Goal: Task Accomplishment & Management: Manage account settings

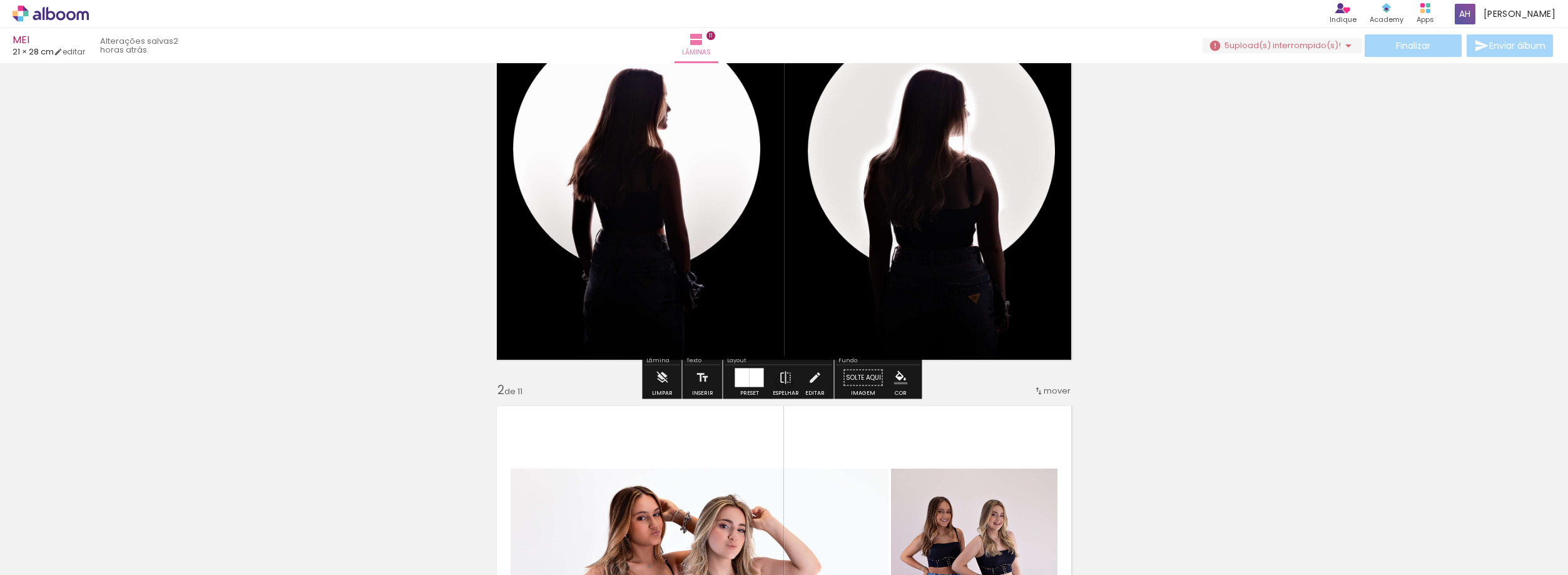
click at [1517, 49] on div "Finalizar Enviar álbum" at bounding box center [1379, 45] width 353 height 22
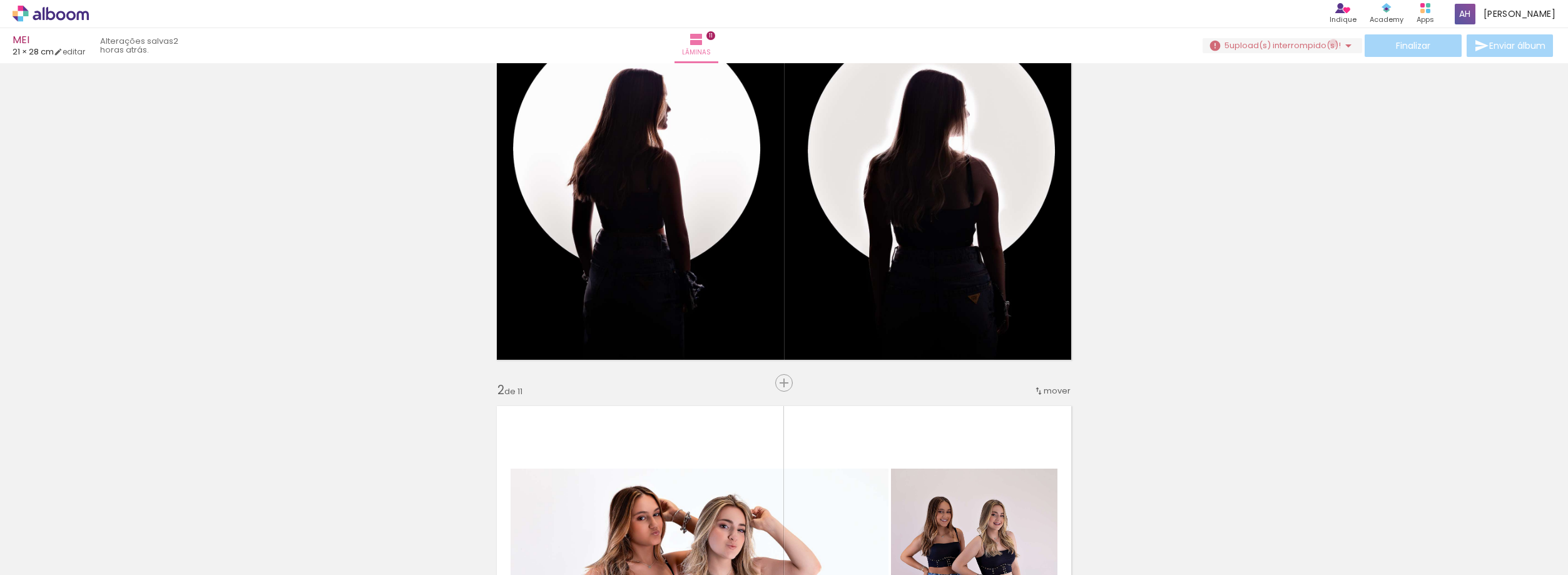
click at [1332, 44] on span "upload(s) interrompido(s)!" at bounding box center [1284, 45] width 111 height 12
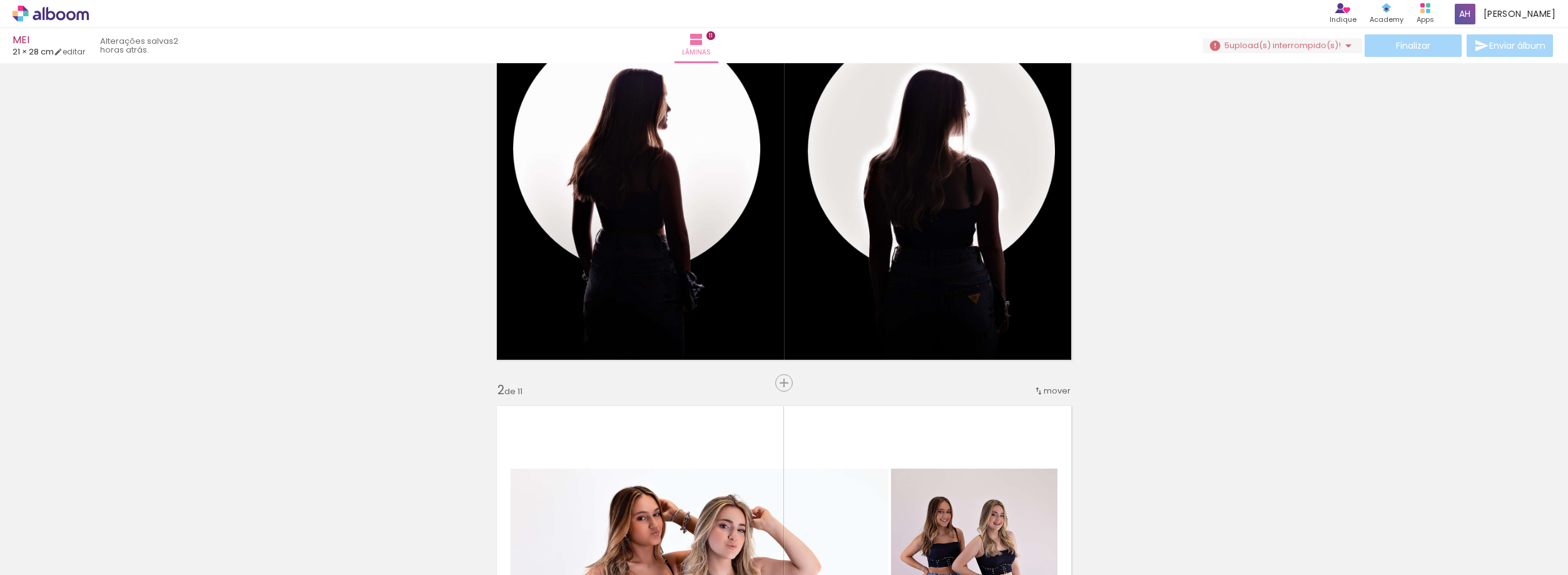
click at [176, 515] on paper-icon-button at bounding box center [168, 508] width 16 height 16
click at [1332, 48] on span "upload(s) interrompido(s)!" at bounding box center [1284, 45] width 111 height 12
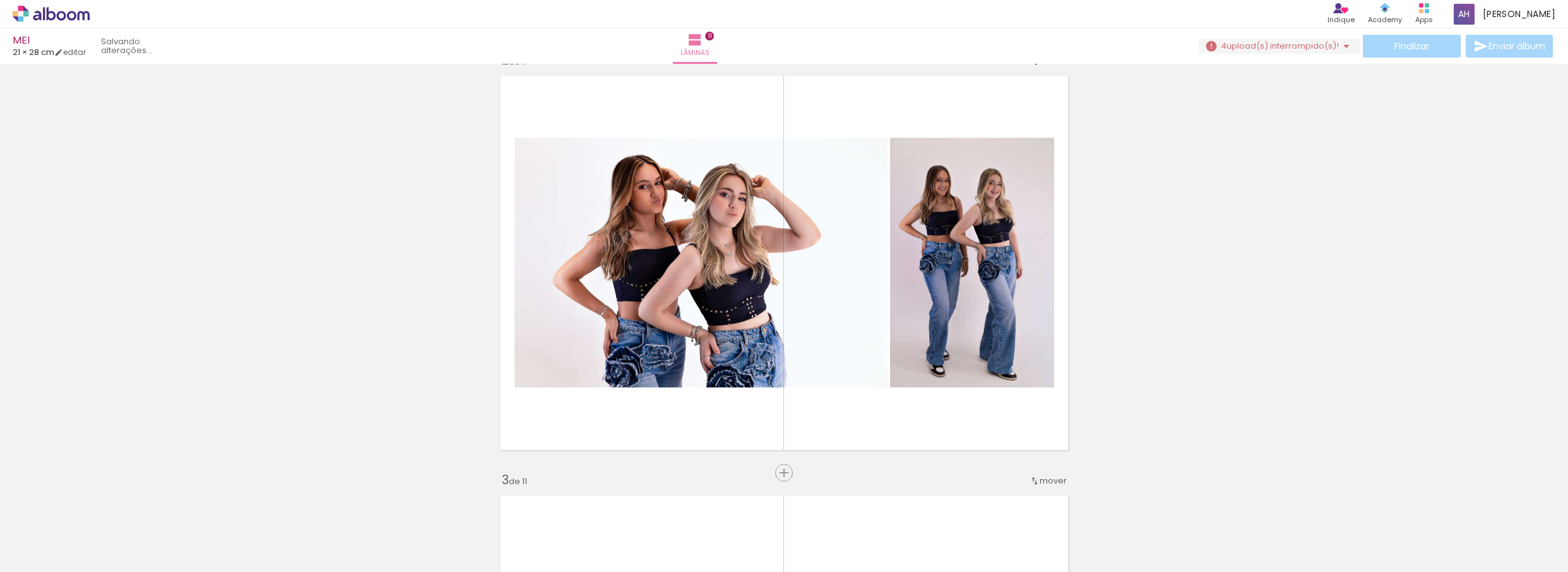
scroll to position [442, 0]
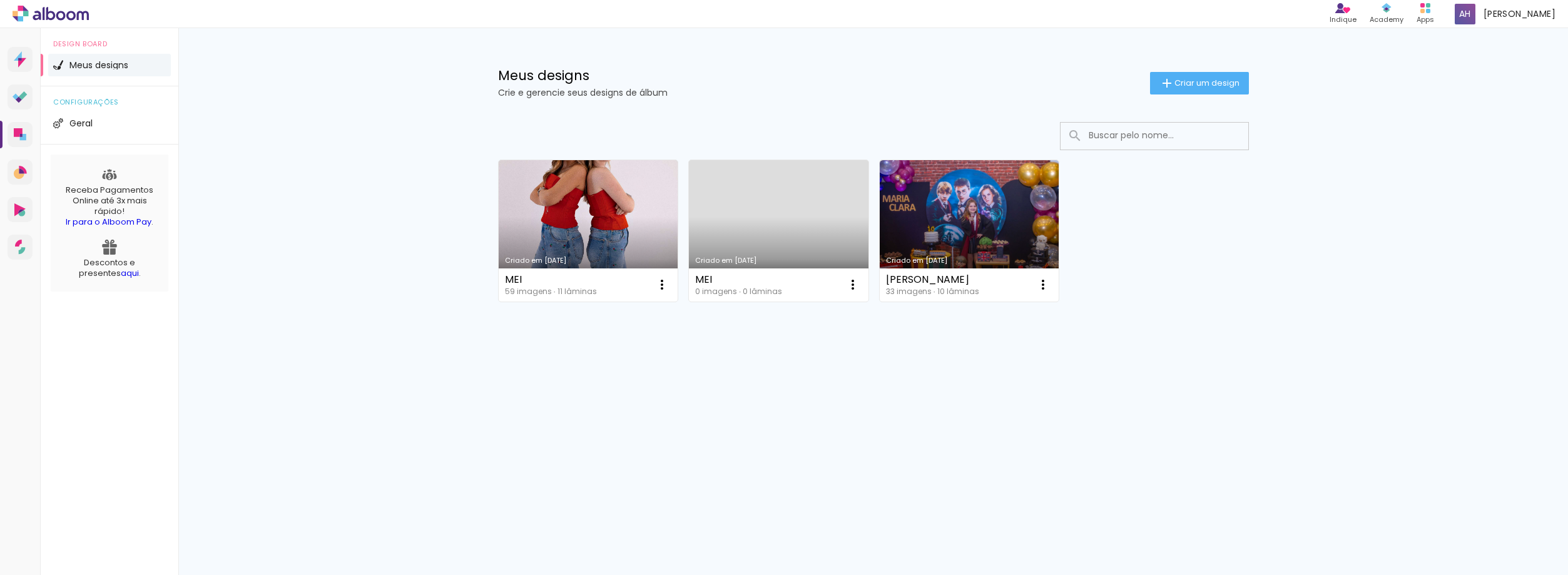
click at [807, 234] on link "Criado em [DATE]" at bounding box center [779, 231] width 179 height 141
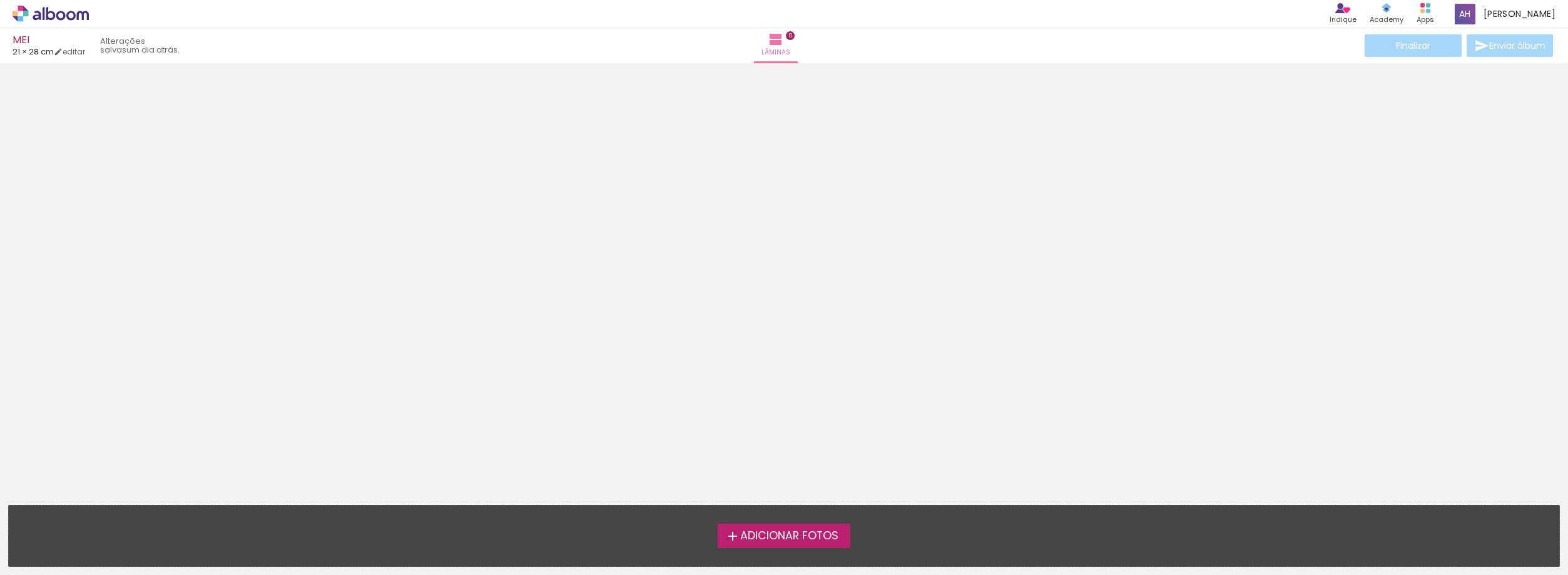
click at [779, 540] on span "Adicionar Fotos" at bounding box center [789, 536] width 98 height 12
click at [0, 0] on input "file" at bounding box center [0, 0] width 0 height 0
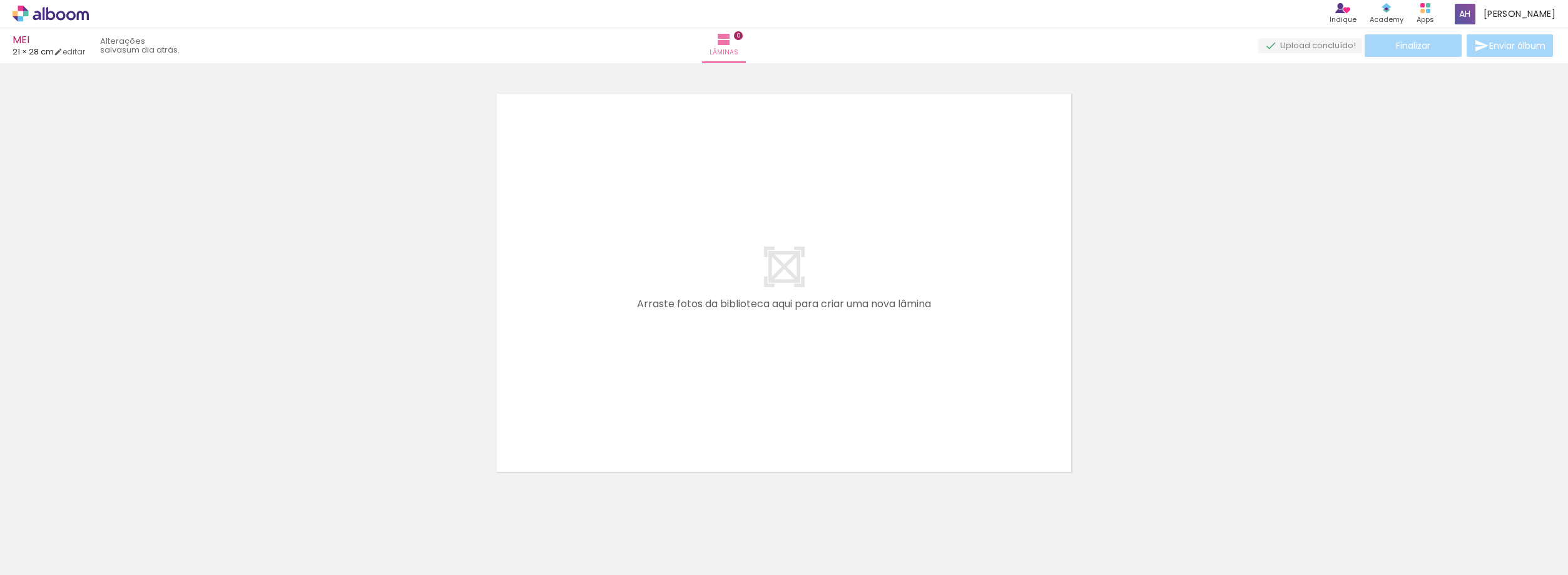
scroll to position [16, 0]
click at [128, 528] on div at bounding box center [125, 532] width 41 height 62
click at [190, 549] on div at bounding box center [195, 532] width 41 height 62
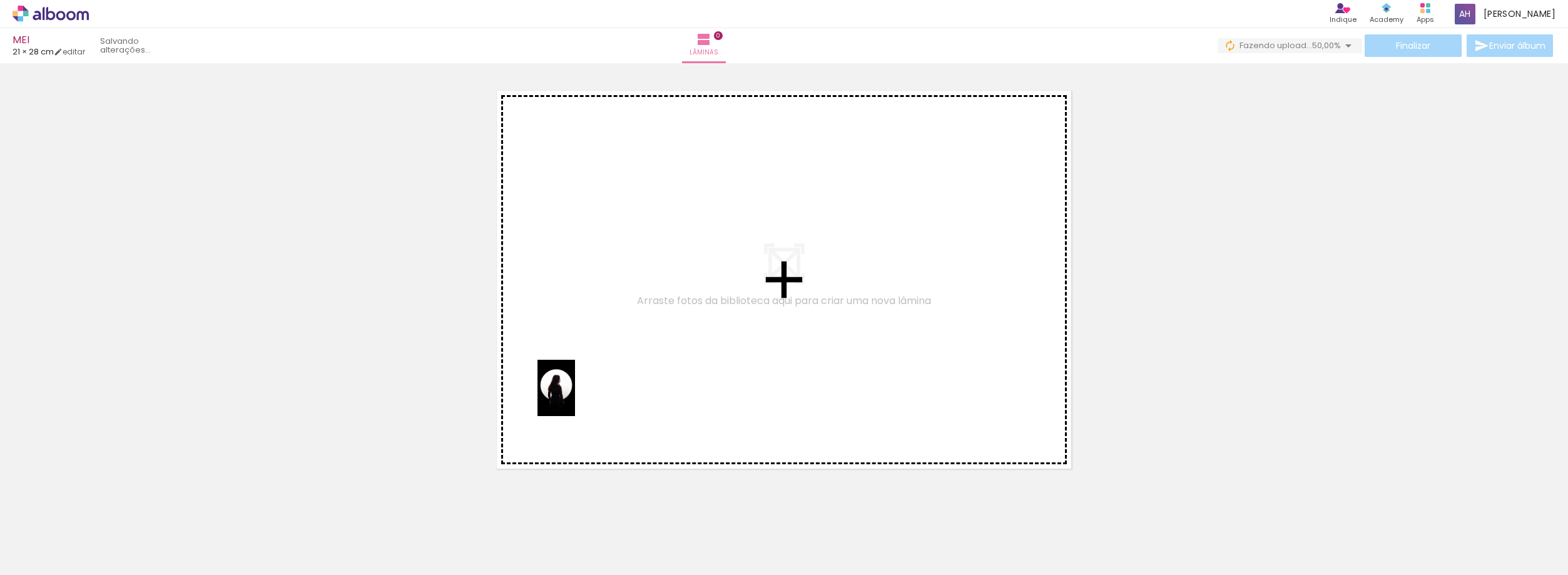
drag, startPoint x: 139, startPoint y: 541, endPoint x: 599, endPoint y: 378, distance: 488.0
click at [599, 378] on quentale-workspace at bounding box center [784, 287] width 1568 height 575
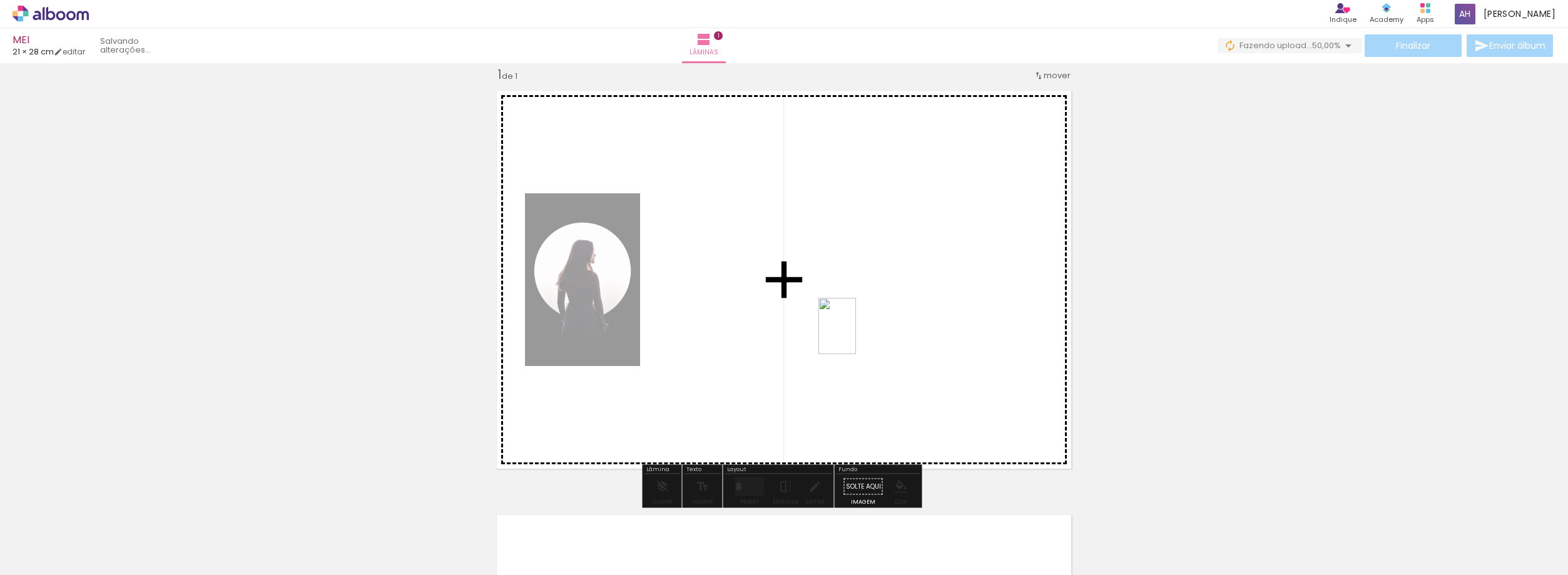
drag, startPoint x: 211, startPoint y: 531, endPoint x: 858, endPoint y: 335, distance: 676.0
click at [858, 335] on quentale-workspace at bounding box center [784, 287] width 1568 height 575
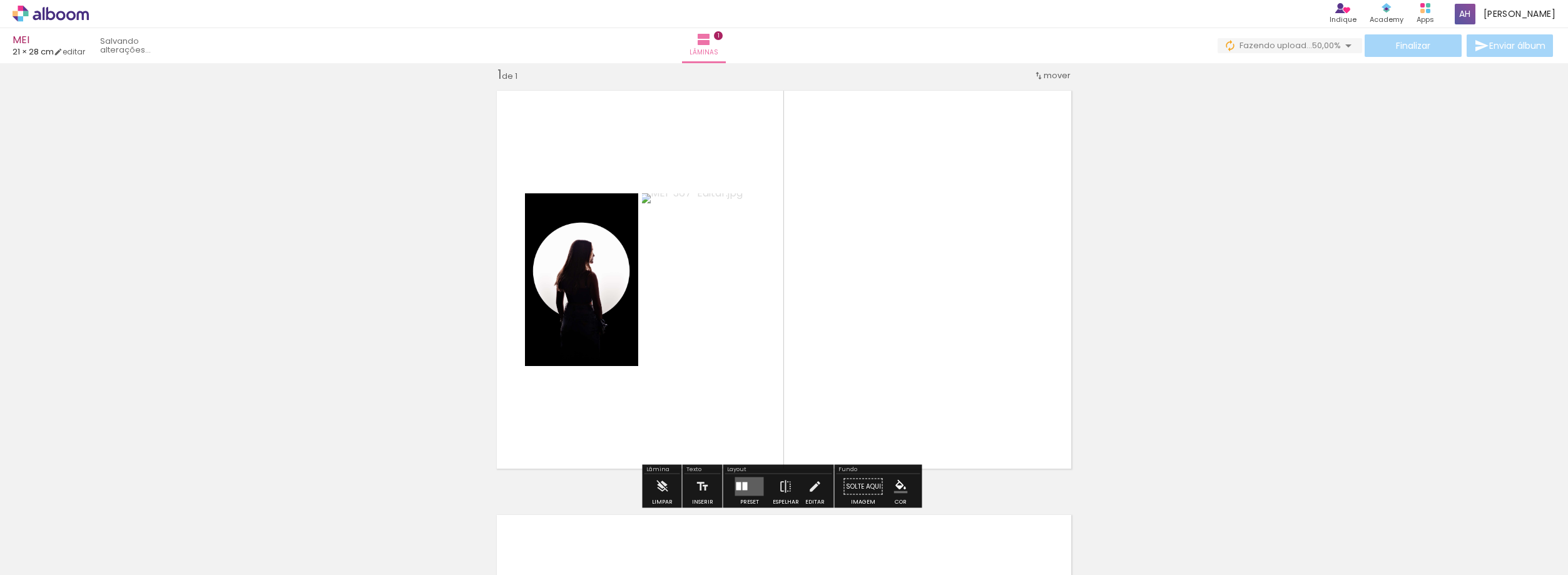
click at [740, 491] on quentale-layouter at bounding box center [749, 487] width 29 height 19
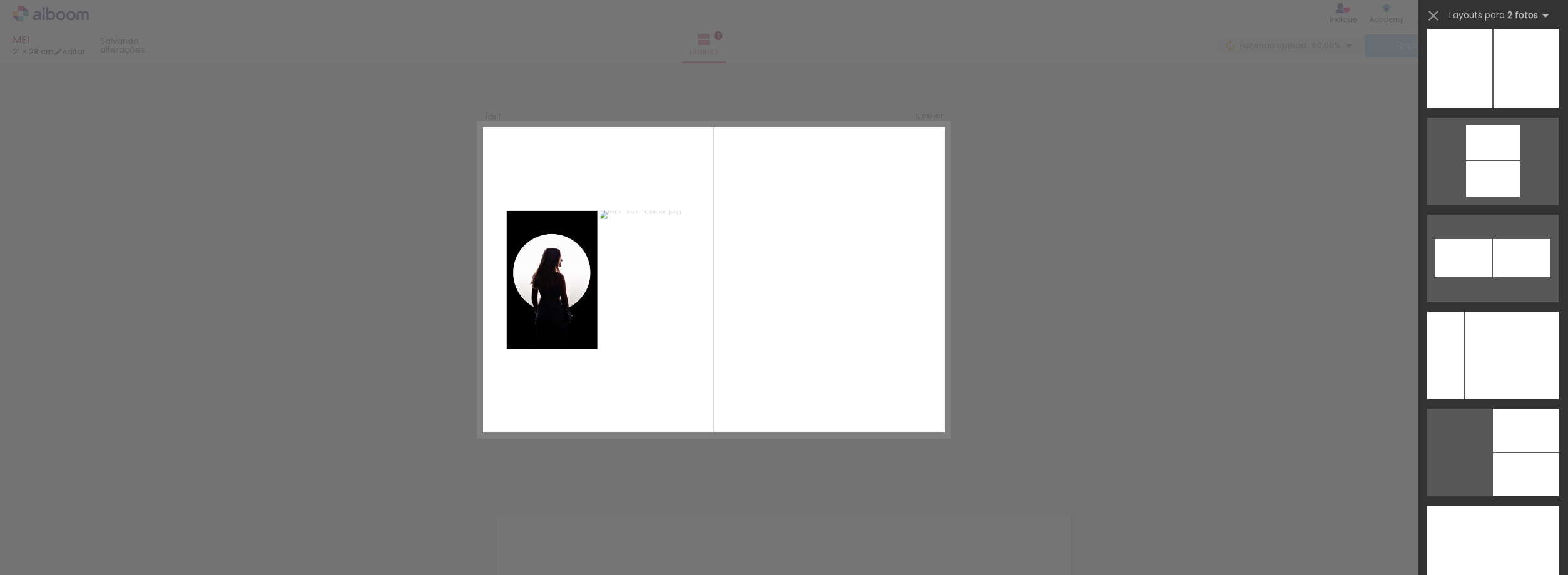
scroll to position [6780, 0]
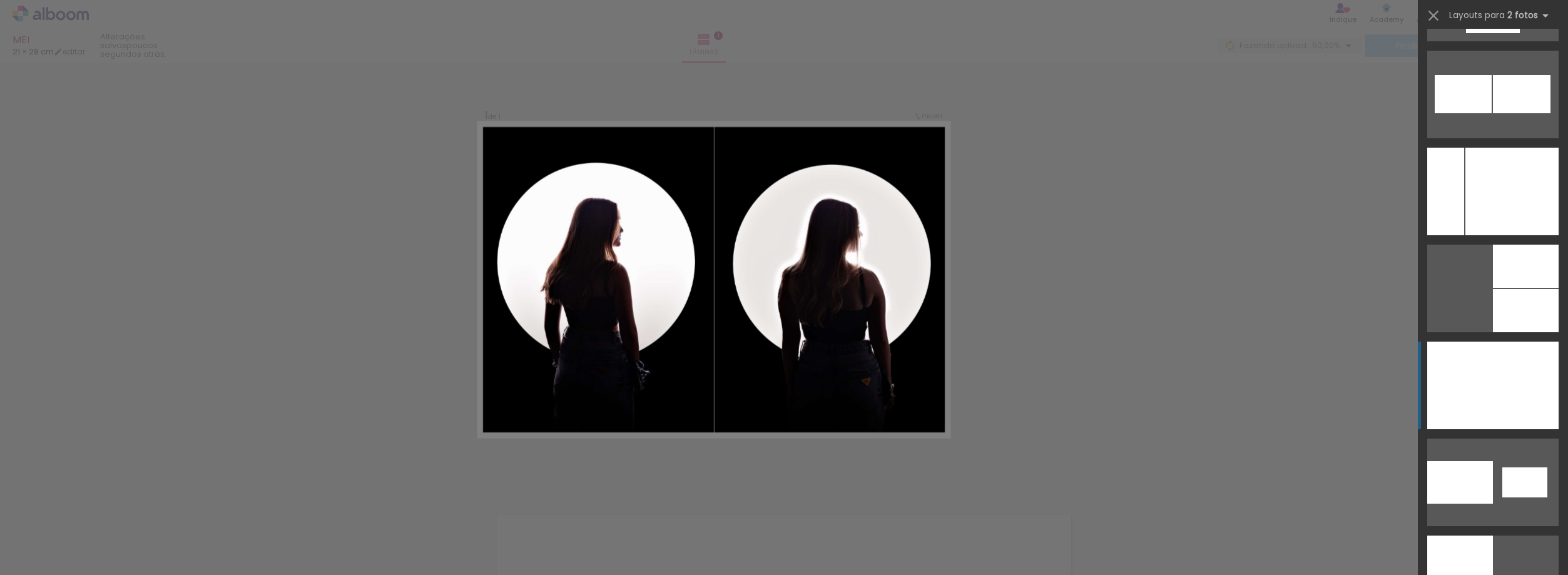
click at [1509, 389] on div at bounding box center [1526, 386] width 66 height 88
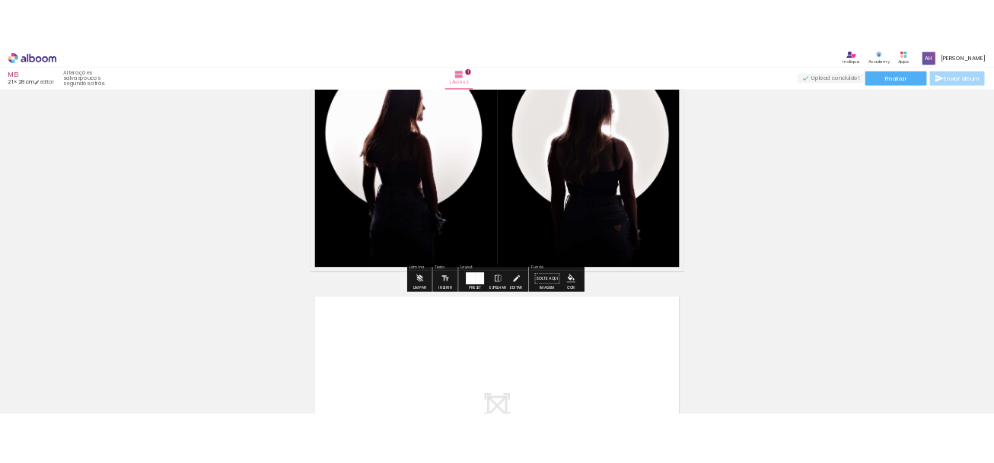
scroll to position [248, 0]
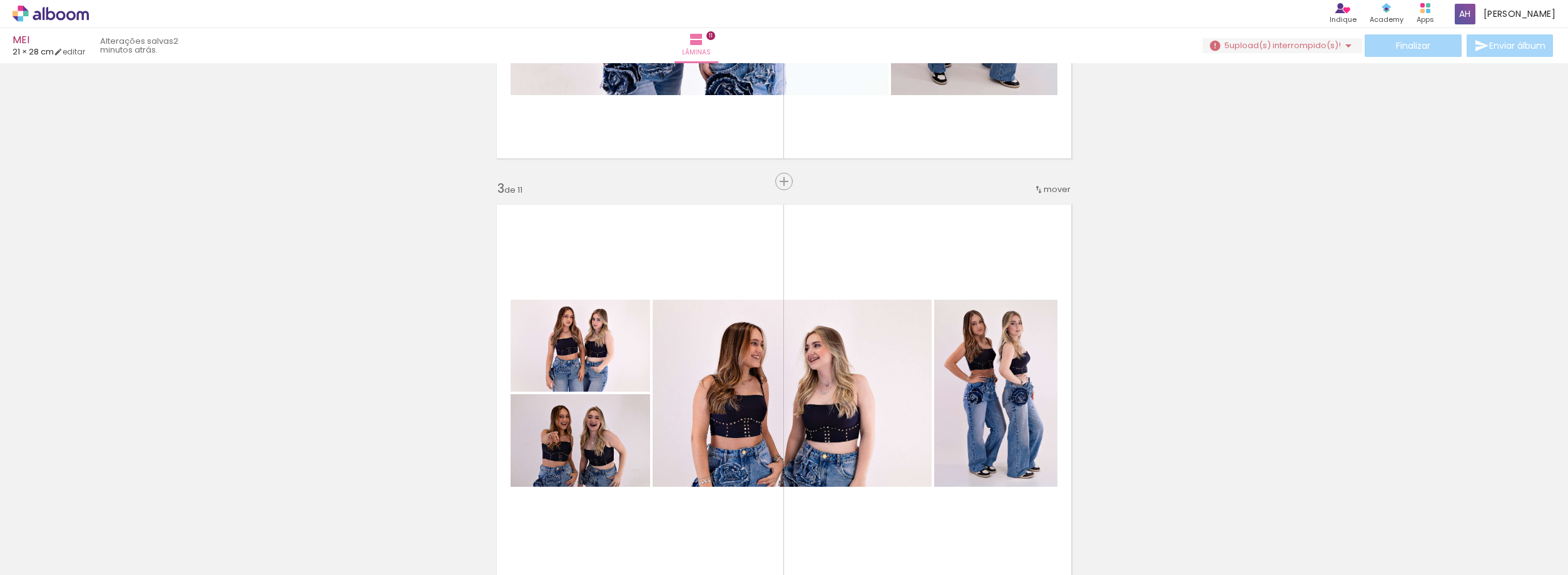
scroll to position [876, 0]
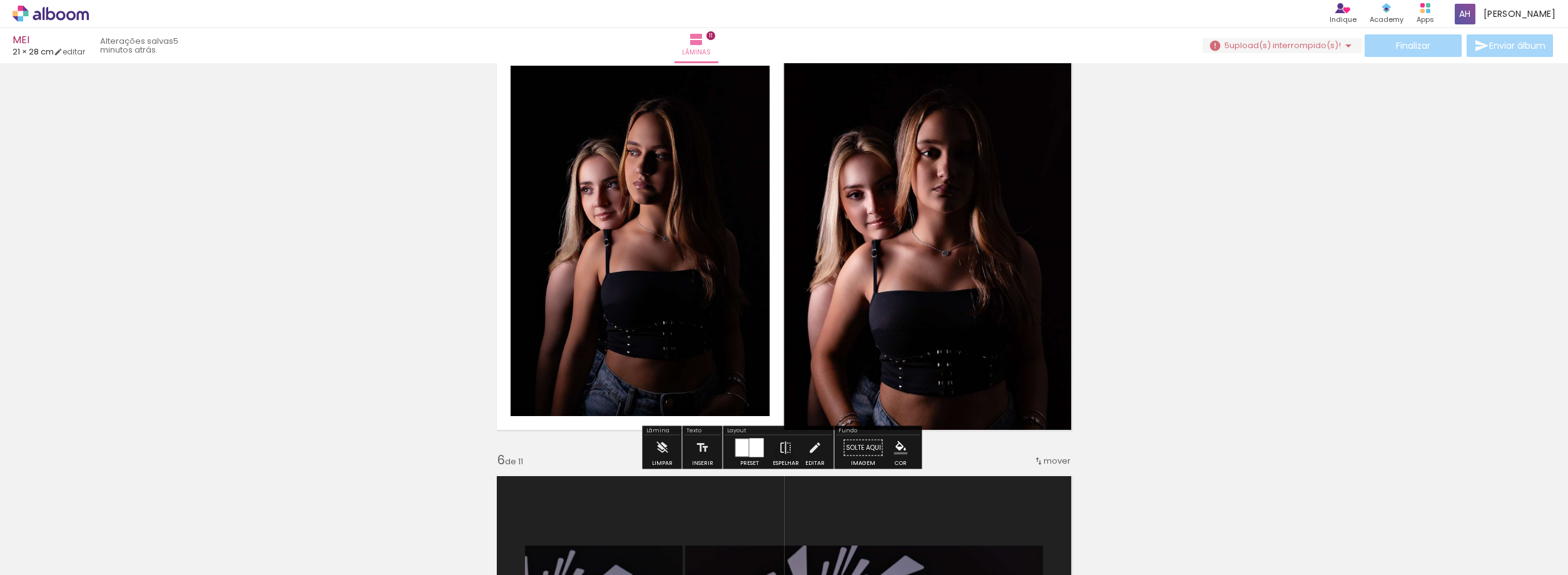
scroll to position [1815, 0]
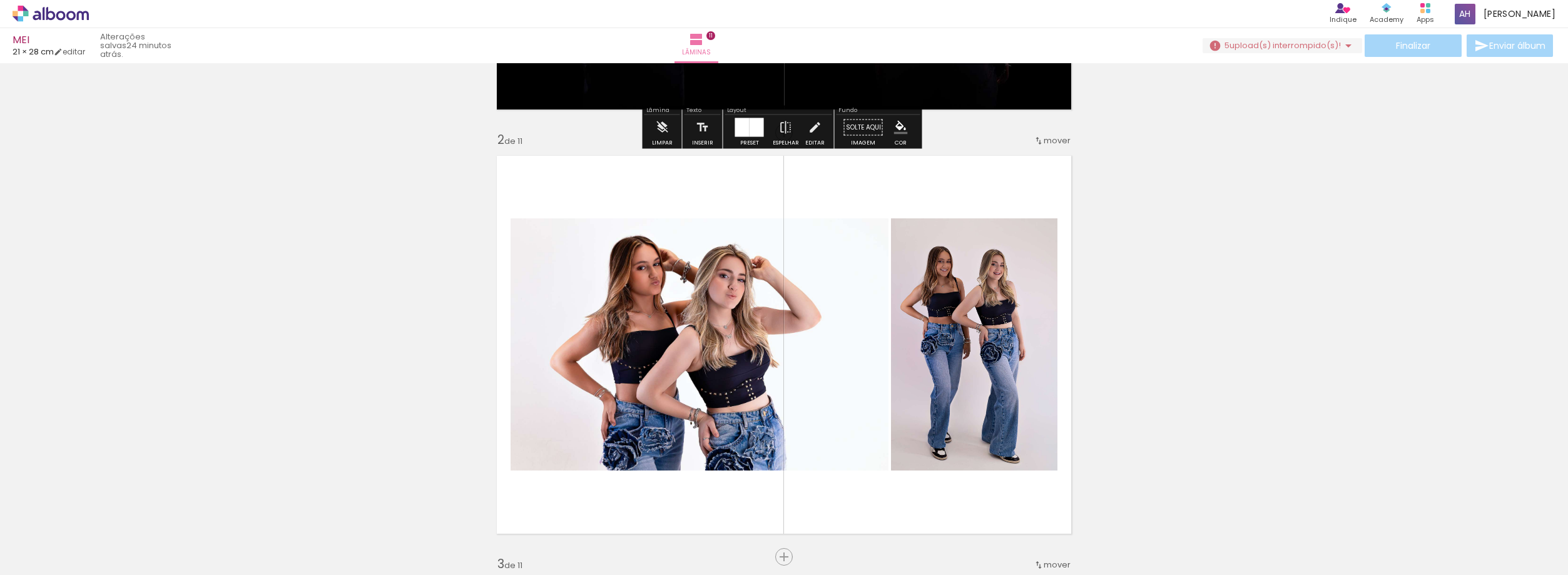
scroll to position [501, 0]
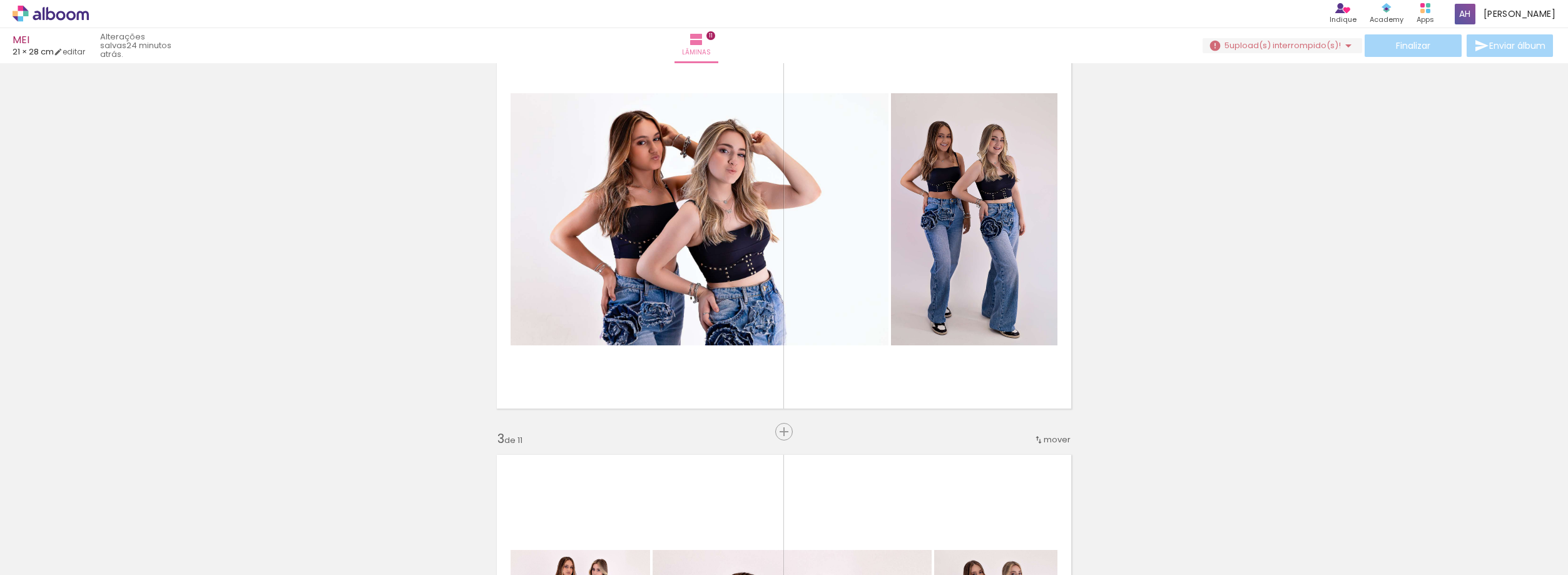
click at [816, 38] on paper-button "5 upload(s) interrompido(s)! 91,53%" at bounding box center [1283, 45] width 160 height 15
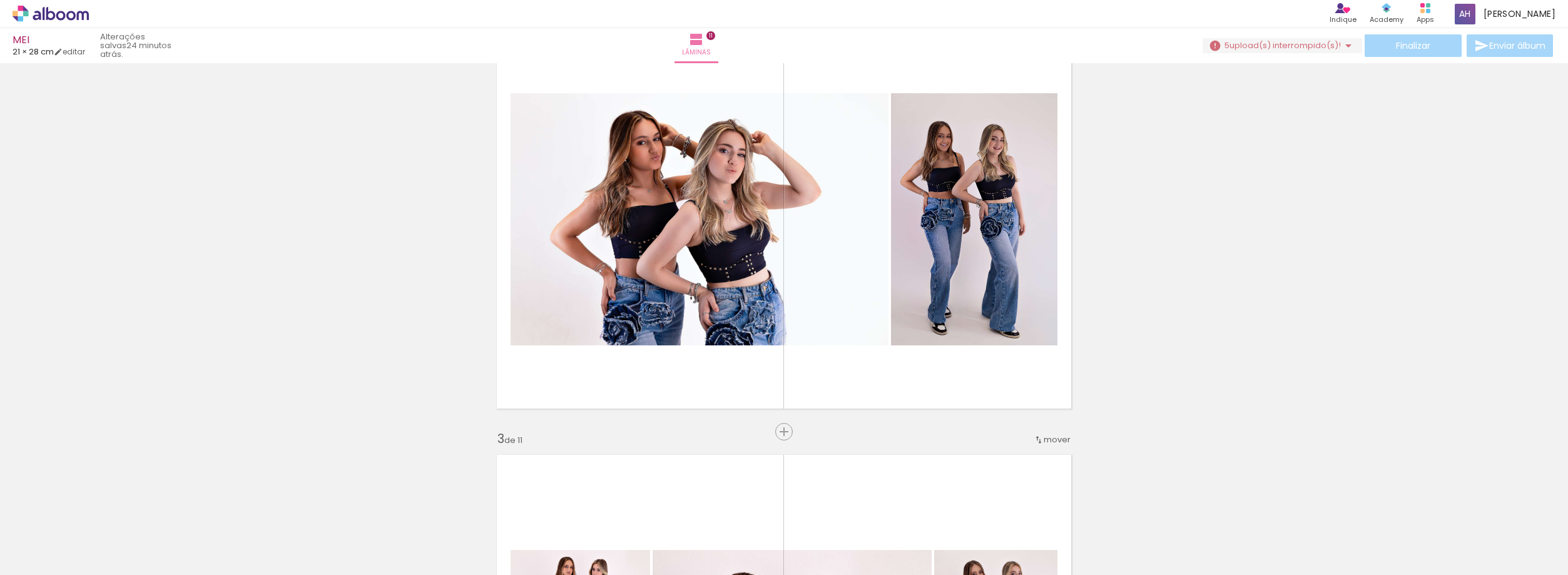
click at [172, 381] on iron-icon at bounding box center [168, 508] width 13 height 13
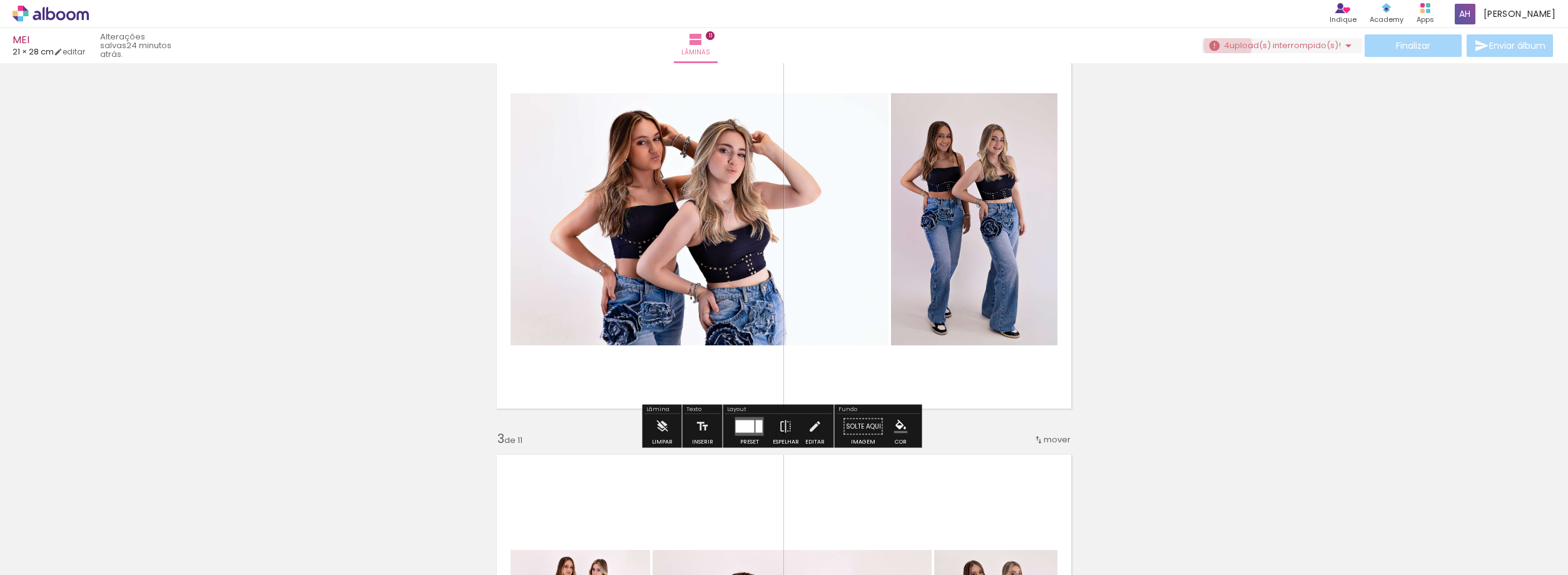
click at [816, 46] on span "4" at bounding box center [1227, 45] width 6 height 12
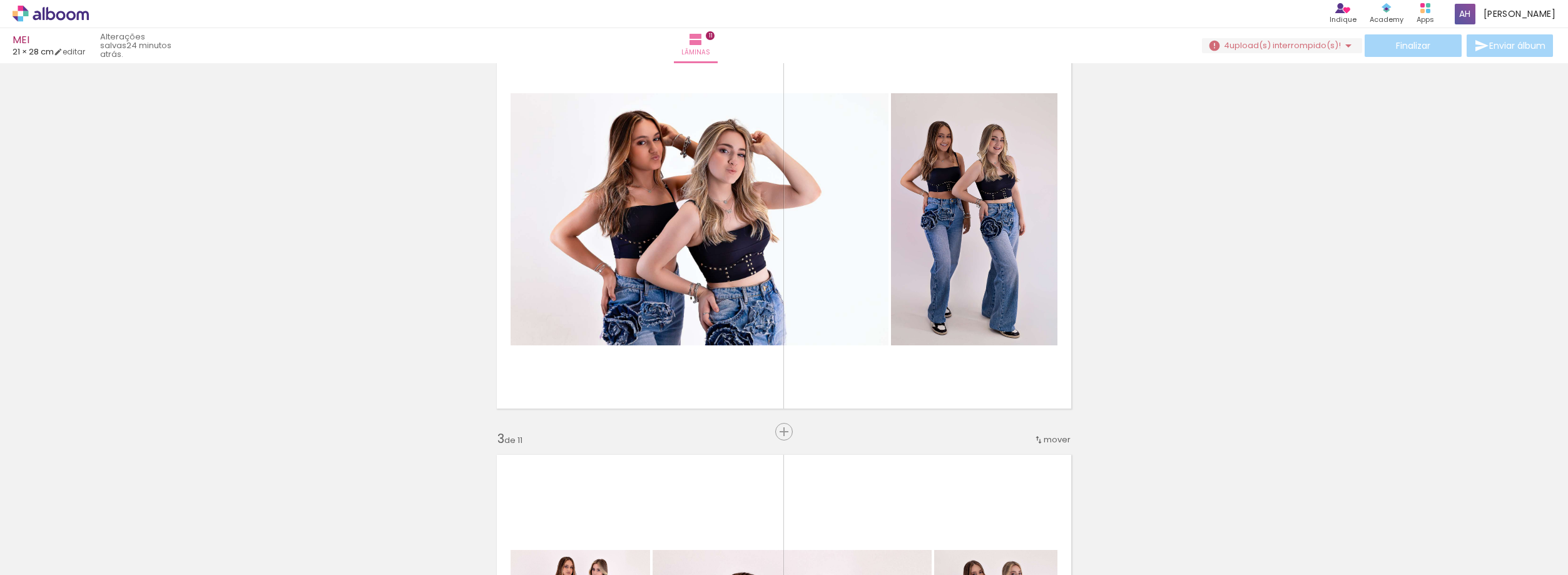
click at [522, 381] on iron-icon at bounding box center [518, 508] width 13 height 13
click at [816, 40] on span "upload(s) interrompido(s)!" at bounding box center [1284, 45] width 111 height 12
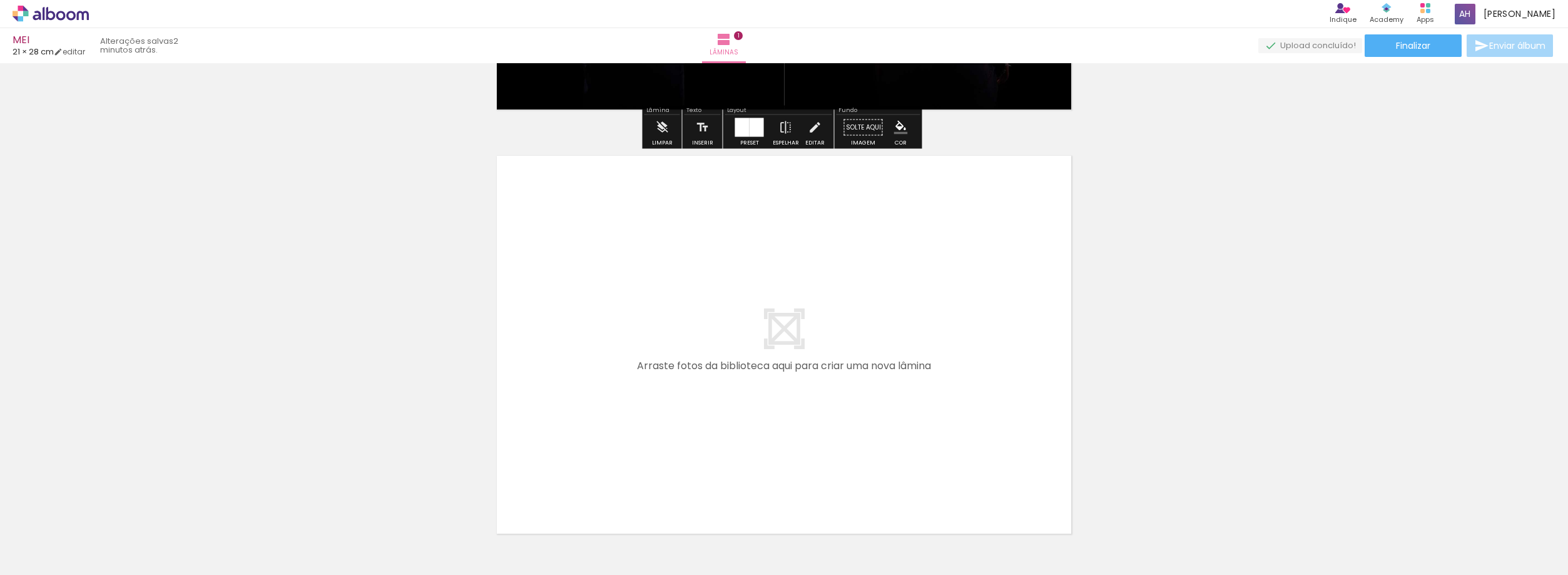
scroll to position [438, 0]
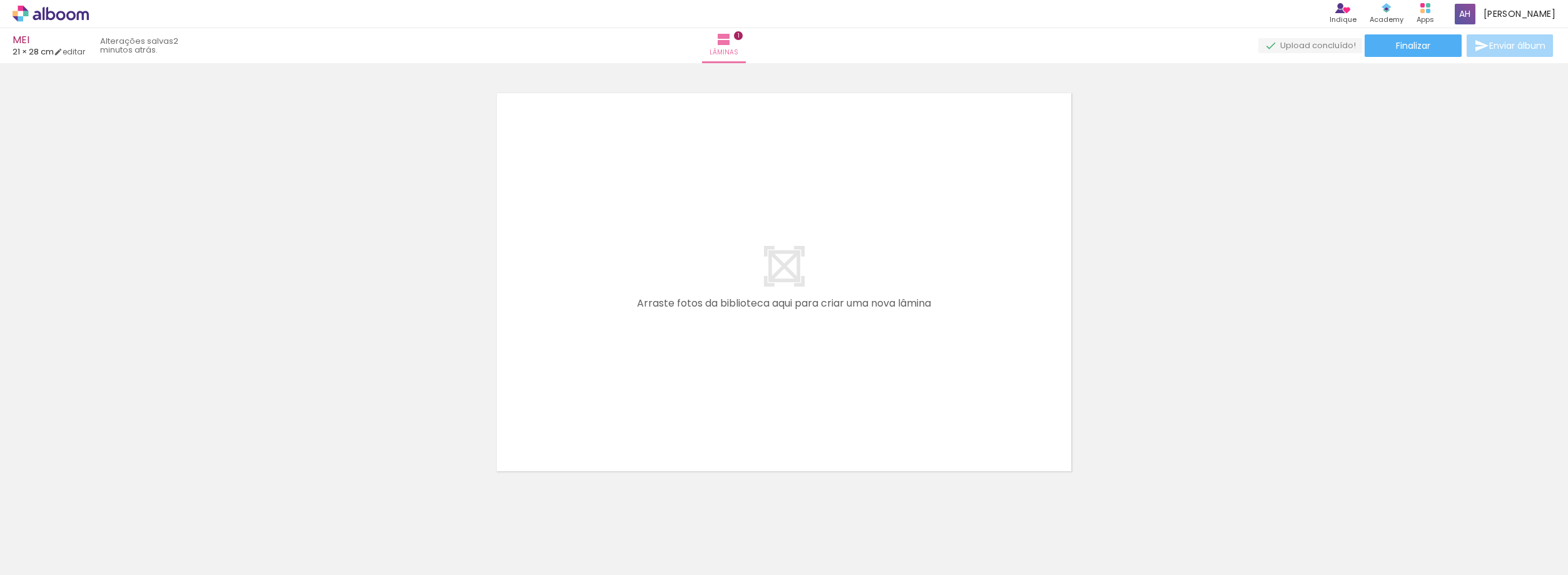
click at [44, 555] on span "Adicionar Fotos" at bounding box center [44, 558] width 38 height 14
click at [0, 0] on input "file" at bounding box center [0, 0] width 0 height 0
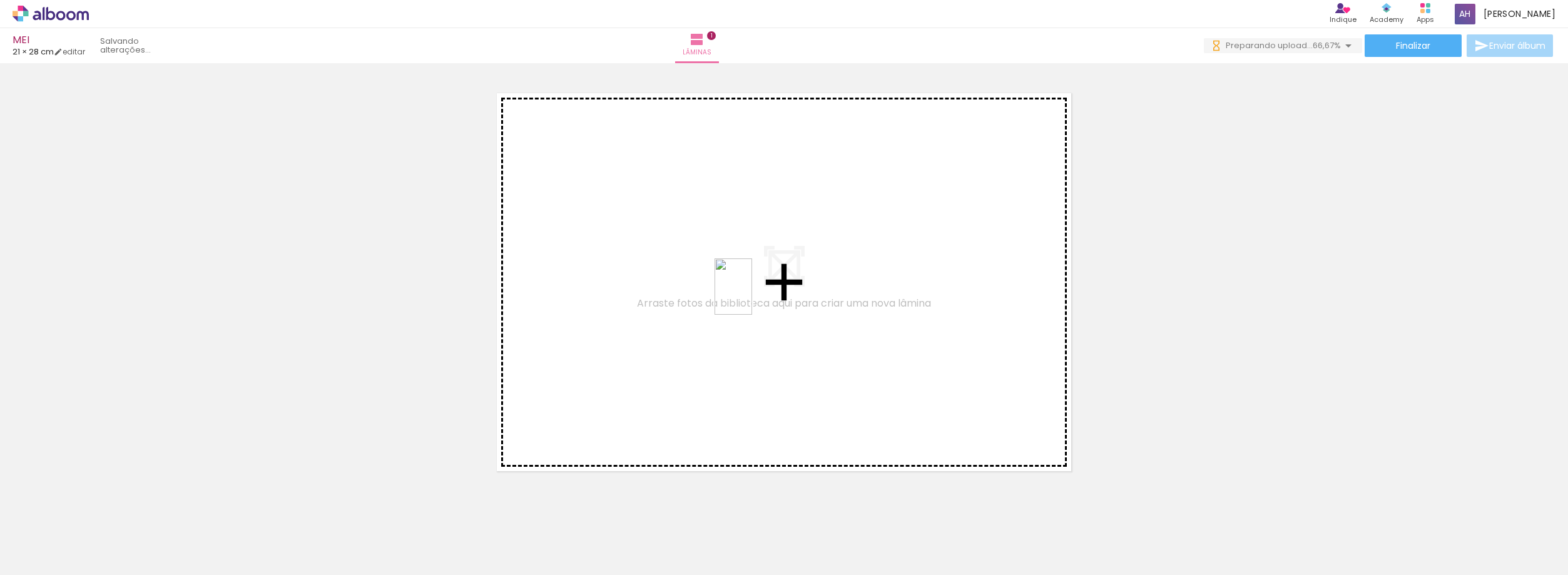
drag, startPoint x: 265, startPoint y: 538, endPoint x: 752, endPoint y: 296, distance: 543.8
click at [752, 296] on quentale-workspace at bounding box center [784, 287] width 1568 height 575
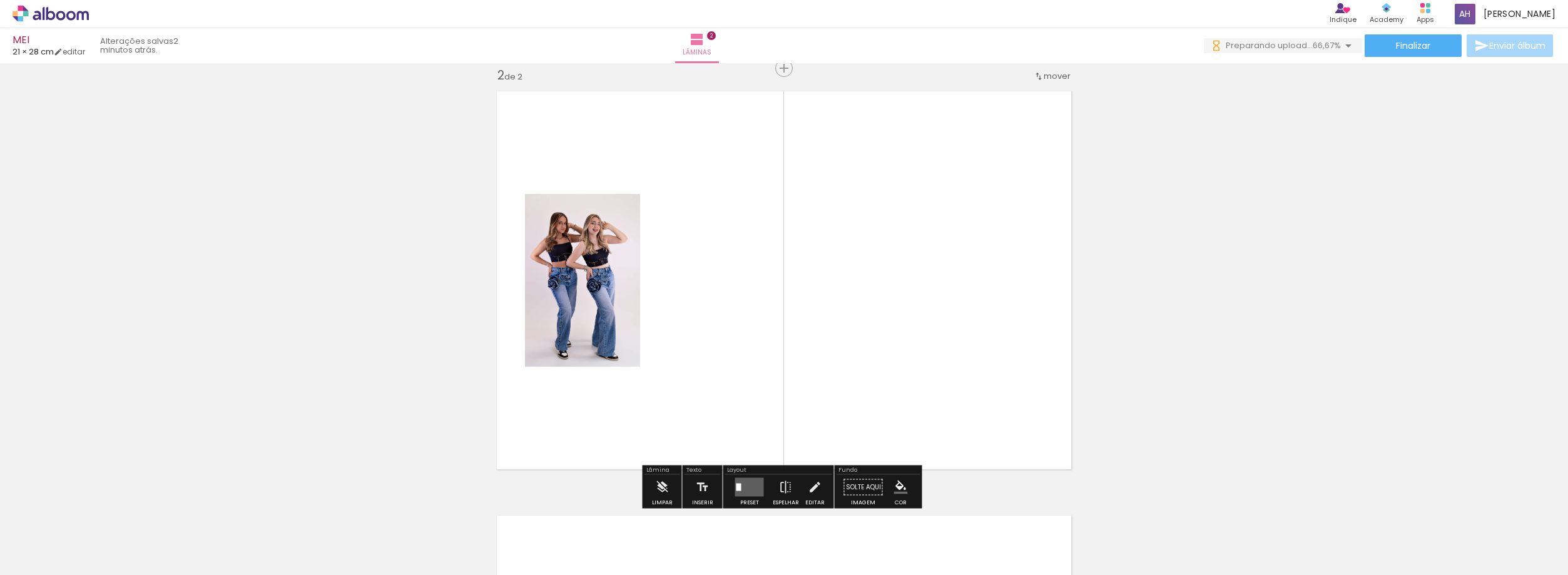
scroll to position [441, 0]
click at [39, 562] on span "Adicionar Fotos" at bounding box center [44, 558] width 38 height 14
click at [0, 0] on input "file" at bounding box center [0, 0] width 0 height 0
click at [33, 559] on span "Adicionar Fotos" at bounding box center [44, 558] width 38 height 14
click at [0, 0] on input "file" at bounding box center [0, 0] width 0 height 0
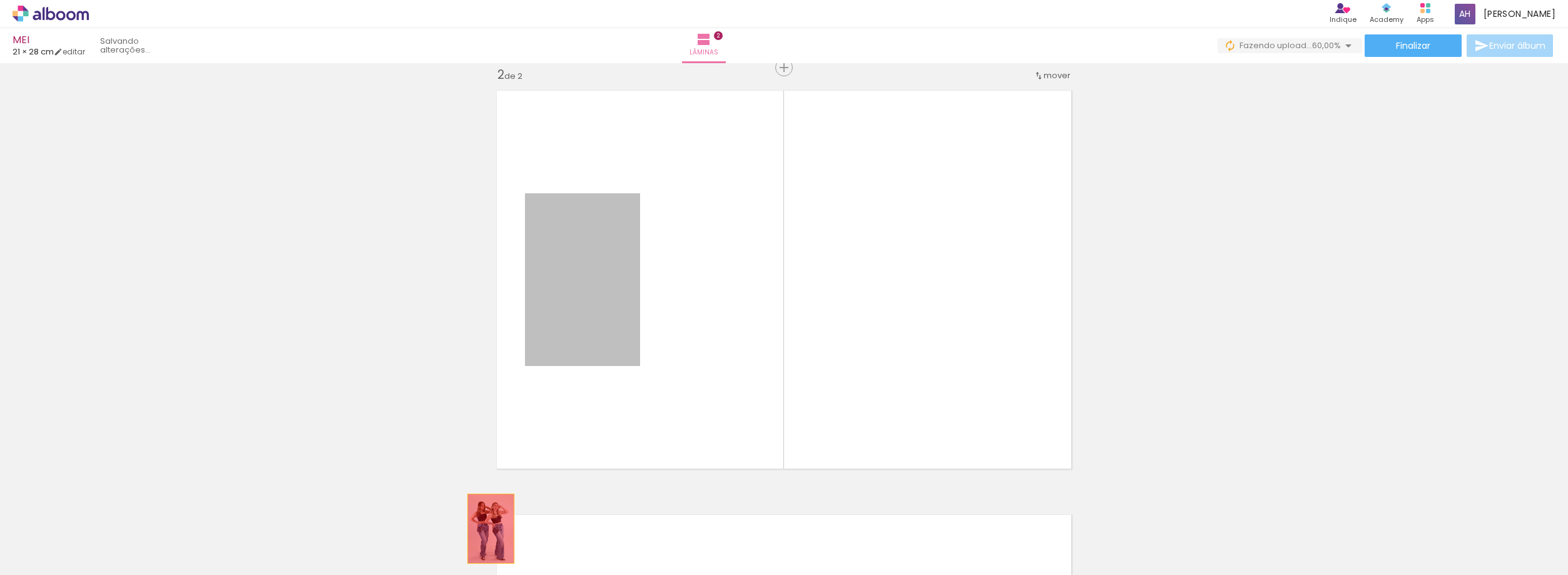
drag, startPoint x: 564, startPoint y: 290, endPoint x: 483, endPoint y: 548, distance: 270.4
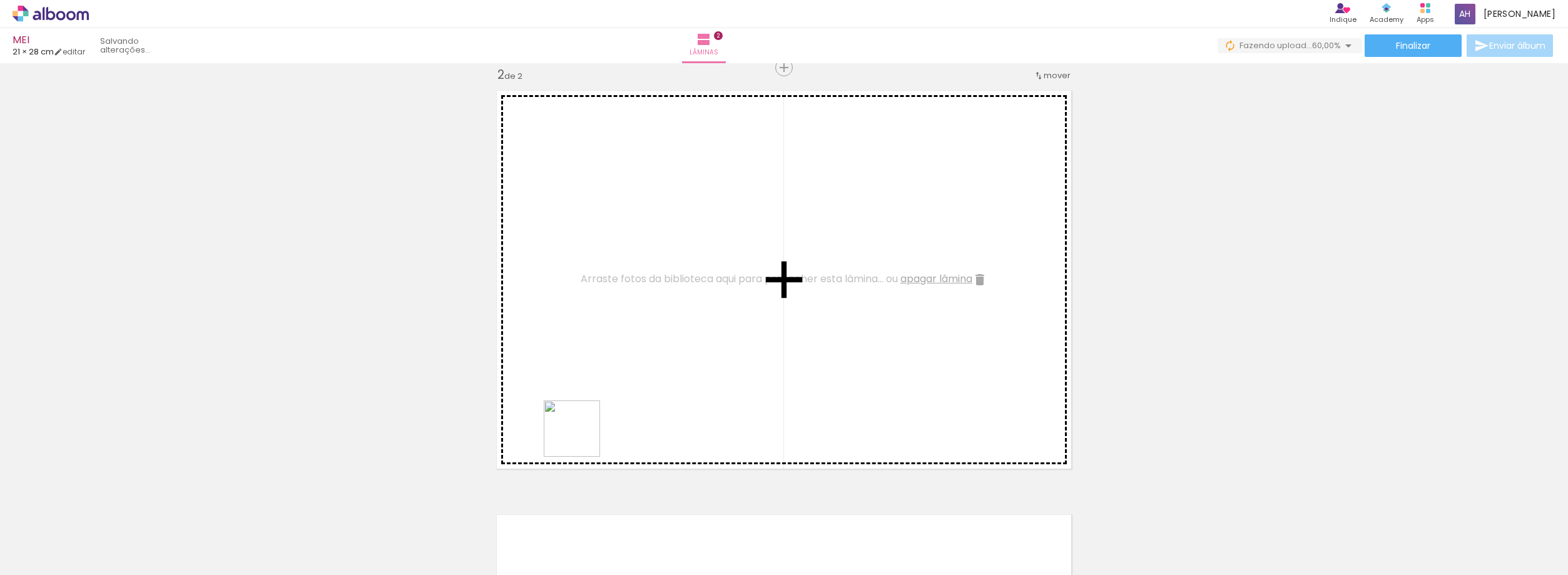
drag, startPoint x: 413, startPoint y: 541, endPoint x: 640, endPoint y: 367, distance: 286.0
click at [641, 366] on quentale-workspace at bounding box center [784, 287] width 1568 height 575
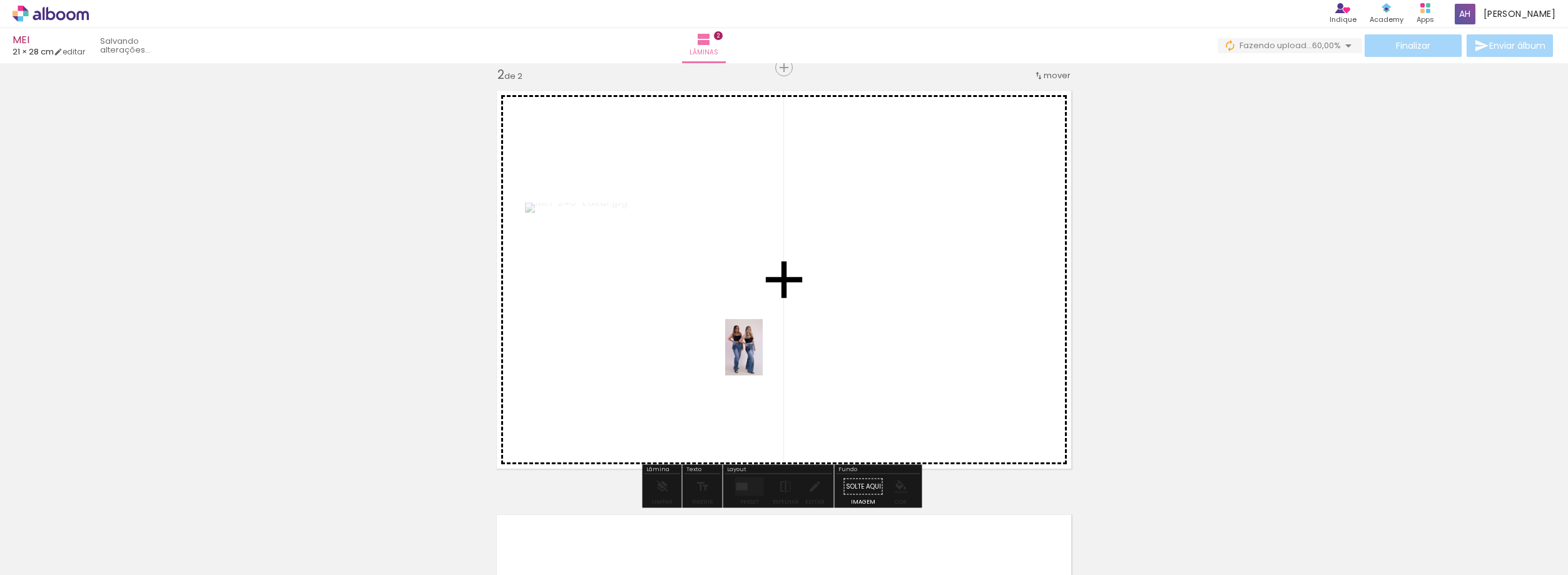
drag, startPoint x: 336, startPoint y: 547, endPoint x: 771, endPoint y: 350, distance: 477.5
click at [771, 352] on quentale-workspace at bounding box center [784, 287] width 1568 height 575
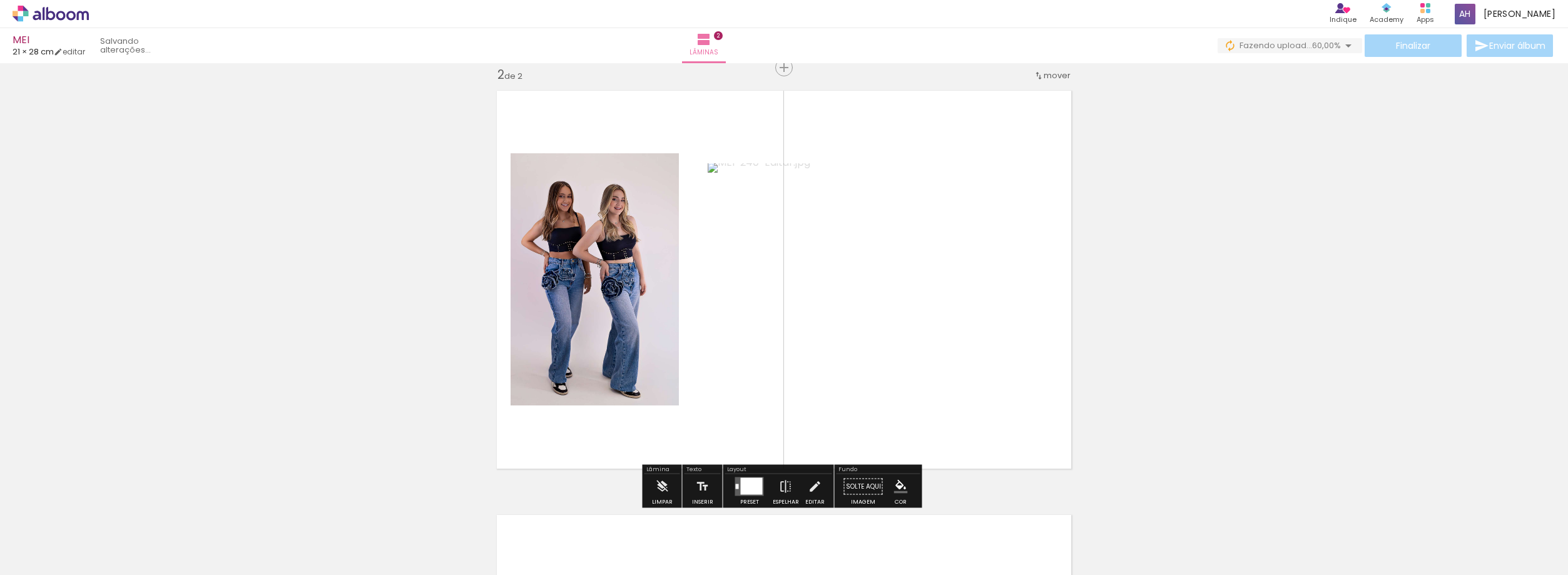
click at [736, 489] on div at bounding box center [738, 487] width 3 height 5
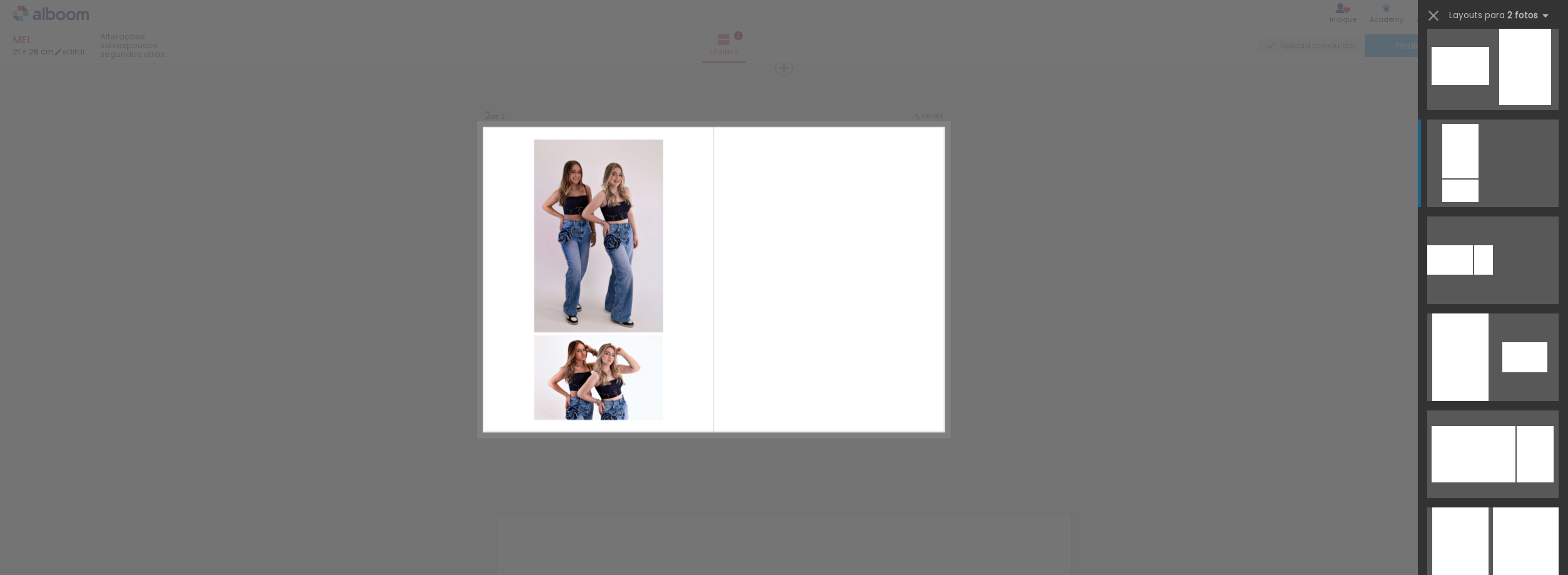
scroll to position [563, 0]
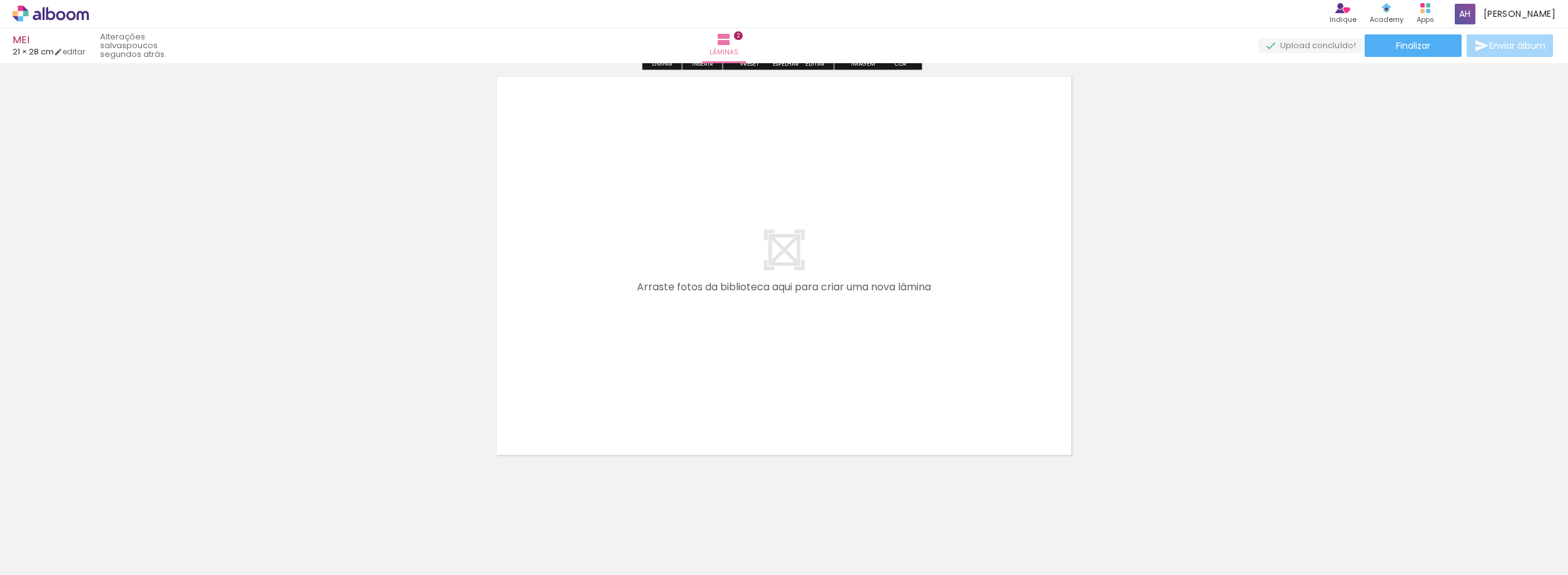
scroll to position [888, 0]
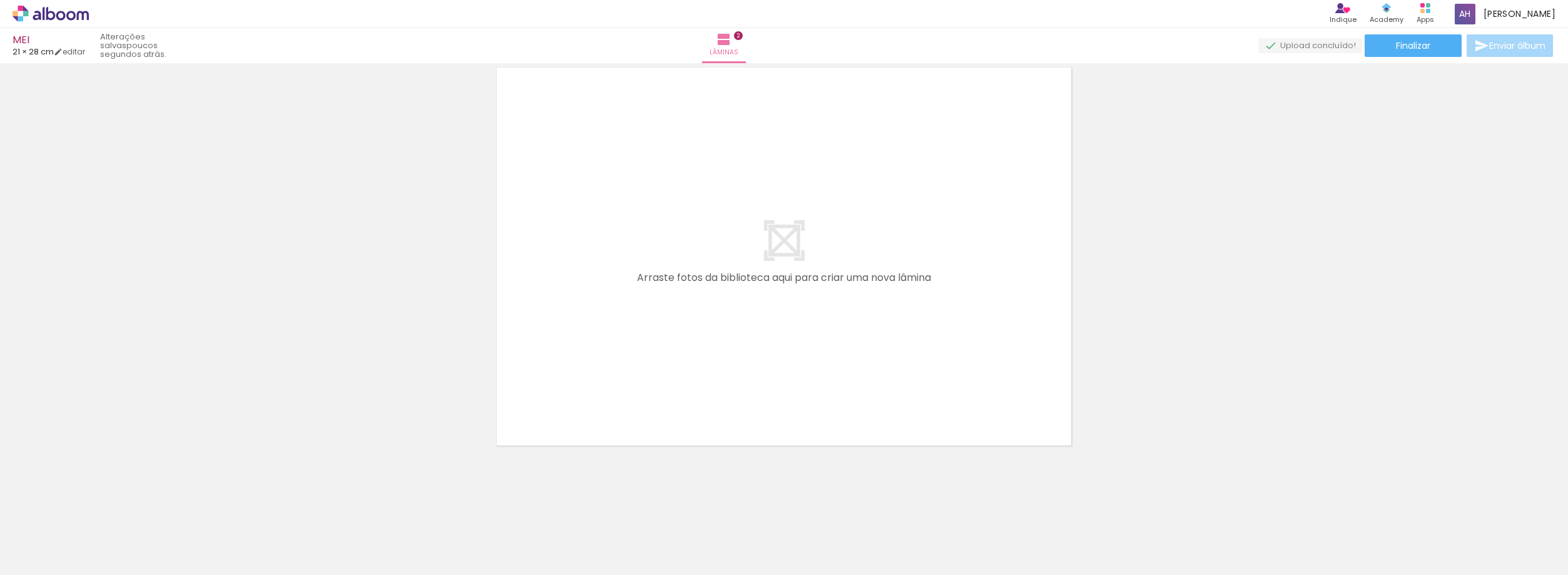
click at [48, 553] on span "Adicionar Fotos" at bounding box center [44, 558] width 38 height 14
click at [0, 0] on input "file" at bounding box center [0, 0] width 0 height 0
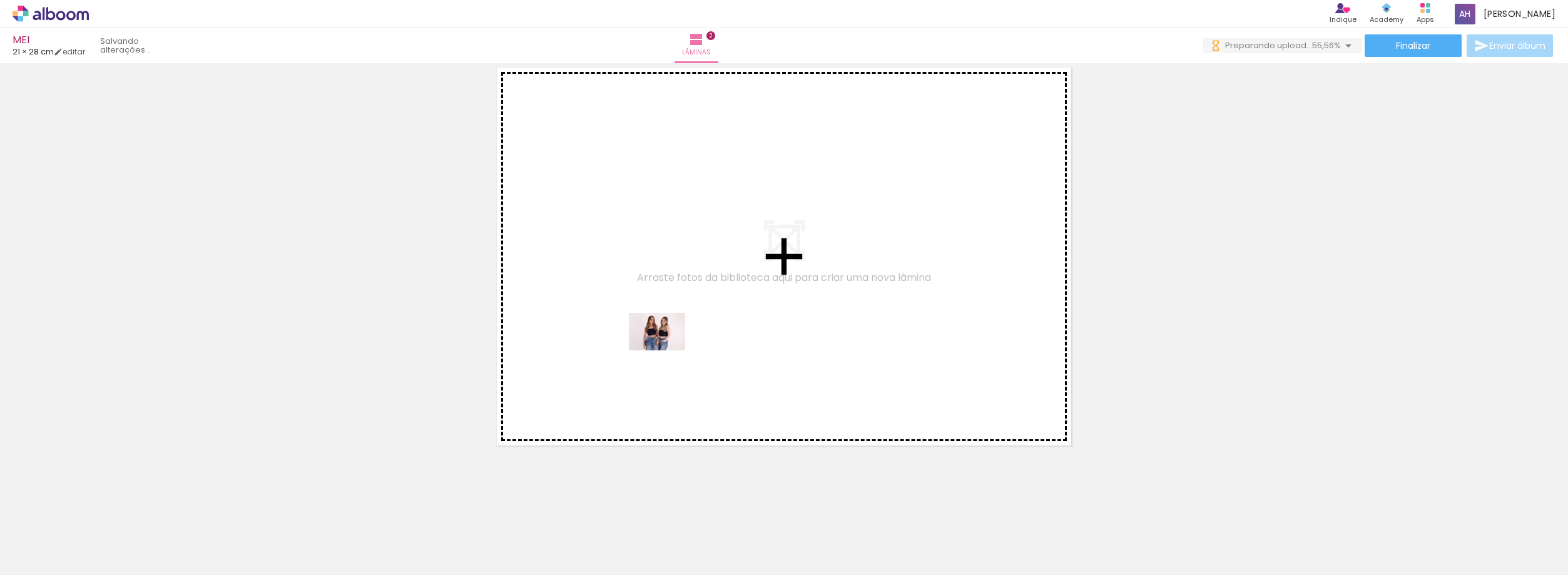
drag, startPoint x: 478, startPoint y: 541, endPoint x: 666, endPoint y: 350, distance: 268.0
click at [666, 350] on quentale-workspace at bounding box center [784, 287] width 1568 height 575
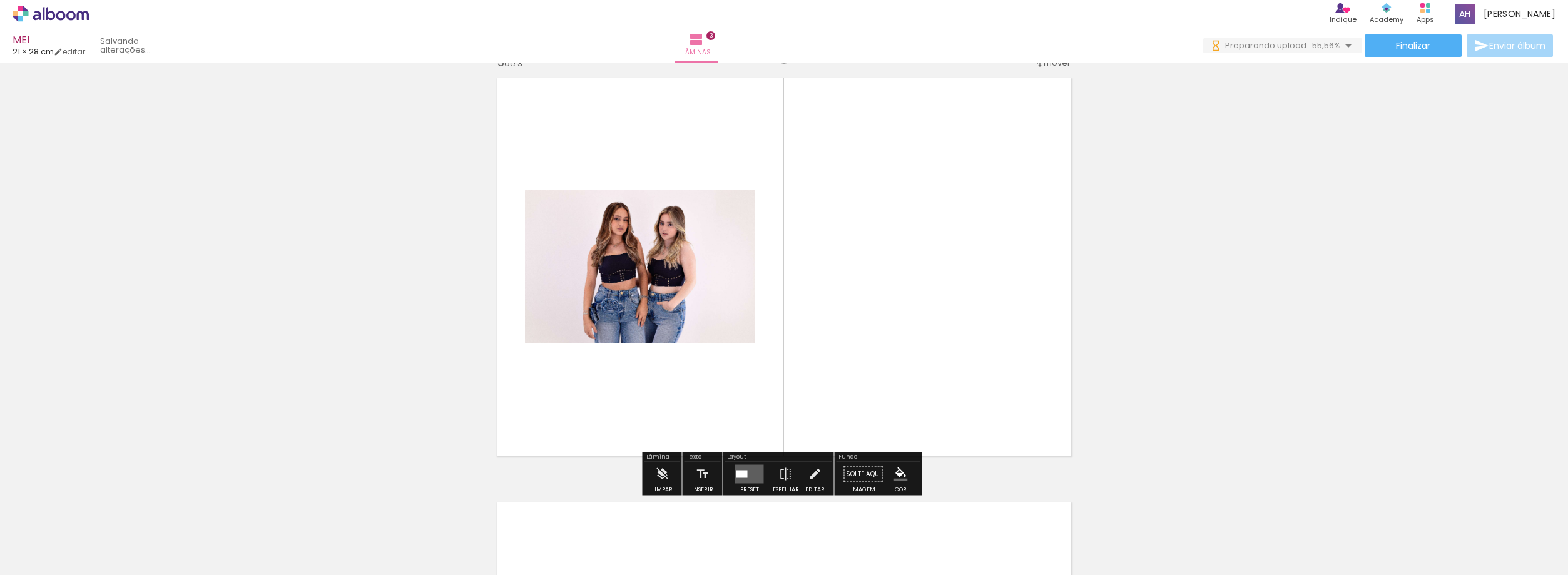
scroll to position [865, 0]
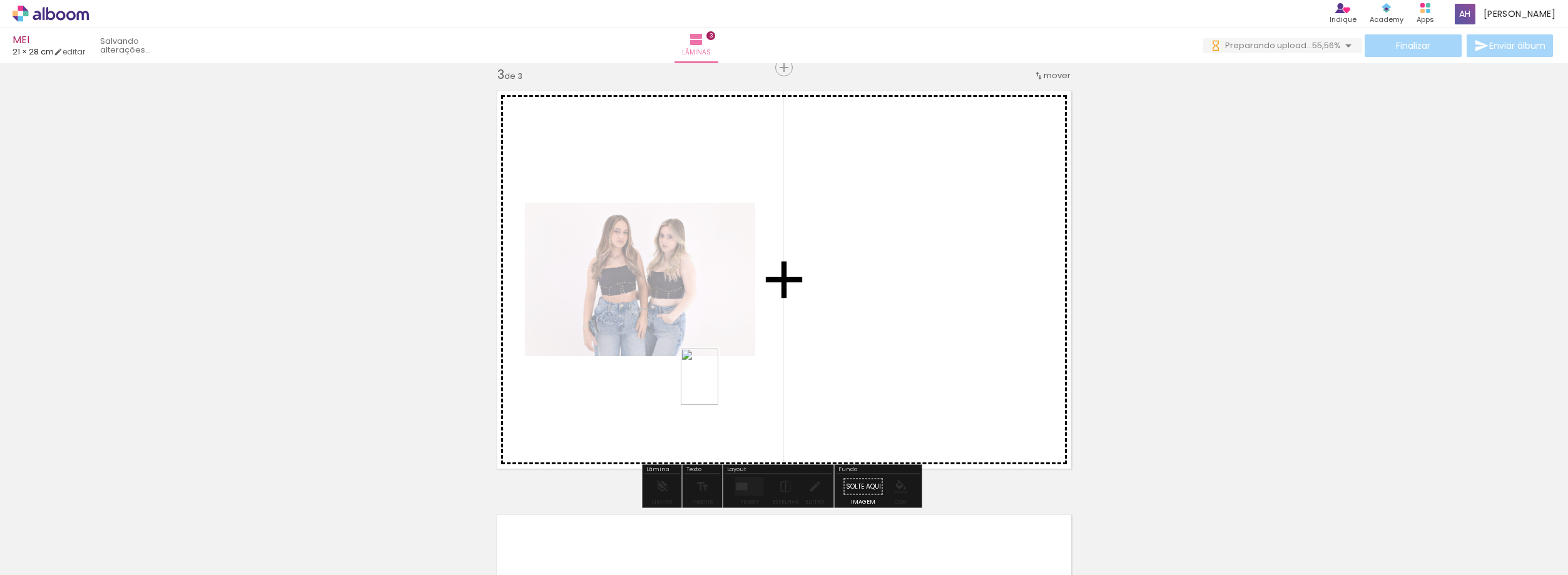
drag, startPoint x: 559, startPoint y: 528, endPoint x: 719, endPoint y: 387, distance: 213.3
click at [719, 387] on quentale-workspace at bounding box center [784, 287] width 1568 height 575
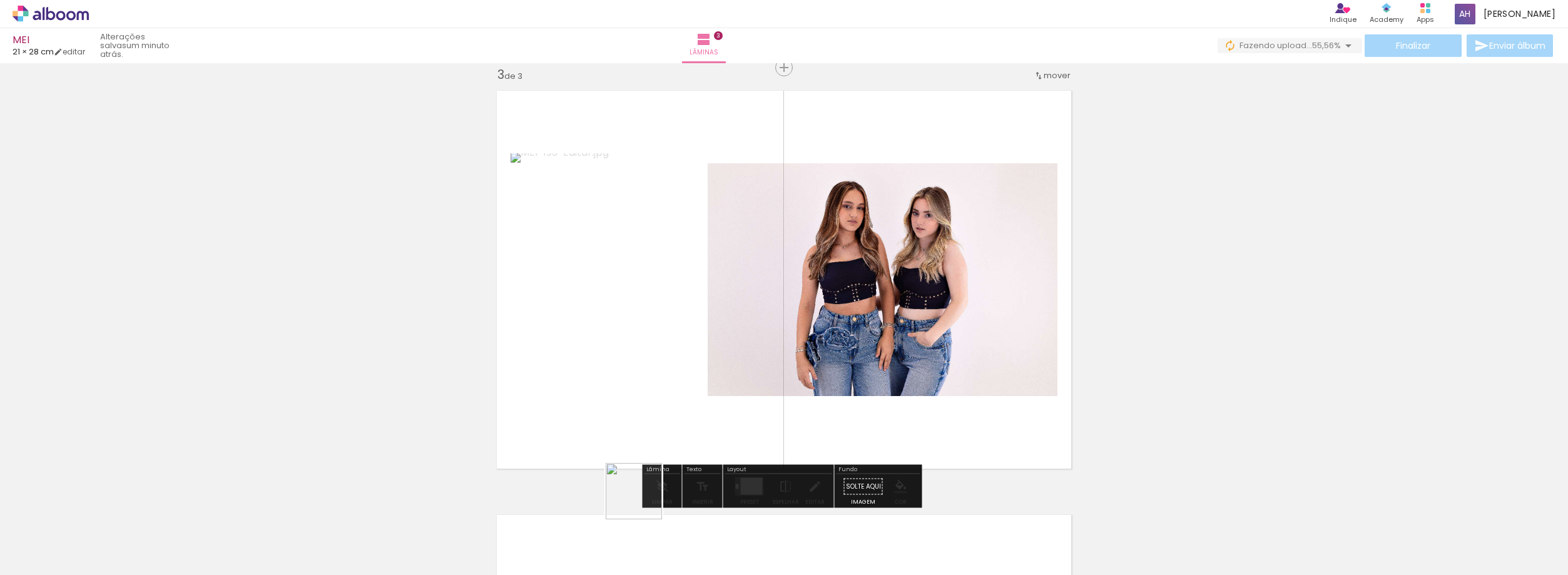
drag, startPoint x: 613, startPoint y: 535, endPoint x: 752, endPoint y: 375, distance: 211.9
click at [753, 375] on quentale-workspace at bounding box center [784, 287] width 1568 height 575
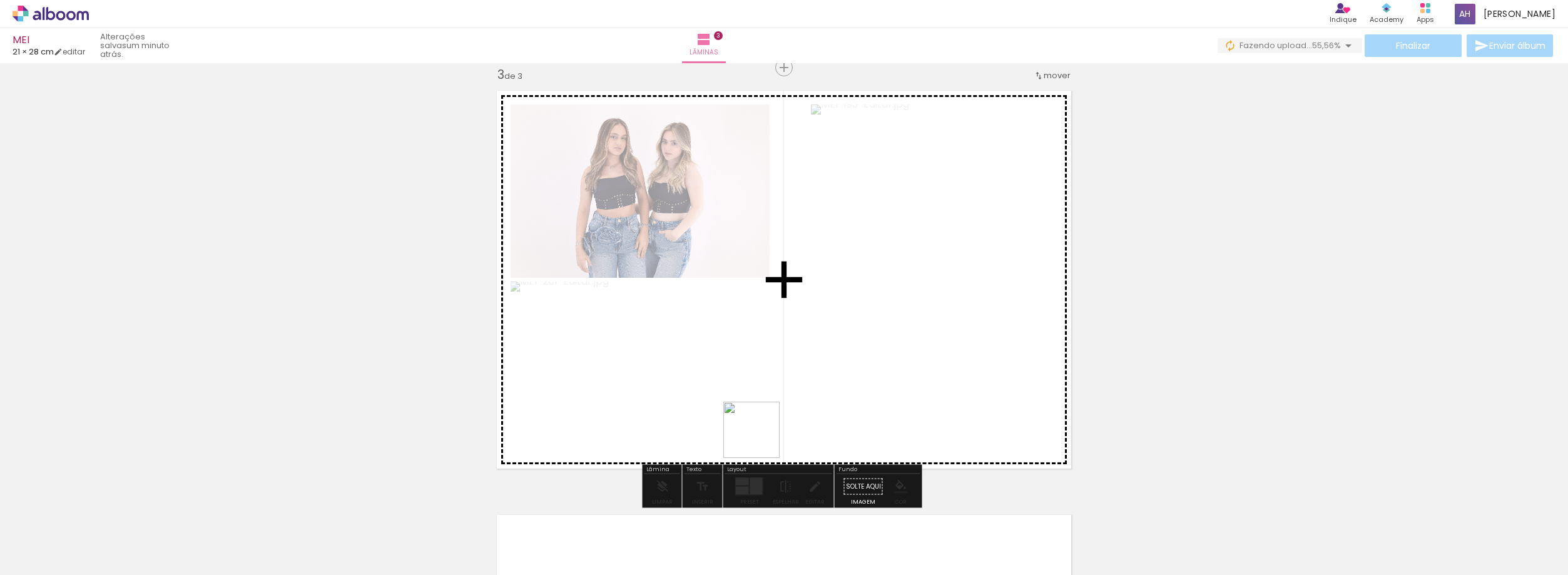
drag, startPoint x: 677, startPoint y: 533, endPoint x: 798, endPoint y: 342, distance: 226.1
click at [798, 342] on quentale-workspace at bounding box center [784, 287] width 1568 height 575
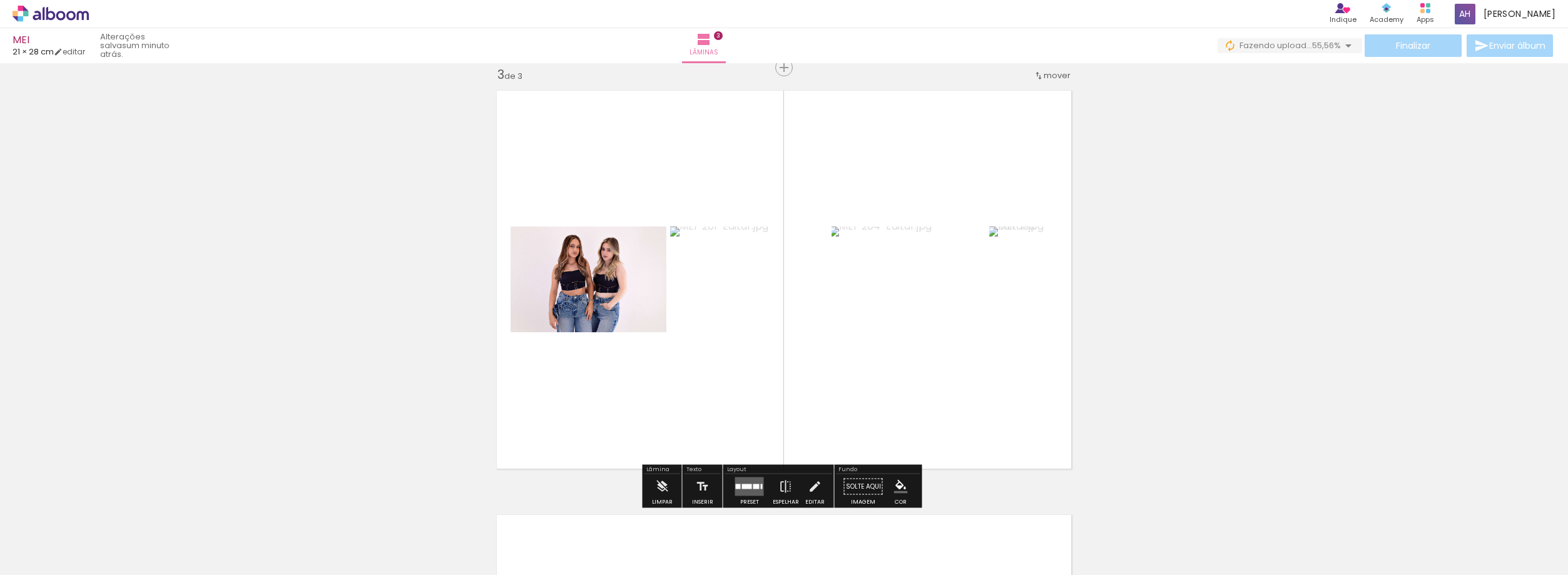
click at [747, 488] on div at bounding box center [747, 487] width 10 height 5
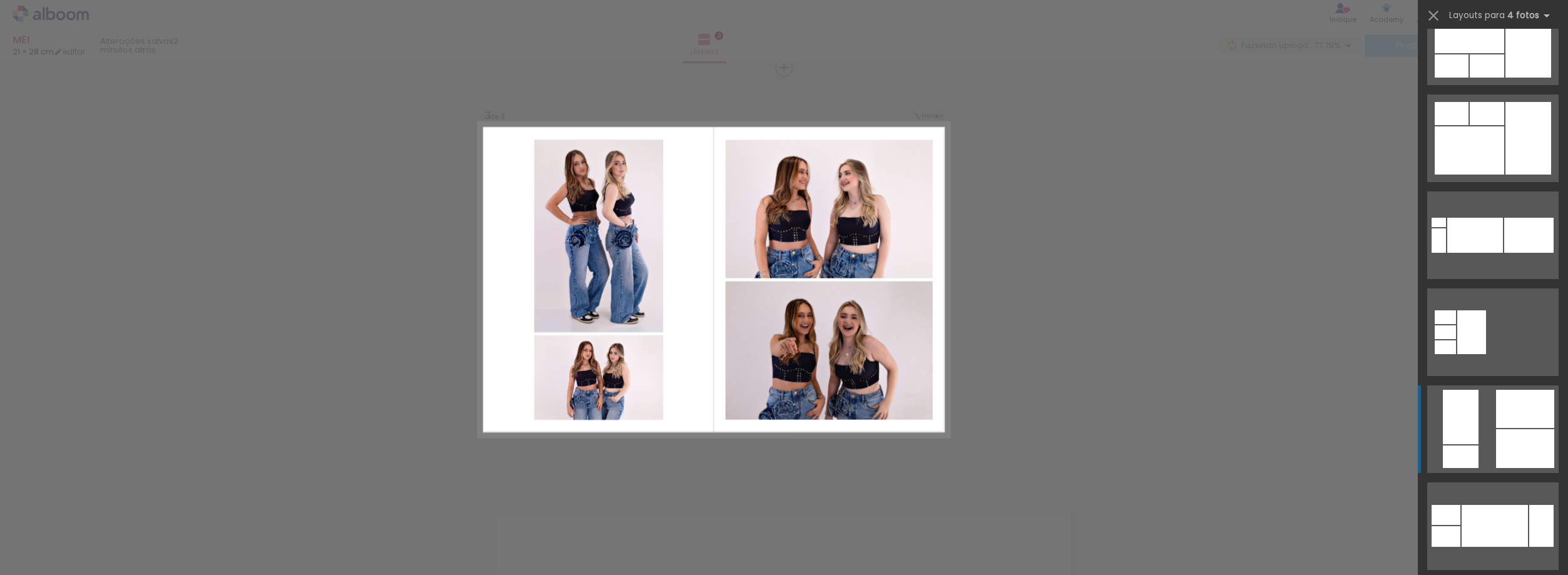
scroll to position [1753, 0]
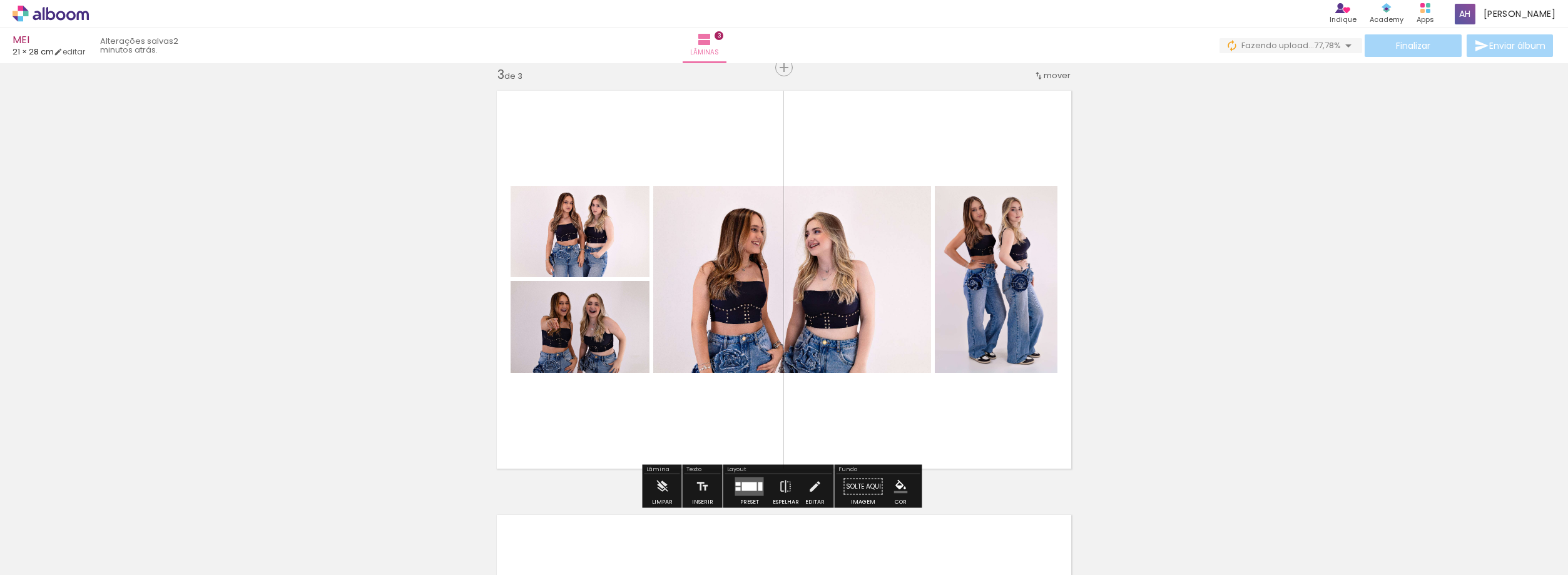
scroll to position [928, 0]
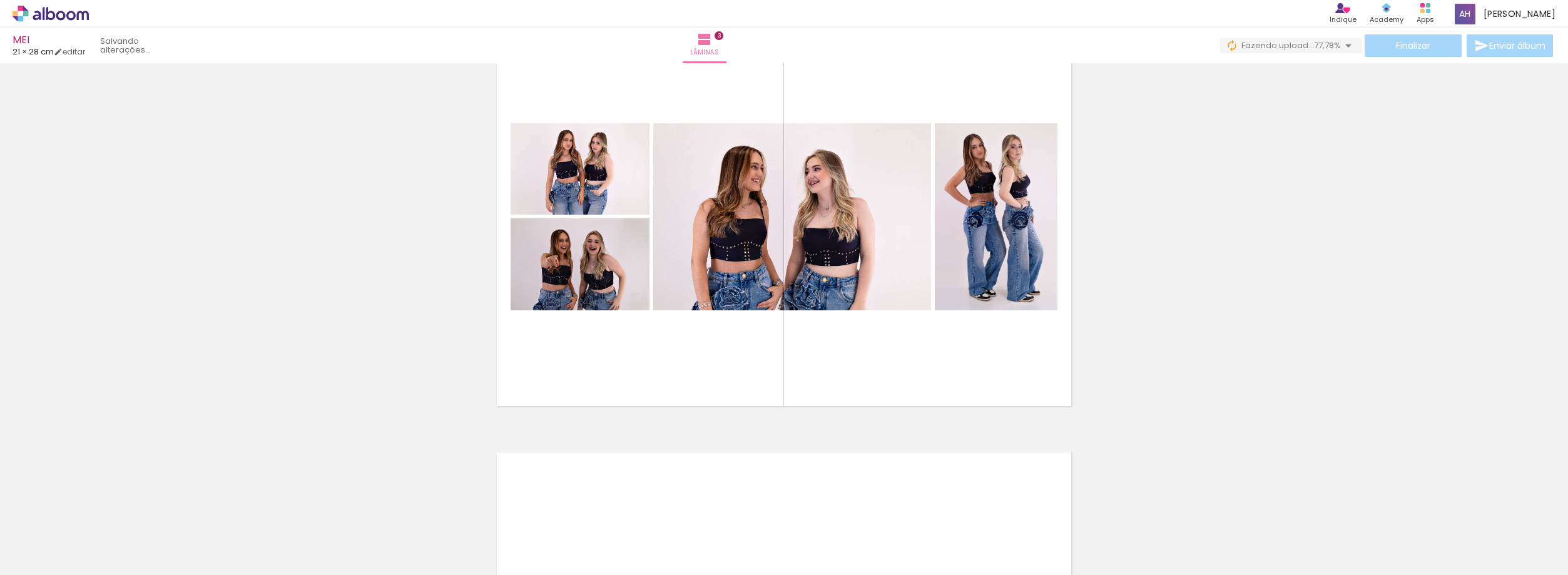
click at [104, 511] on iron-icon at bounding box center [98, 508] width 13 height 13
click at [27, 535] on input "Todas as fotos" at bounding box center [35, 537] width 48 height 11
click at [0, 0] on slot "Não utilizadas" at bounding box center [0, 0] width 0 height 0
type input "Não utilizadas"
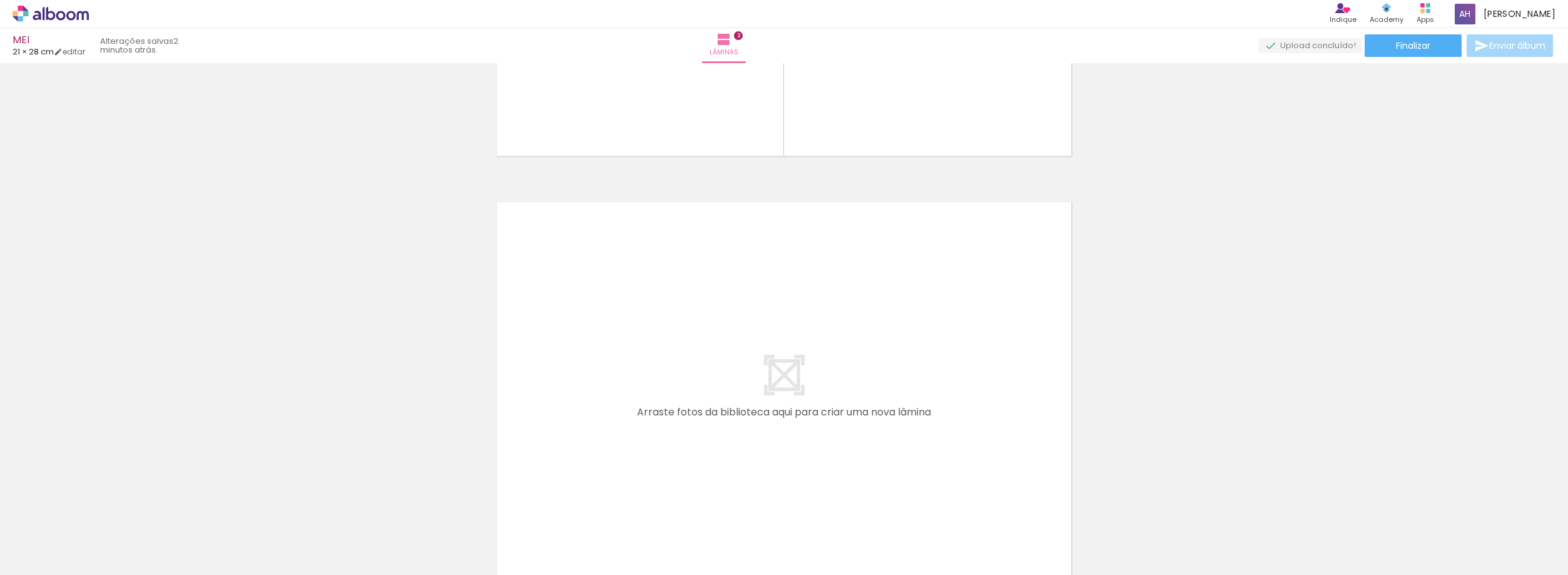
scroll to position [1240, 0]
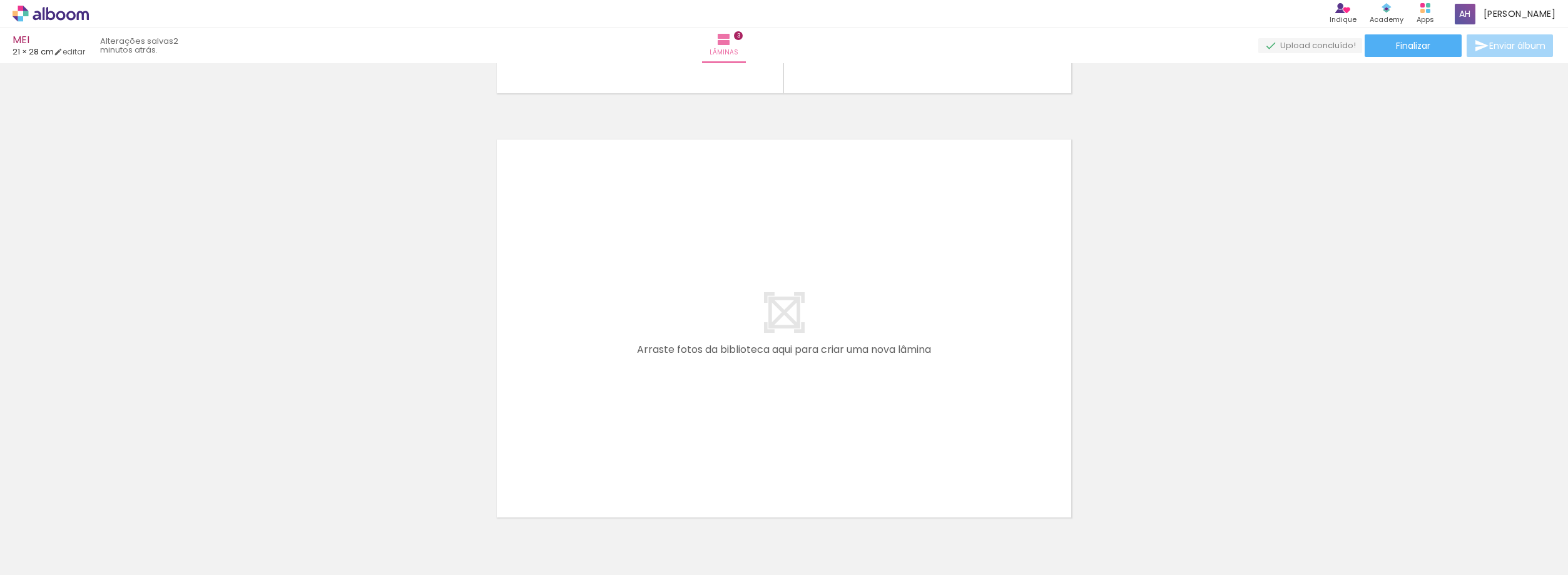
click at [39, 564] on span "Adicionar Fotos" at bounding box center [44, 558] width 38 height 14
click at [0, 0] on input "file" at bounding box center [0, 0] width 0 height 0
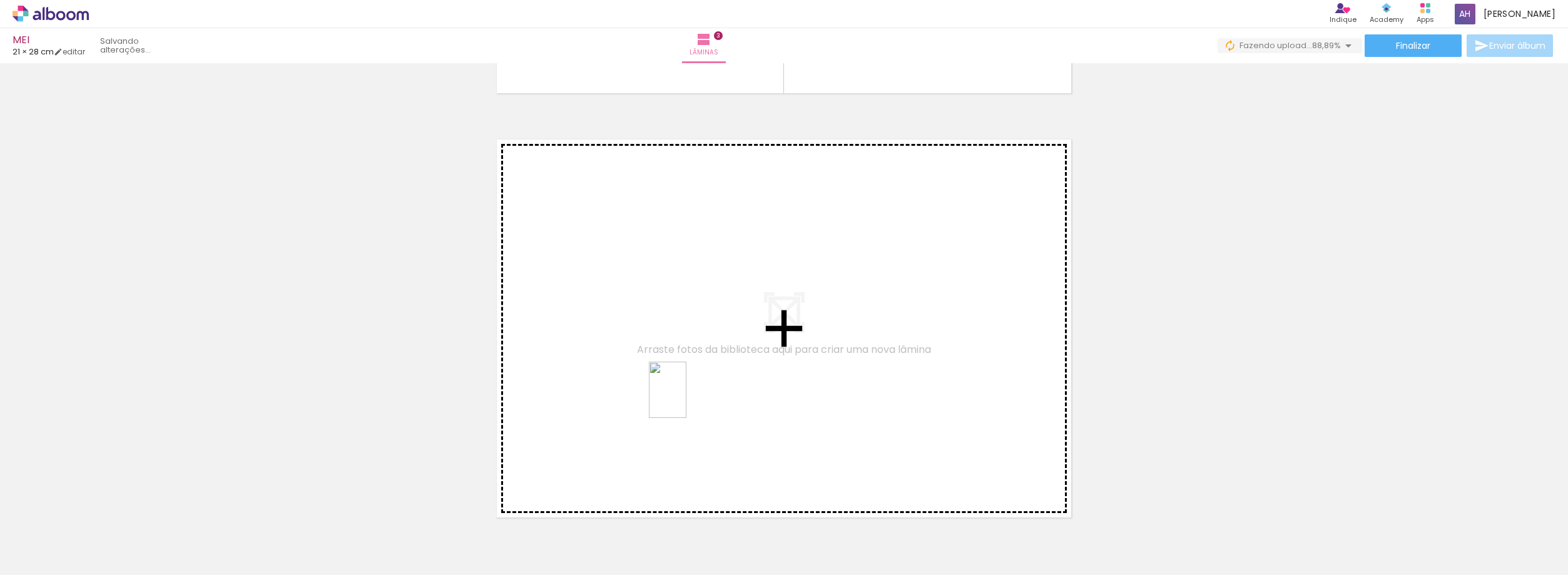
drag, startPoint x: 143, startPoint y: 525, endPoint x: 687, endPoint y: 400, distance: 558.2
click at [687, 400] on quentale-workspace at bounding box center [784, 287] width 1568 height 575
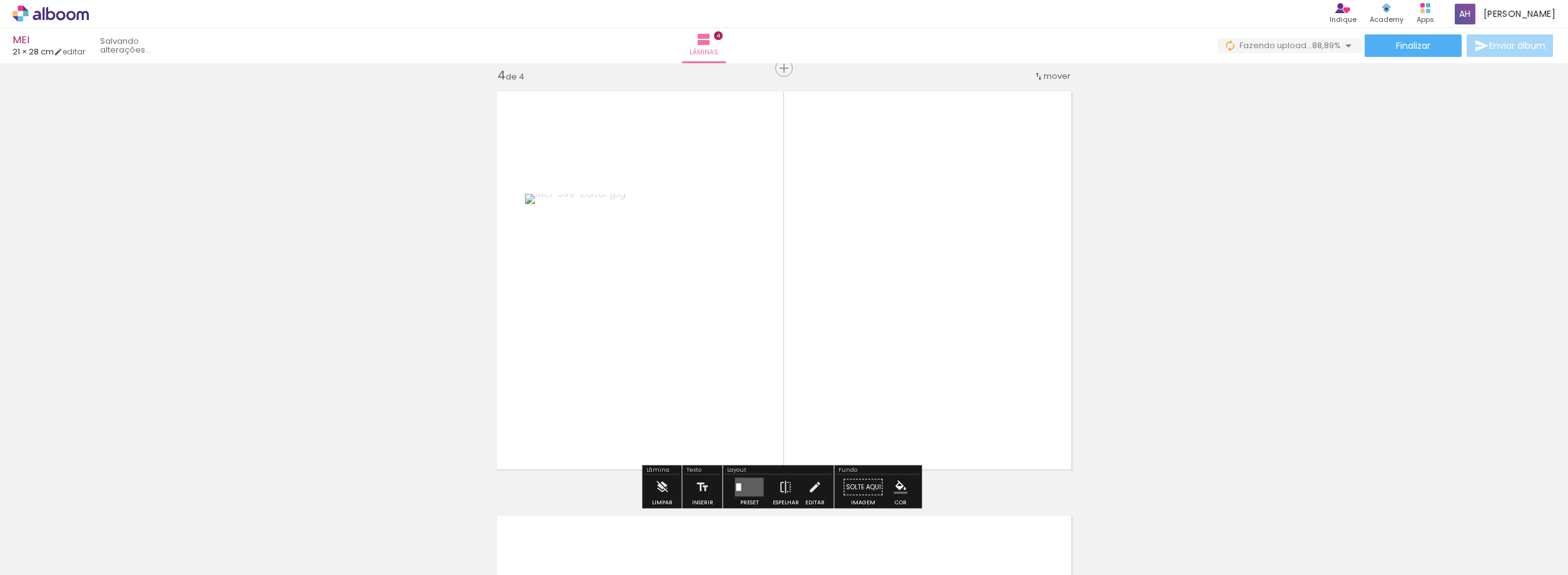
scroll to position [1290, 0]
click at [741, 482] on quentale-layouter at bounding box center [749, 487] width 29 height 19
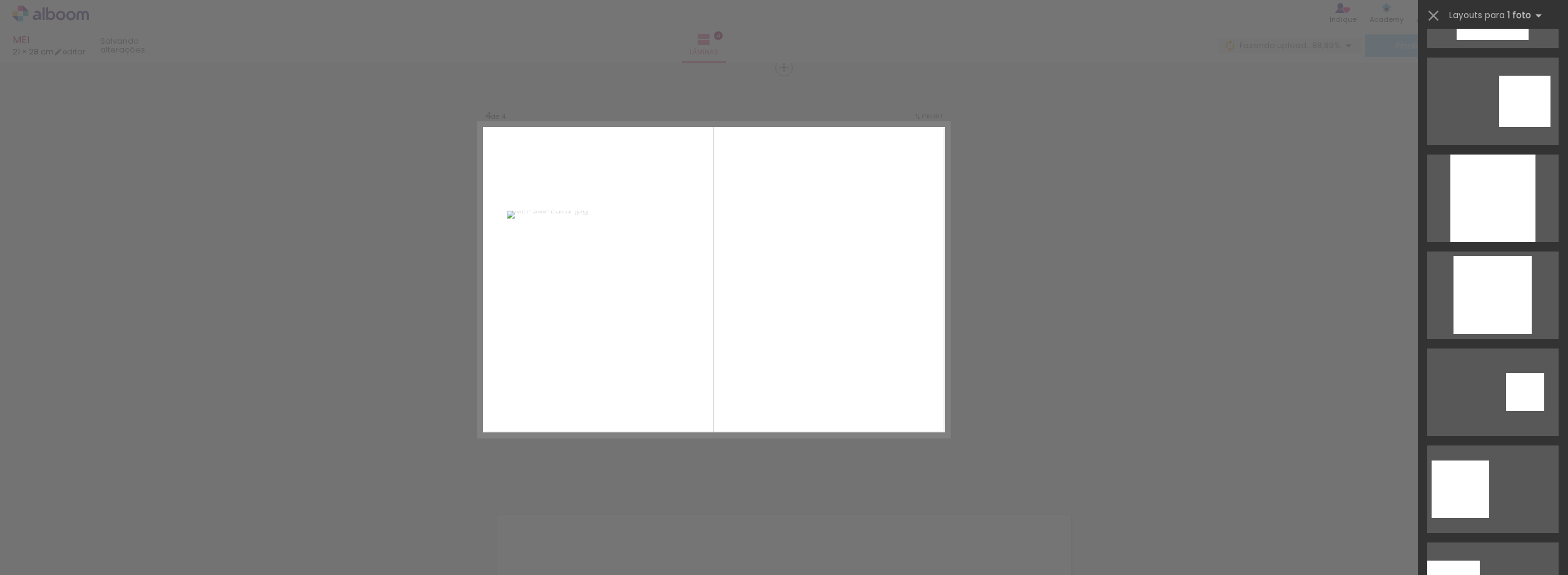
scroll to position [1194, 0]
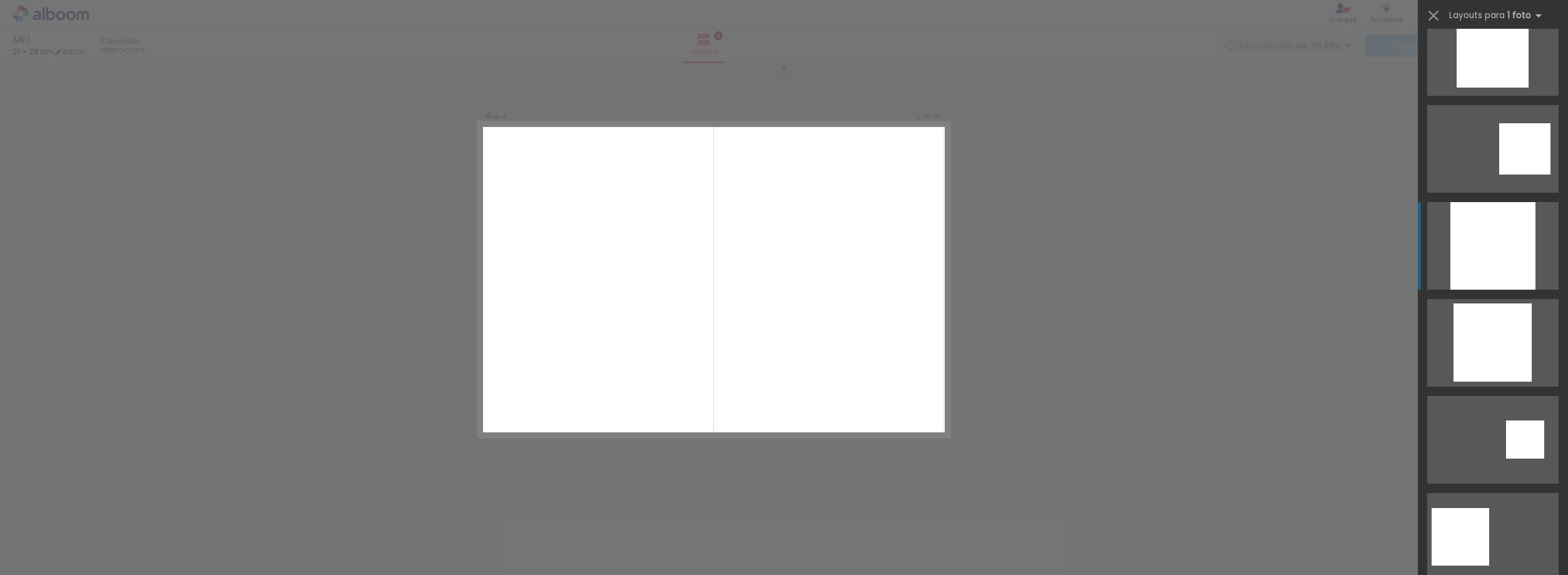
click at [1497, 245] on div at bounding box center [1492, 246] width 85 height 88
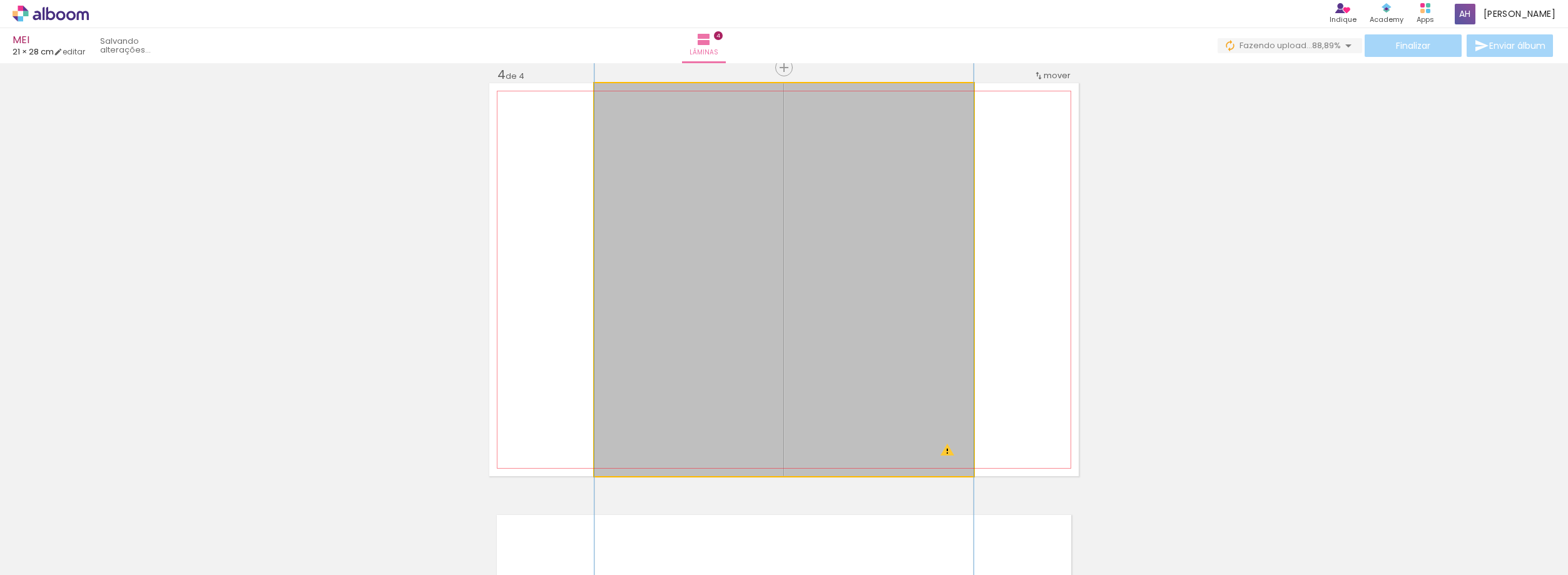
drag, startPoint x: 884, startPoint y: 297, endPoint x: 889, endPoint y: 325, distance: 28.4
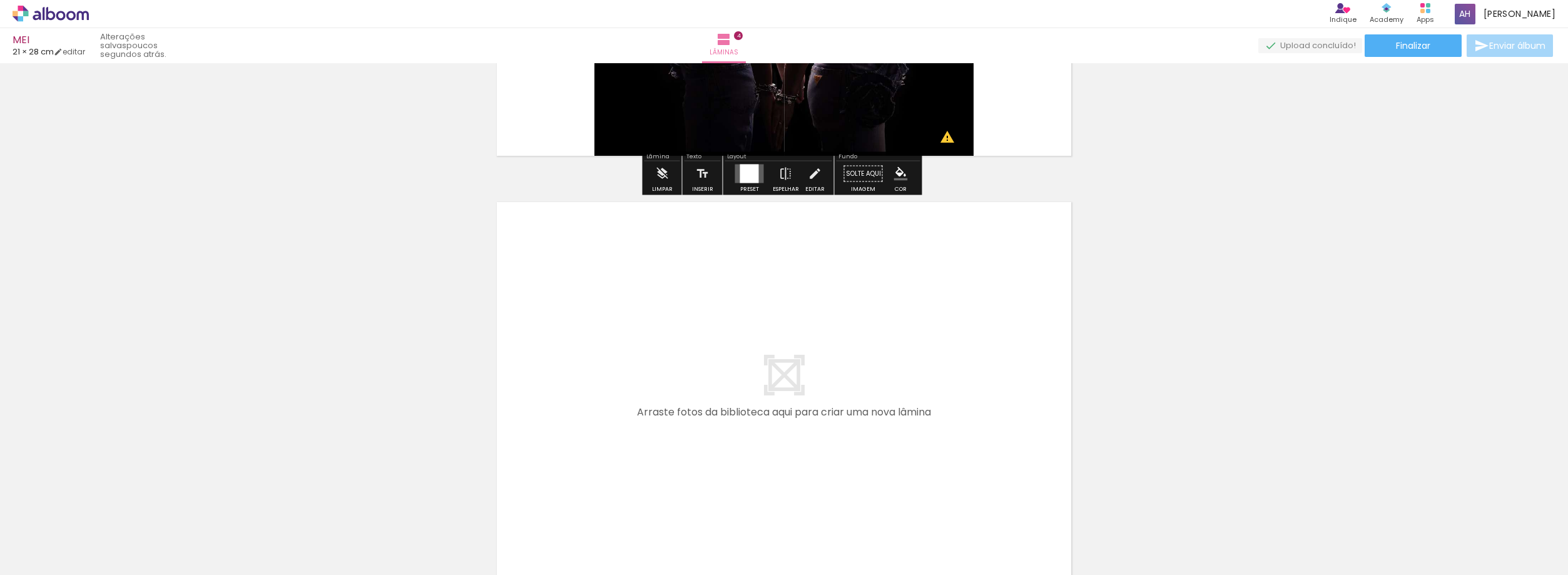
scroll to position [1665, 0]
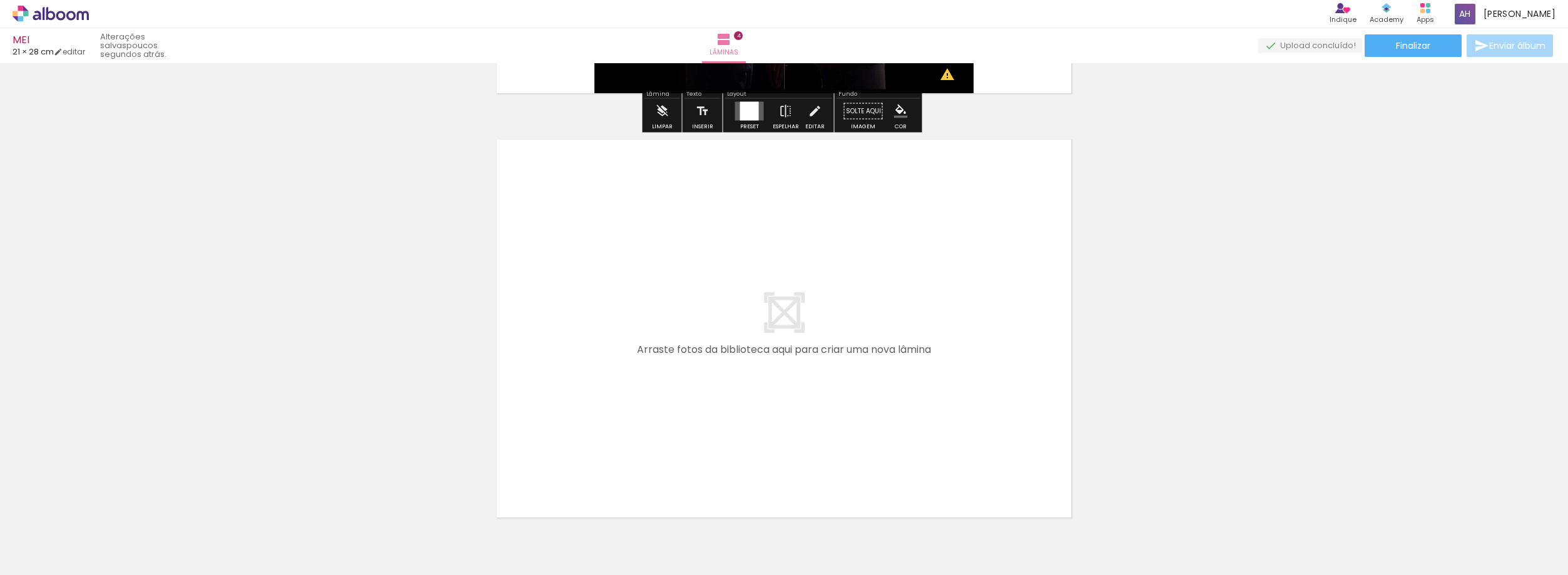
click at [49, 554] on span "Adicionar Fotos" at bounding box center [44, 558] width 38 height 14
click at [0, 0] on input "file" at bounding box center [0, 0] width 0 height 0
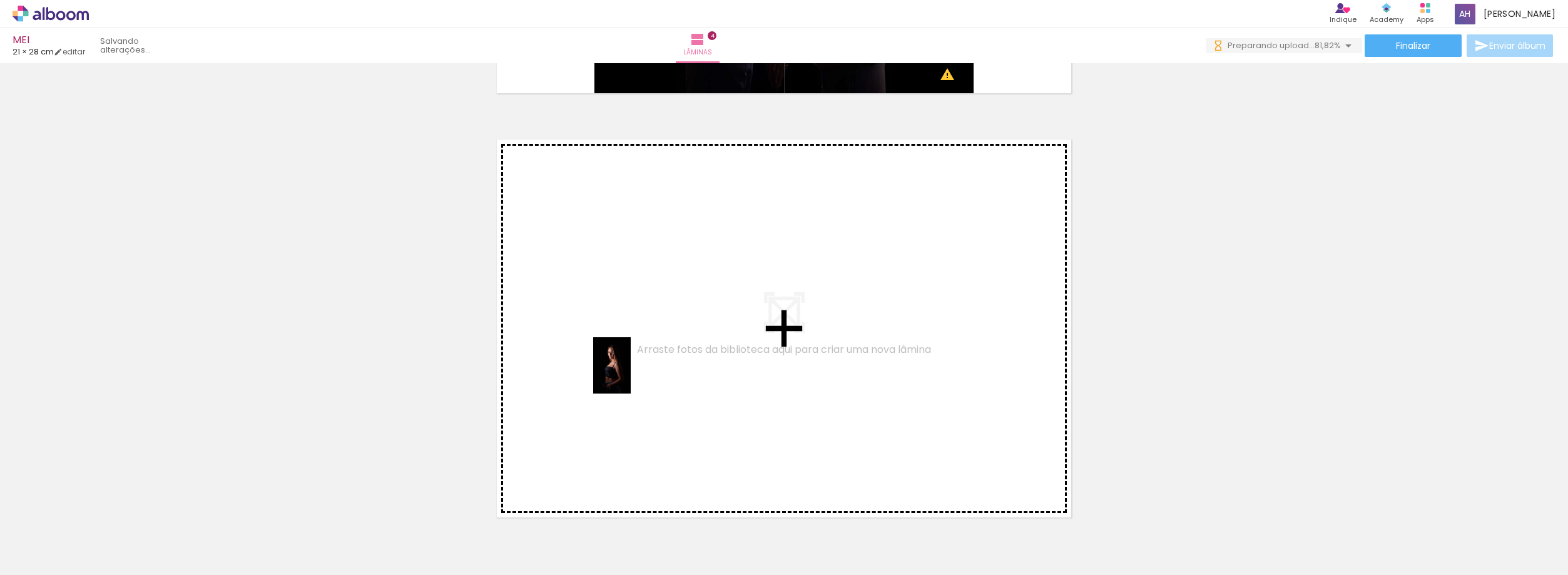
drag, startPoint x: 135, startPoint y: 538, endPoint x: 631, endPoint y: 374, distance: 522.4
click at [631, 374] on quentale-workspace at bounding box center [784, 287] width 1568 height 575
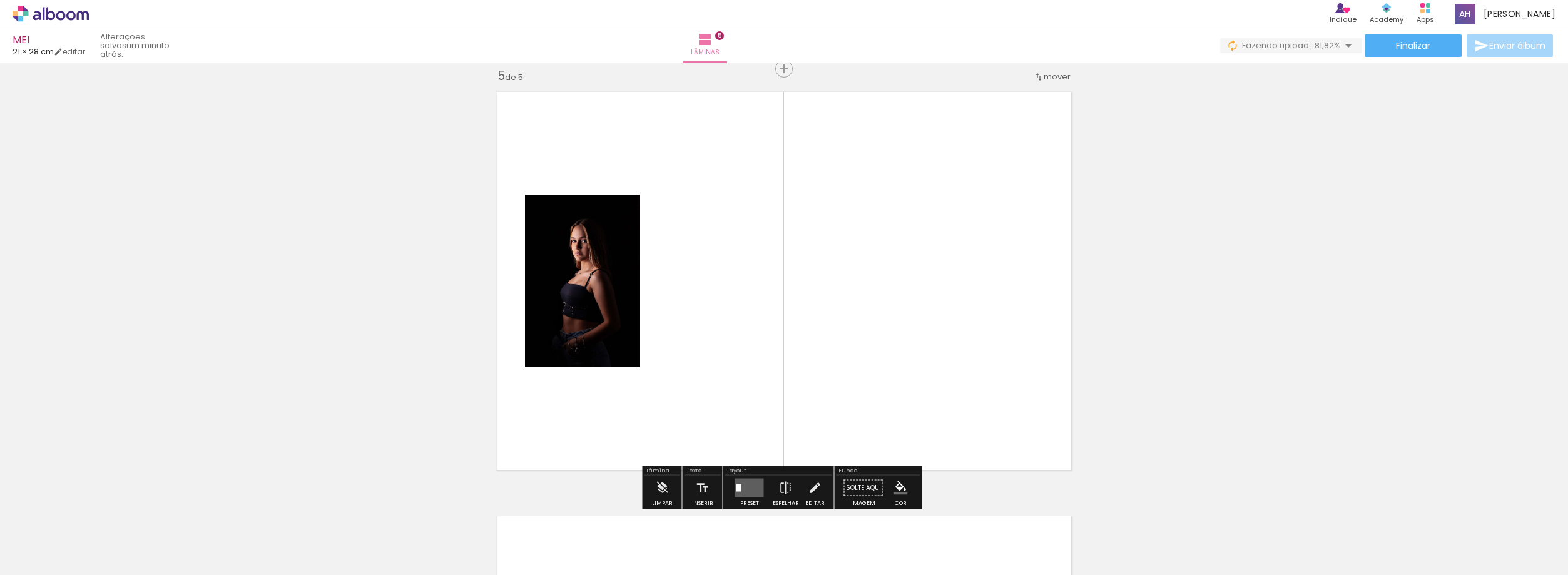
scroll to position [1714, 0]
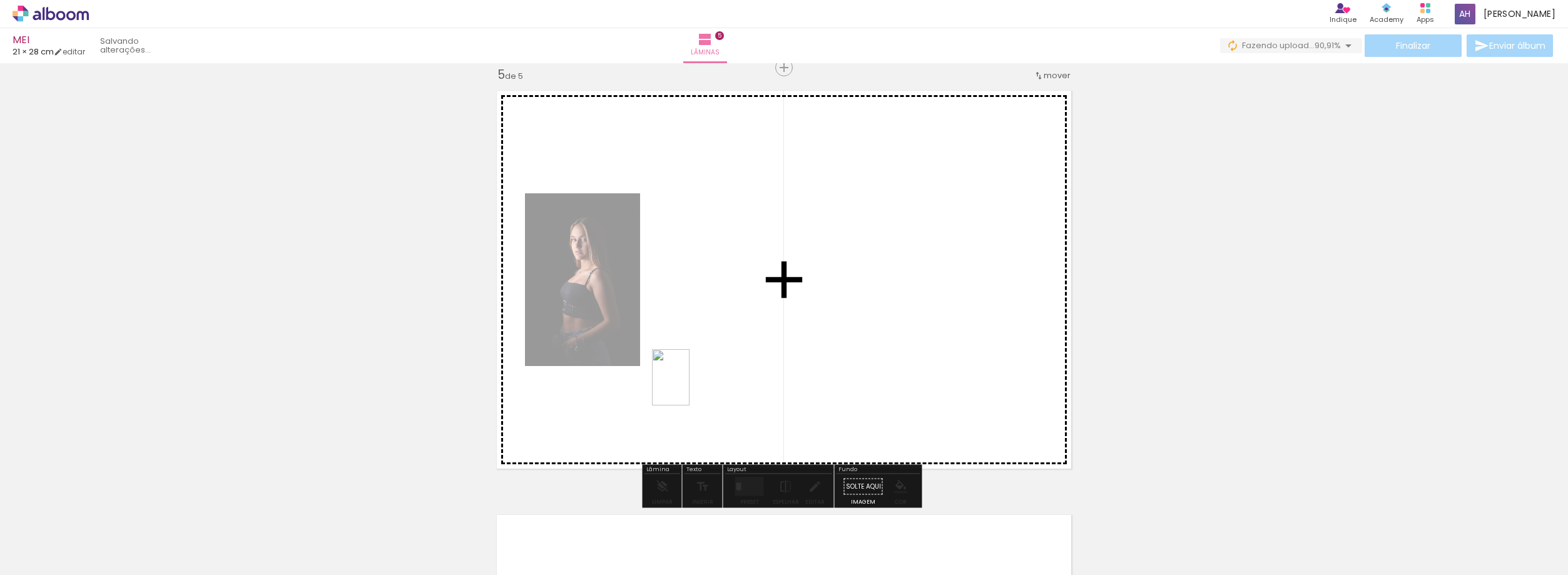
drag, startPoint x: 132, startPoint y: 533, endPoint x: 742, endPoint y: 366, distance: 632.4
click at [742, 366] on quentale-workspace at bounding box center [784, 287] width 1568 height 575
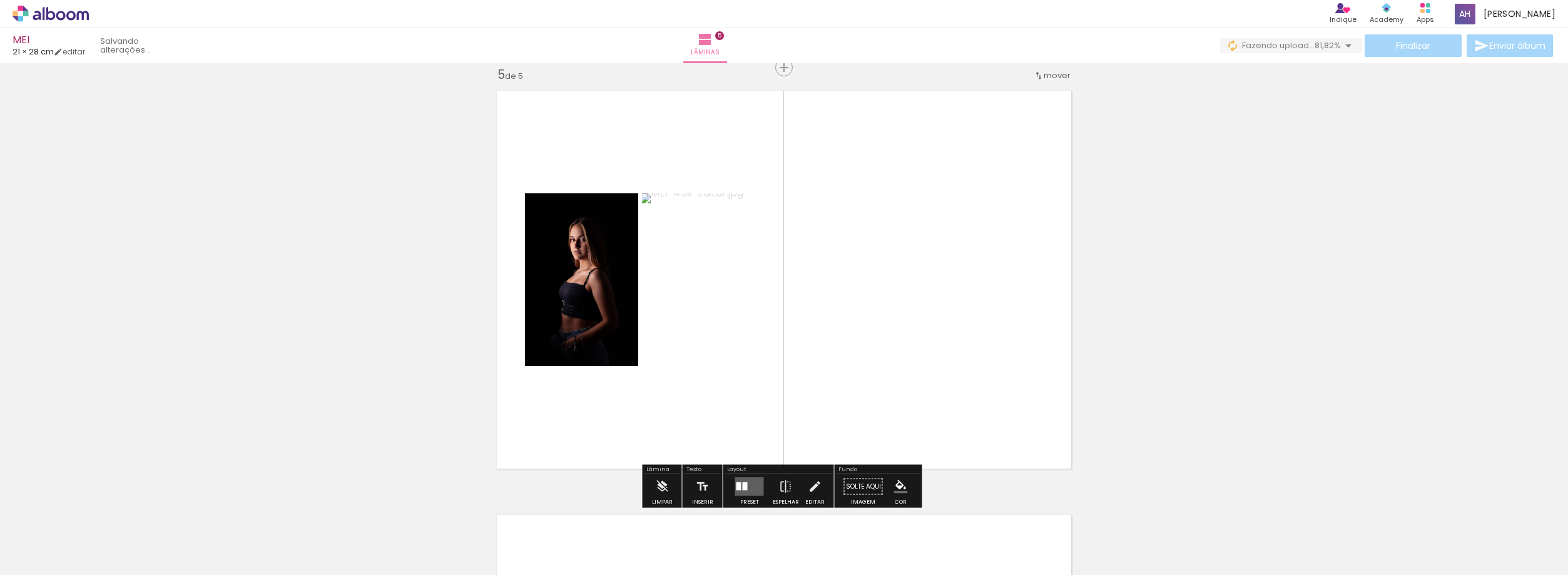
click at [737, 489] on div at bounding box center [739, 487] width 5 height 8
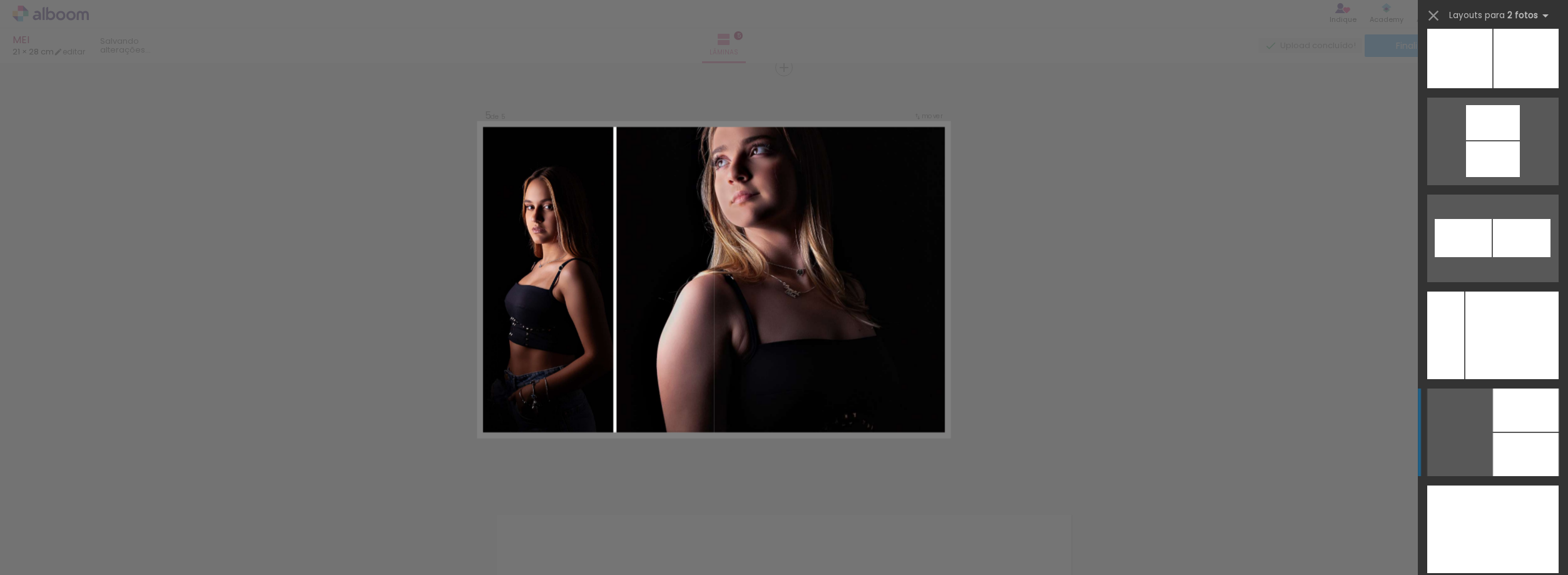
scroll to position [6698, 0]
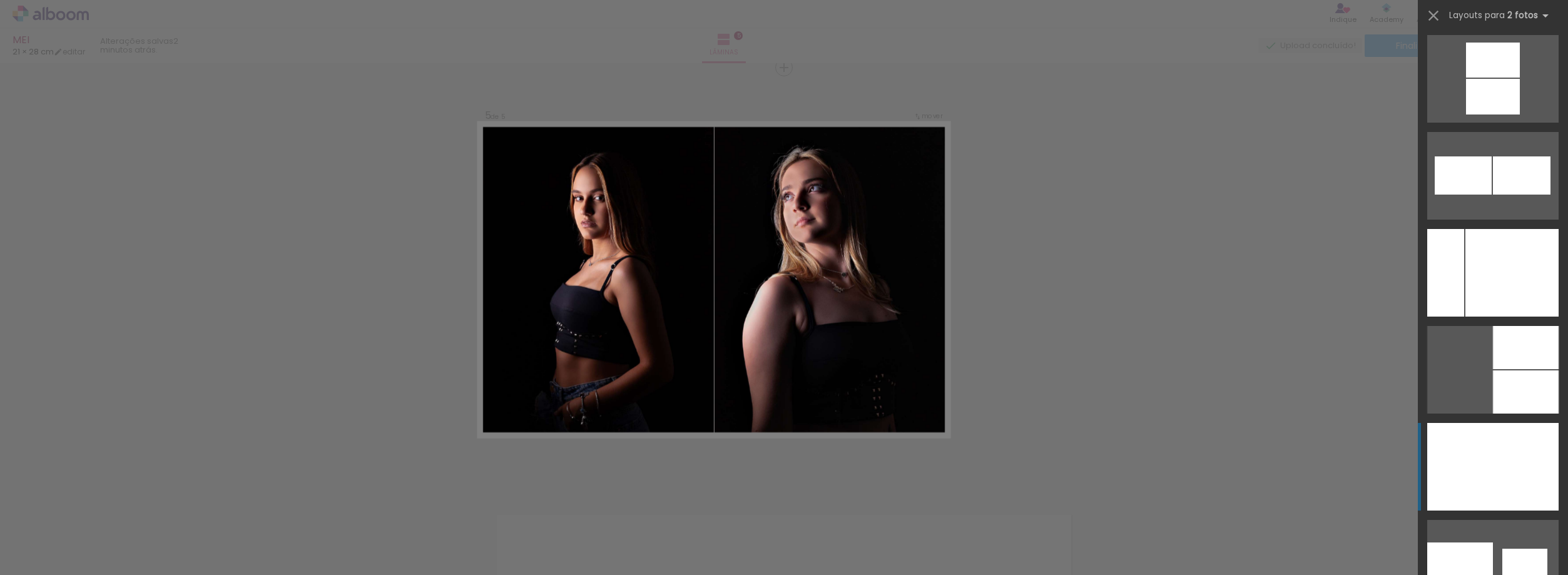
click at [1486, 451] on div at bounding box center [1460, 466] width 66 height 88
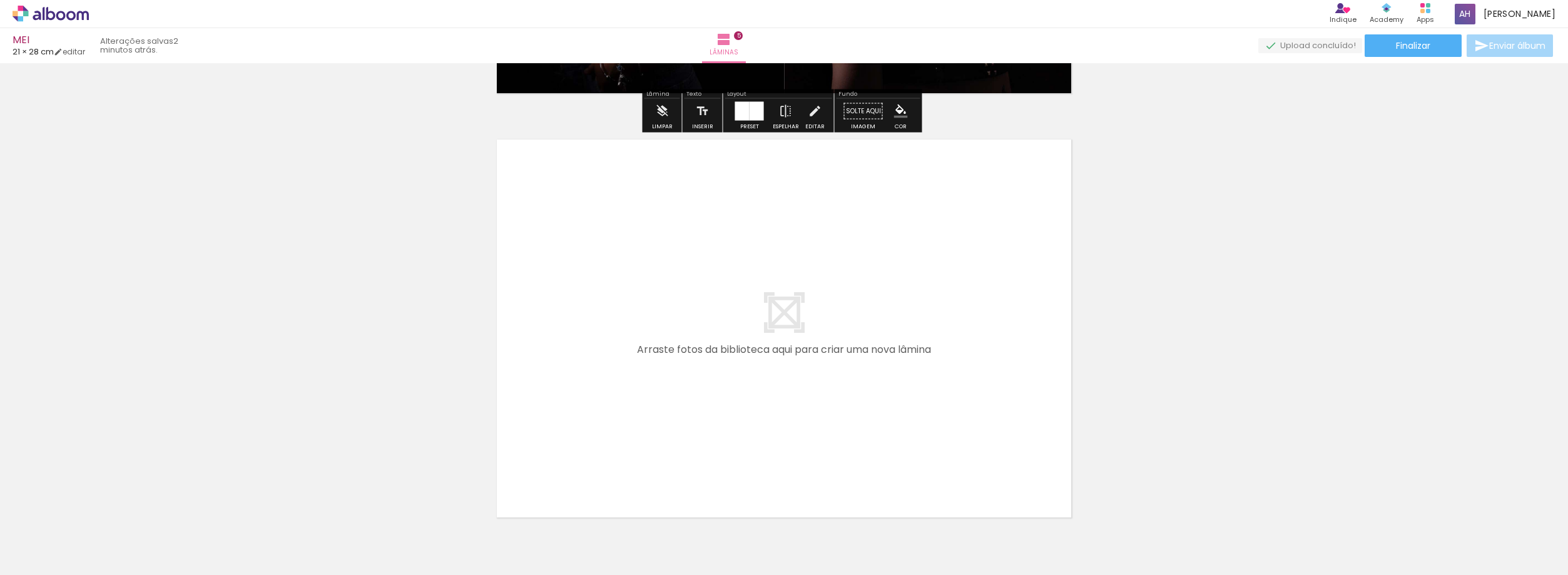
scroll to position [2152, 0]
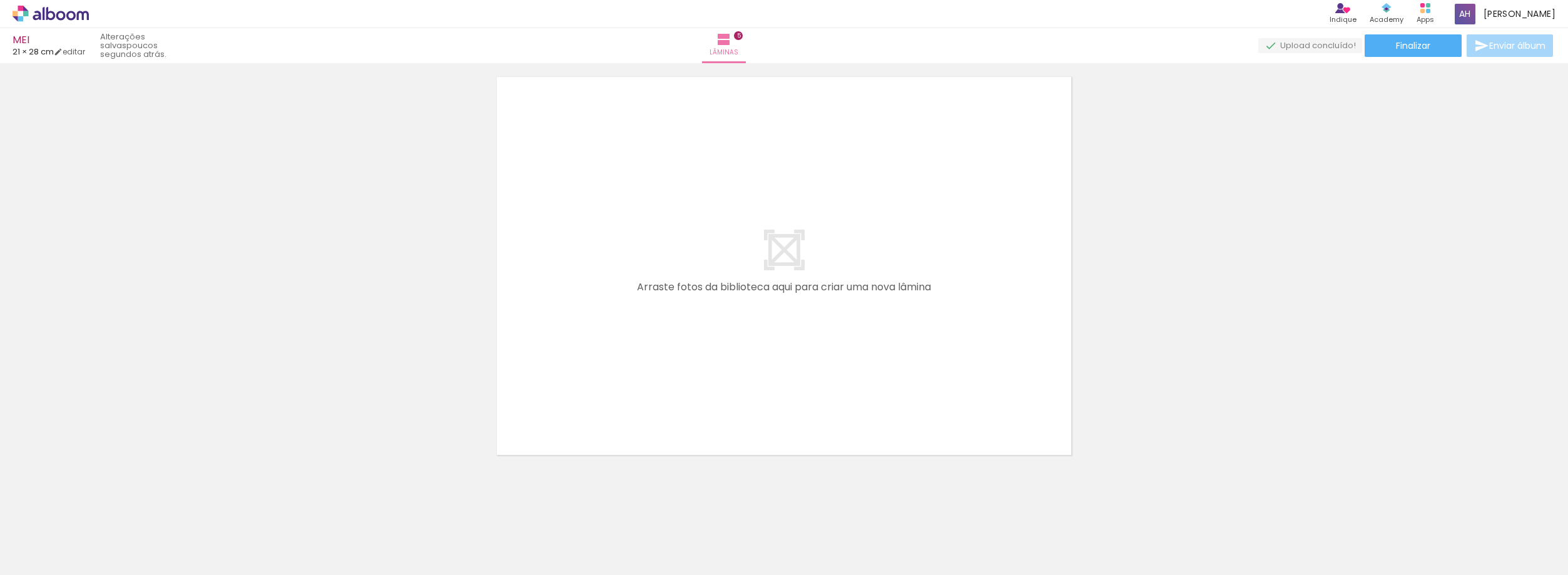
click at [46, 554] on span "Adicionar Fotos" at bounding box center [44, 558] width 38 height 14
click at [0, 0] on input "file" at bounding box center [0, 0] width 0 height 0
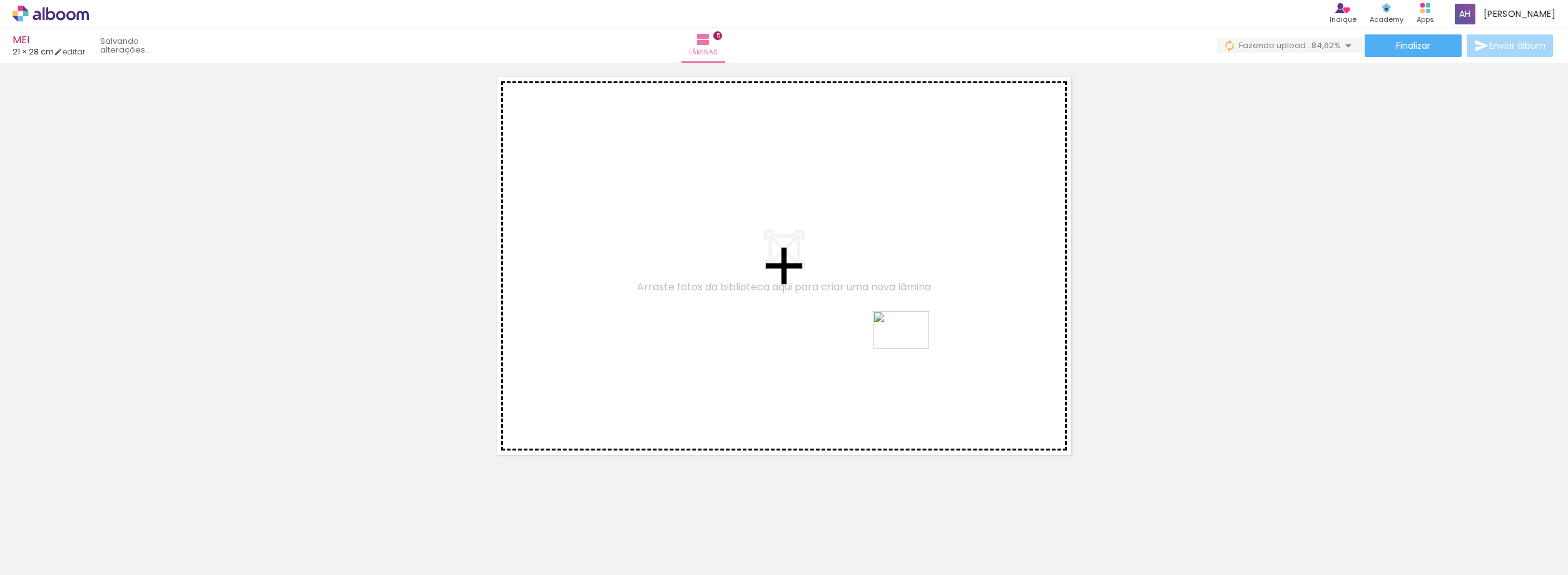
drag, startPoint x: 308, startPoint y: 499, endPoint x: 909, endPoint y: 349, distance: 619.4
click at [909, 349] on quentale-workspace at bounding box center [784, 287] width 1568 height 575
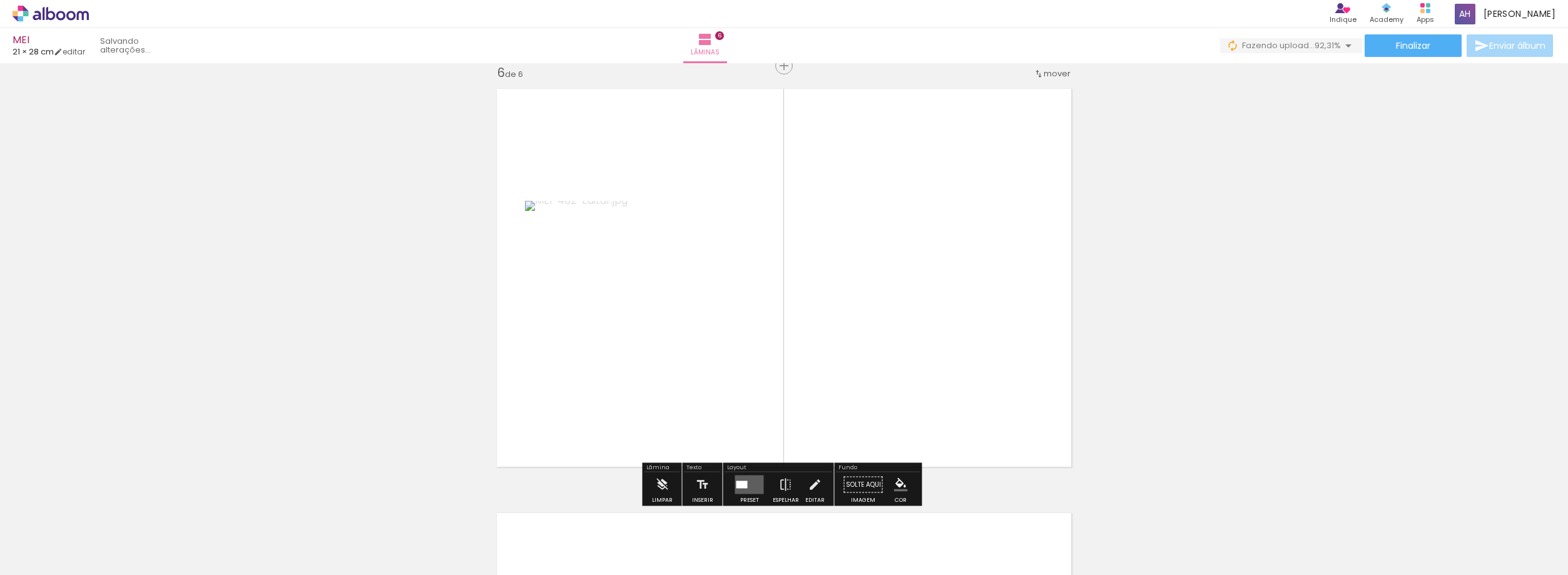
scroll to position [2139, 0]
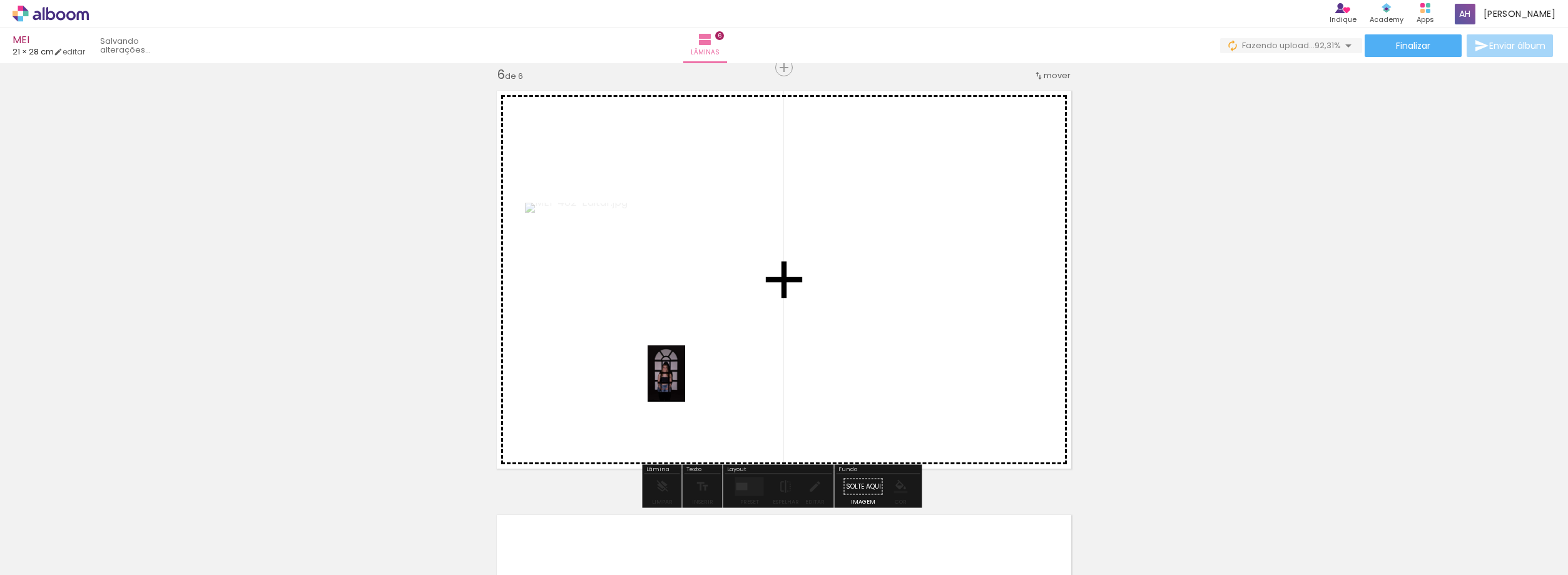
drag, startPoint x: 128, startPoint y: 546, endPoint x: 685, endPoint y: 383, distance: 580.4
click at [685, 383] on quentale-workspace at bounding box center [784, 287] width 1568 height 575
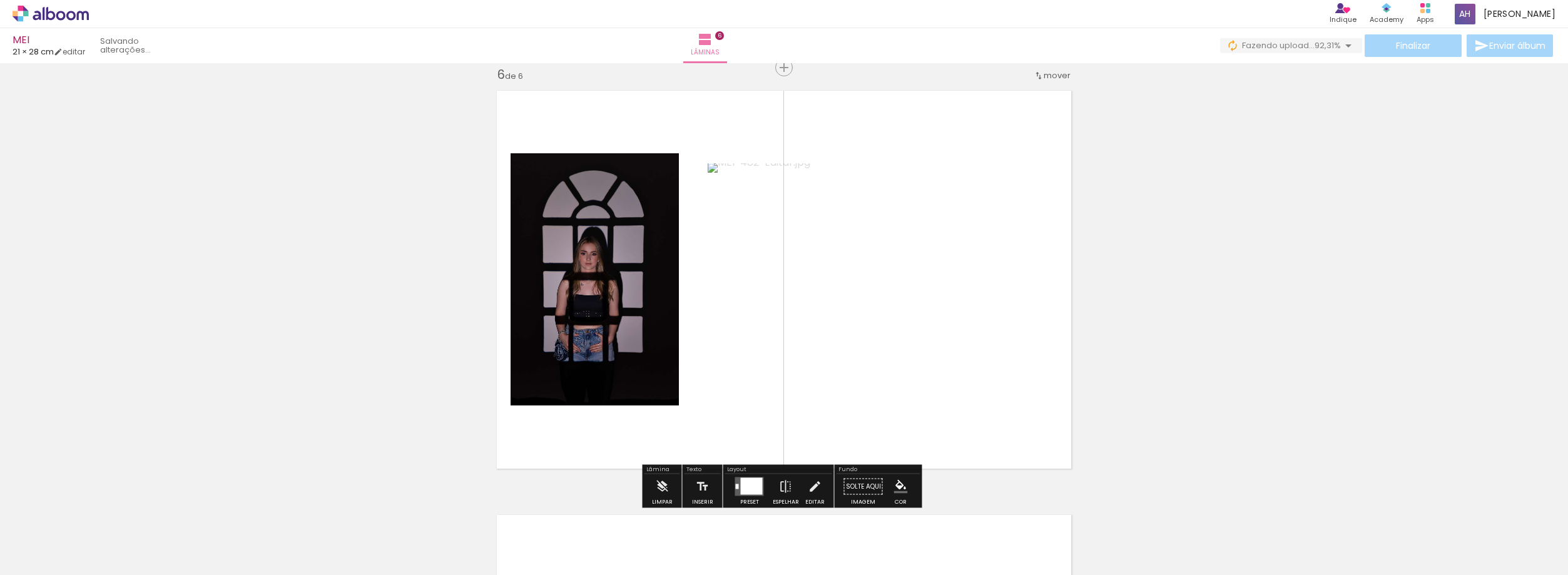
click at [751, 490] on div at bounding box center [752, 486] width 22 height 17
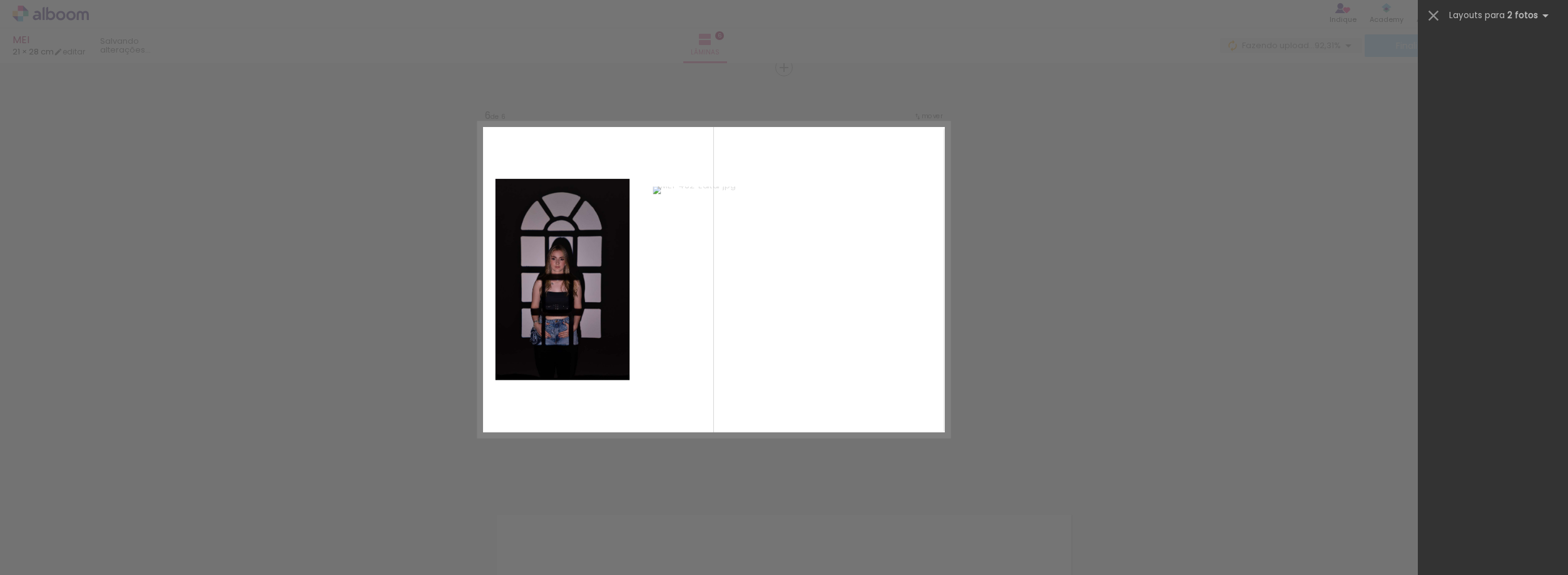
scroll to position [0, 0]
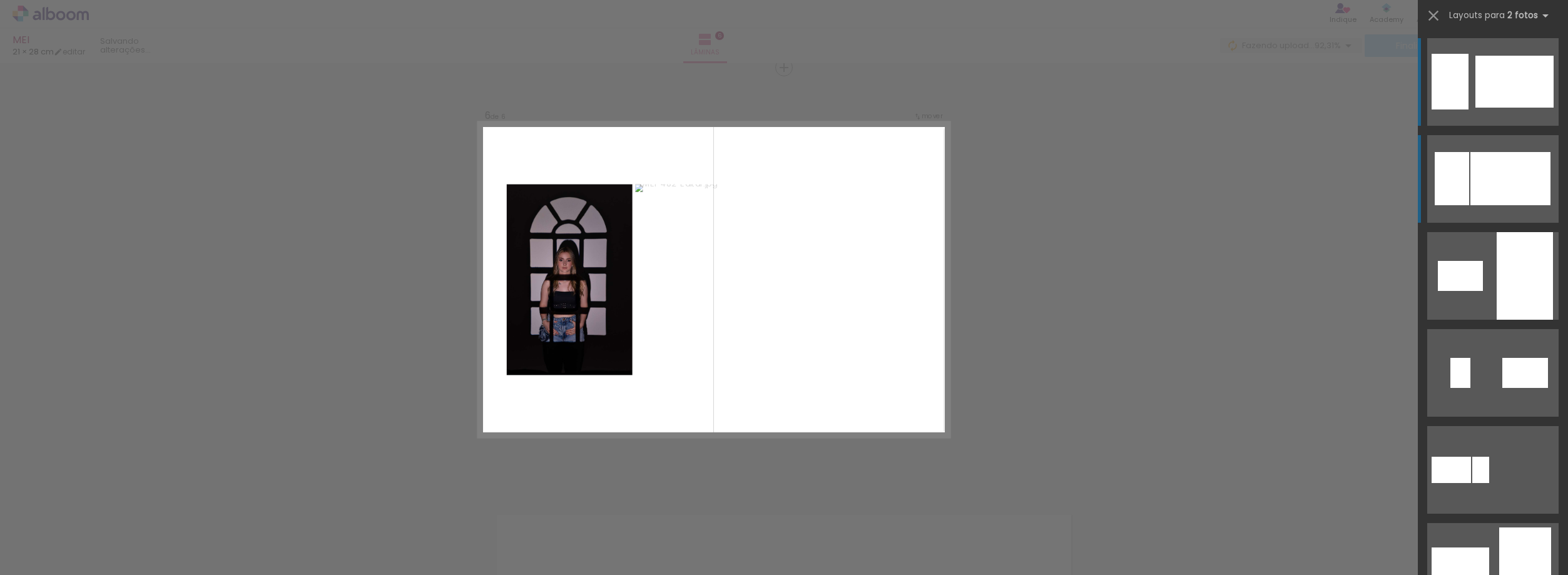
click at [1470, 180] on div at bounding box center [1510, 179] width 80 height 53
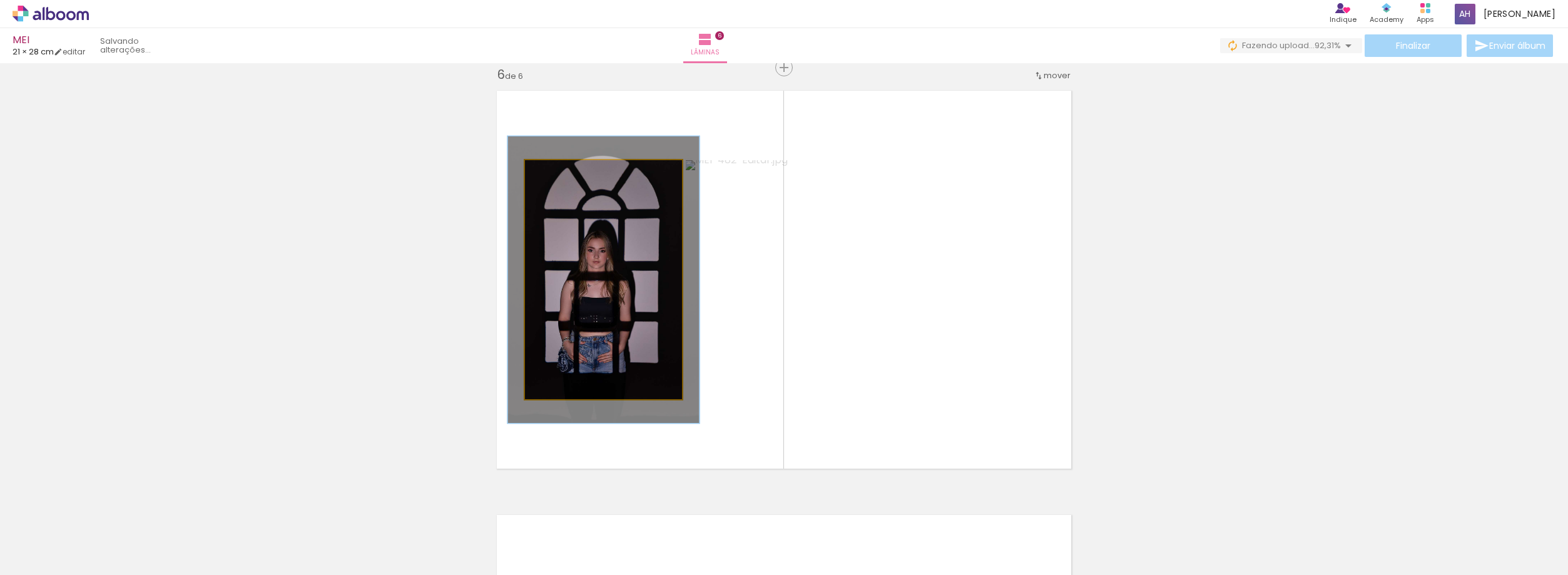
drag, startPoint x: 552, startPoint y: 175, endPoint x: 561, endPoint y: 175, distance: 9.0
type paper-slider "120"
click at [561, 175] on div at bounding box center [563, 174] width 12 height 12
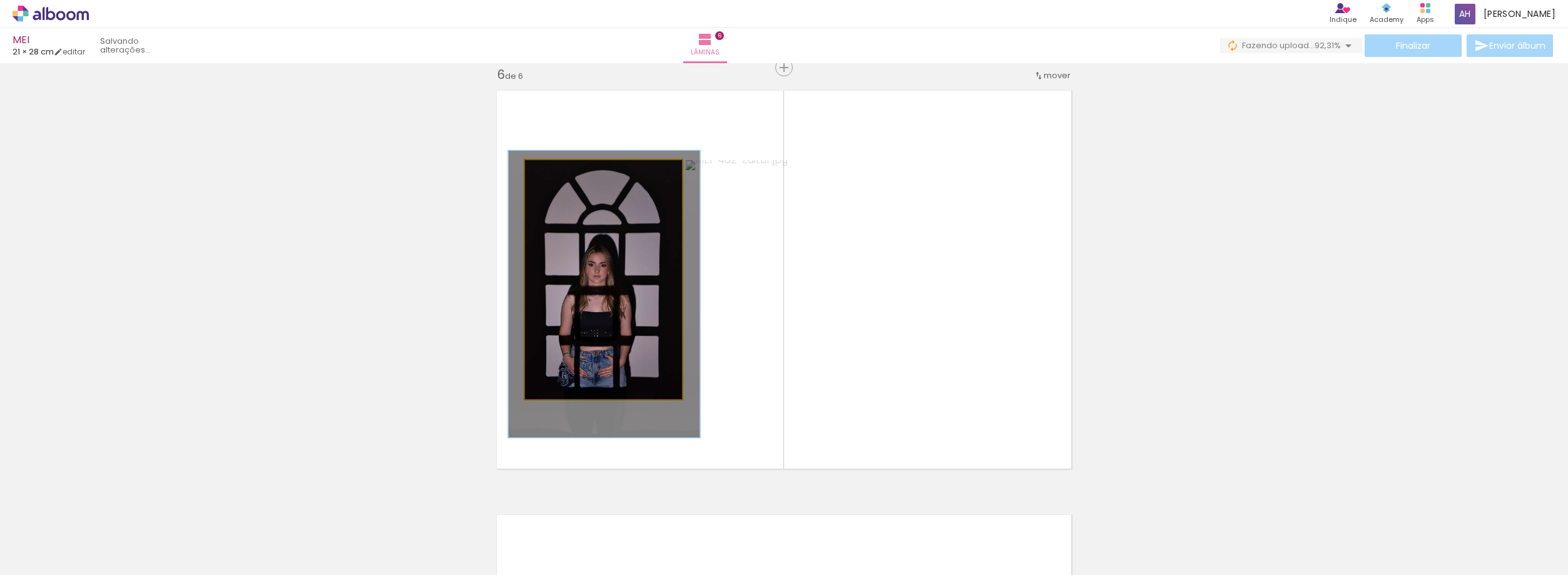
drag, startPoint x: 616, startPoint y: 257, endPoint x: 617, endPoint y: 271, distance: 14.0
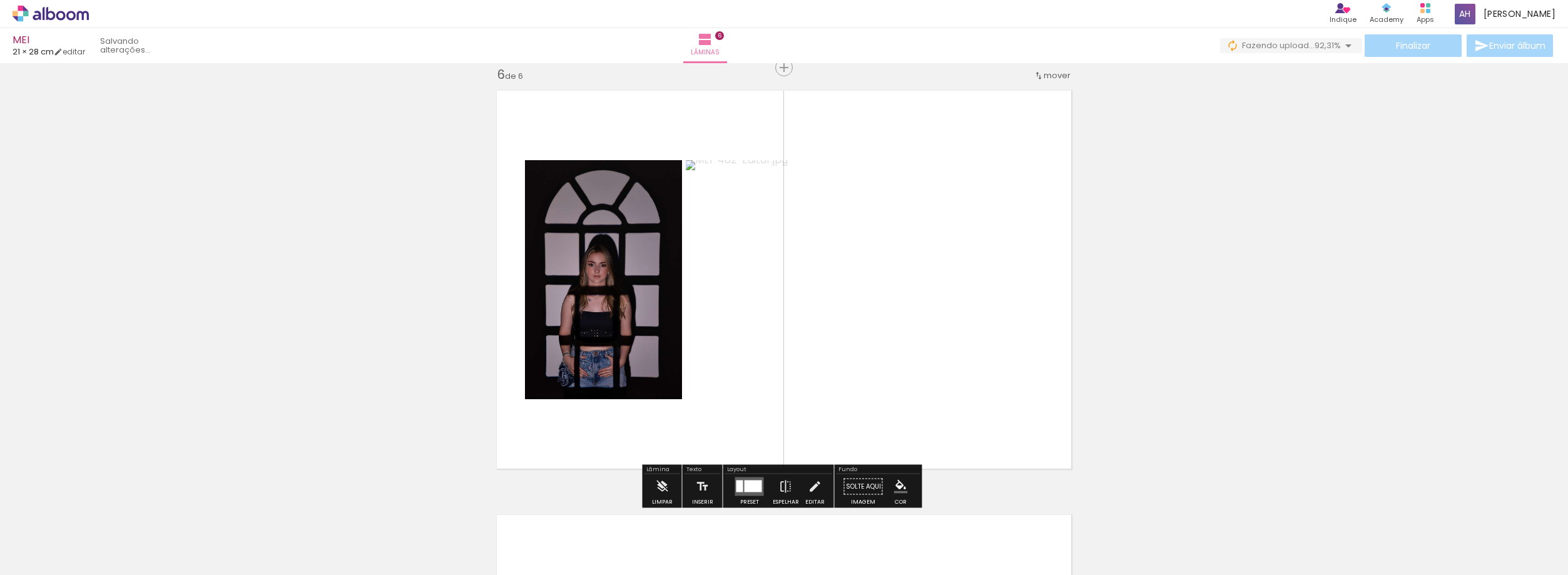
click at [902, 300] on quentale-photo at bounding box center [864, 280] width 358 height 239
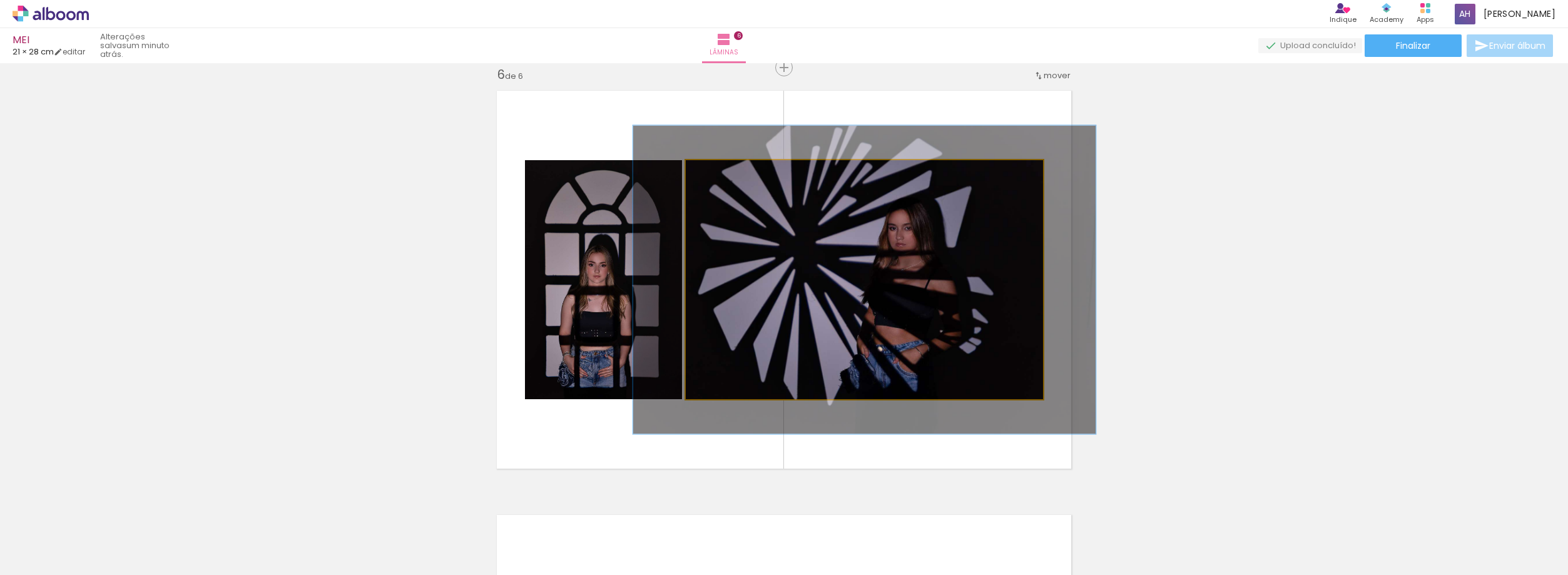
drag, startPoint x: 714, startPoint y: 176, endPoint x: 726, endPoint y: 176, distance: 12.0
click at [726, 176] on div at bounding box center [728, 174] width 12 height 12
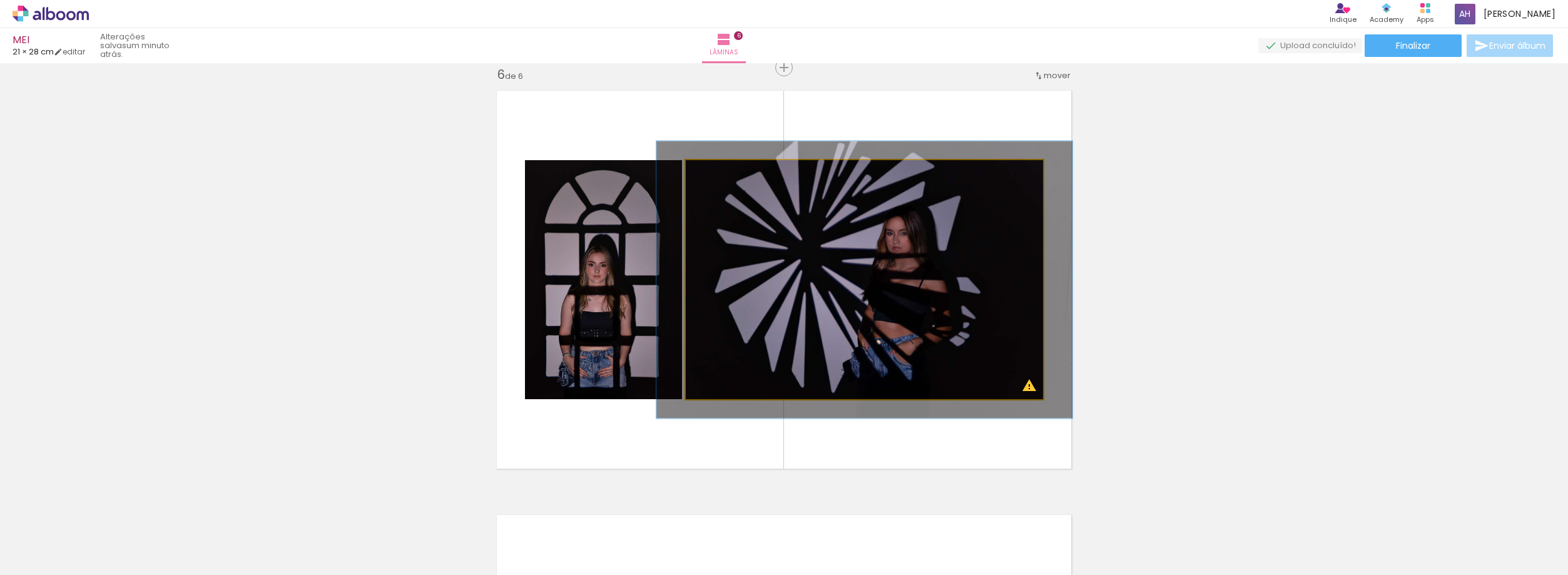
drag, startPoint x: 726, startPoint y: 174, endPoint x: 719, endPoint y: 174, distance: 7.0
type paper-slider "116"
click at [719, 174] on div at bounding box center [723, 174] width 12 height 12
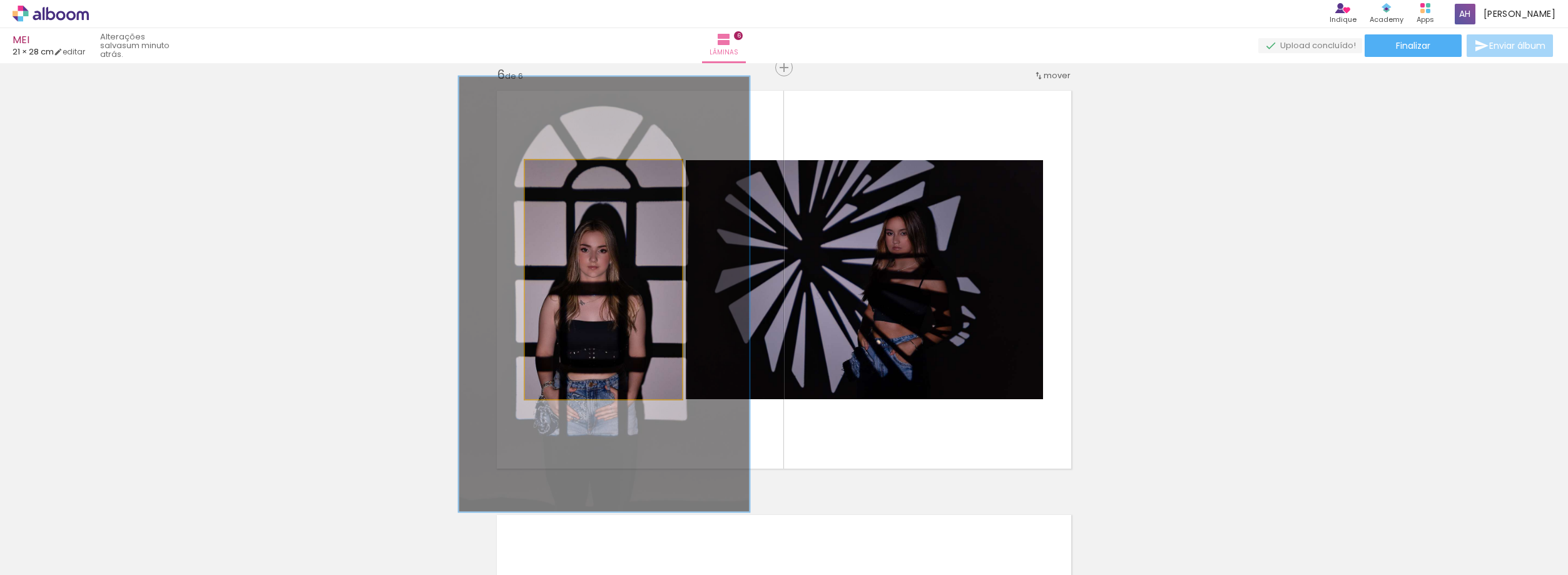
drag, startPoint x: 565, startPoint y: 176, endPoint x: 595, endPoint y: 177, distance: 30.0
type paper-slider "182"
click at [595, 177] on div at bounding box center [594, 174] width 20 height 20
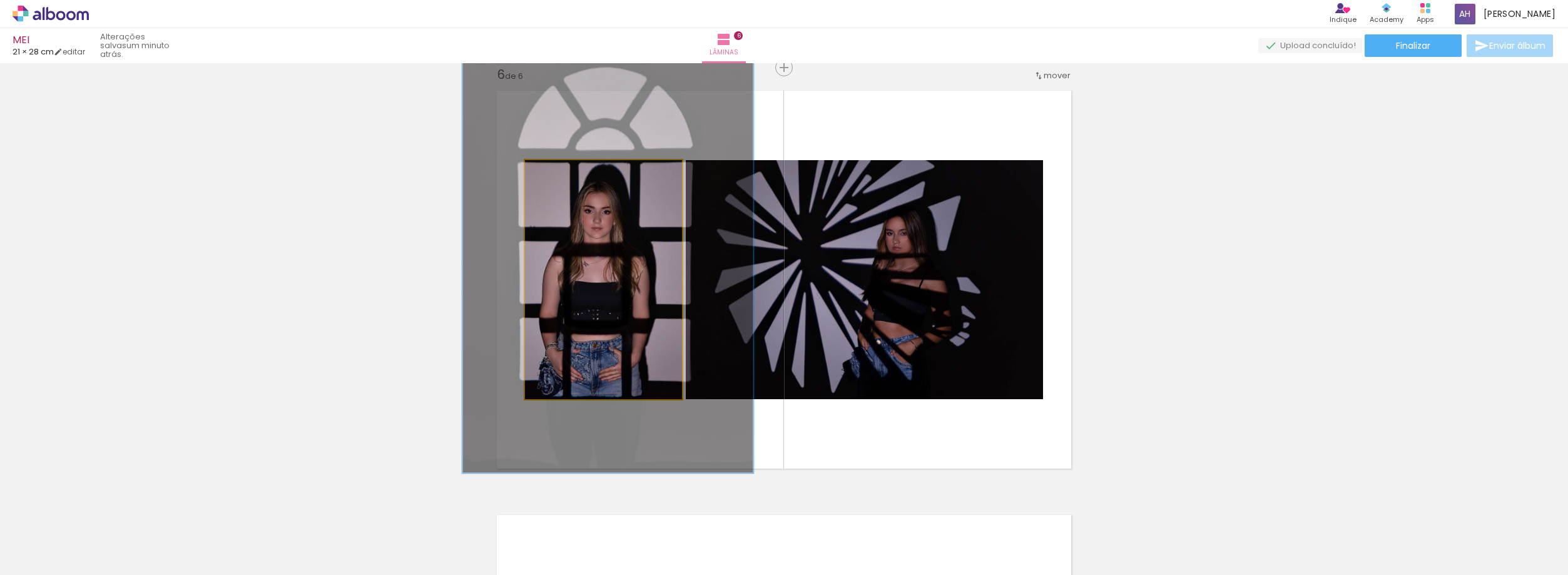
drag, startPoint x: 639, startPoint y: 276, endPoint x: 643, endPoint y: 237, distance: 39.2
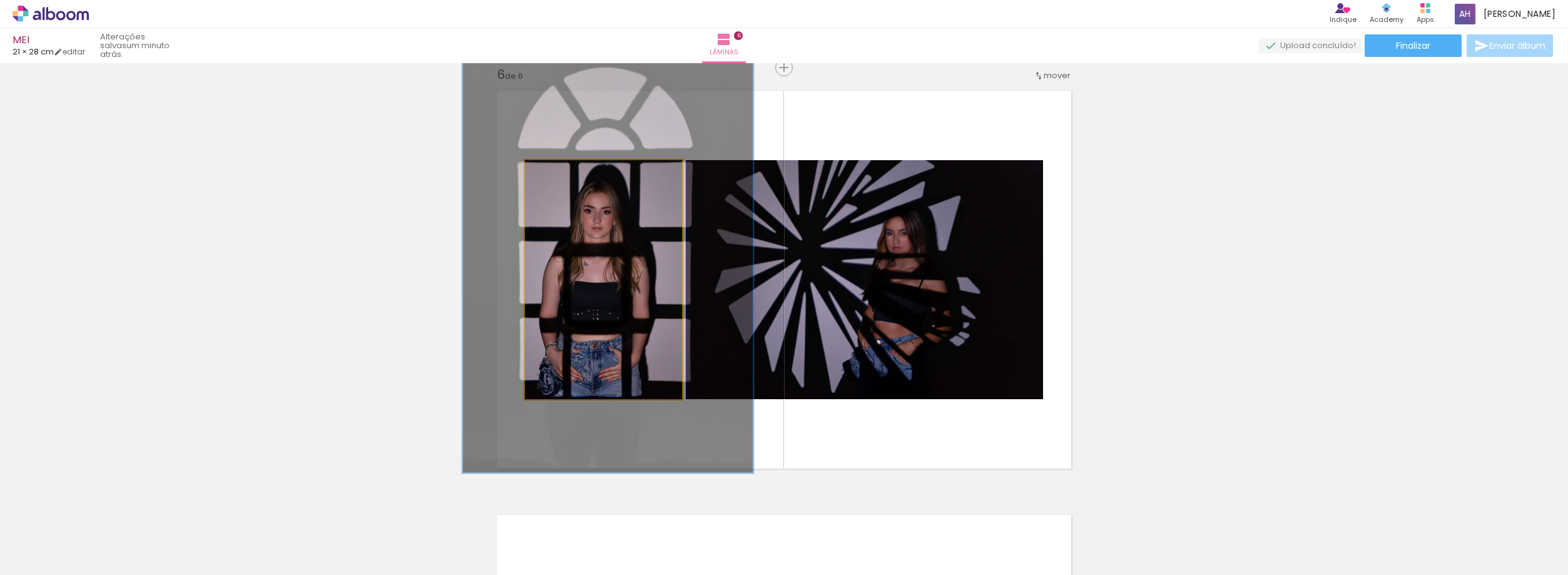
click at [658, 281] on quentale-photo at bounding box center [603, 280] width 157 height 239
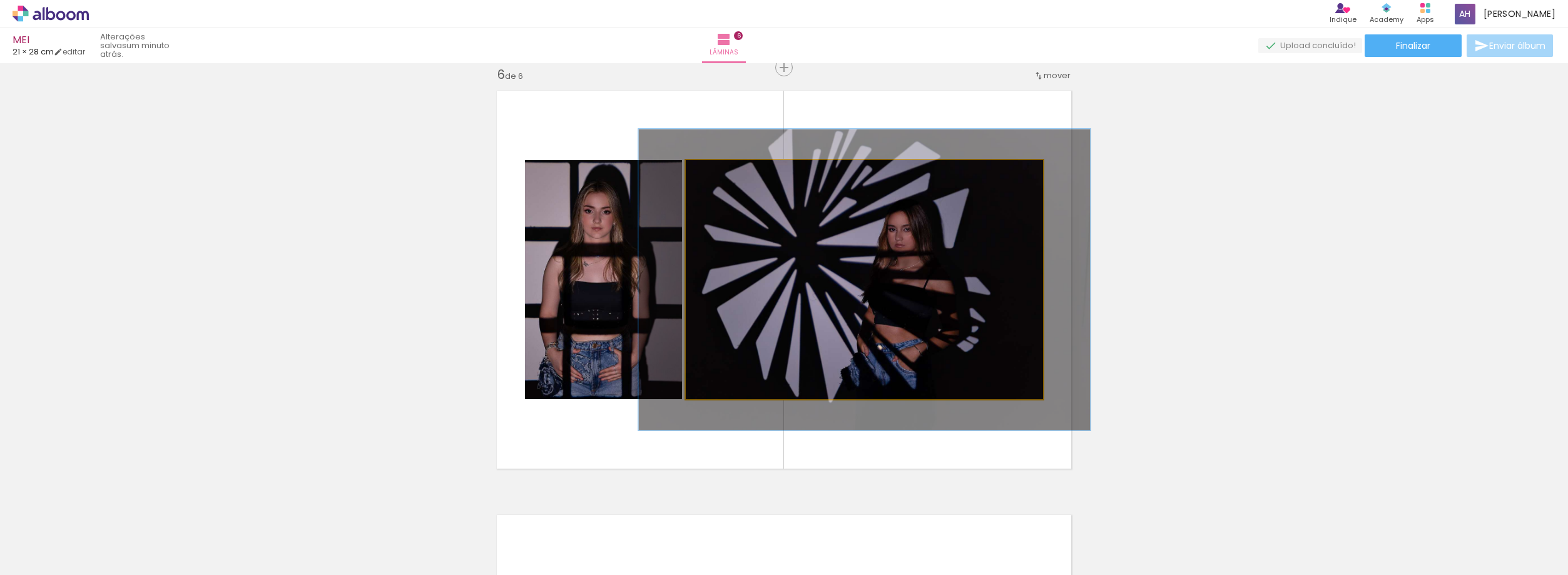
click at [725, 174] on div at bounding box center [728, 174] width 12 height 12
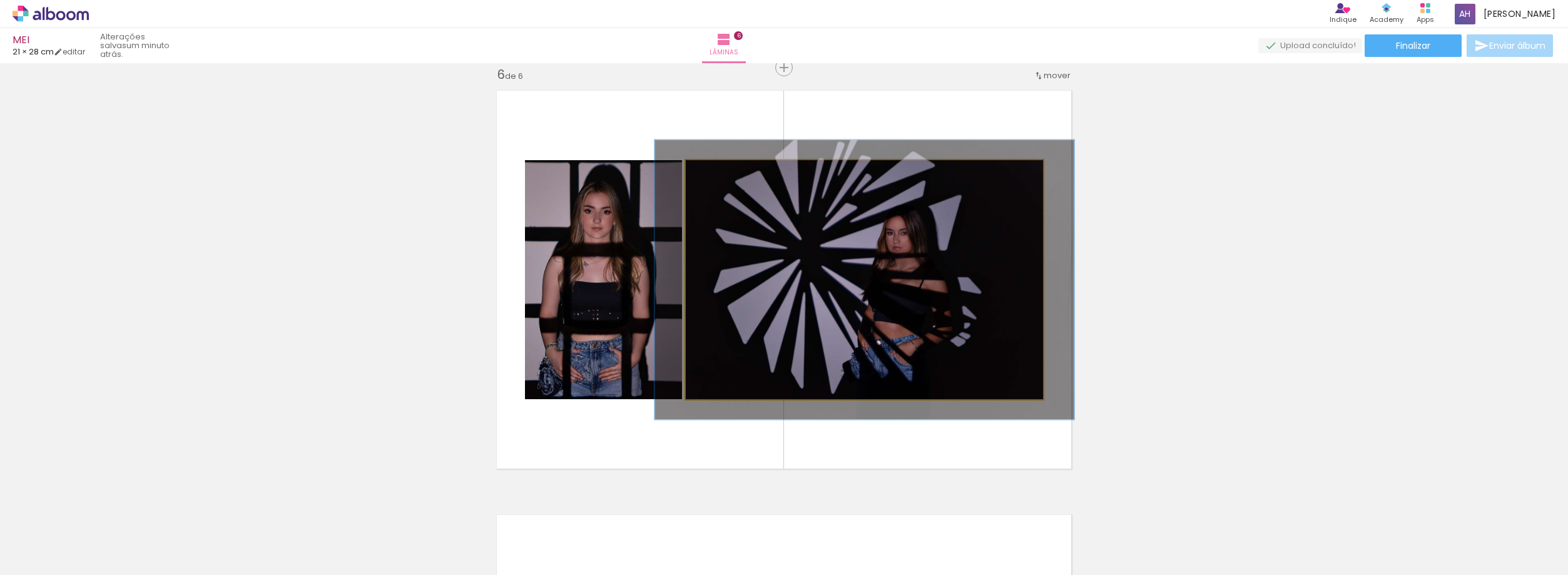
type paper-slider "117"
click at [721, 177] on div at bounding box center [724, 174] width 12 height 12
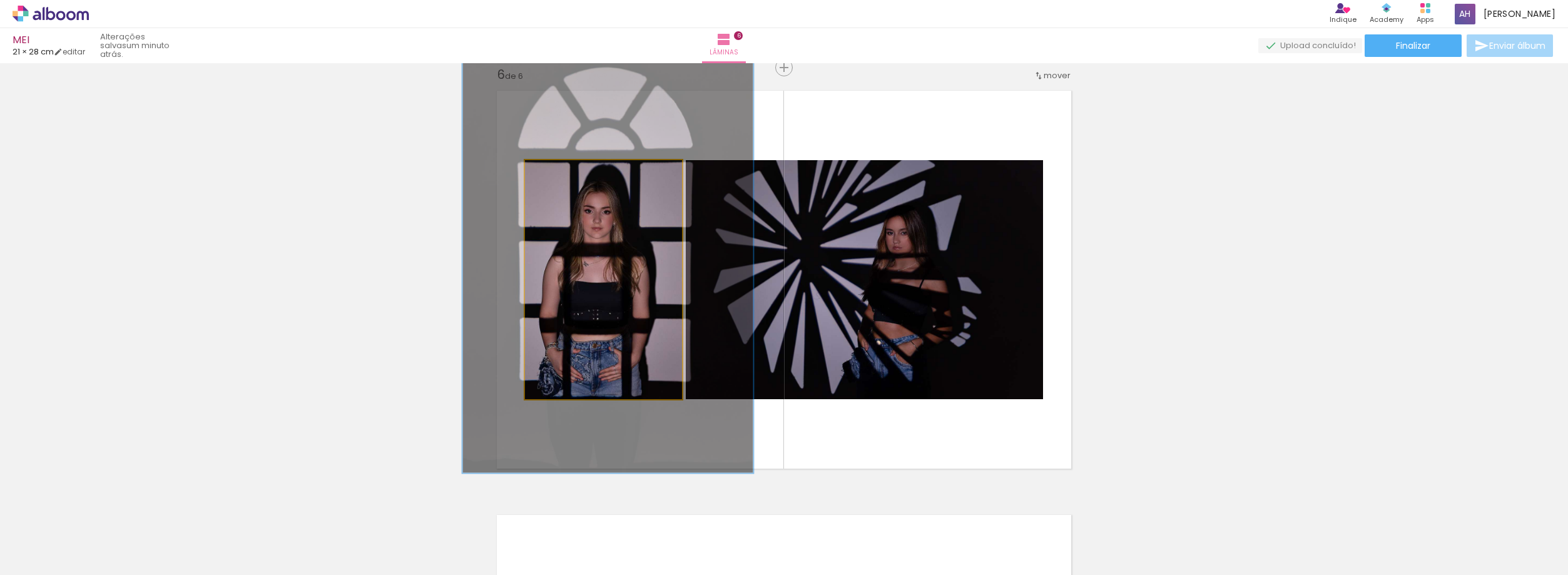
click at [620, 230] on quentale-photo at bounding box center [603, 280] width 157 height 239
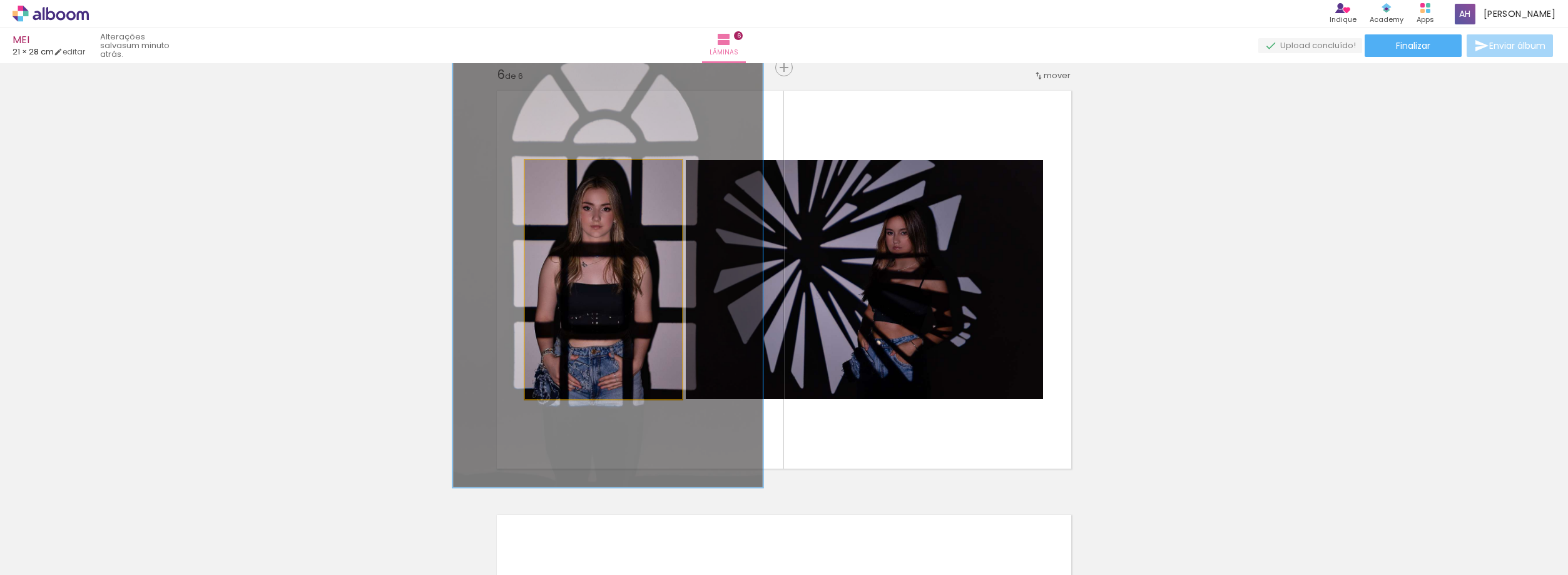
click at [593, 176] on div at bounding box center [600, 174] width 20 height 20
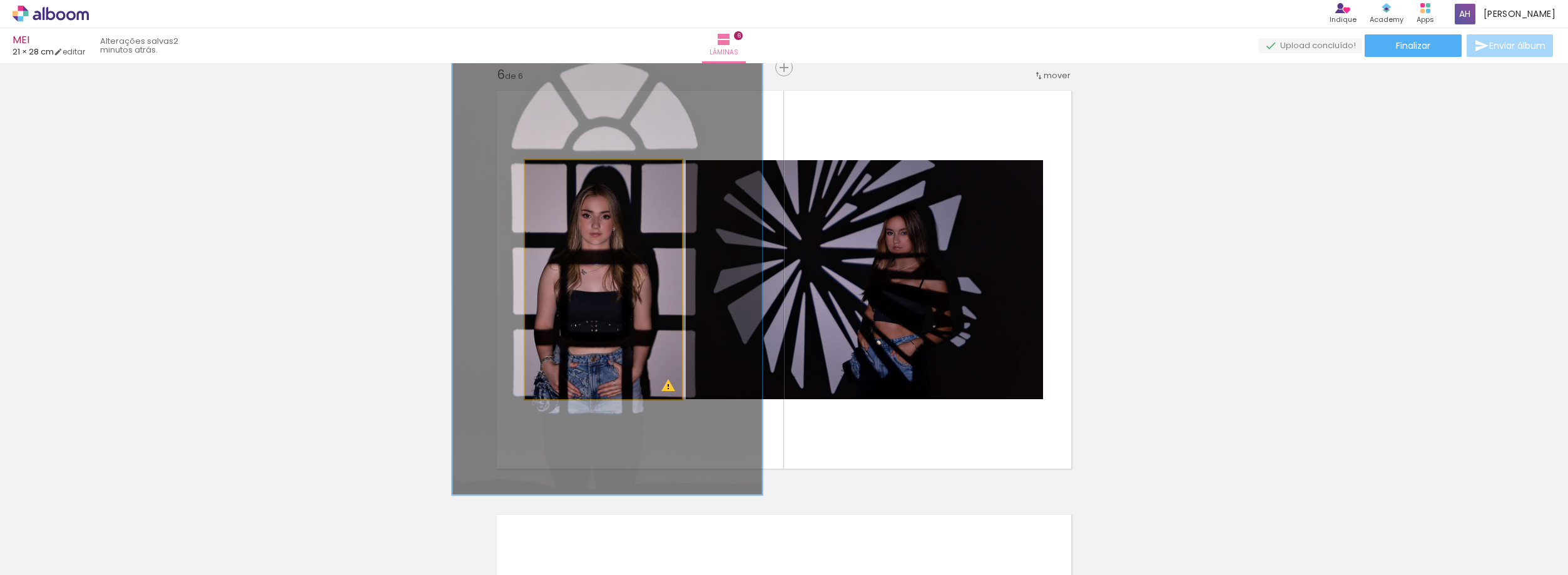
drag, startPoint x: 631, startPoint y: 266, endPoint x: 630, endPoint y: 274, distance: 8.1
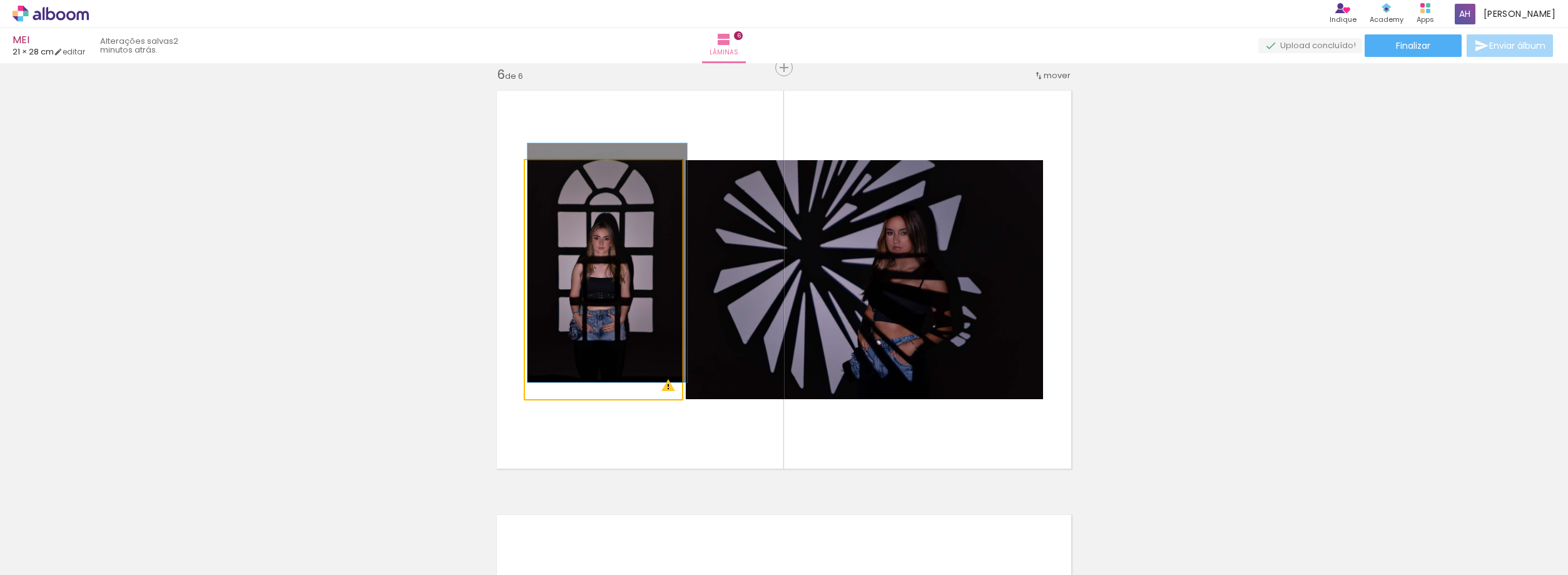
drag, startPoint x: 590, startPoint y: 172, endPoint x: 446, endPoint y: 167, distance: 144.1
type paper-slider "100"
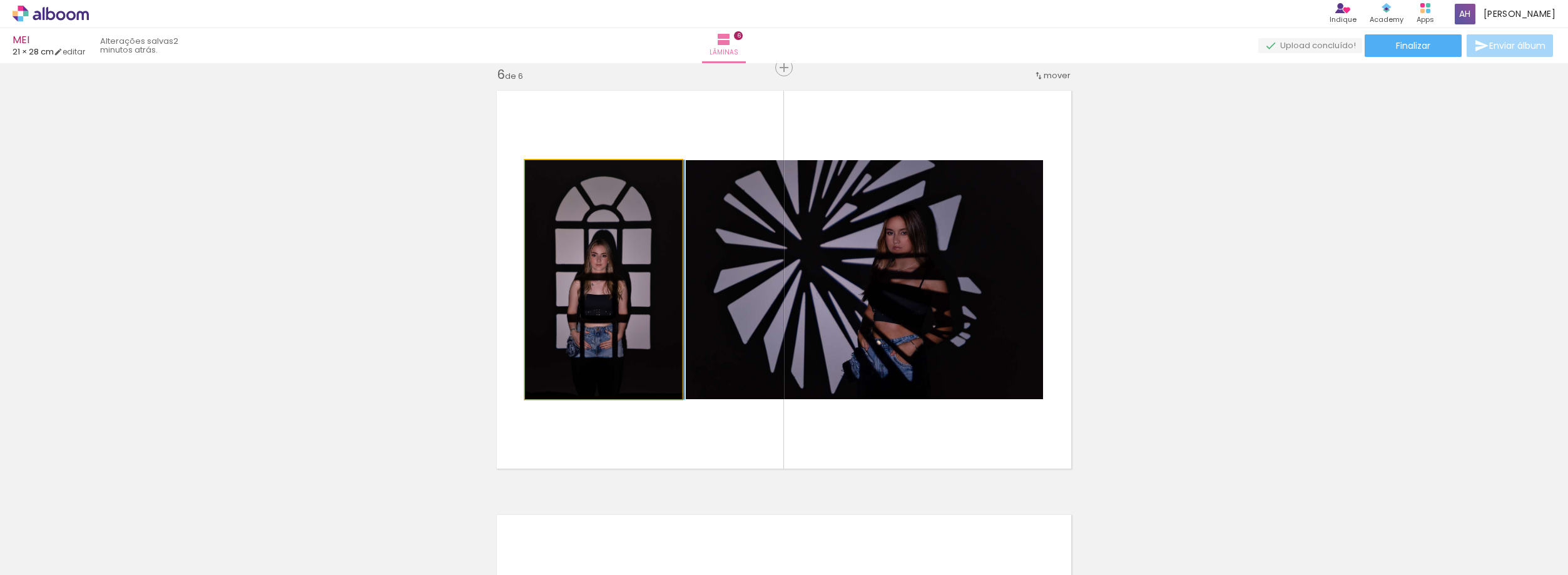
drag, startPoint x: 618, startPoint y: 313, endPoint x: 627, endPoint y: 333, distance: 21.9
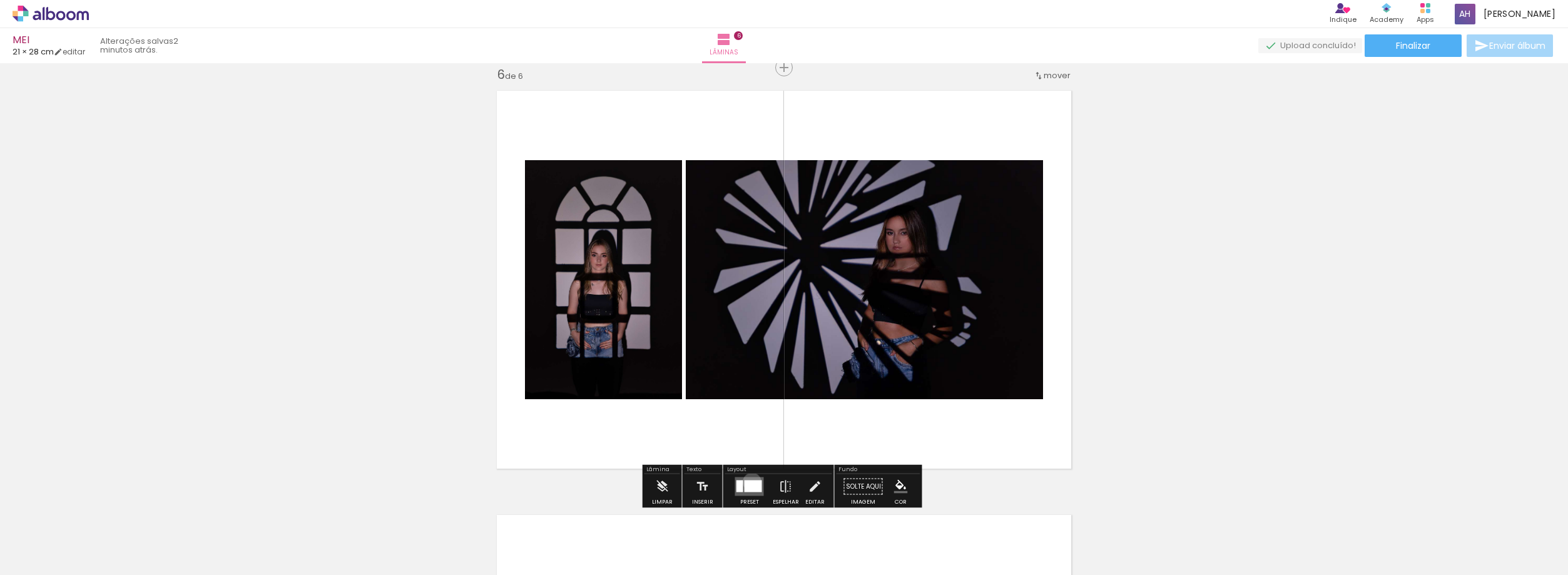
click at [747, 482] on div at bounding box center [753, 486] width 17 height 12
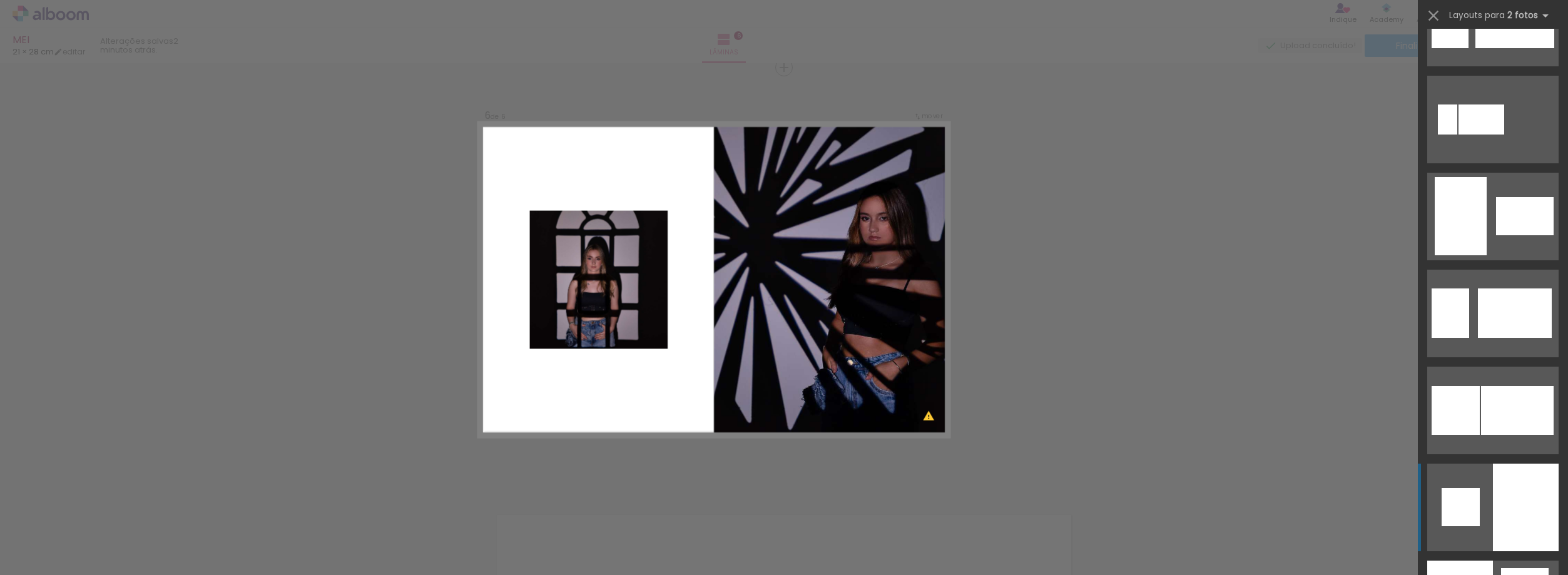
scroll to position [1287, 0]
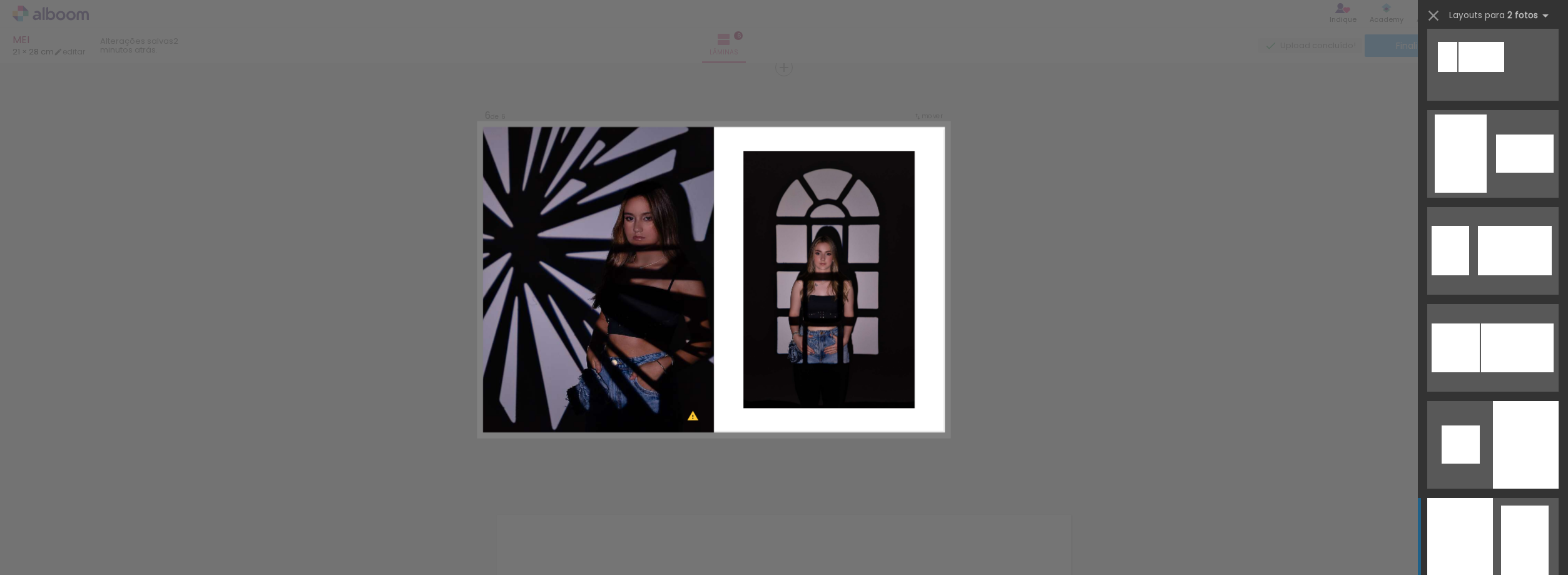
click at [1468, 517] on div at bounding box center [1460, 542] width 66 height 88
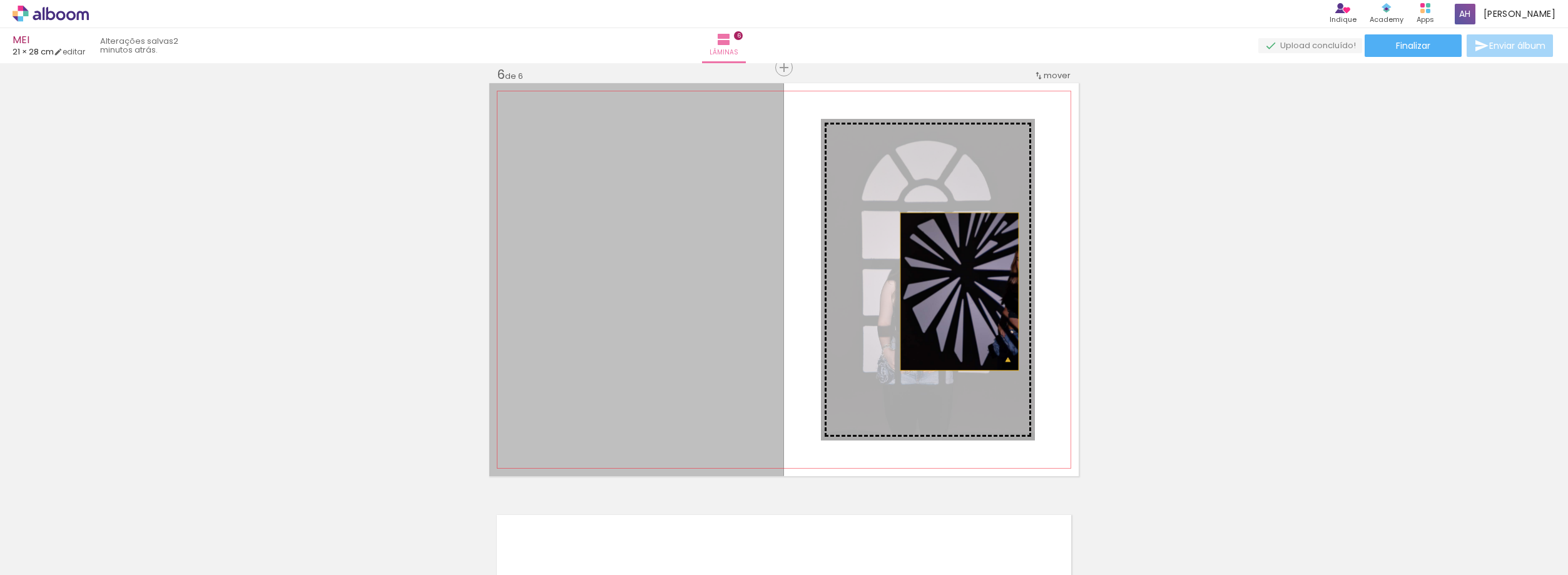
drag, startPoint x: 653, startPoint y: 277, endPoint x: 955, endPoint y: 292, distance: 302.4
click at [0, 0] on slot at bounding box center [0, 0] width 0 height 0
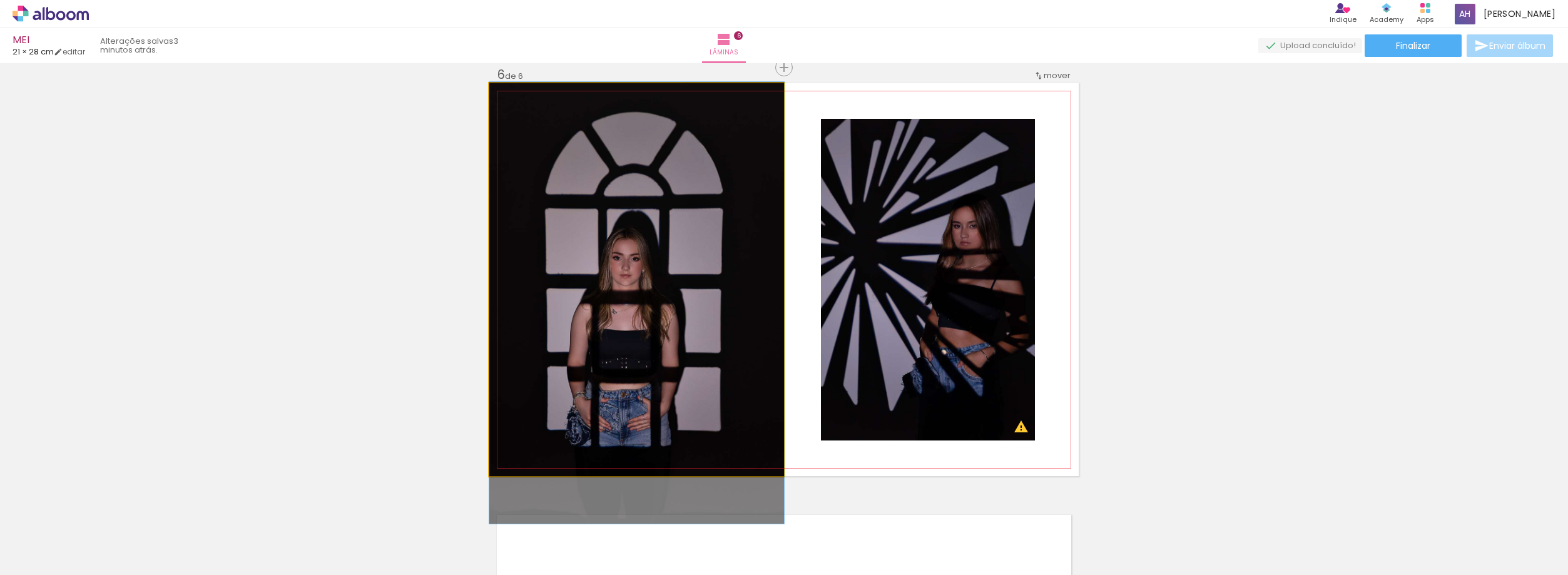
drag, startPoint x: 645, startPoint y: 297, endPoint x: 645, endPoint y: 320, distance: 23.0
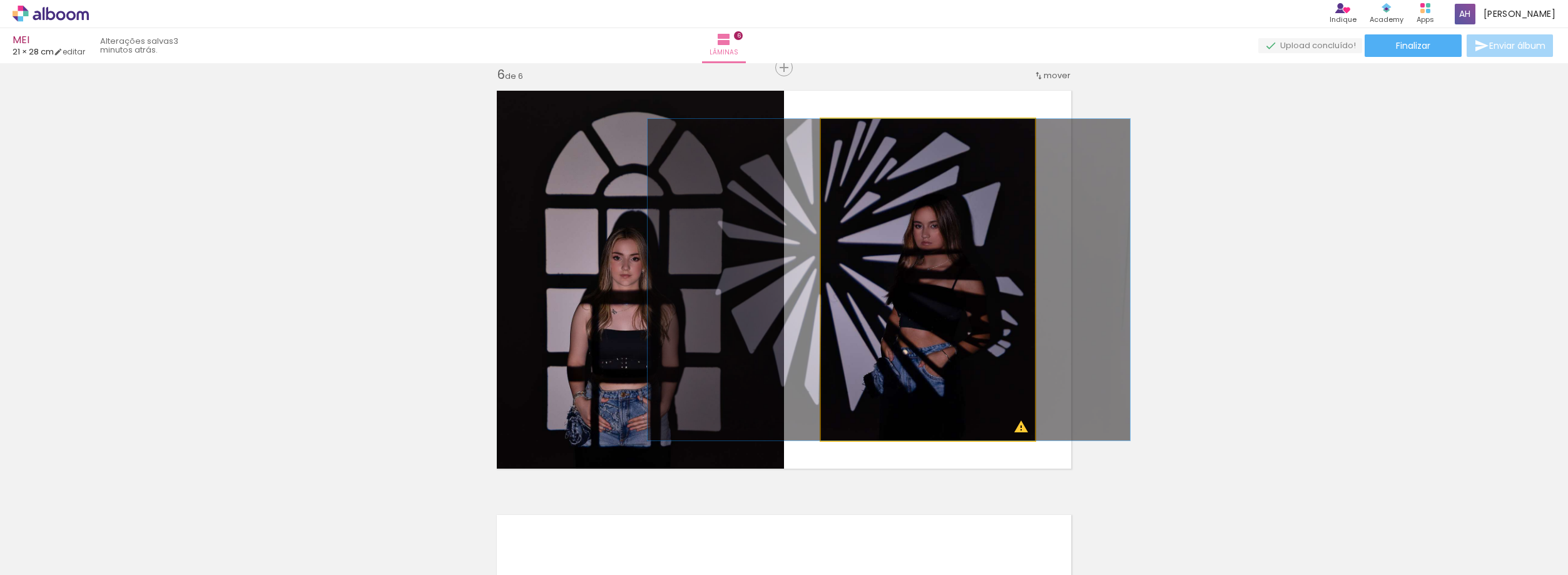
drag, startPoint x: 946, startPoint y: 331, endPoint x: 908, endPoint y: 334, distance: 38.1
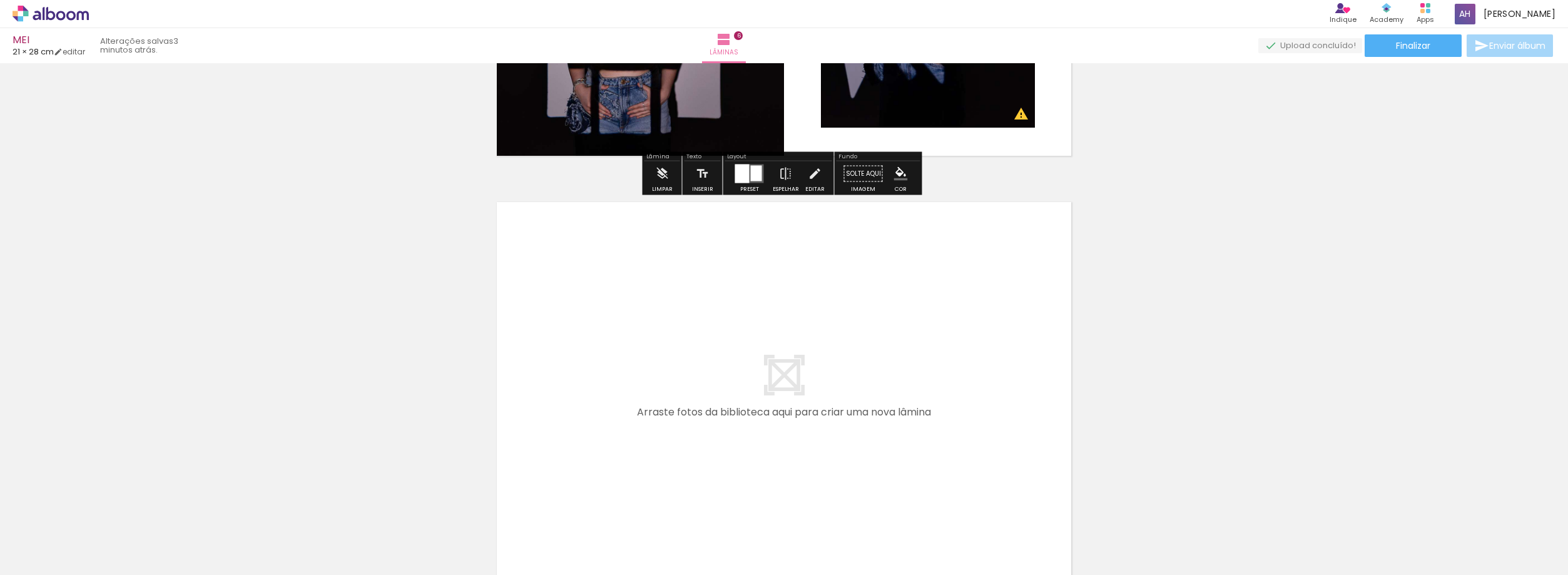
scroll to position [2514, 0]
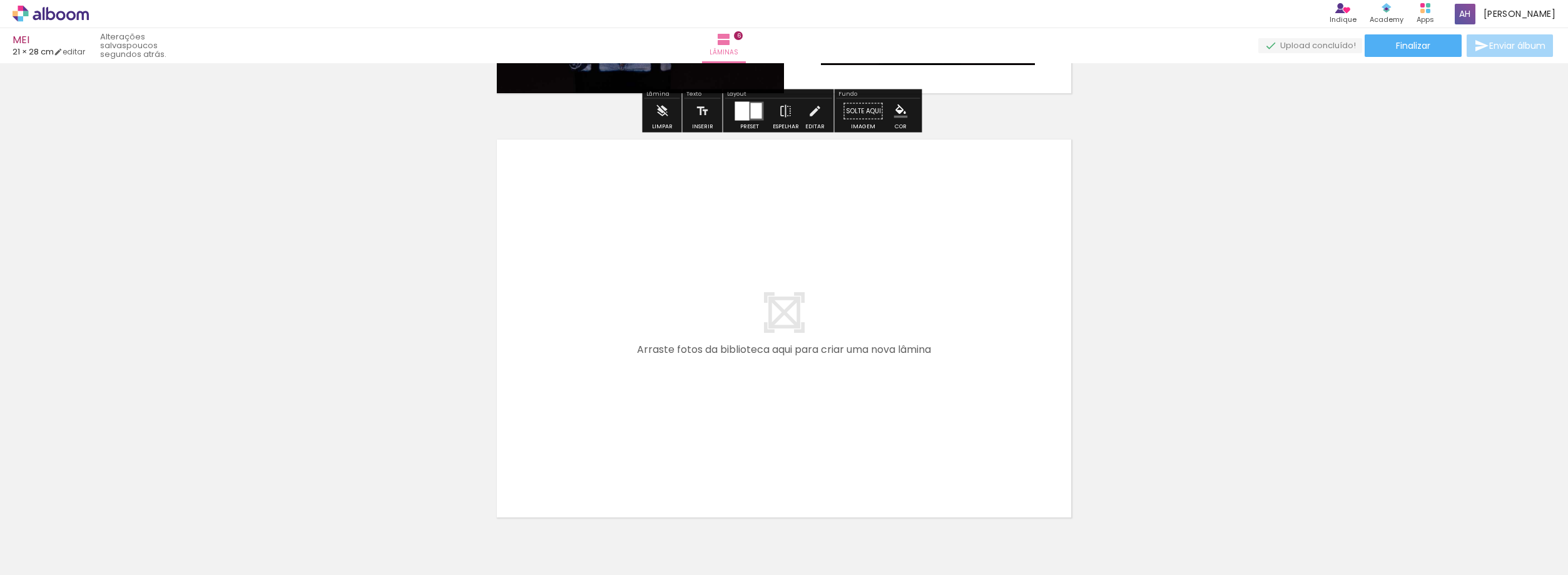
click at [39, 554] on span "Adicionar Fotos" at bounding box center [44, 558] width 38 height 14
click at [0, 0] on input "file" at bounding box center [0, 0] width 0 height 0
click at [25, 557] on iron-icon at bounding box center [18, 559] width 15 height 15
click at [0, 0] on input "file" at bounding box center [0, 0] width 0 height 0
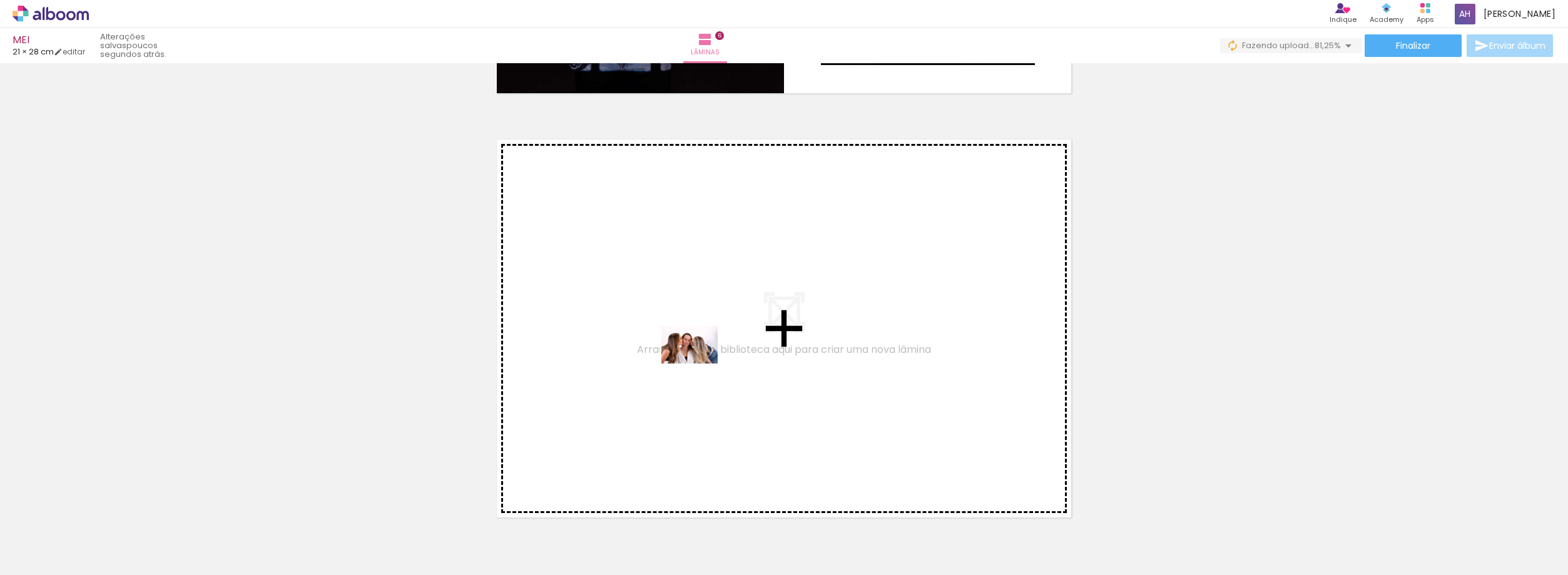
drag, startPoint x: 140, startPoint y: 544, endPoint x: 699, endPoint y: 364, distance: 587.3
click at [699, 364] on quentale-workspace at bounding box center [784, 287] width 1568 height 575
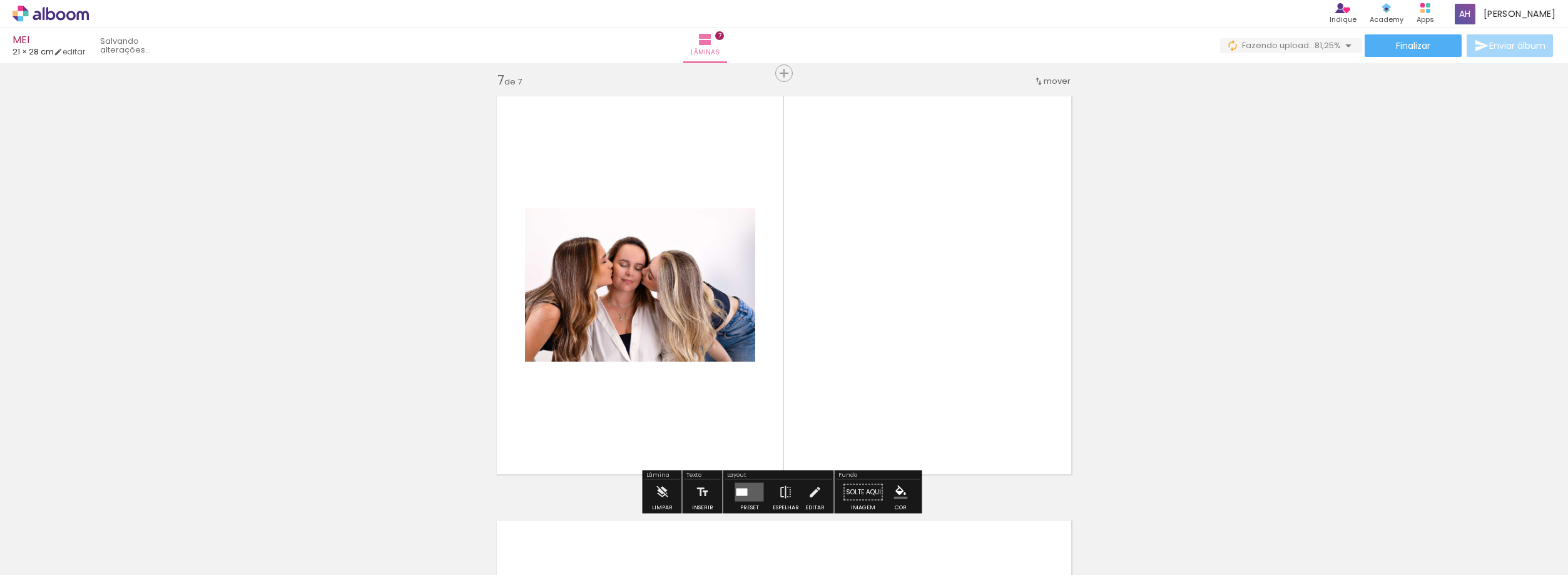
scroll to position [2563, 0]
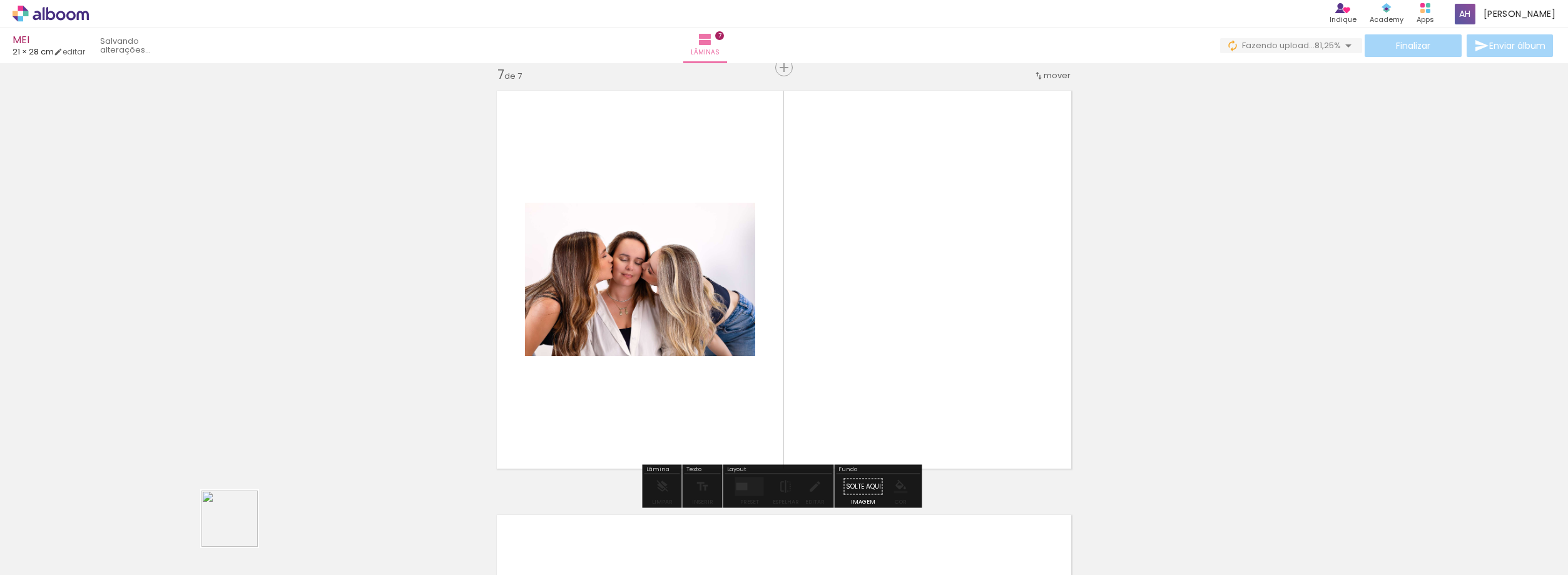
drag, startPoint x: 144, startPoint y: 545, endPoint x: 720, endPoint y: 342, distance: 610.7
click at [720, 342] on quentale-workspace at bounding box center [784, 287] width 1568 height 575
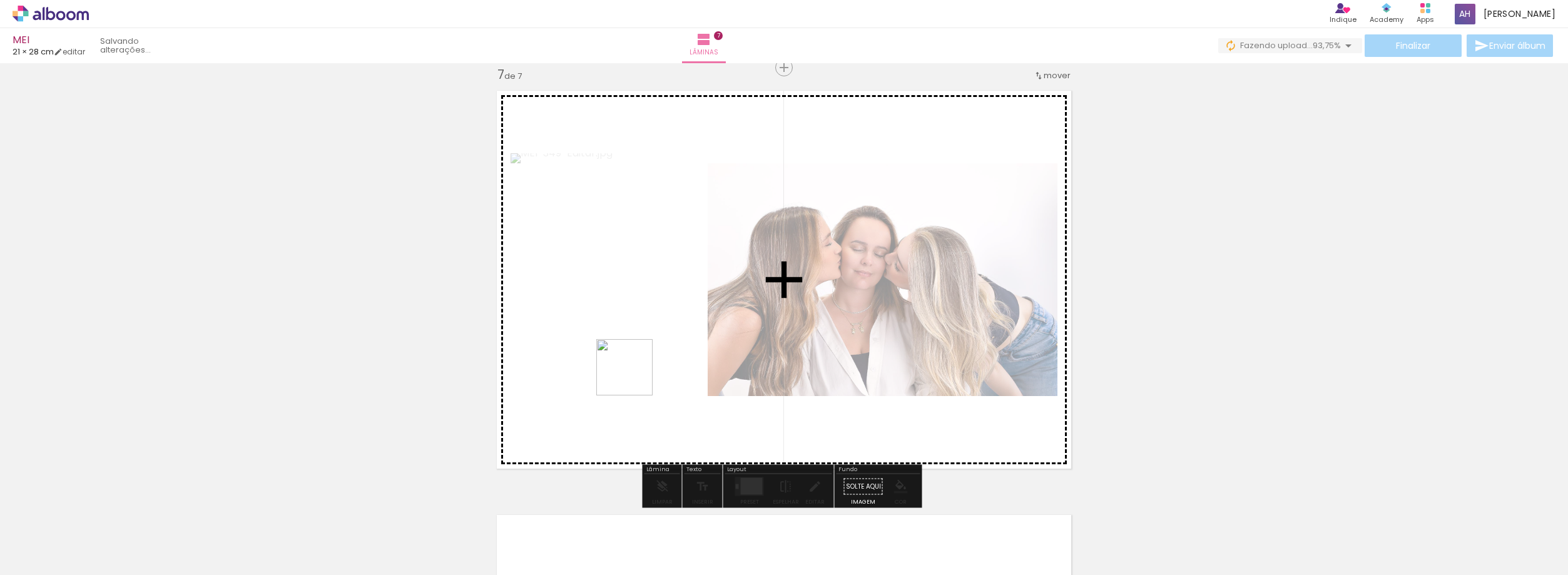
drag, startPoint x: 135, startPoint y: 536, endPoint x: 733, endPoint y: 318, distance: 636.5
click at [733, 318] on quentale-workspace at bounding box center [784, 287] width 1568 height 575
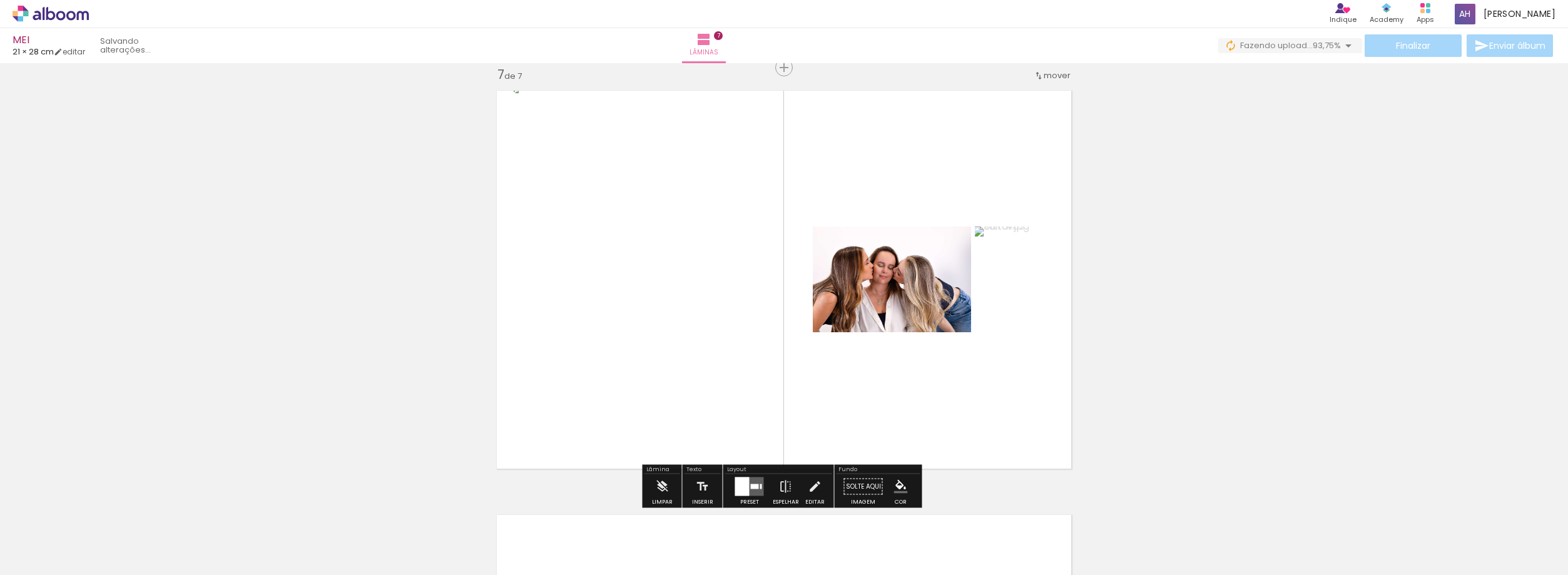
click at [738, 486] on div at bounding box center [742, 487] width 15 height 19
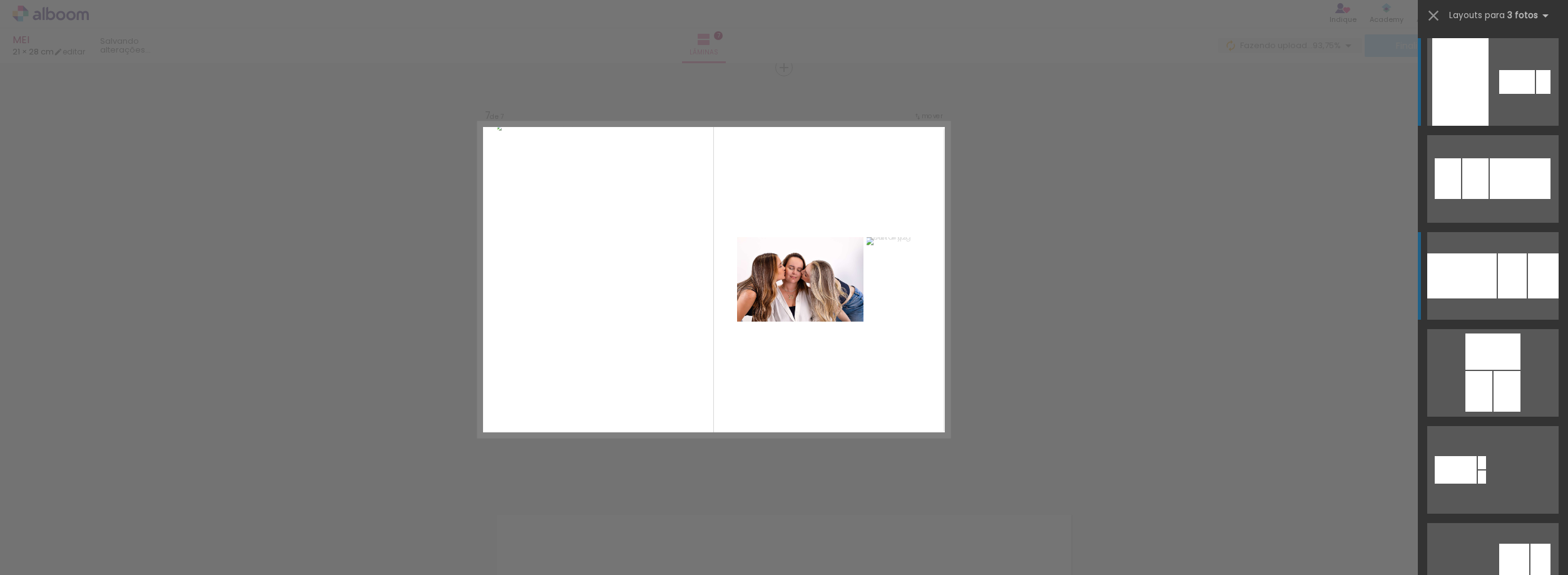
scroll to position [2562, 0]
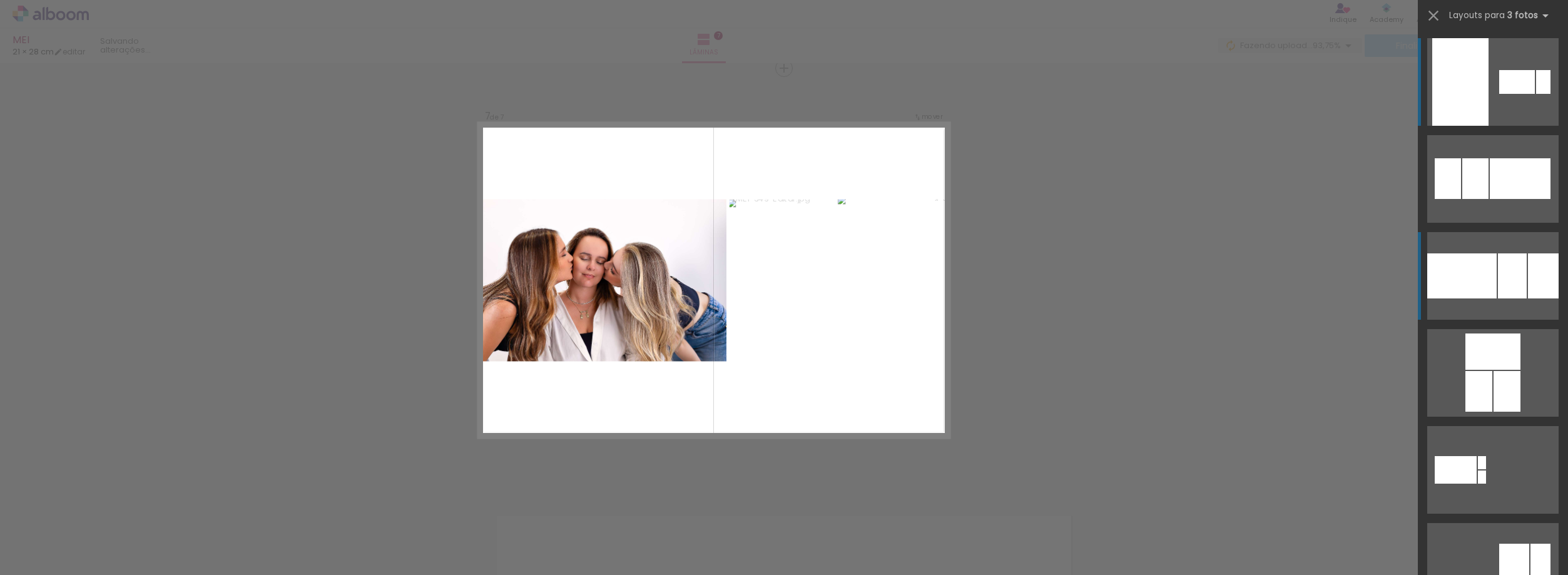
click at [1499, 281] on div at bounding box center [1512, 276] width 29 height 45
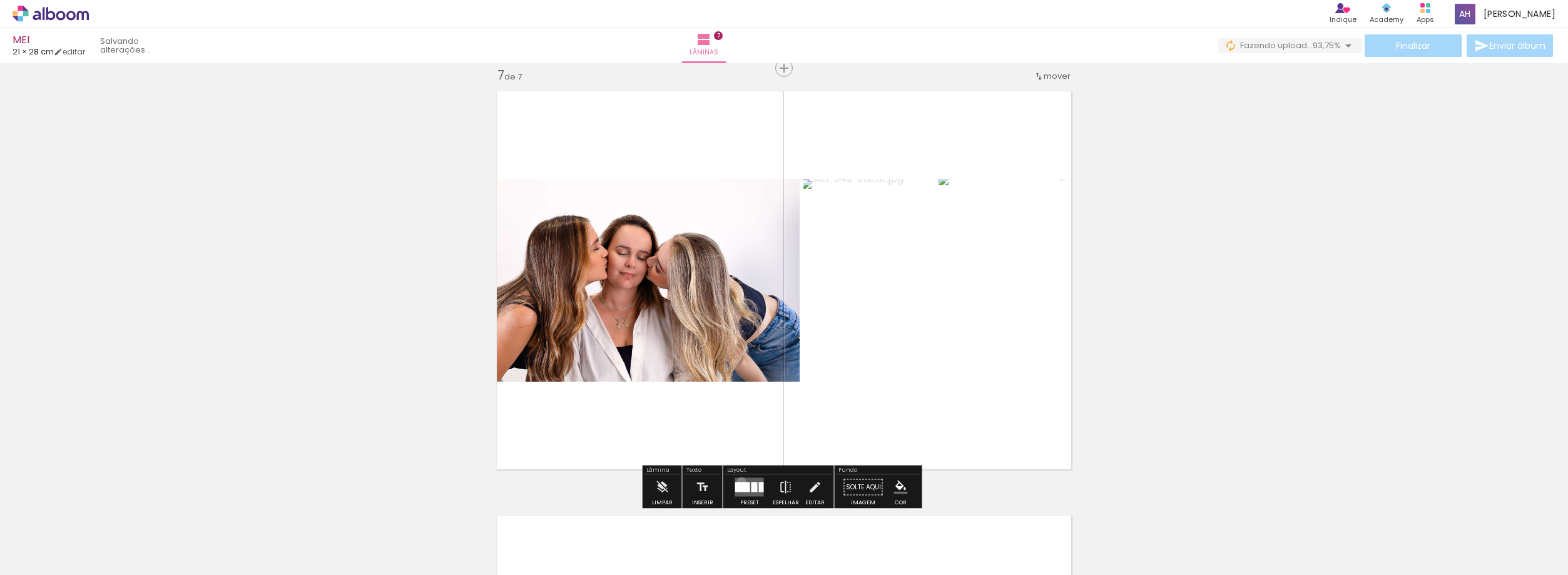
click at [737, 481] on quentale-layouter at bounding box center [749, 487] width 29 height 19
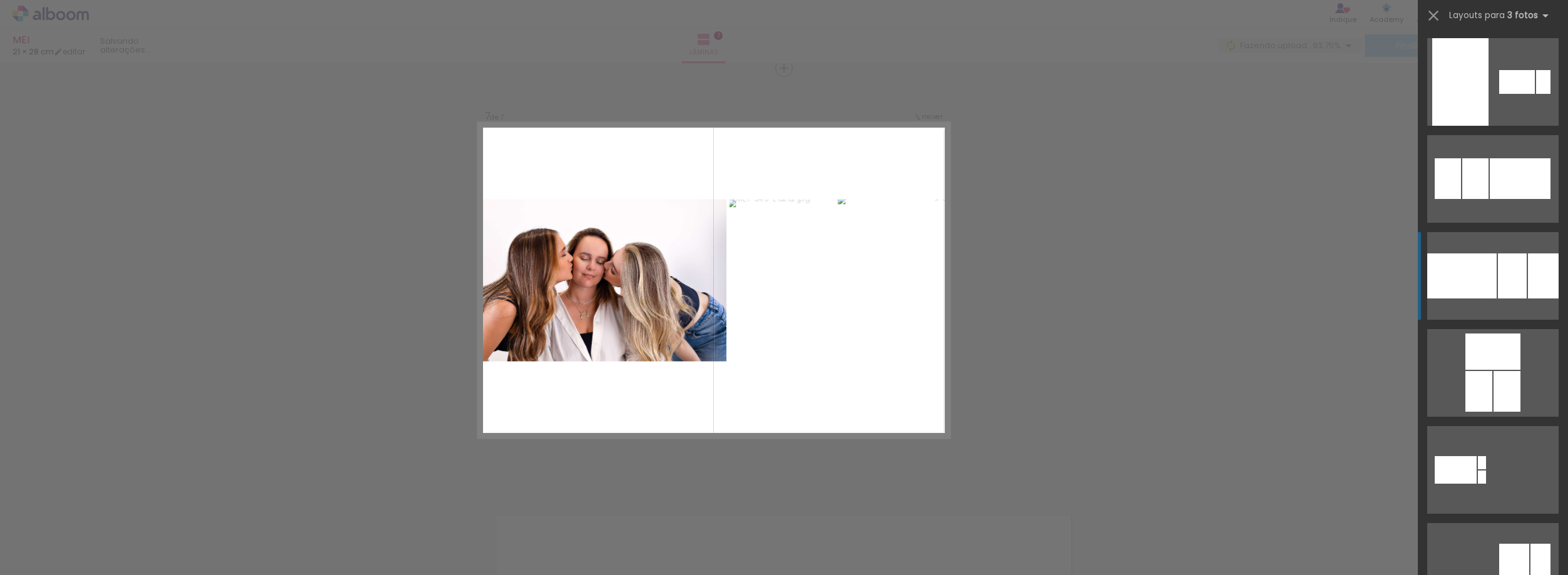
scroll to position [194, 0]
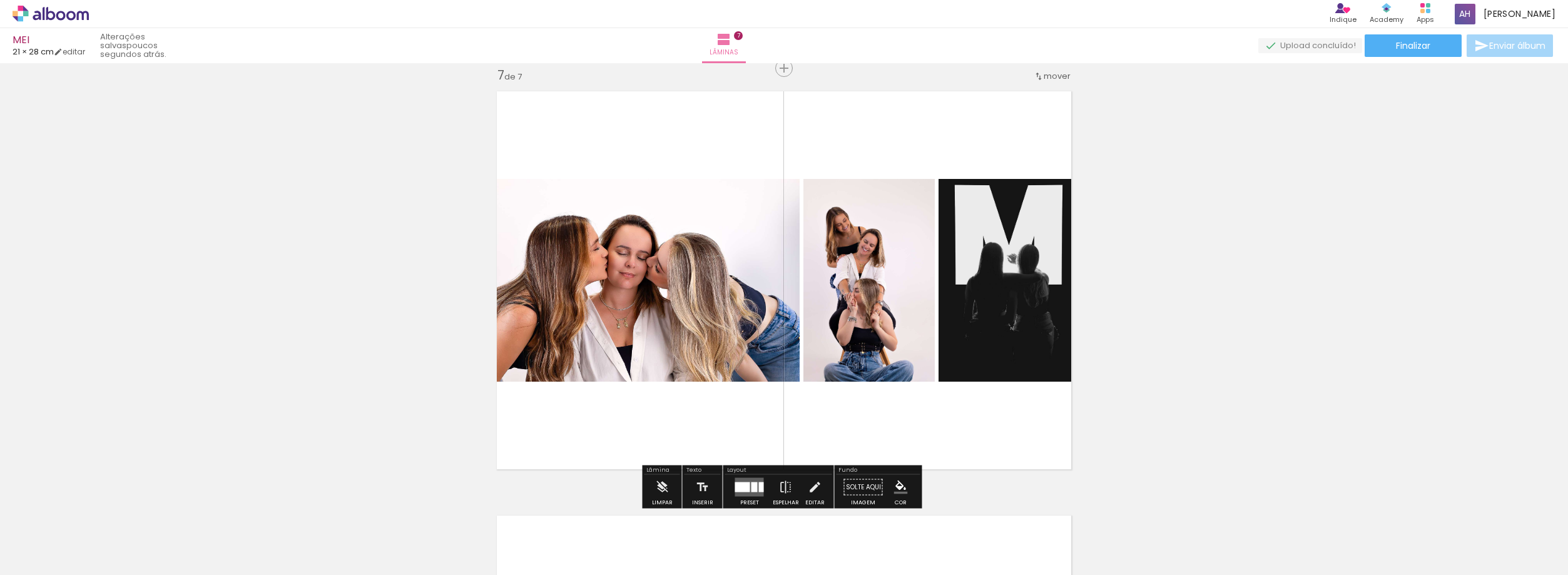
click at [750, 481] on quentale-layouter at bounding box center [749, 487] width 29 height 19
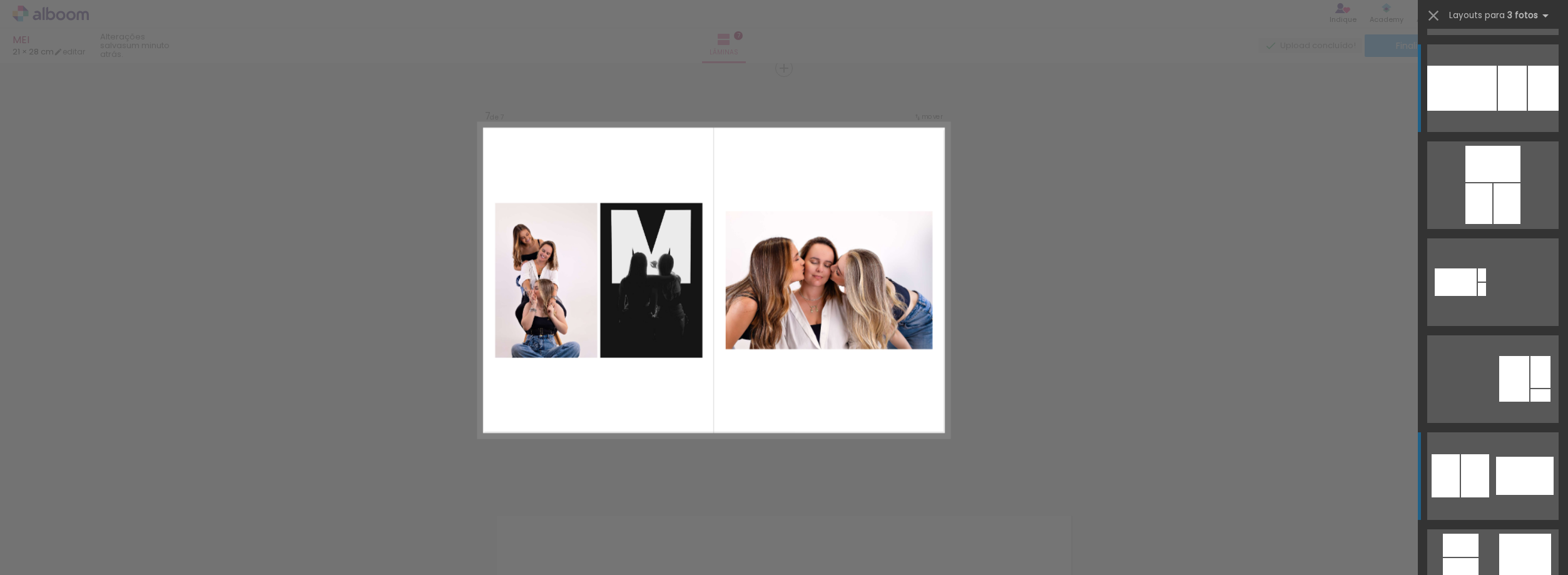
scroll to position [250, 0]
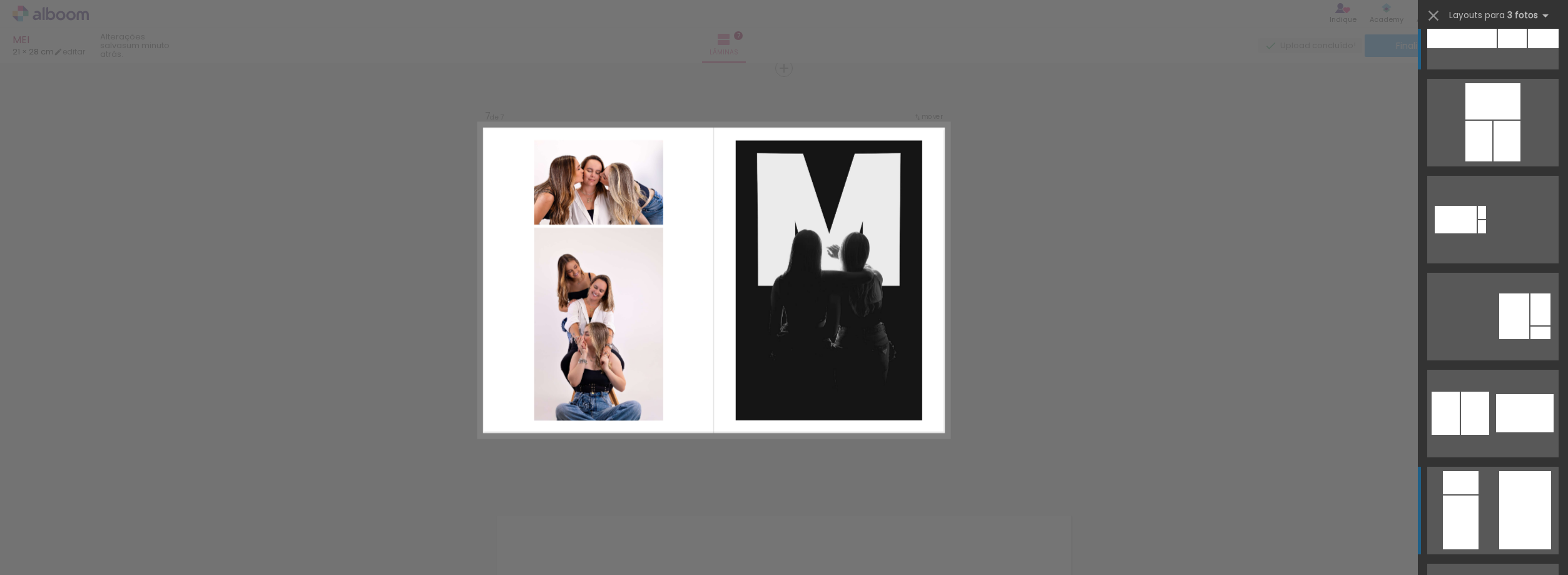
click at [1478, 69] on quentale-layouter at bounding box center [1493, 26] width 132 height 88
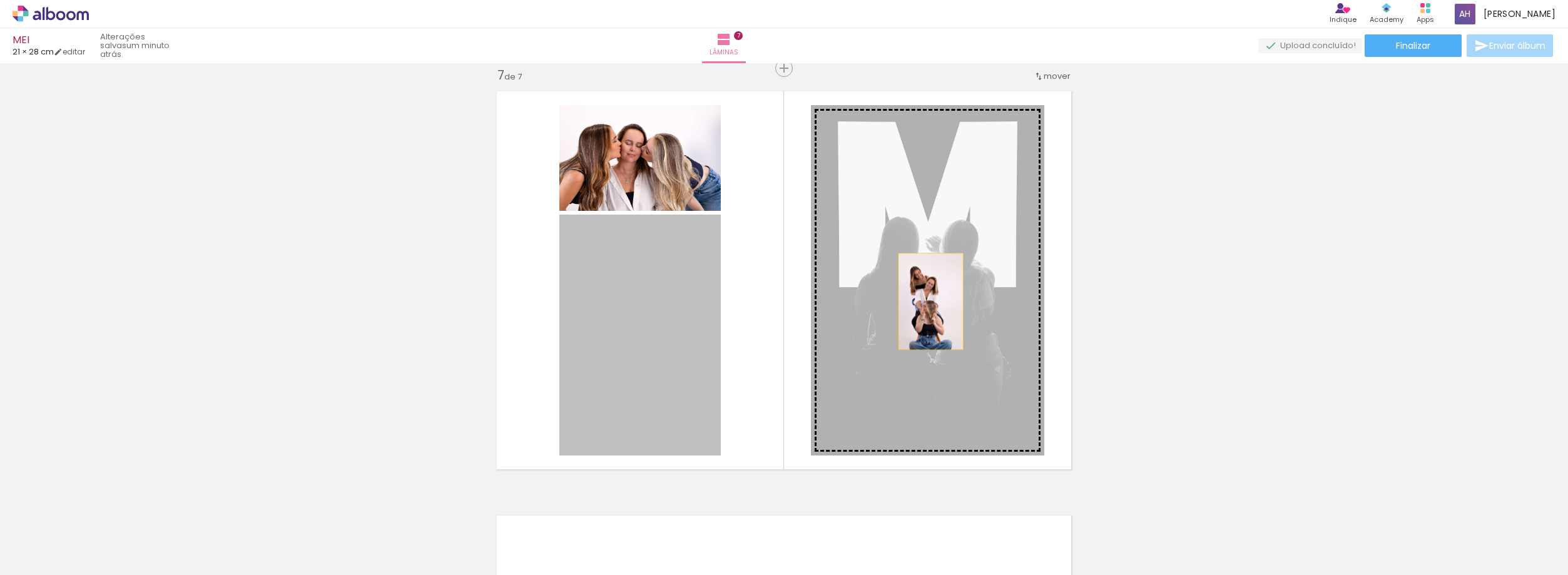
drag, startPoint x: 630, startPoint y: 350, endPoint x: 926, endPoint y: 302, distance: 299.9
click at [0, 0] on slot at bounding box center [0, 0] width 0 height 0
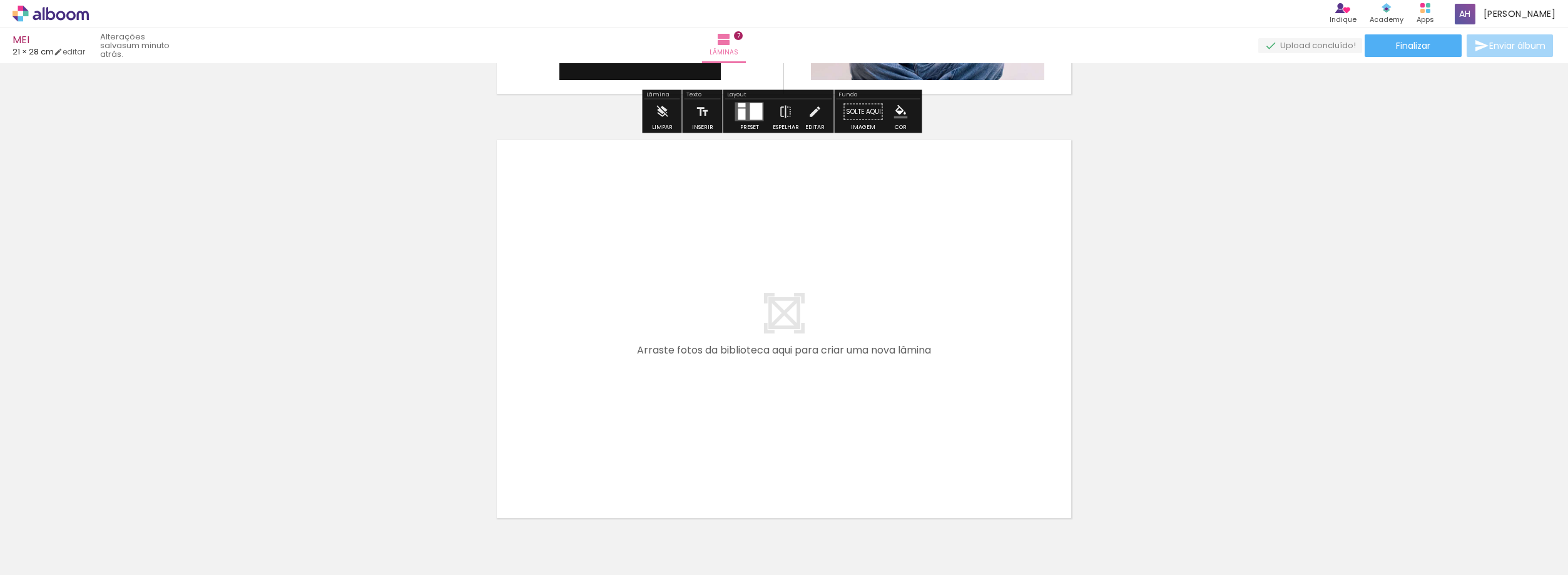
scroll to position [3000, 0]
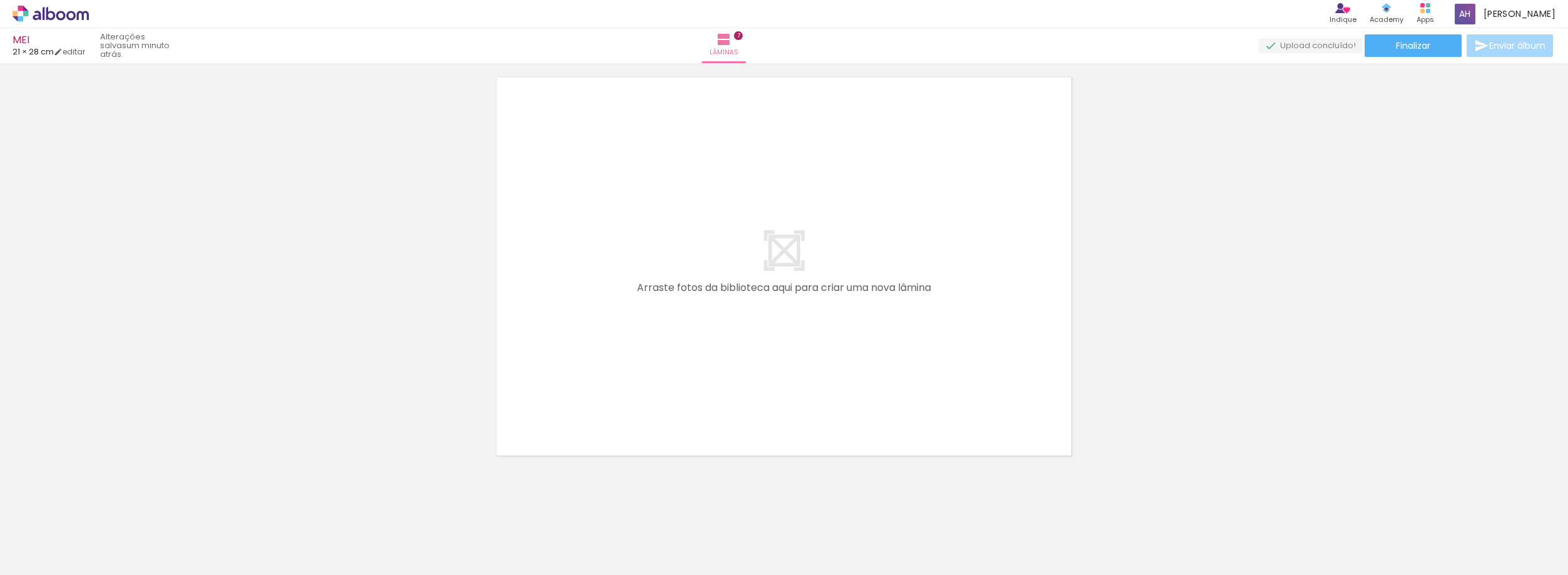
click at [49, 562] on span "Adicionar Fotos" at bounding box center [44, 568] width 38 height 14
click at [0, 0] on input "file" at bounding box center [0, 0] width 0 height 0
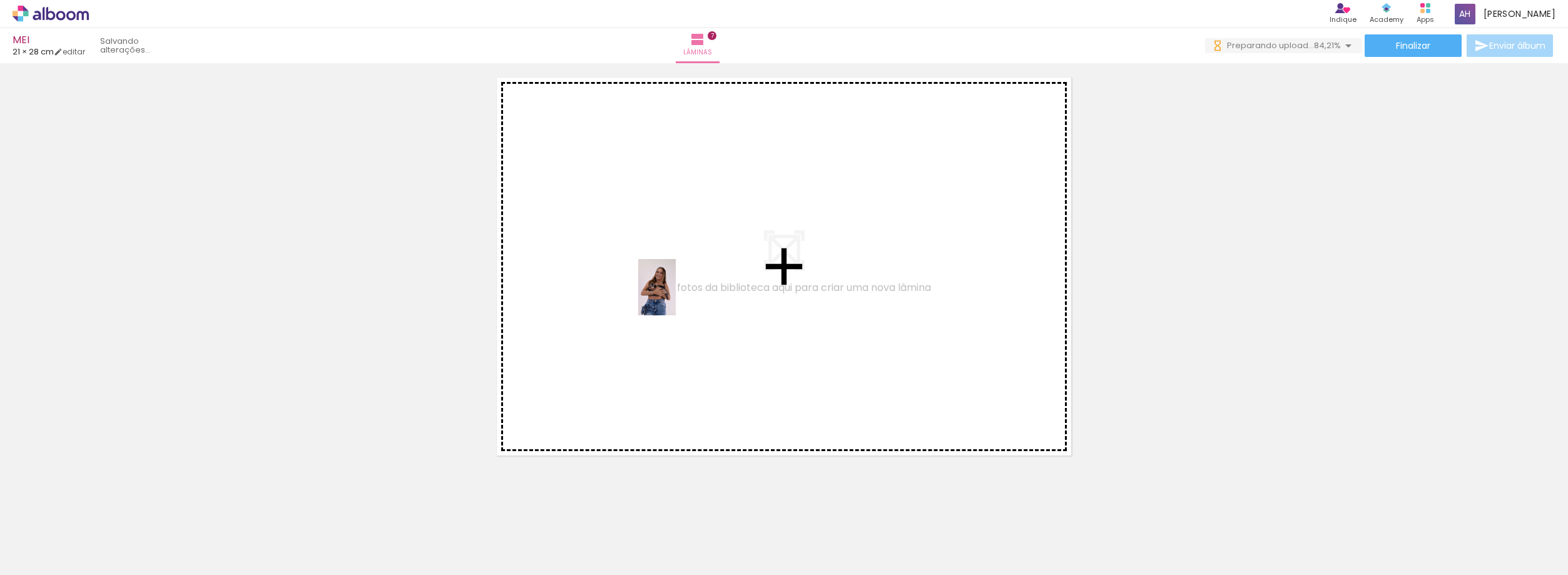
drag, startPoint x: 128, startPoint y: 544, endPoint x: 687, endPoint y: 288, distance: 614.8
click at [687, 289] on quentale-workspace at bounding box center [784, 287] width 1568 height 575
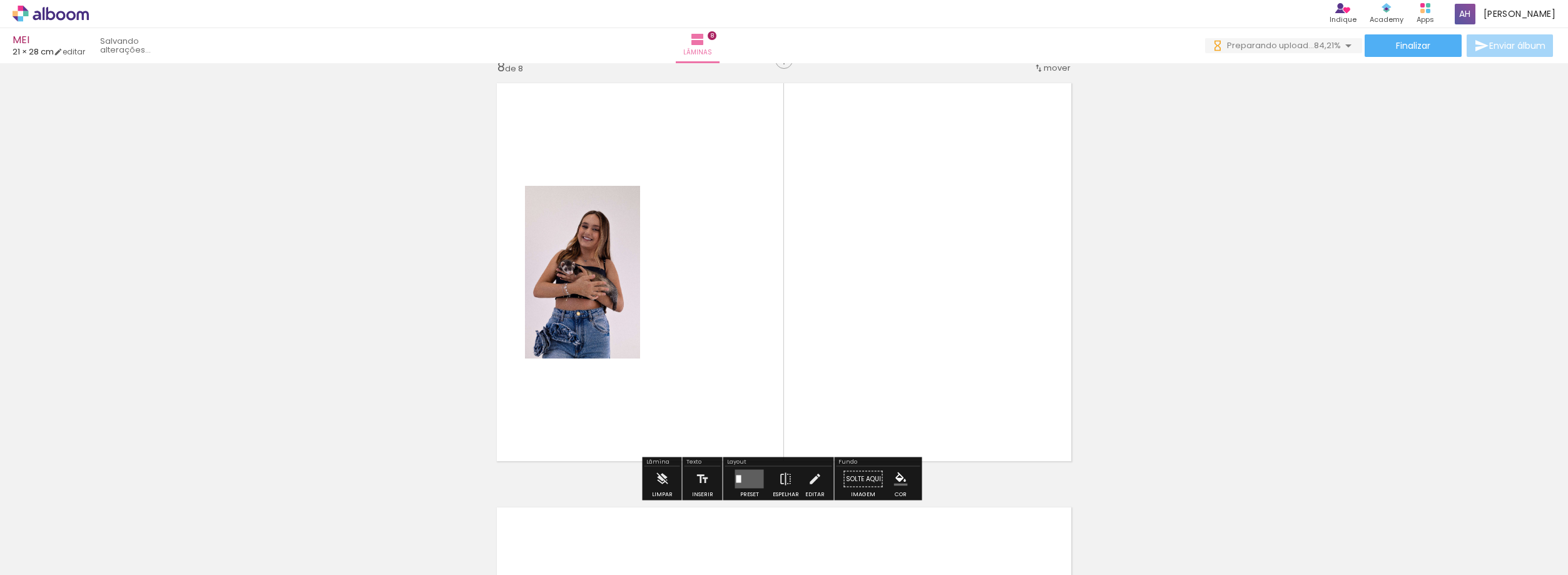
scroll to position [2987, 0]
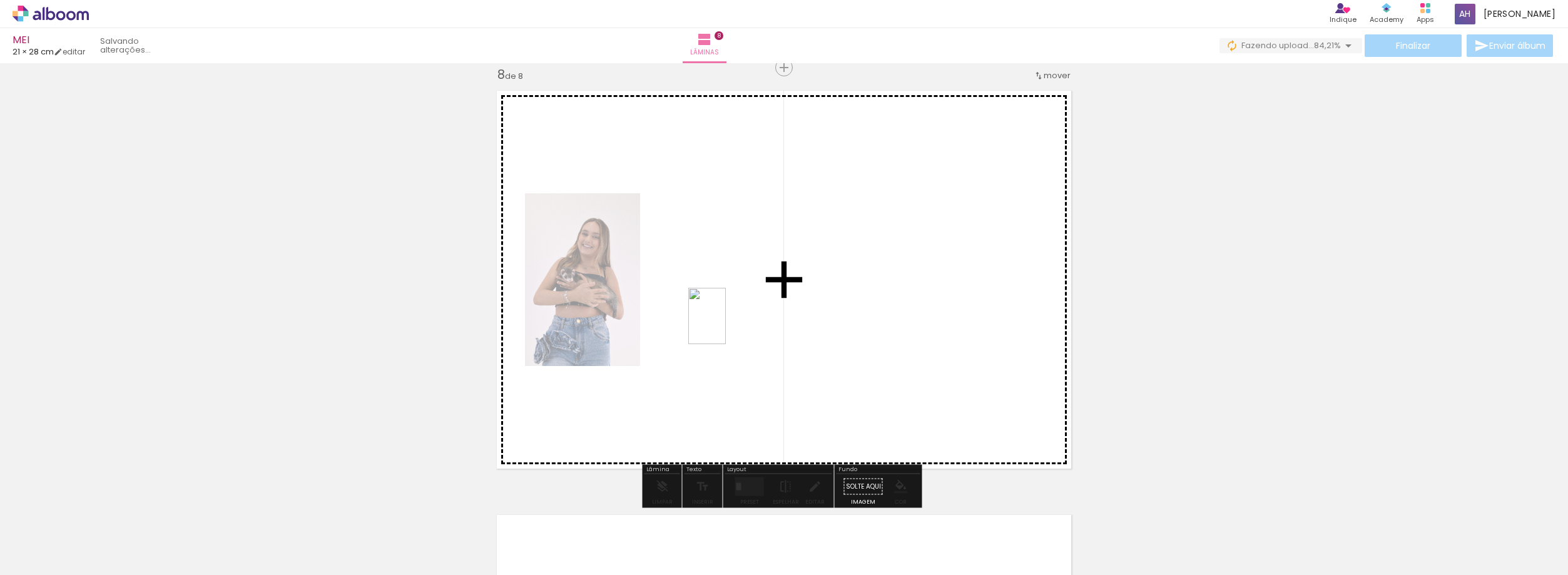
drag, startPoint x: 155, startPoint y: 531, endPoint x: 737, endPoint y: 321, distance: 618.7
click at [737, 321] on quentale-workspace at bounding box center [784, 287] width 1568 height 575
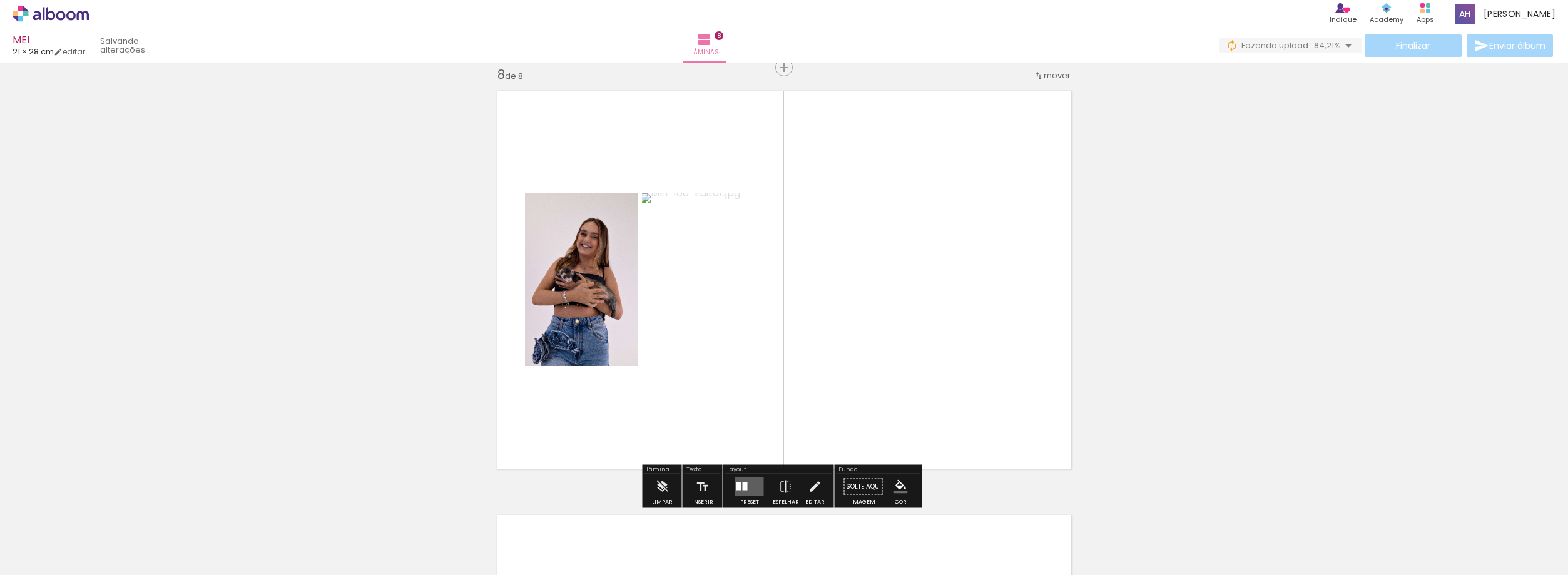
click at [737, 485] on div at bounding box center [739, 487] width 5 height 8
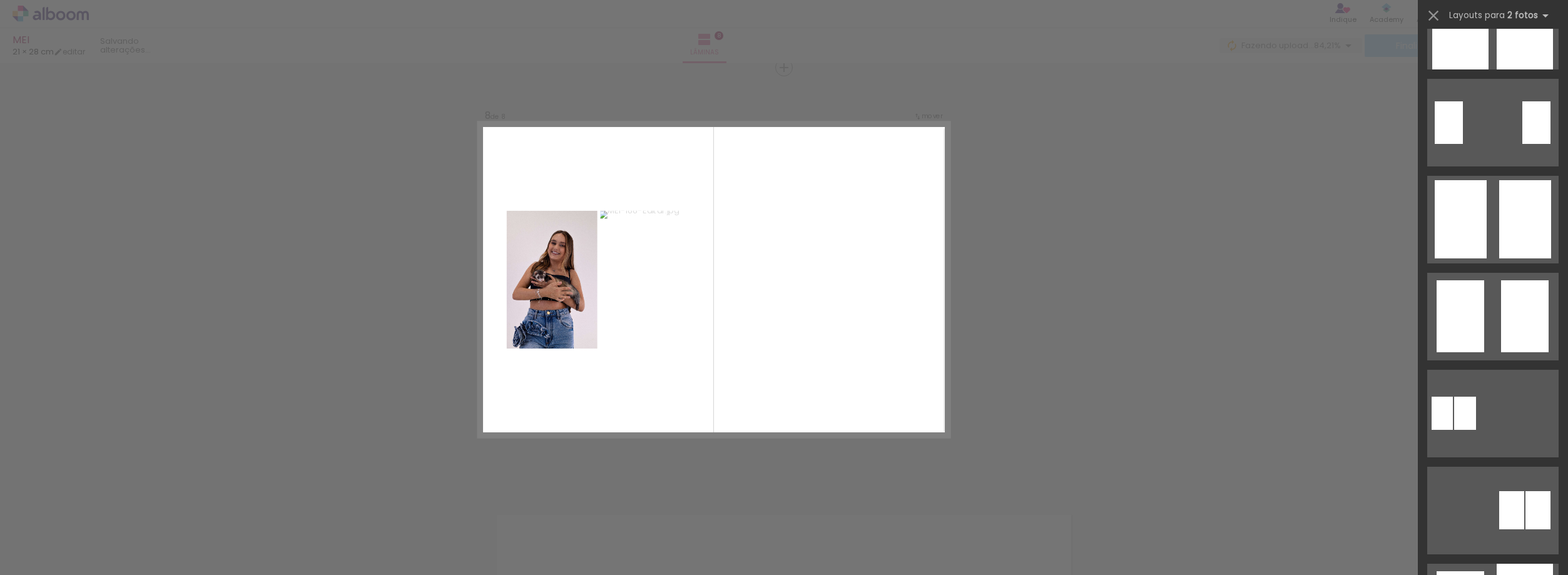
scroll to position [0, 0]
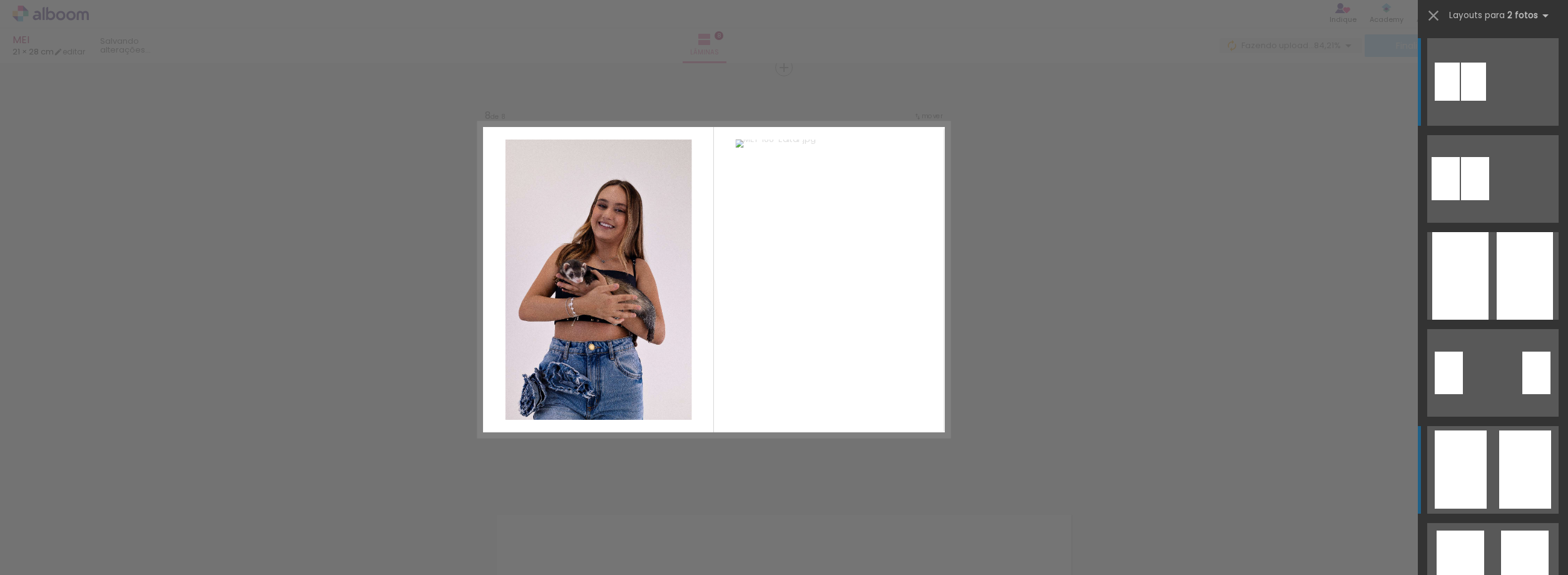
click at [1510, 320] on div at bounding box center [1524, 276] width 56 height 88
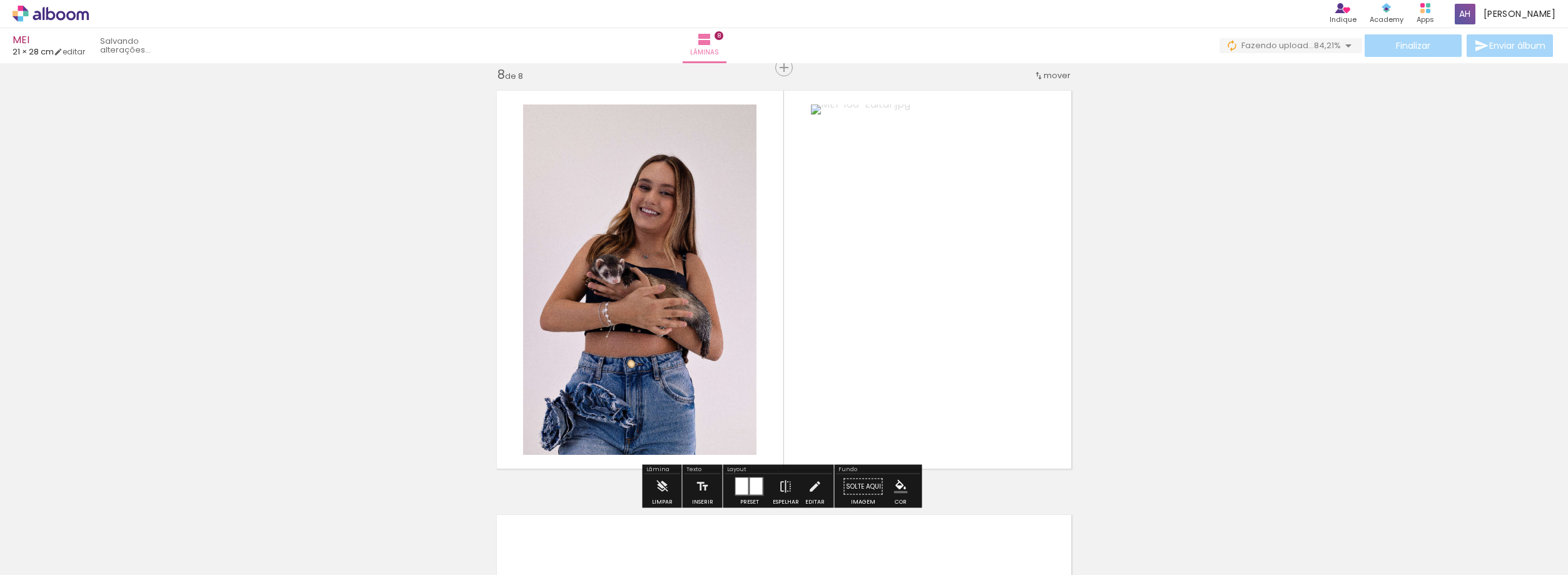
click at [99, 503] on iron-icon at bounding box center [98, 508] width 13 height 13
click at [742, 490] on div at bounding box center [742, 486] width 12 height 17
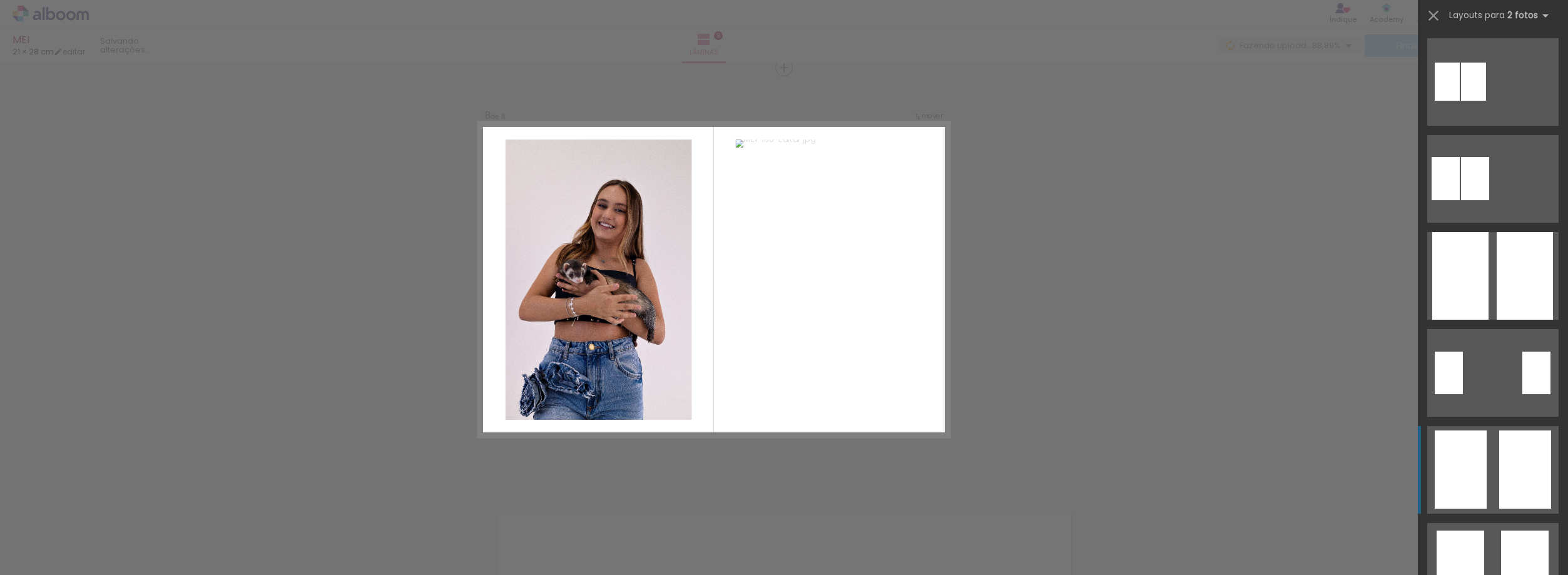
scroll to position [388, 0]
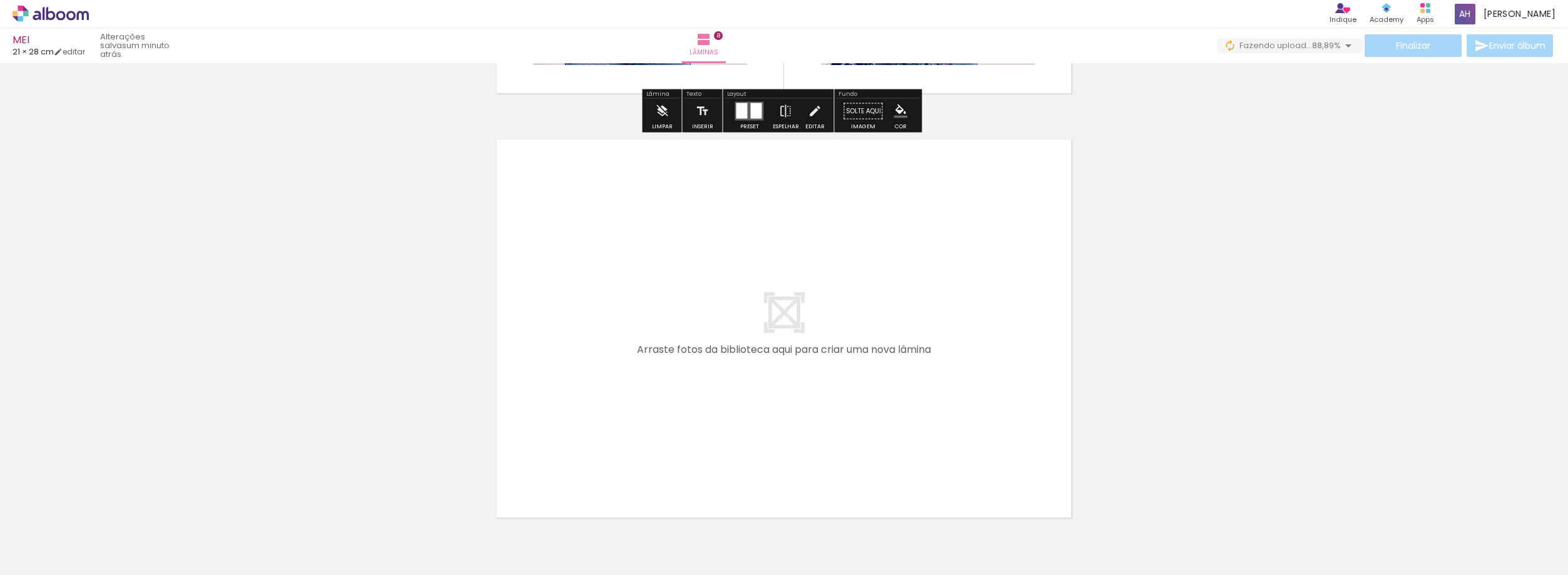
scroll to position [3425, 0]
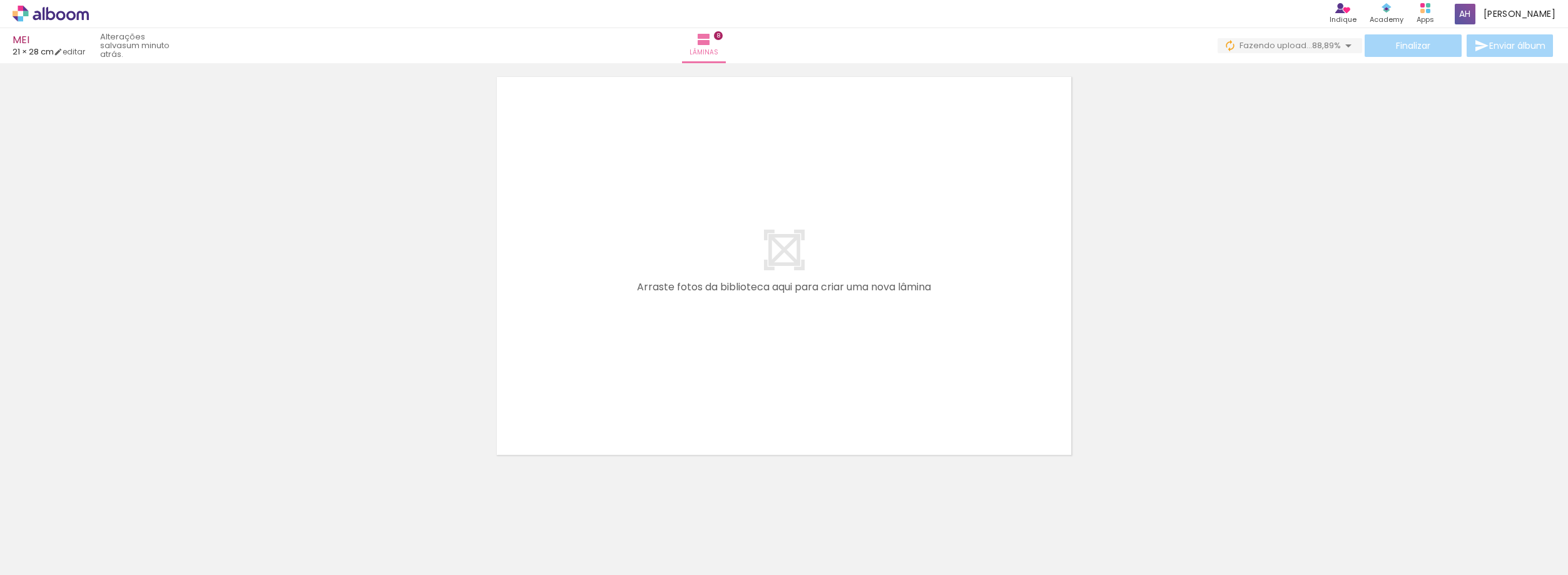
click at [30, 562] on span "Adicionar Fotos" at bounding box center [44, 568] width 38 height 14
click at [0, 0] on input "file" at bounding box center [0, 0] width 0 height 0
click at [43, 562] on span "Adicionar Fotos" at bounding box center [44, 568] width 38 height 14
click at [0, 0] on input "file" at bounding box center [0, 0] width 0 height 0
click at [31, 562] on span "Adicionar Fotos" at bounding box center [44, 568] width 38 height 14
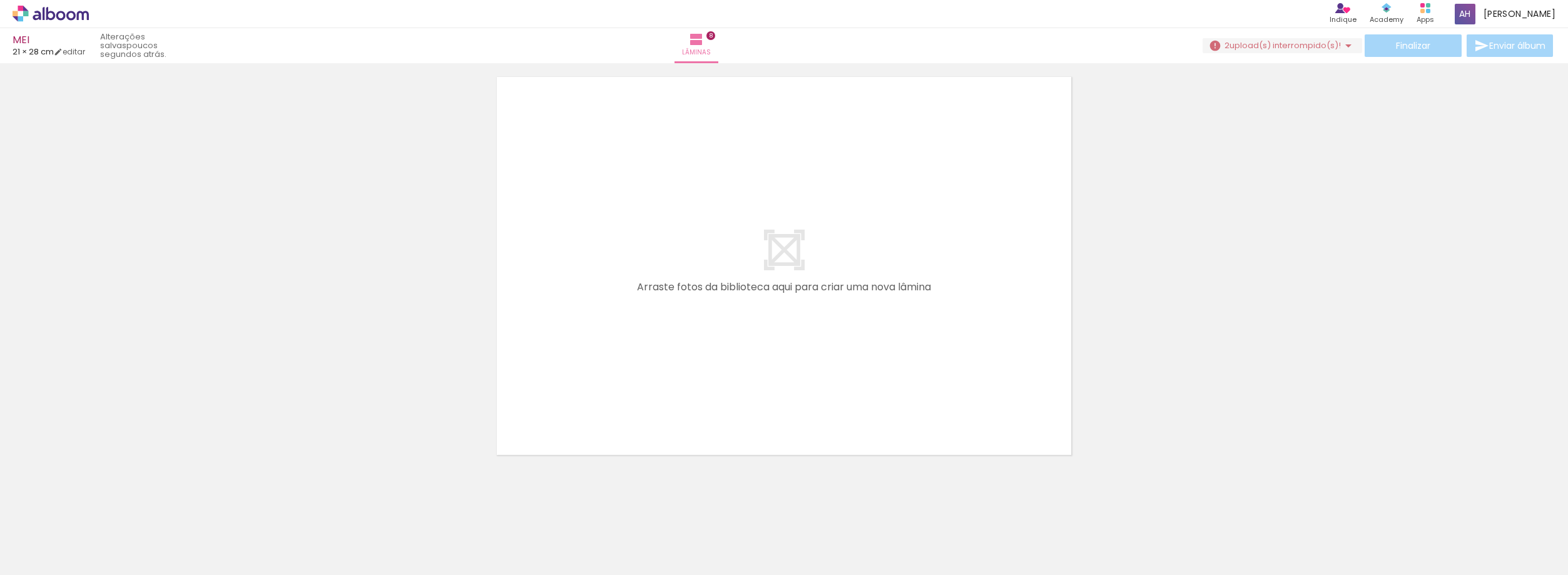
click at [0, 0] on input "file" at bounding box center [0, 0] width 0 height 0
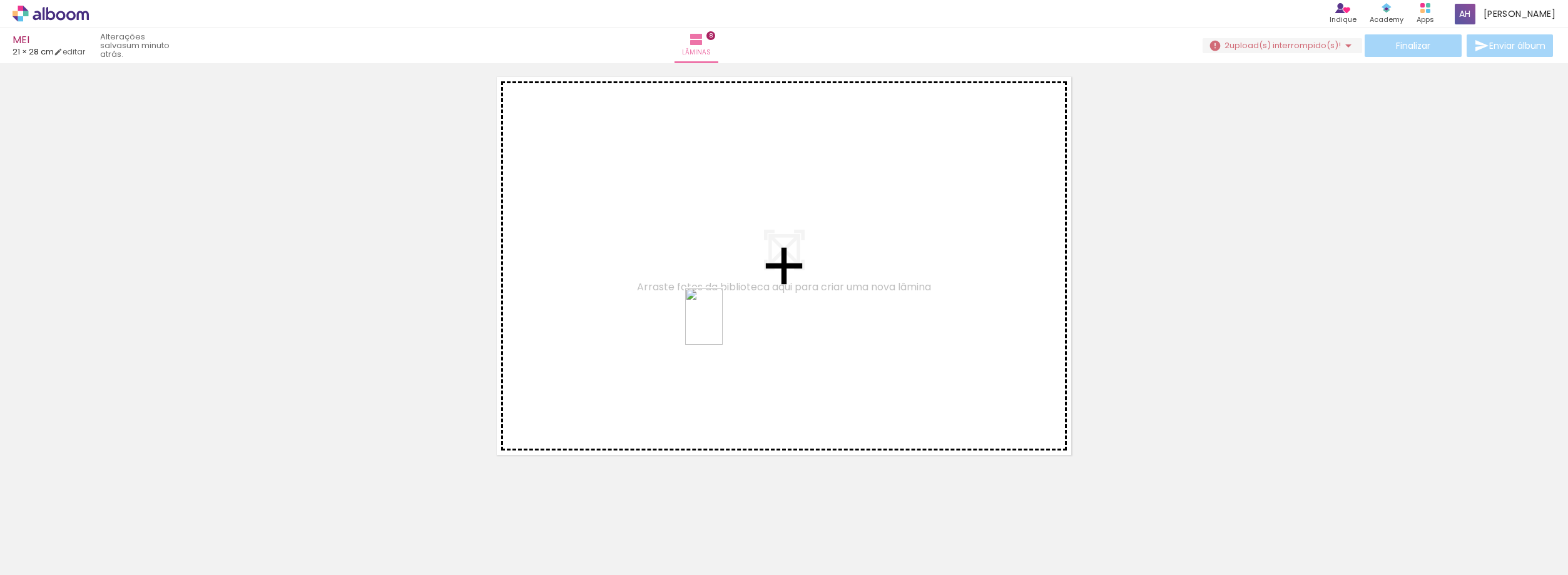
drag, startPoint x: 132, startPoint y: 528, endPoint x: 723, endPoint y: 326, distance: 624.6
click at [723, 326] on quentale-workspace at bounding box center [784, 287] width 1568 height 575
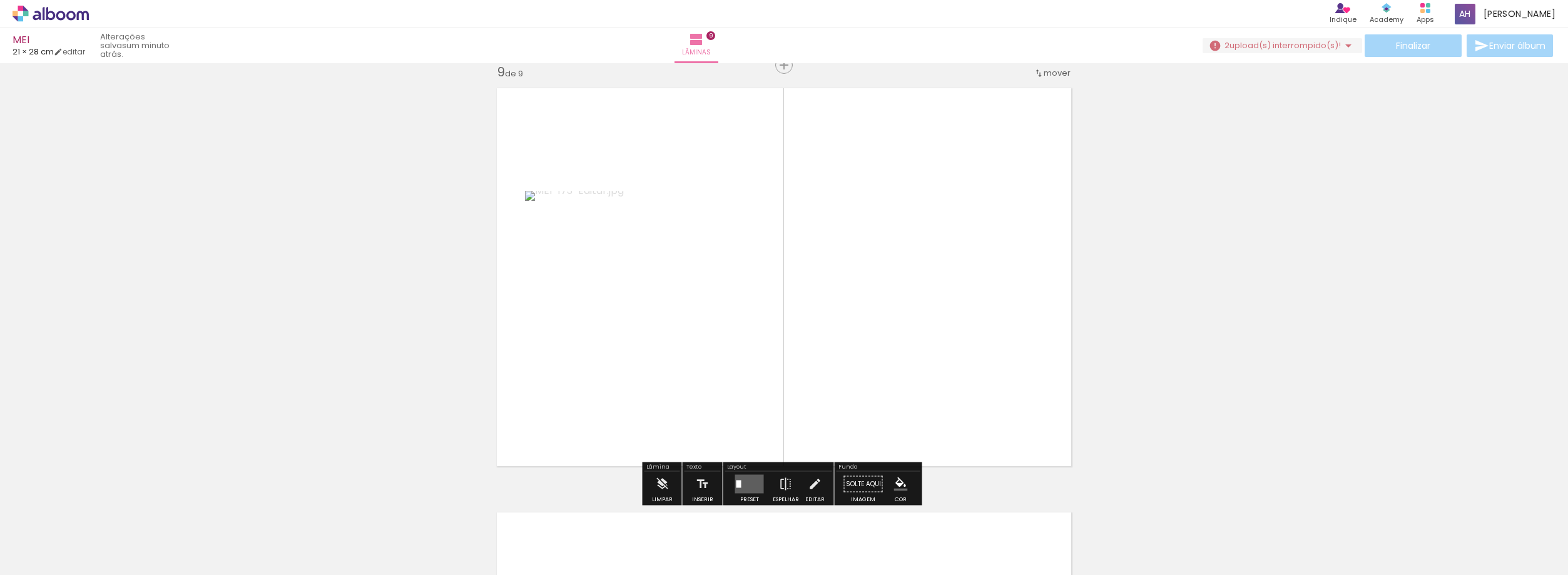
scroll to position [3411, 0]
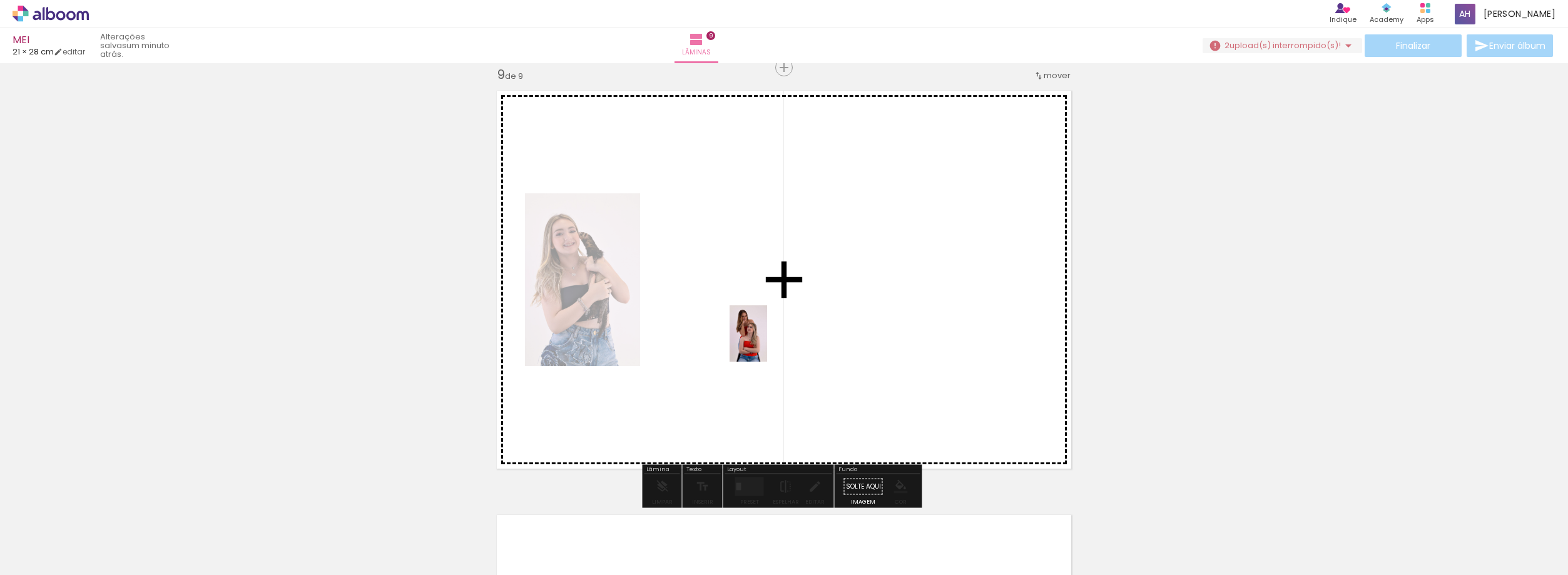
drag, startPoint x: 142, startPoint y: 529, endPoint x: 770, endPoint y: 342, distance: 655.3
click at [770, 342] on quentale-workspace at bounding box center [784, 287] width 1568 height 575
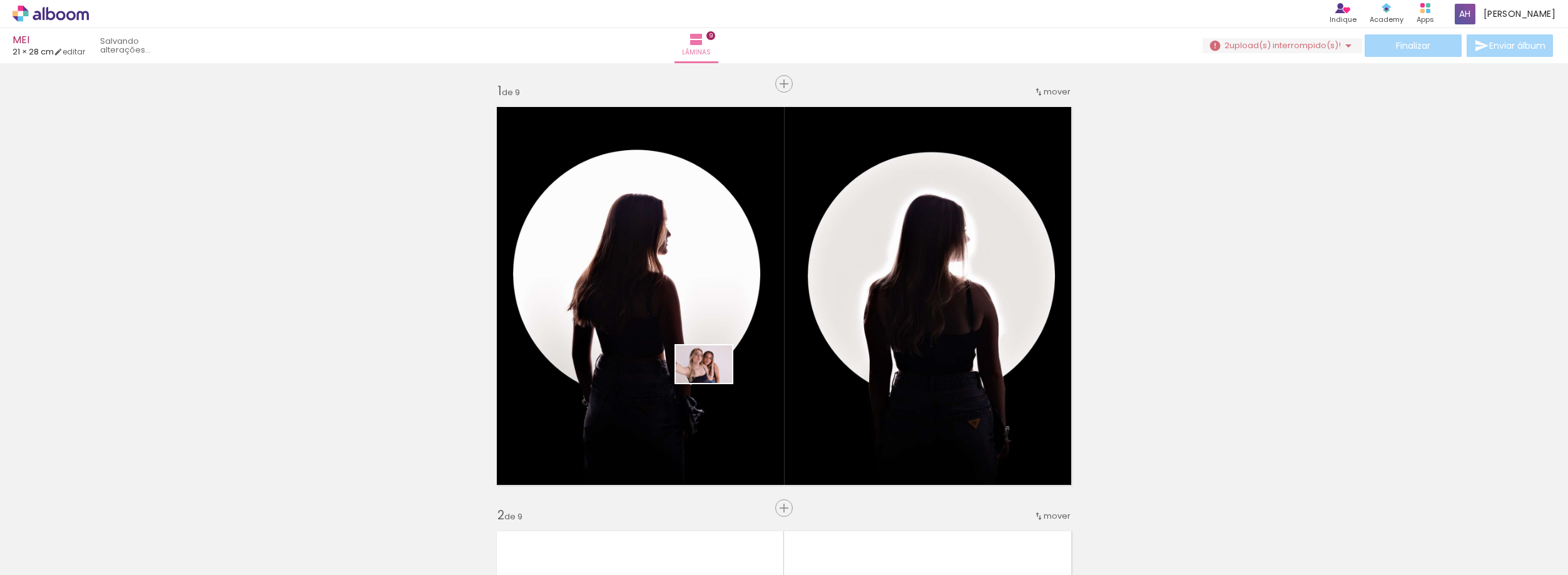
scroll to position [3411, 0]
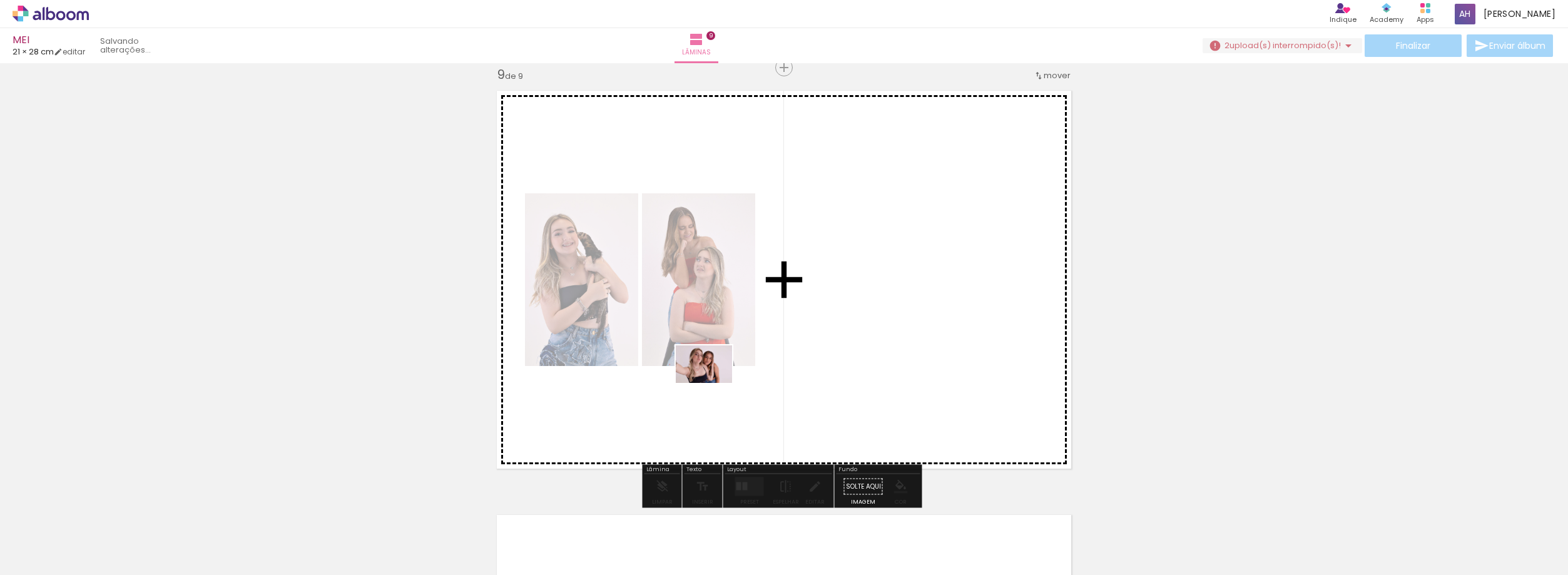
drag, startPoint x: 483, startPoint y: 455, endPoint x: 725, endPoint y: 380, distance: 253.4
click at [725, 380] on quentale-workspace at bounding box center [784, 287] width 1568 height 575
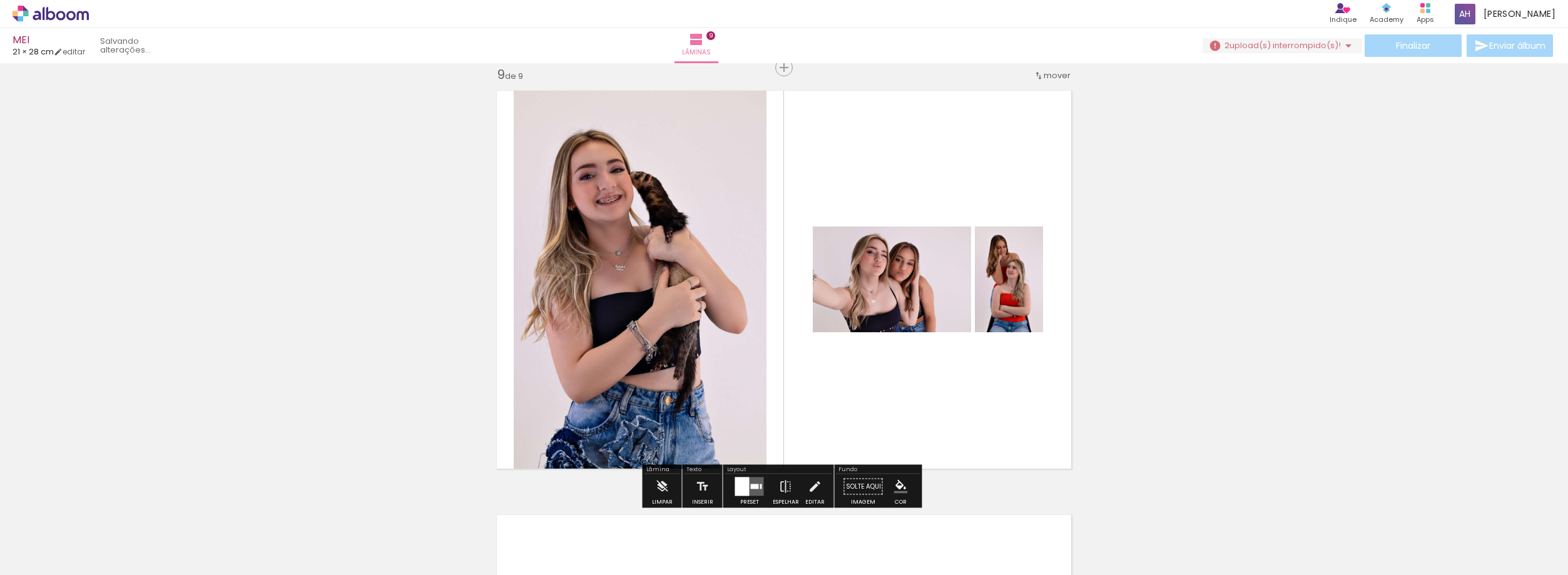
scroll to position [0, 0]
click at [153, 539] on div at bounding box center [125, 534] width 56 height 38
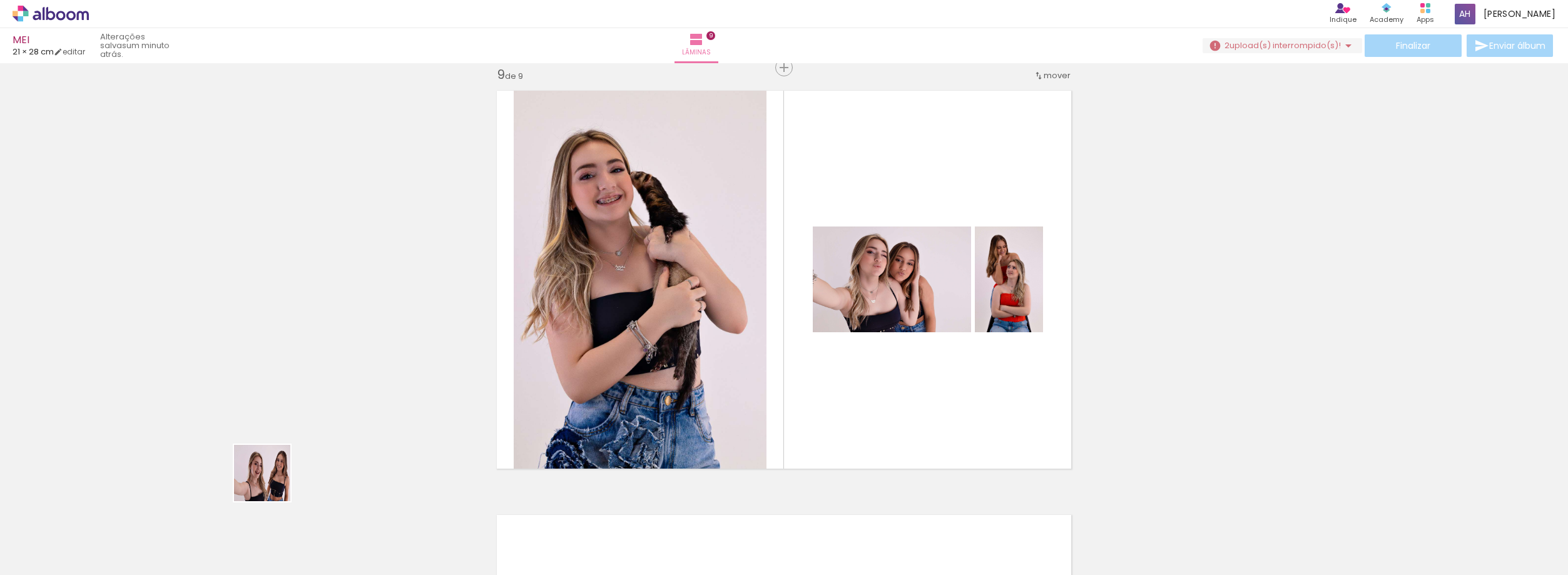
drag, startPoint x: 153, startPoint y: 540, endPoint x: 664, endPoint y: 331, distance: 552.1
click at [669, 330] on quentale-workspace at bounding box center [784, 287] width 1568 height 575
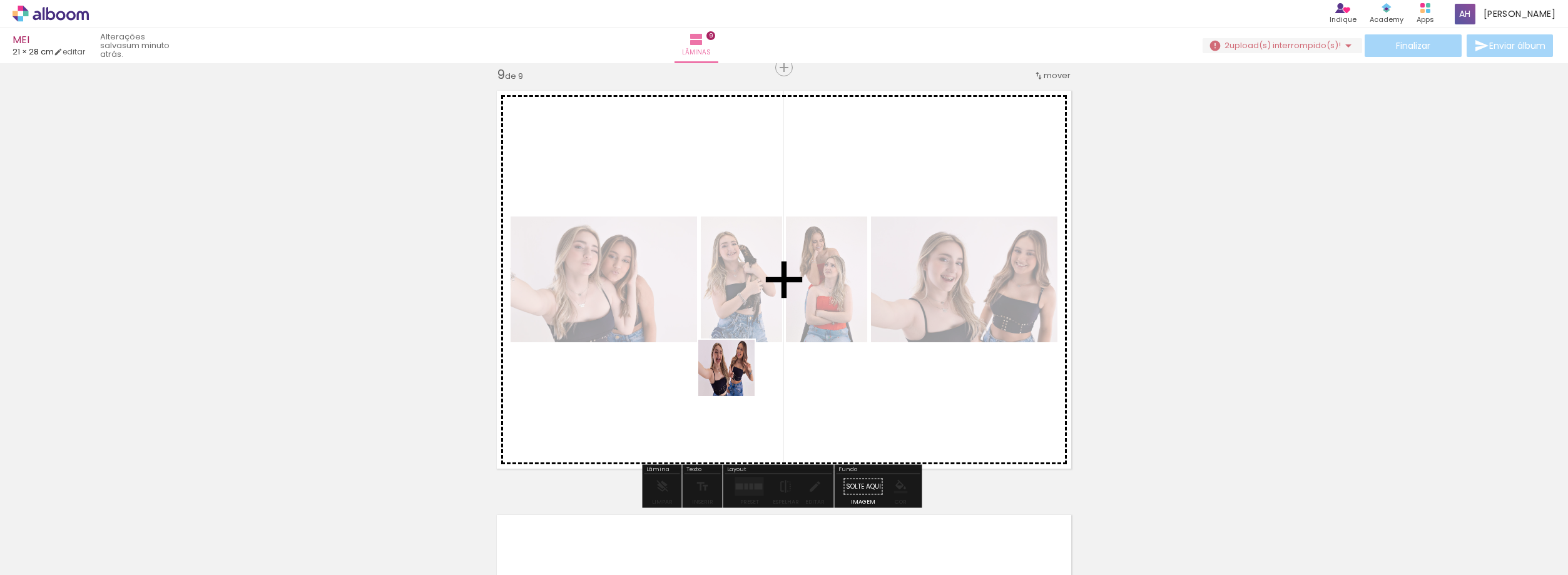
drag, startPoint x: 143, startPoint y: 533, endPoint x: 955, endPoint y: 287, distance: 848.4
click at [955, 287] on quentale-workspace at bounding box center [784, 287] width 1568 height 575
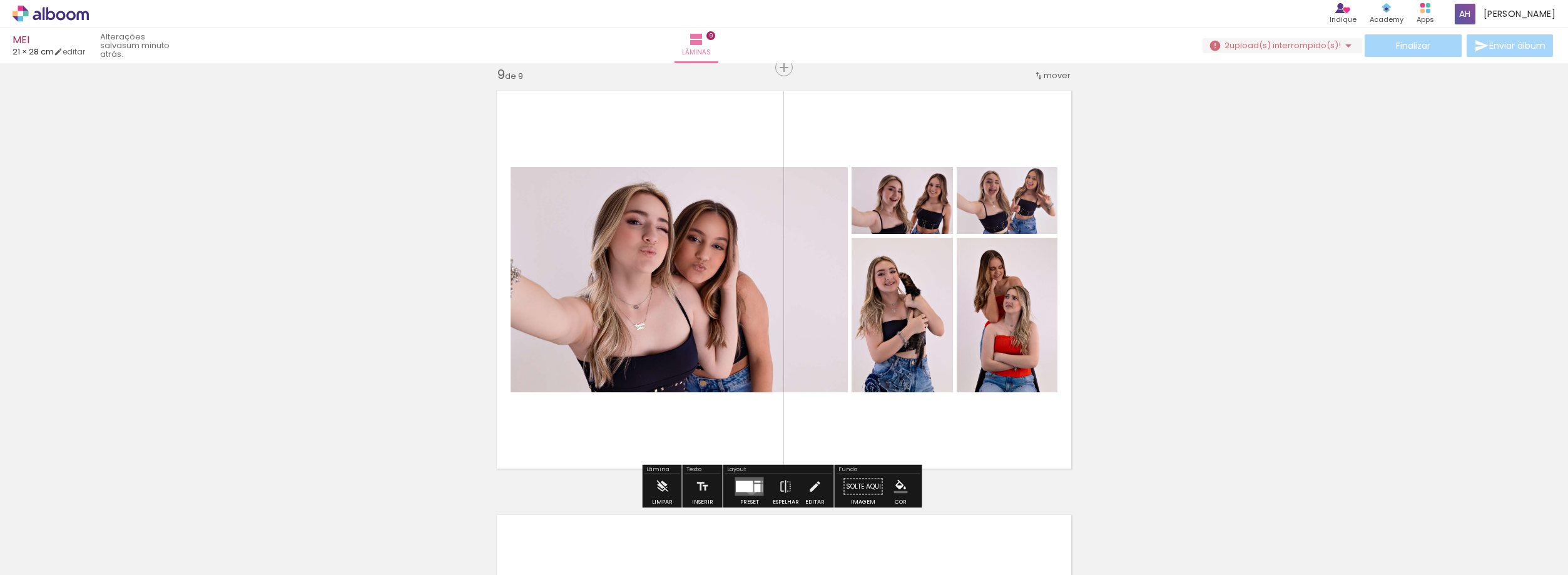
click at [747, 489] on div at bounding box center [744, 487] width 17 height 12
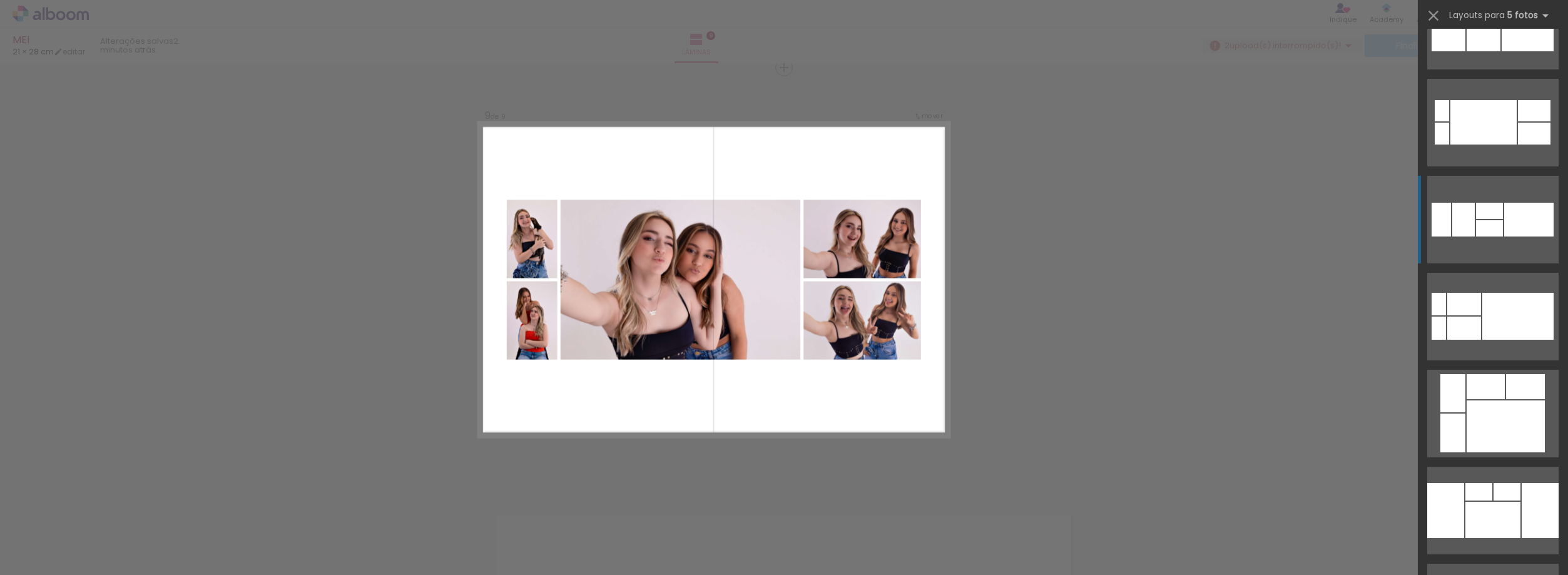
scroll to position [313, 0]
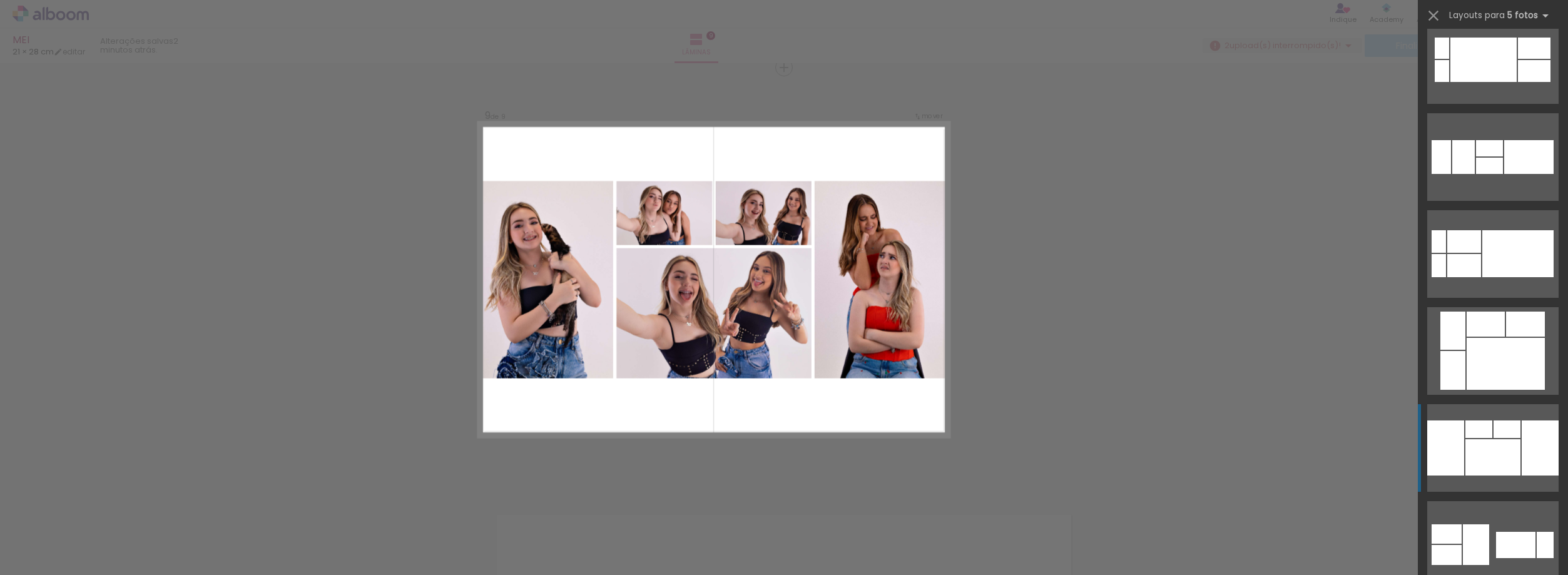
click at [1503, 174] on div at bounding box center [1489, 166] width 27 height 16
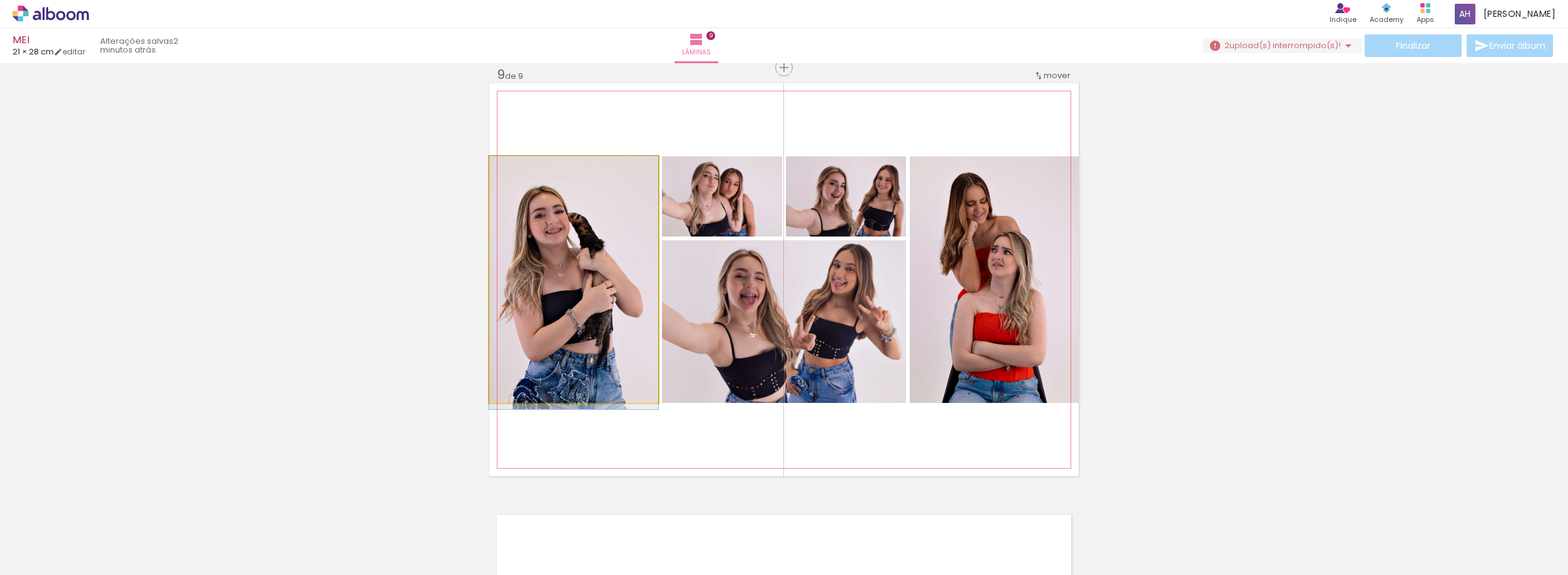
drag, startPoint x: 543, startPoint y: 257, endPoint x: 627, endPoint y: 261, distance: 84.1
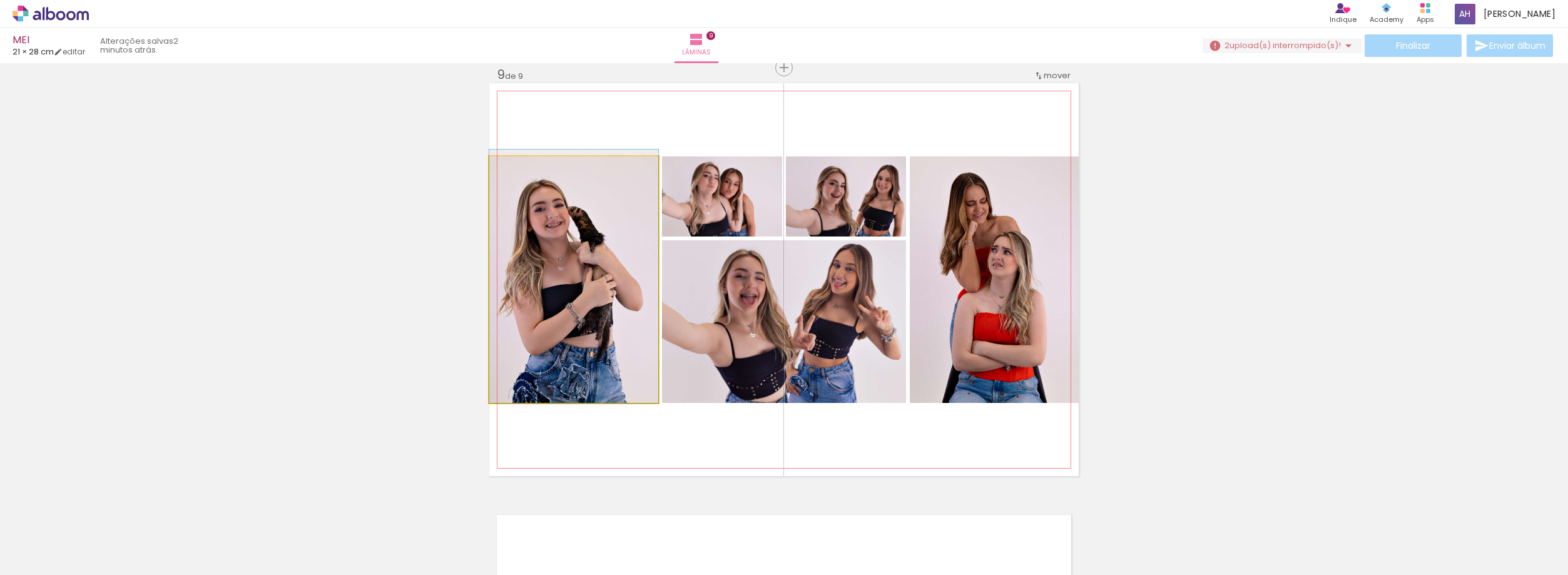
drag, startPoint x: 627, startPoint y: 261, endPoint x: 628, endPoint y: 249, distance: 12.0
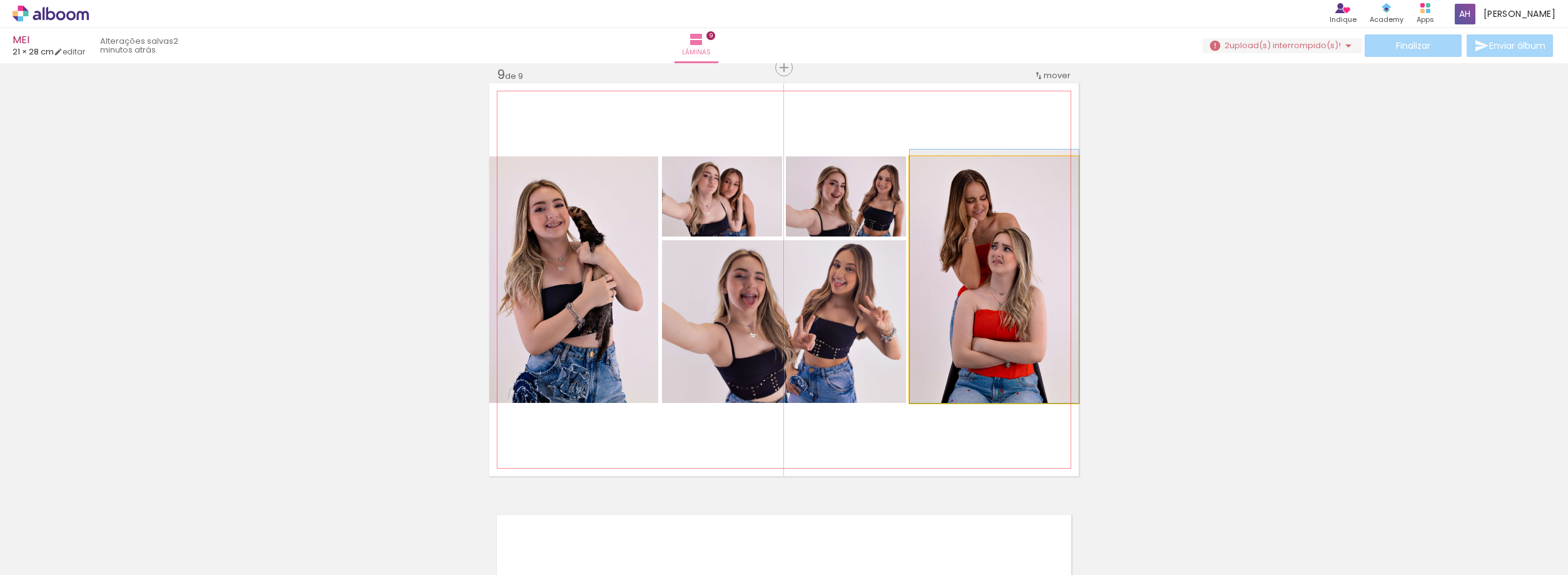
drag, startPoint x: 1019, startPoint y: 281, endPoint x: 1022, endPoint y: 262, distance: 19.2
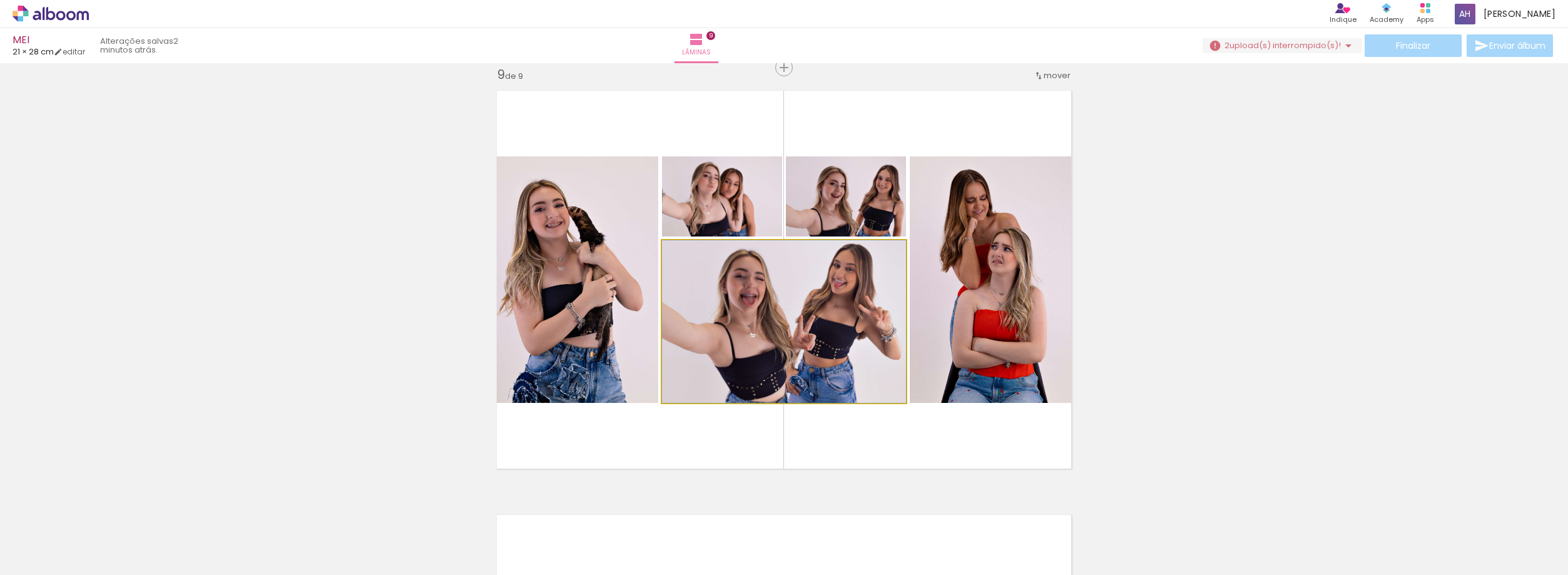
drag, startPoint x: 858, startPoint y: 332, endPoint x: 847, endPoint y: 320, distance: 16.3
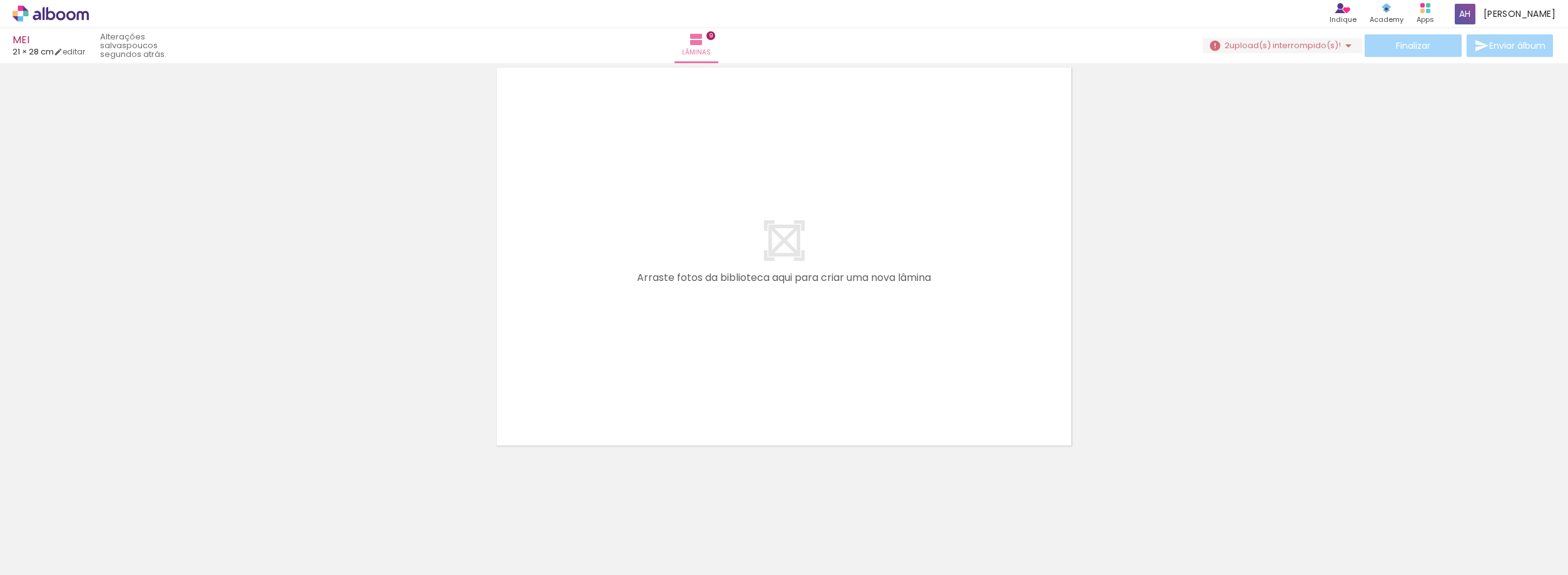
scroll to position [3796, 0]
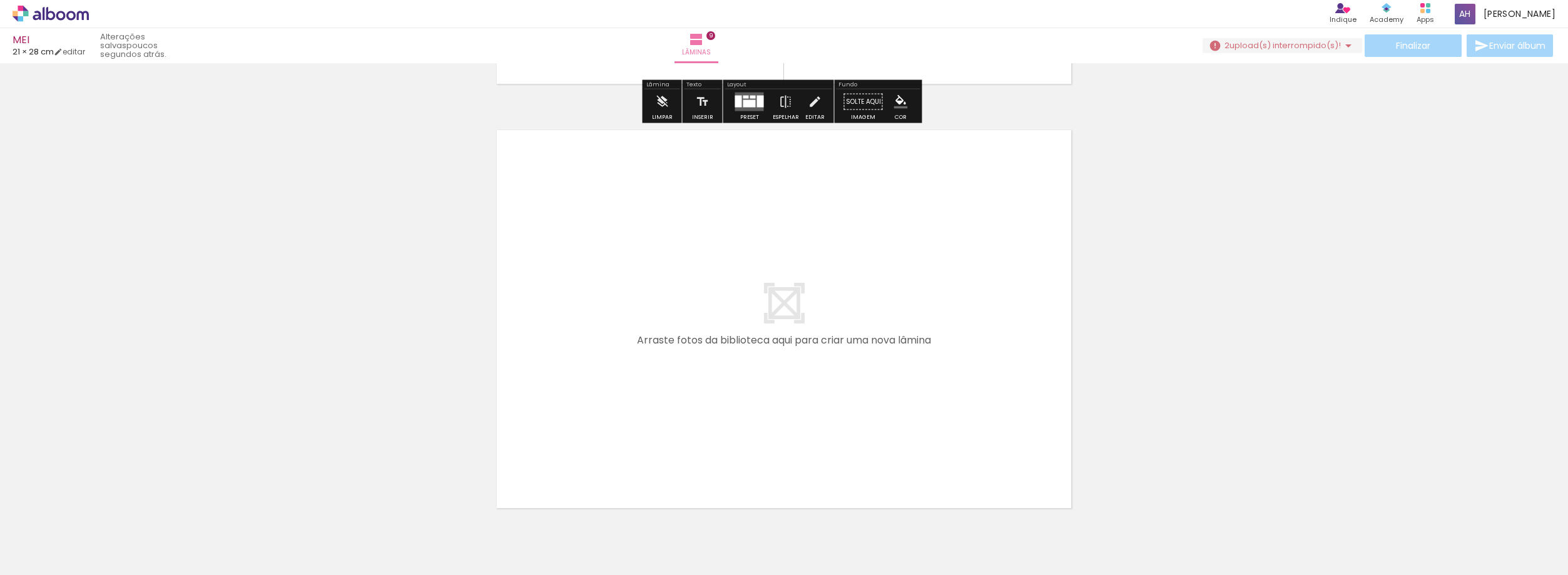
click at [49, 562] on span "Adicionar Fotos" at bounding box center [44, 568] width 38 height 14
click at [0, 0] on input "file" at bounding box center [0, 0] width 0 height 0
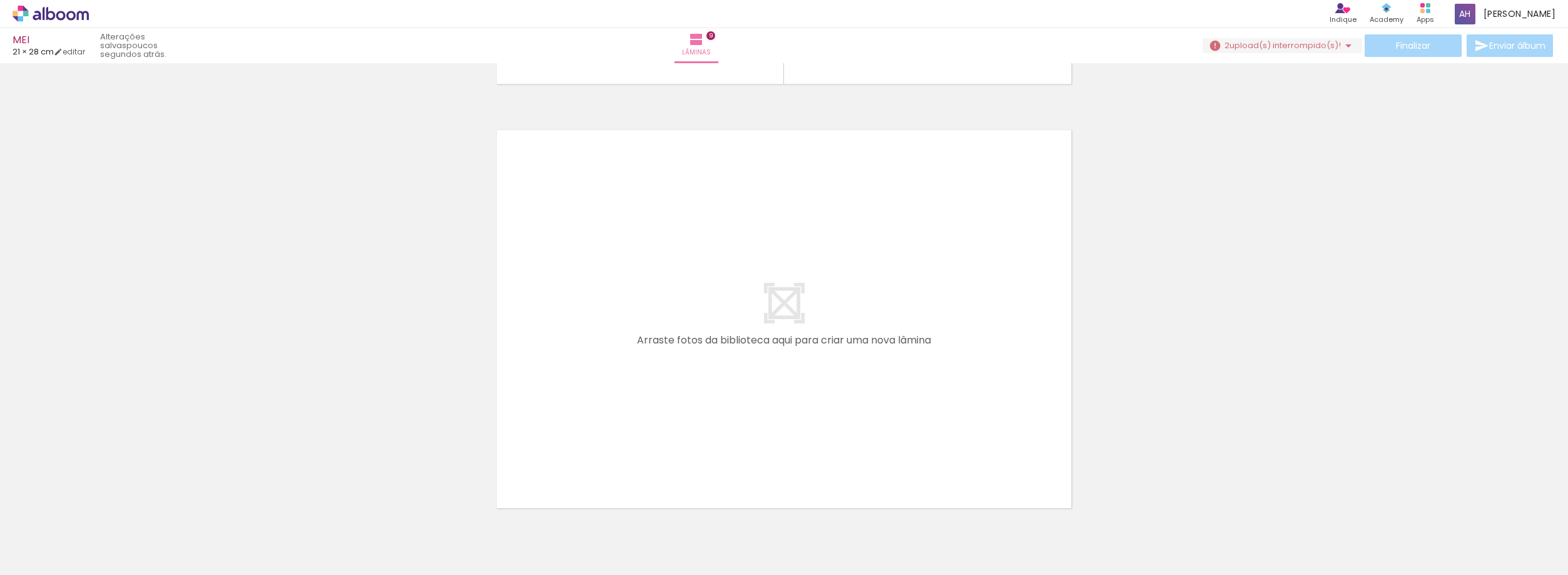
scroll to position [3860, 0]
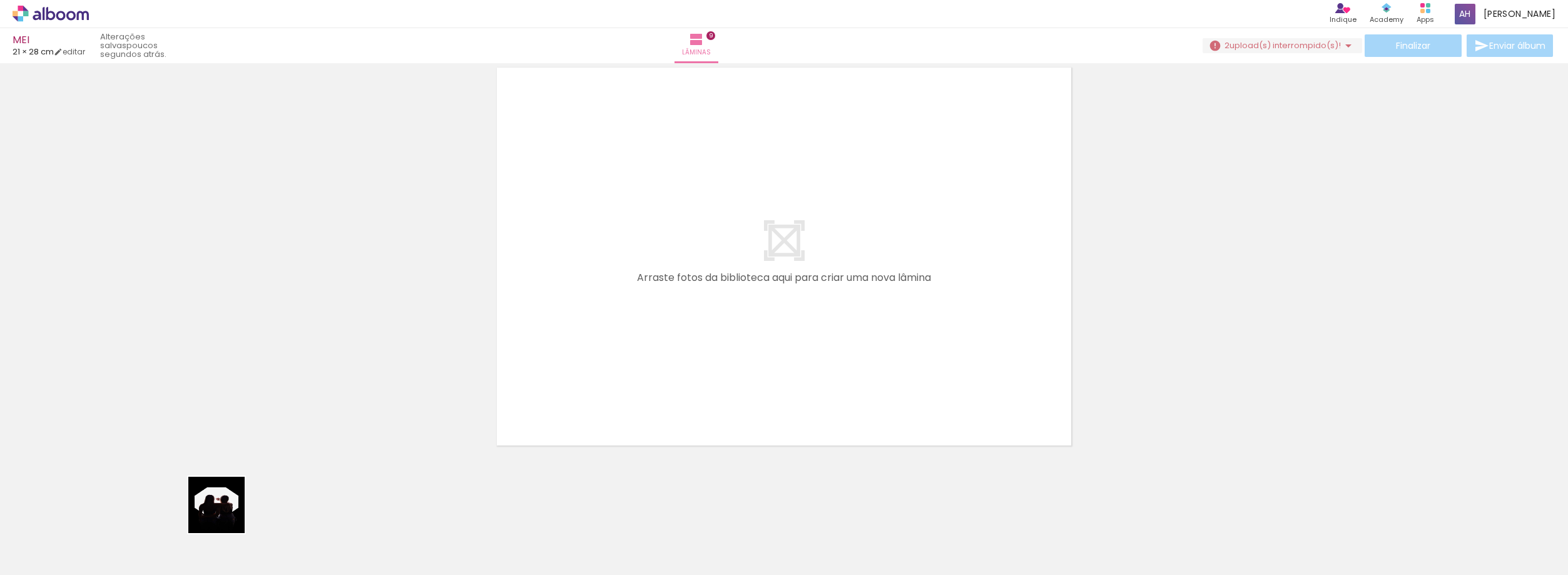
drag, startPoint x: 127, startPoint y: 533, endPoint x: 1014, endPoint y: 239, distance: 934.5
click at [1014, 239] on quentale-workspace at bounding box center [784, 287] width 1568 height 575
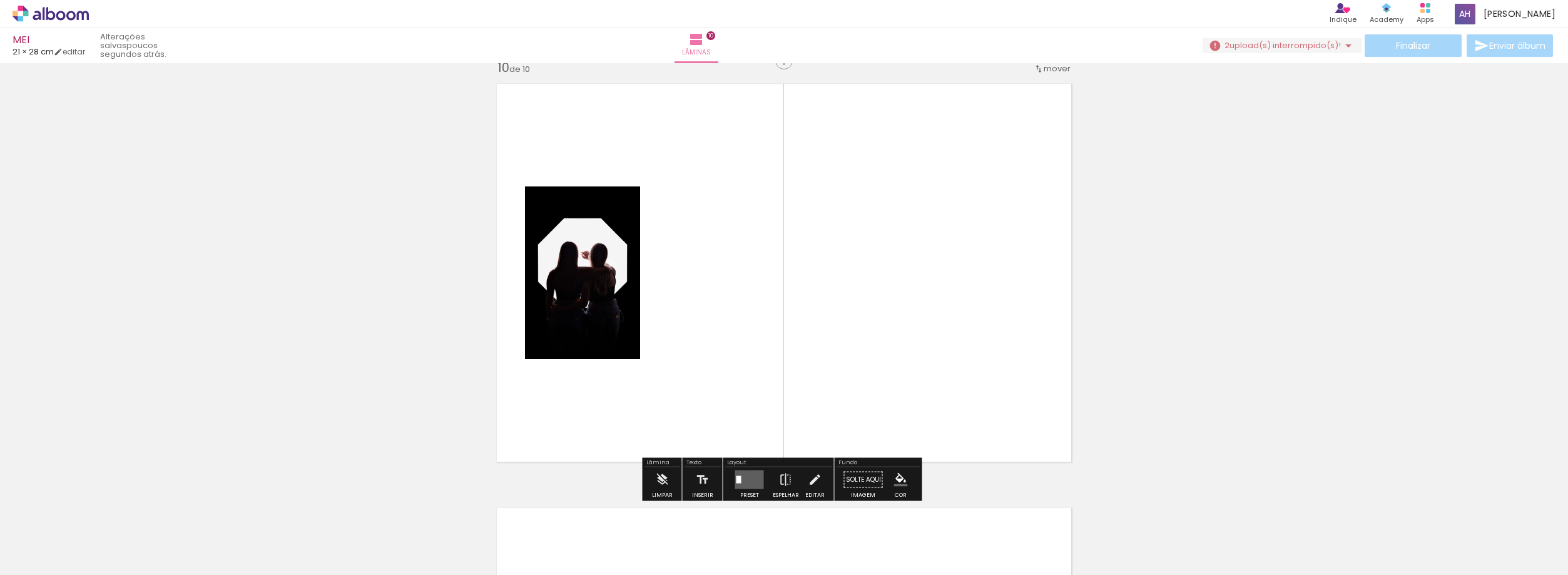
scroll to position [3836, 0]
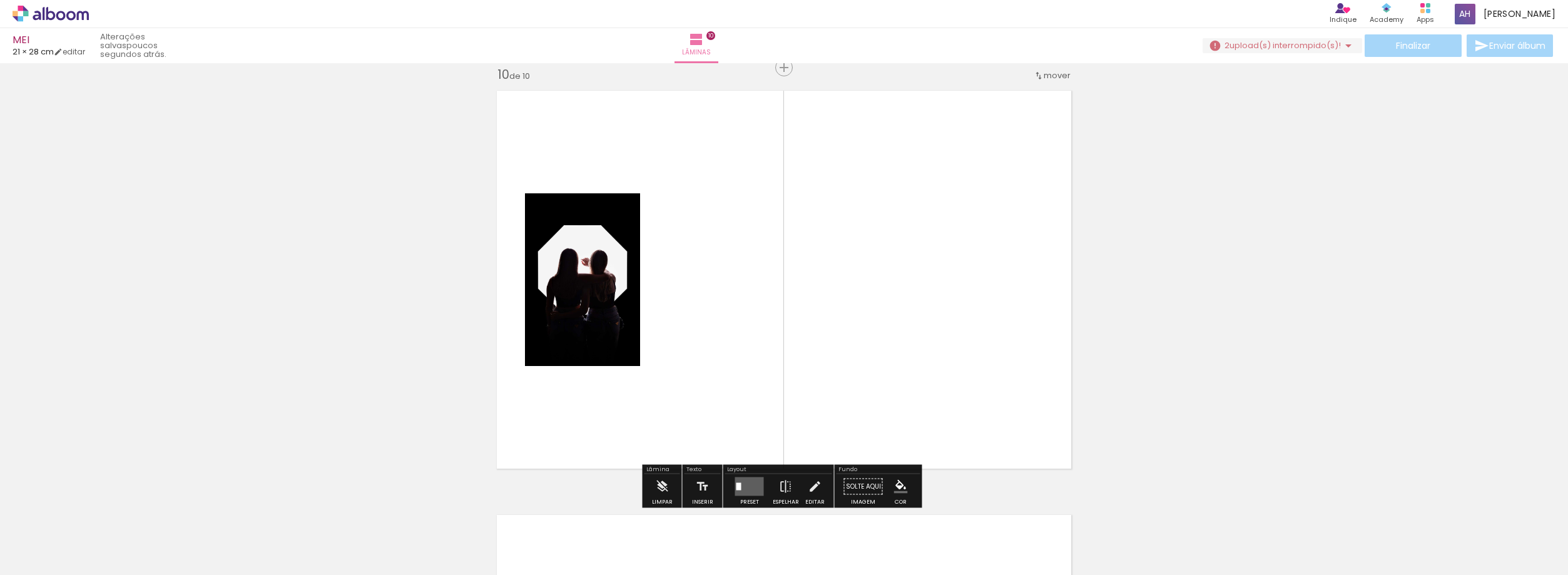
click at [740, 485] on quentale-layouter at bounding box center [749, 487] width 29 height 19
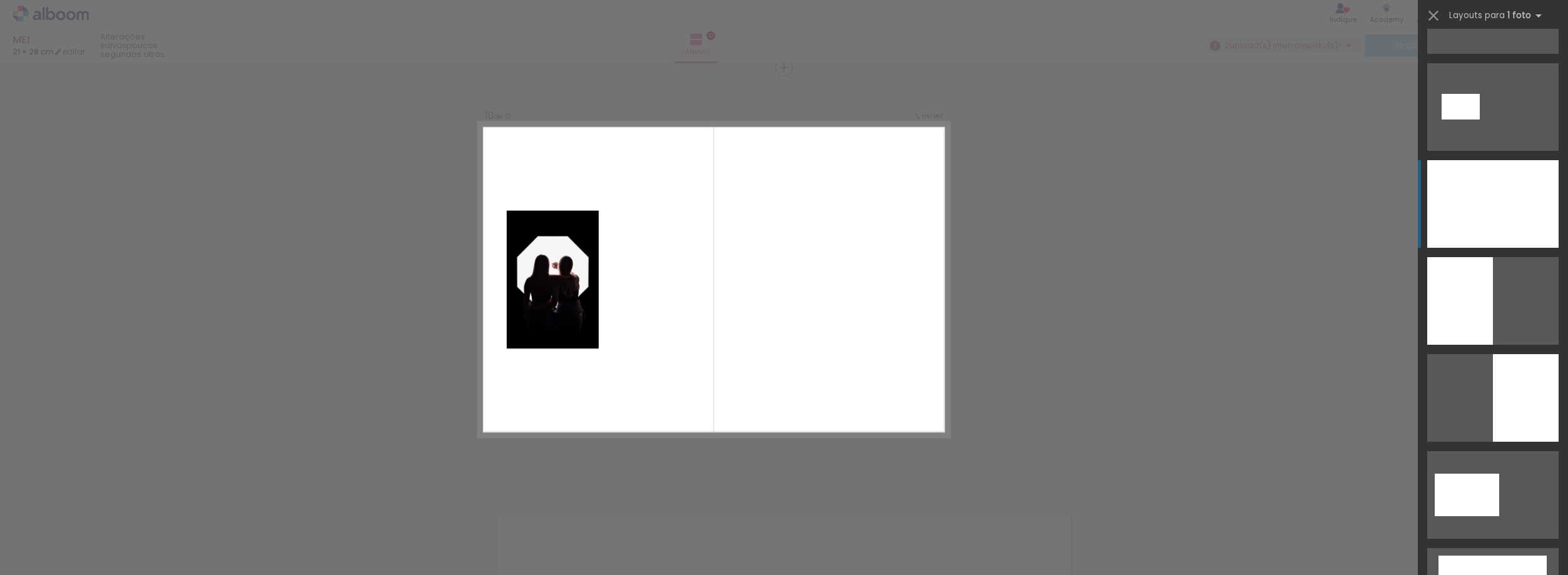
scroll to position [2477, 0]
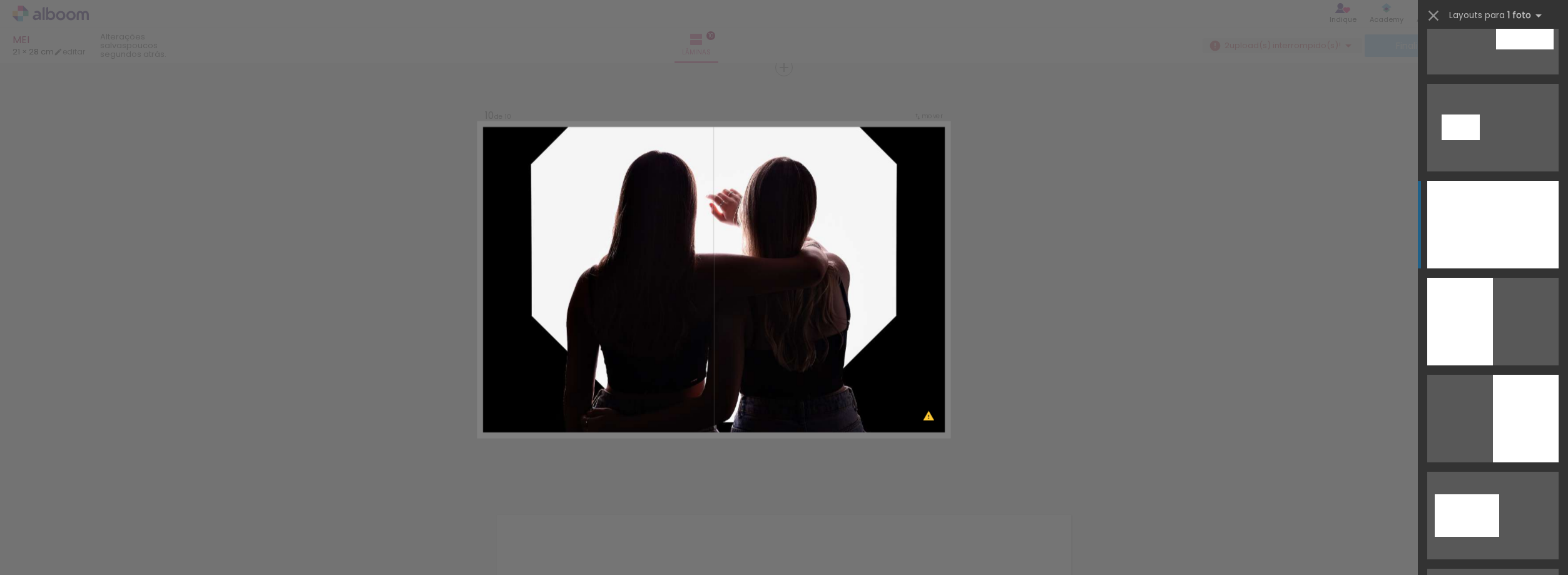
click at [1519, 222] on div at bounding box center [1493, 225] width 132 height 88
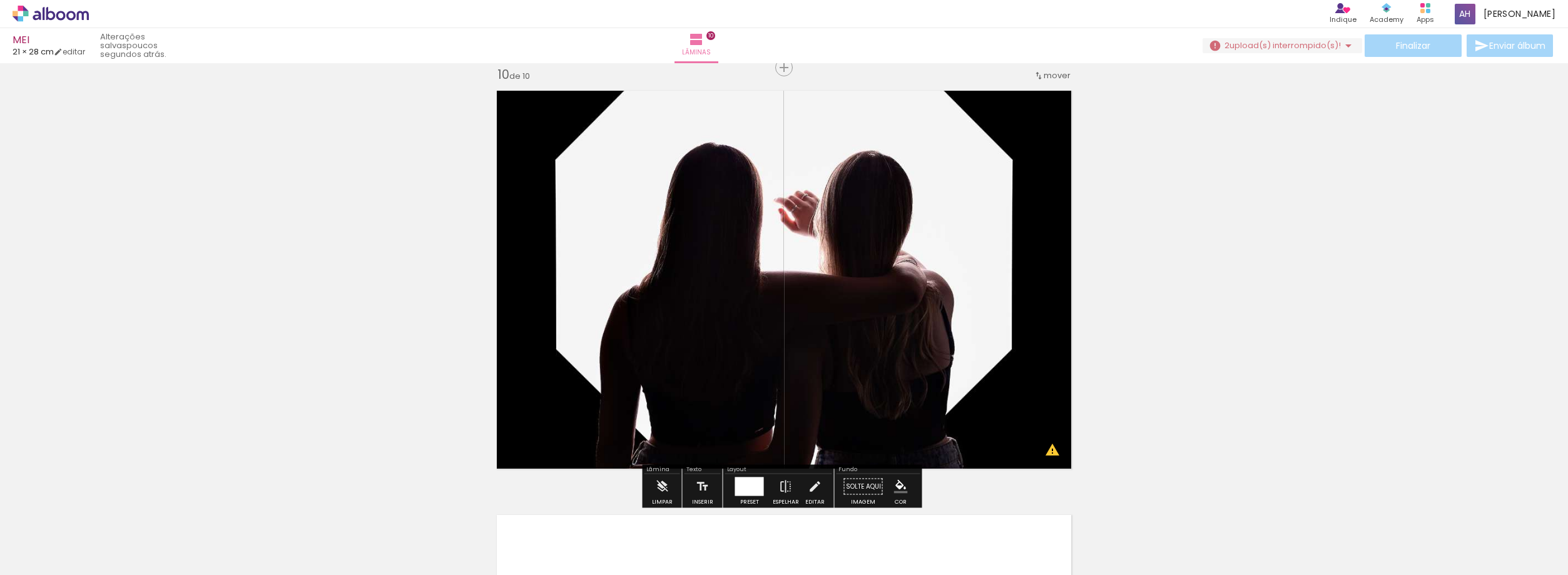
scroll to position [2477, 0]
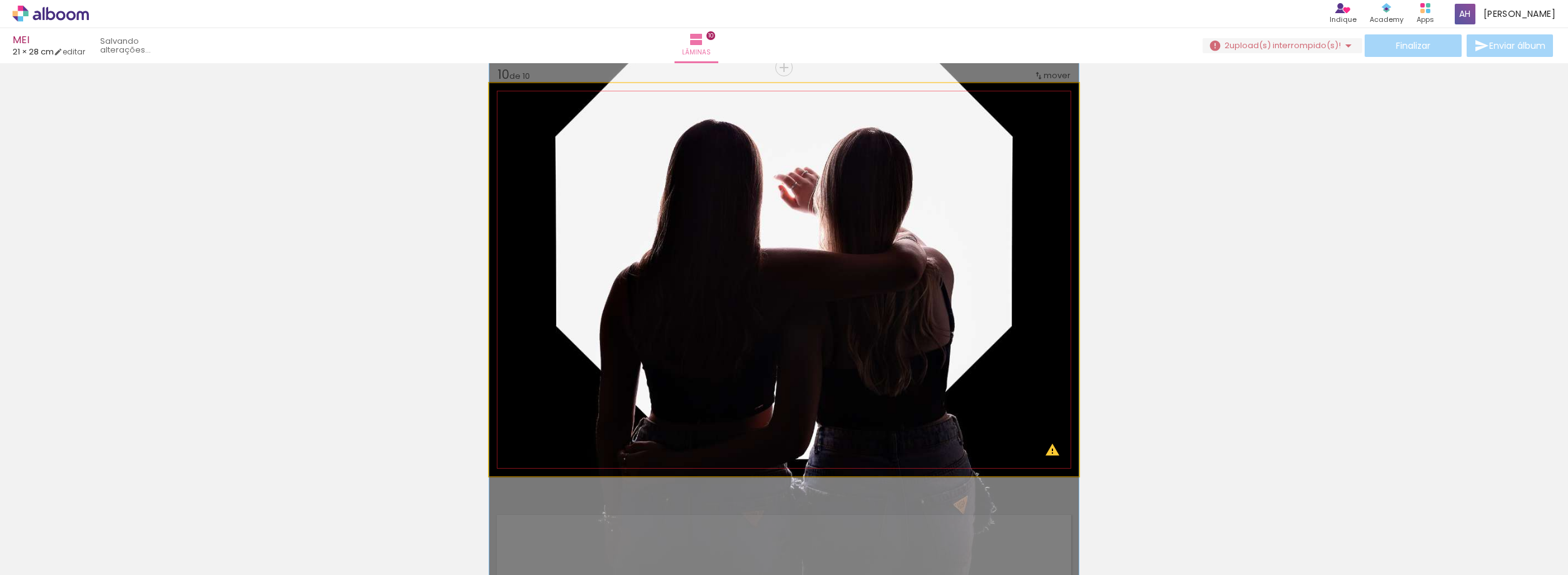
drag, startPoint x: 922, startPoint y: 260, endPoint x: 927, endPoint y: 237, distance: 23.5
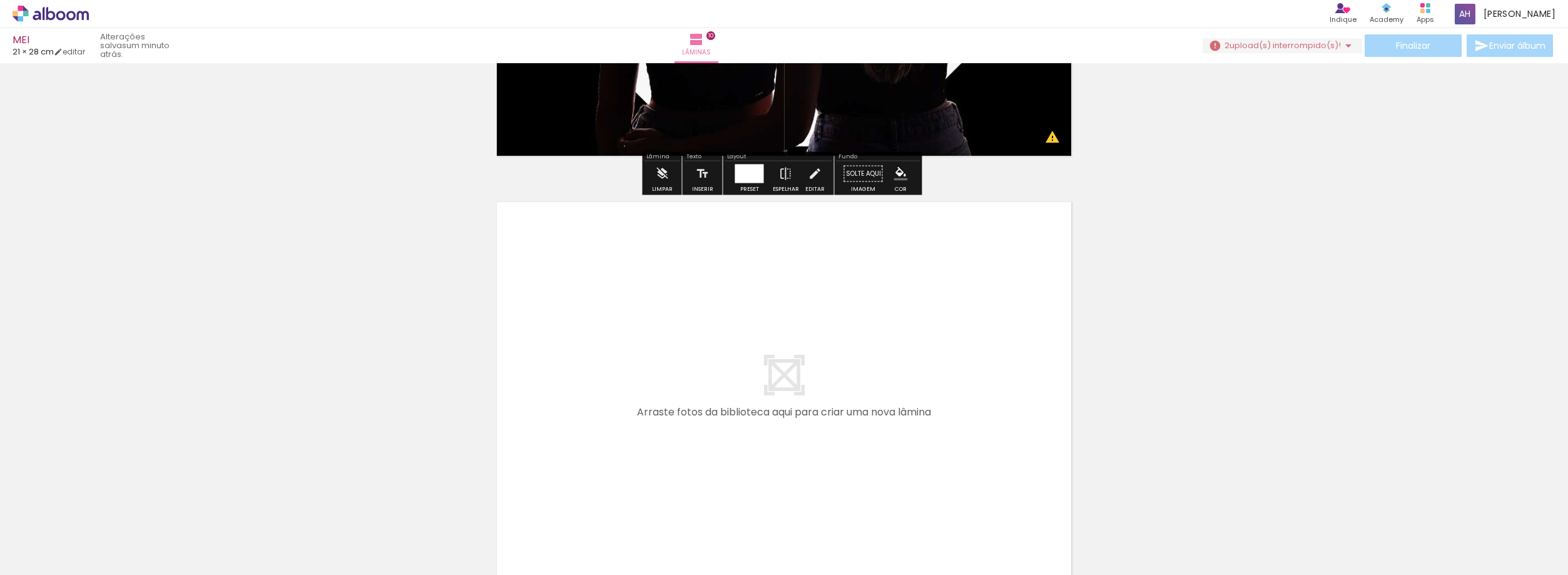
scroll to position [4212, 0]
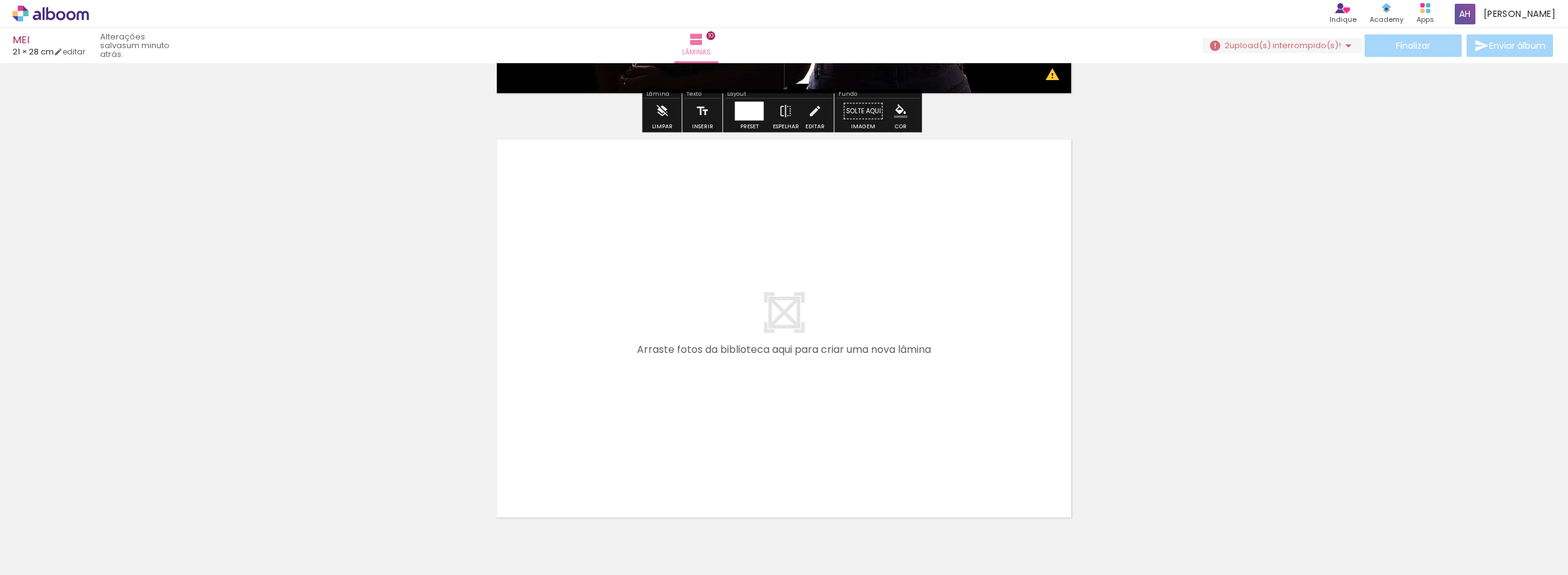
click at [50, 562] on span "Adicionar Fotos" at bounding box center [44, 568] width 38 height 14
click at [0, 0] on input "file" at bounding box center [0, 0] width 0 height 0
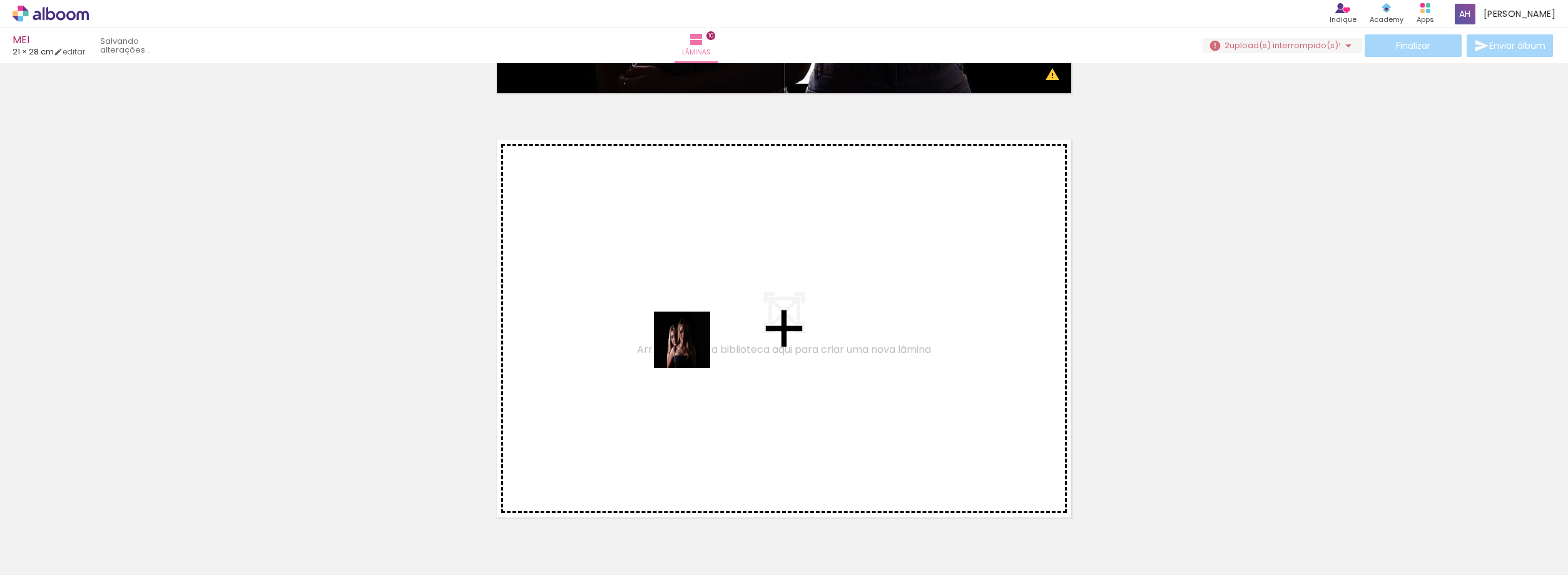
drag, startPoint x: 122, startPoint y: 536, endPoint x: 714, endPoint y: 346, distance: 621.7
click at [714, 346] on quentale-workspace at bounding box center [784, 287] width 1568 height 575
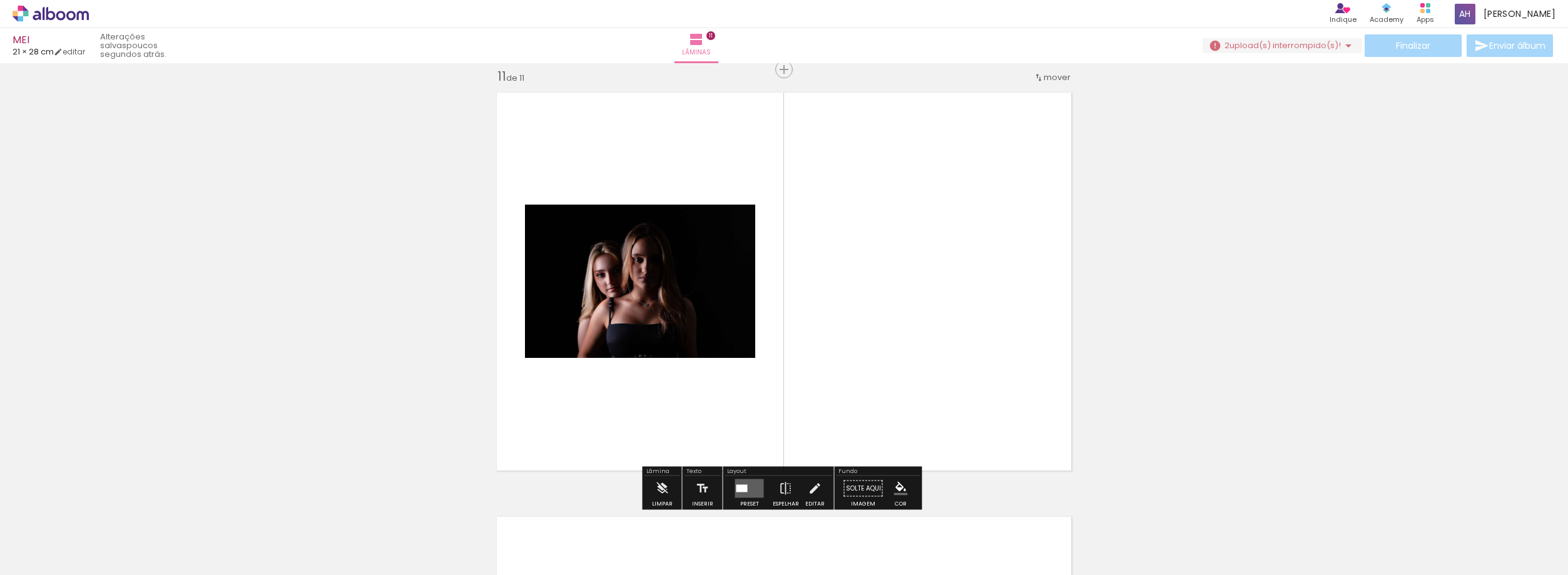
scroll to position [4260, 0]
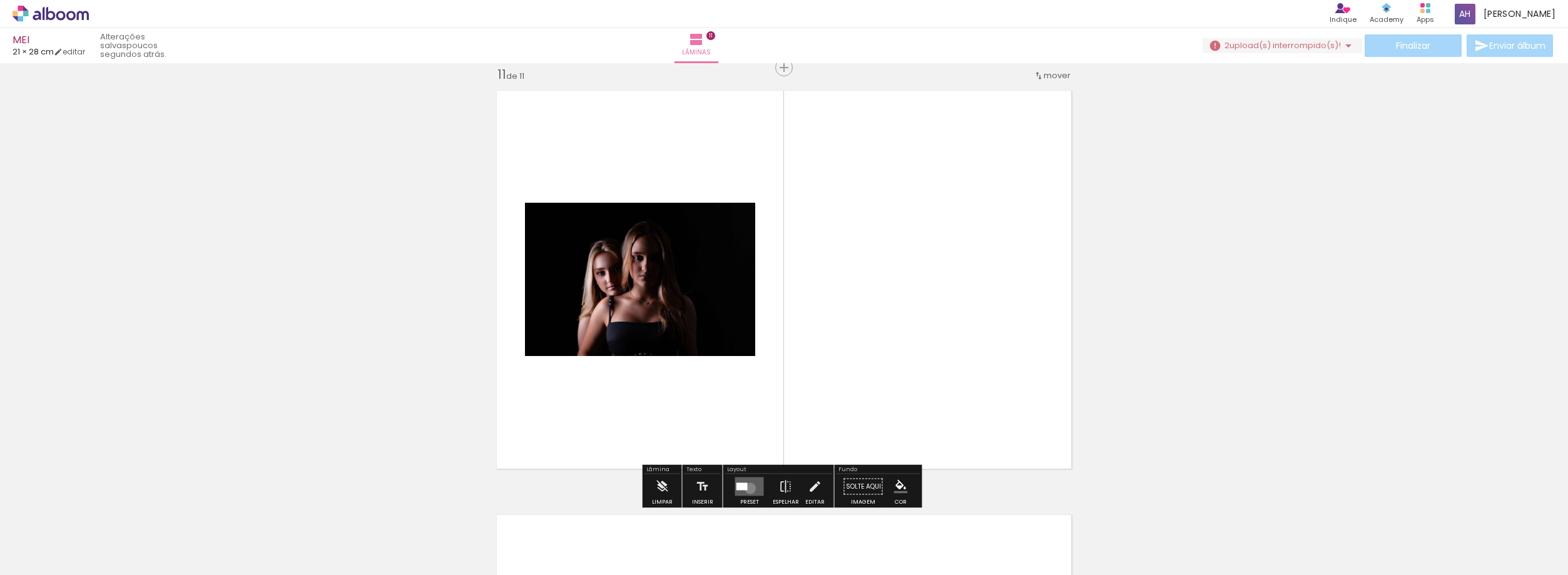
click at [746, 489] on quentale-layouter at bounding box center [749, 487] width 29 height 19
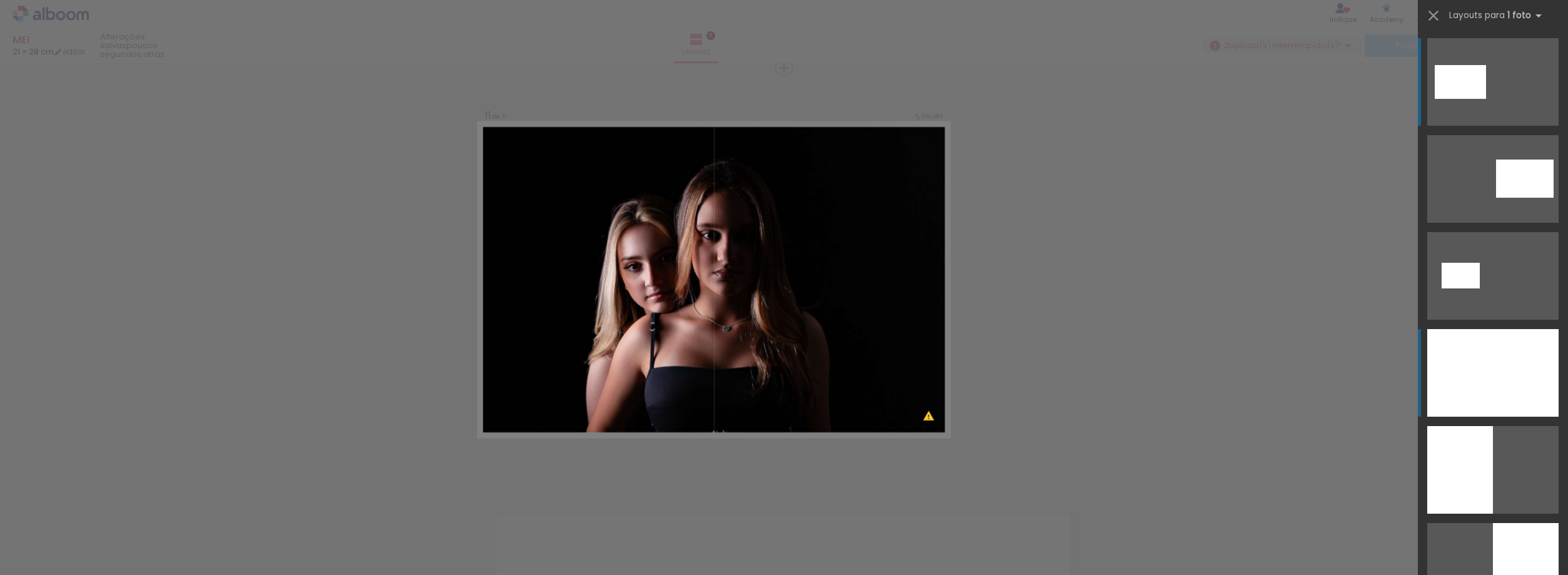
click at [1489, 351] on div at bounding box center [1493, 373] width 132 height 88
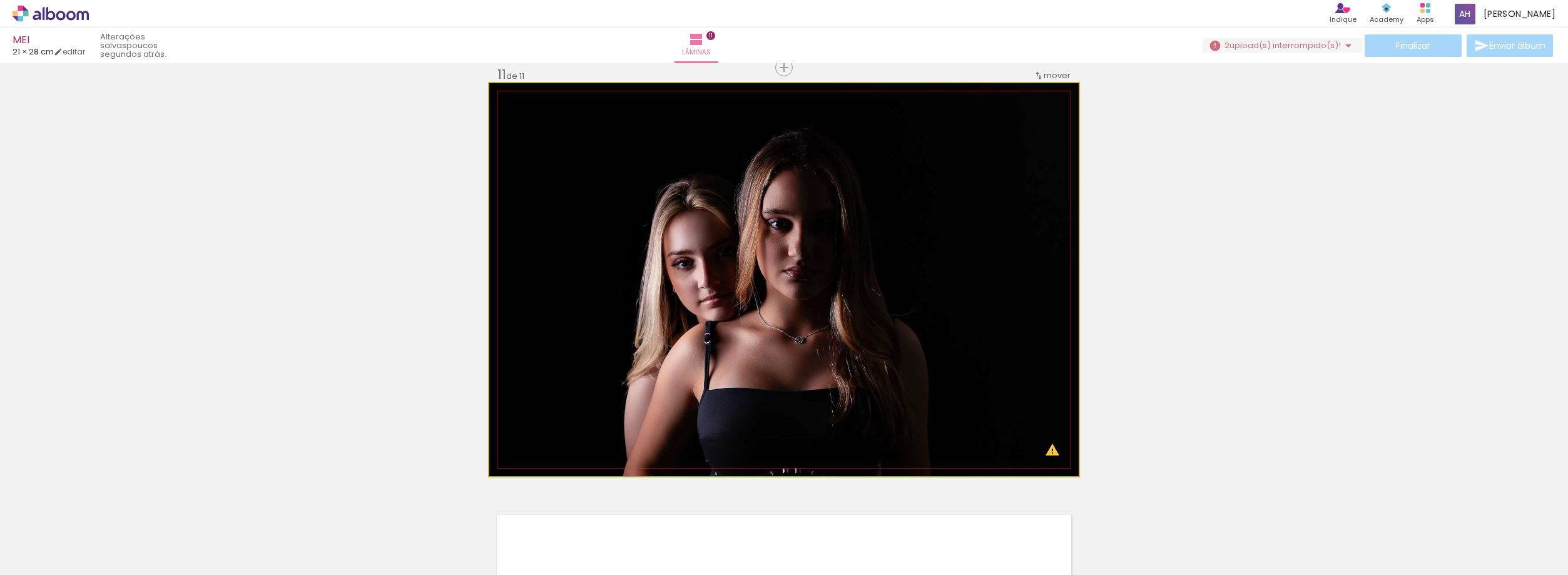
drag, startPoint x: 941, startPoint y: 349, endPoint x: 926, endPoint y: 350, distance: 15.0
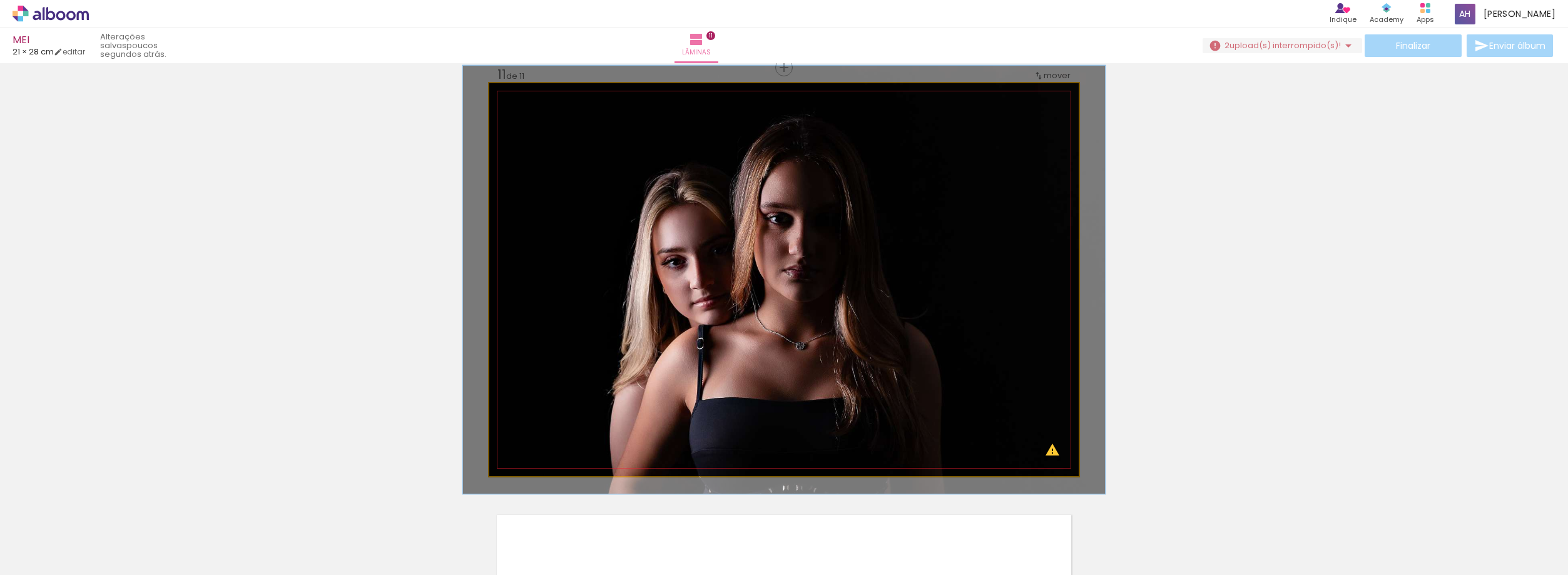
type paper-slider "109"
click at [522, 99] on div at bounding box center [522, 96] width 20 height 20
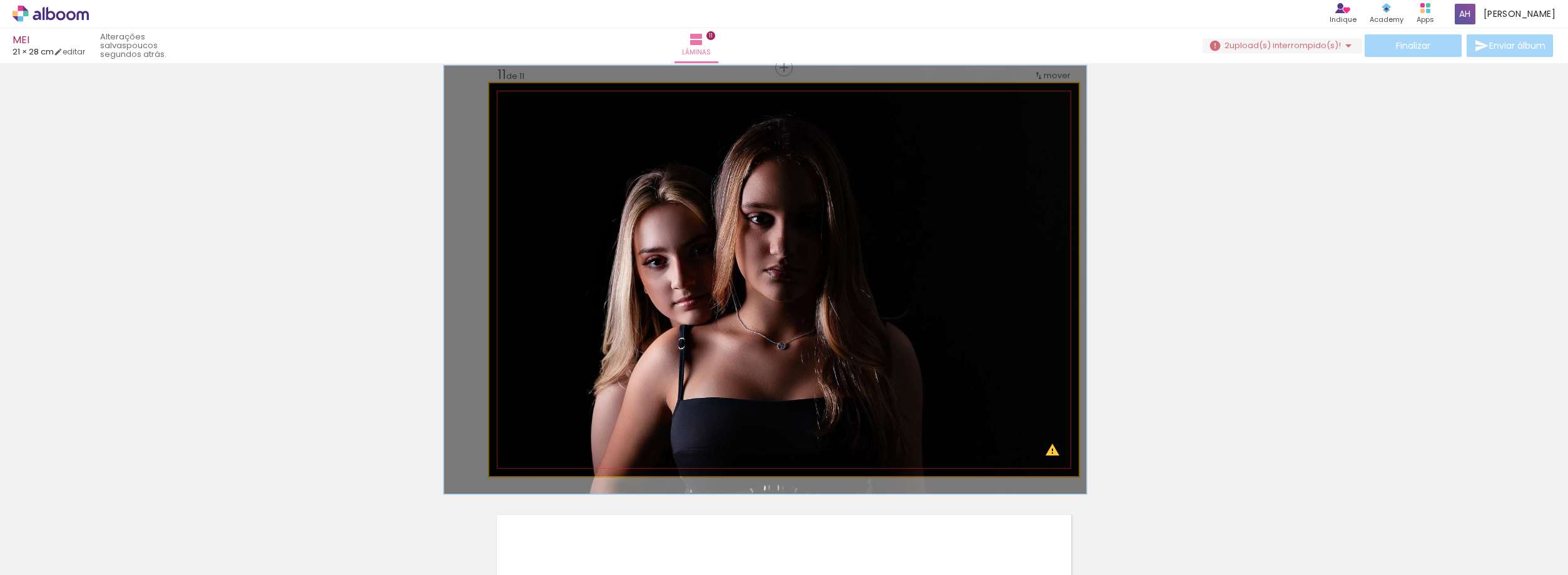
drag, startPoint x: 803, startPoint y: 211, endPoint x: 784, endPoint y: 211, distance: 19.0
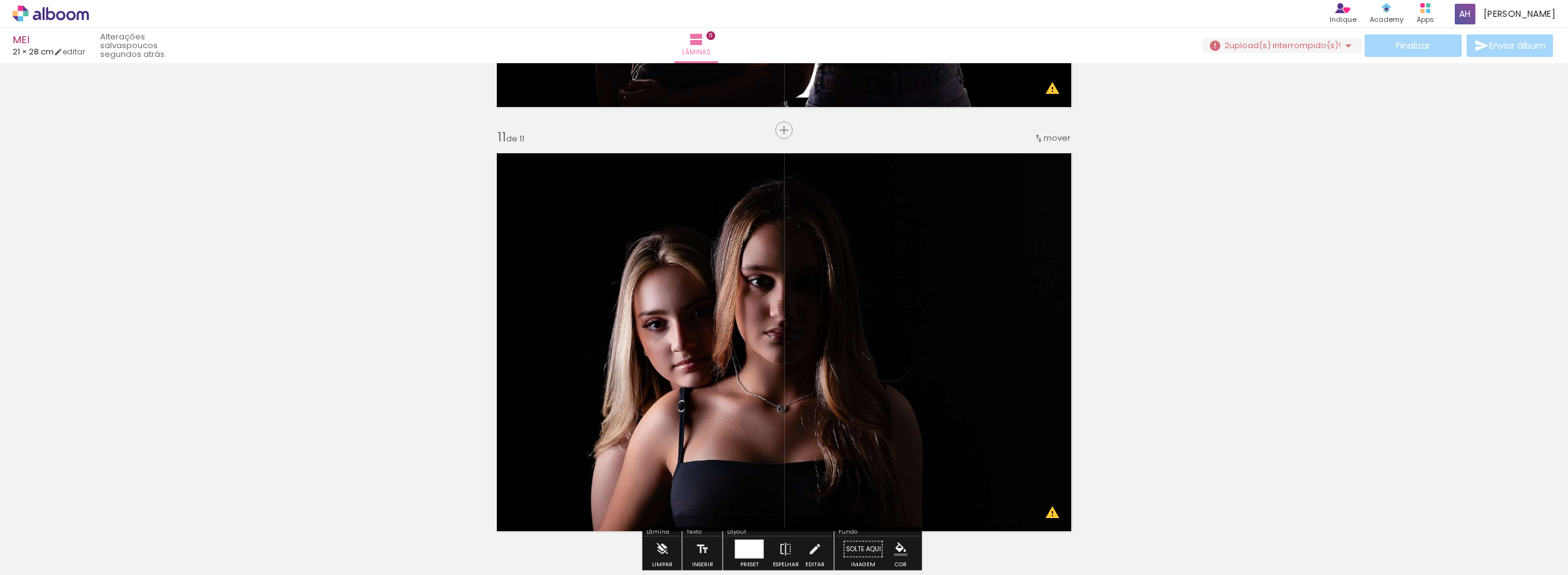
scroll to position [4323, 0]
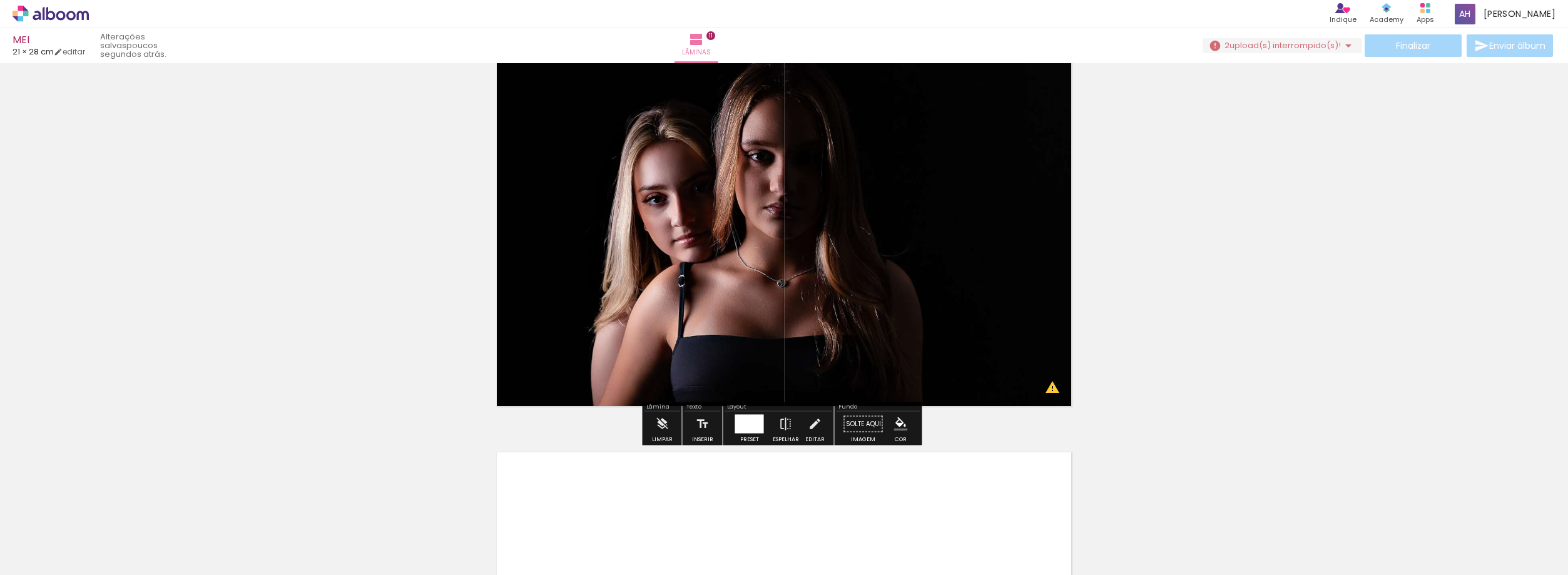
click at [1330, 39] on paper-button "2 upload(s) interrompido(s)! 88,00%" at bounding box center [1283, 45] width 160 height 15
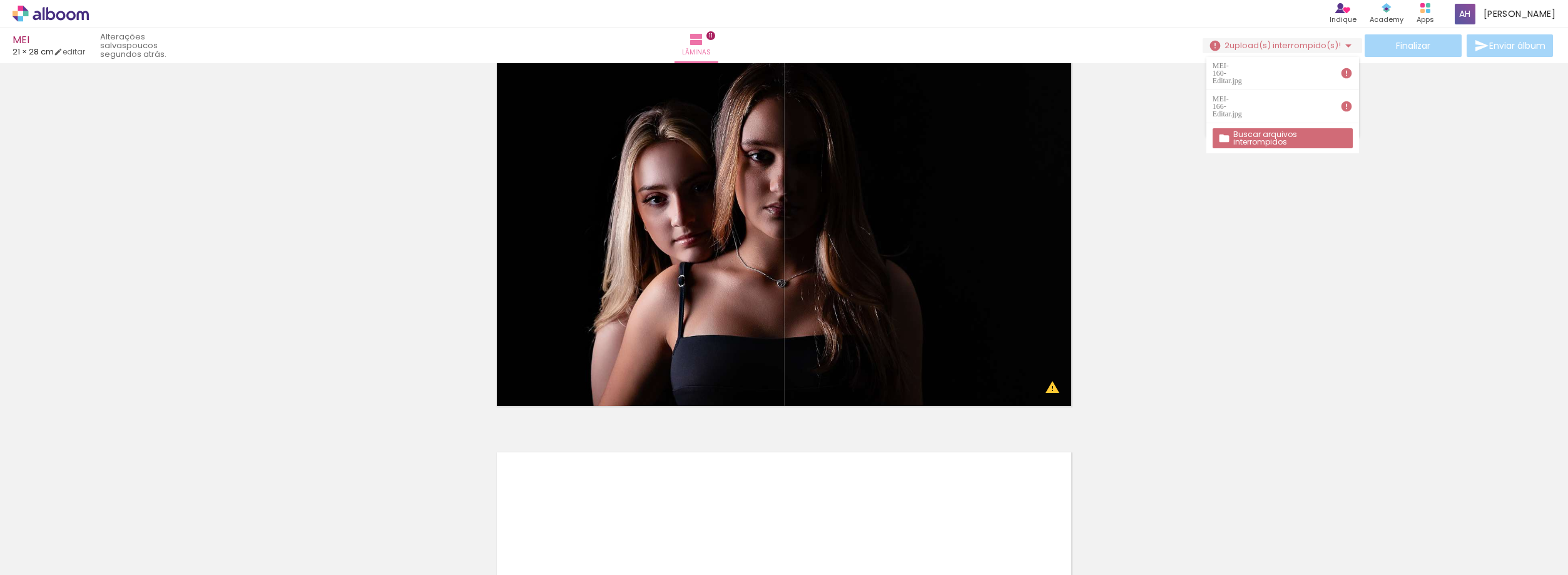
click at [0, 0] on slot "Buscar arquivos interrompidos" at bounding box center [0, 0] width 0 height 0
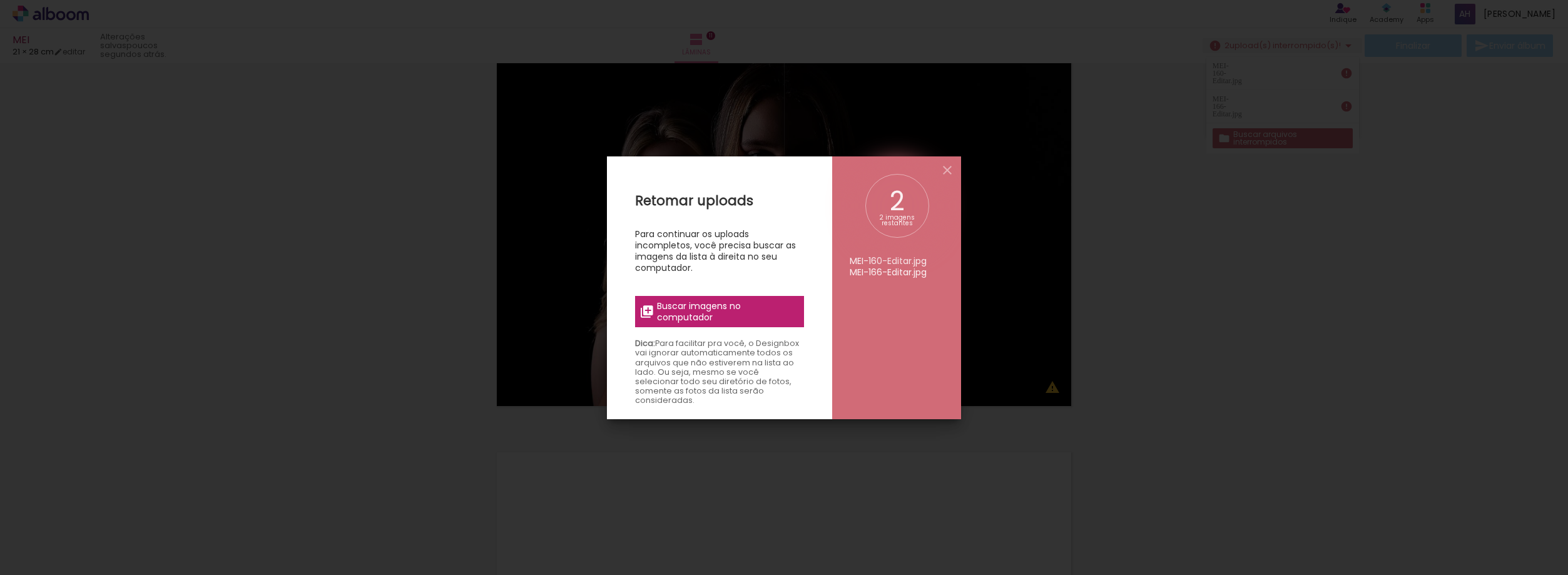
click at [1276, 350] on iron-overlay-backdrop at bounding box center [784, 287] width 1568 height 575
click at [946, 166] on iron-icon at bounding box center [947, 170] width 15 height 15
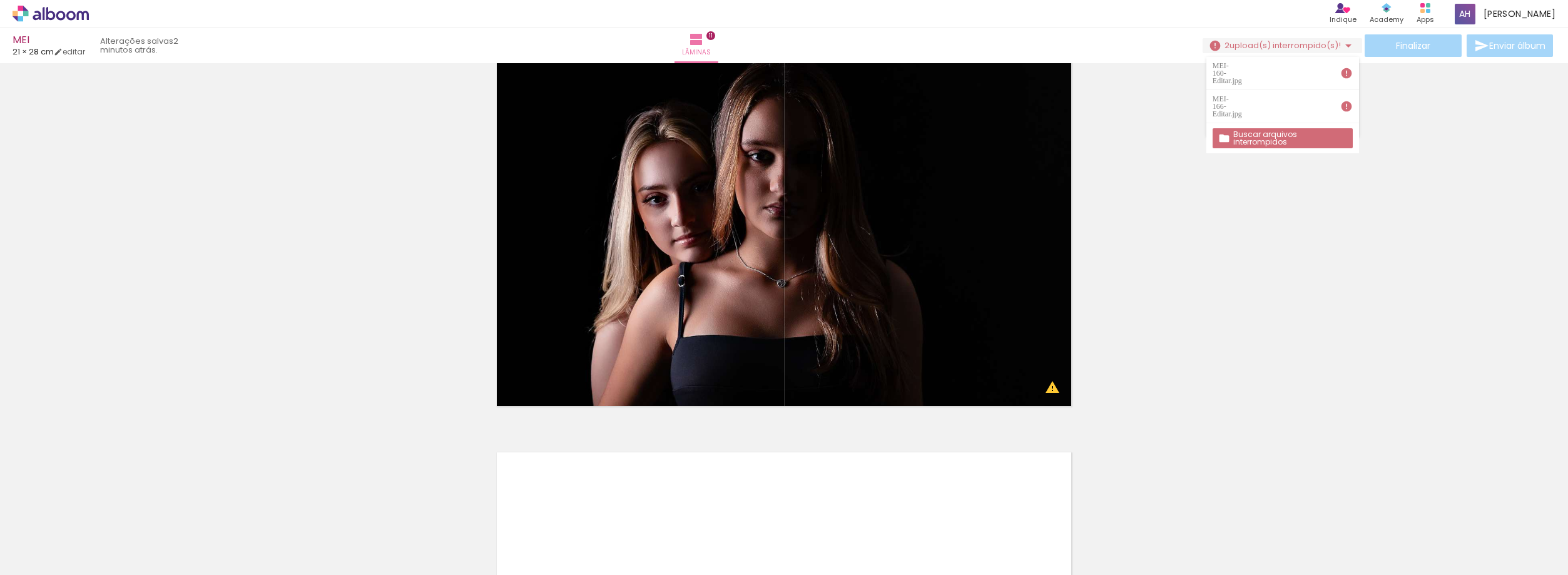
click at [0, 0] on slot "Buscar arquivos interrompidos" at bounding box center [0, 0] width 0 height 0
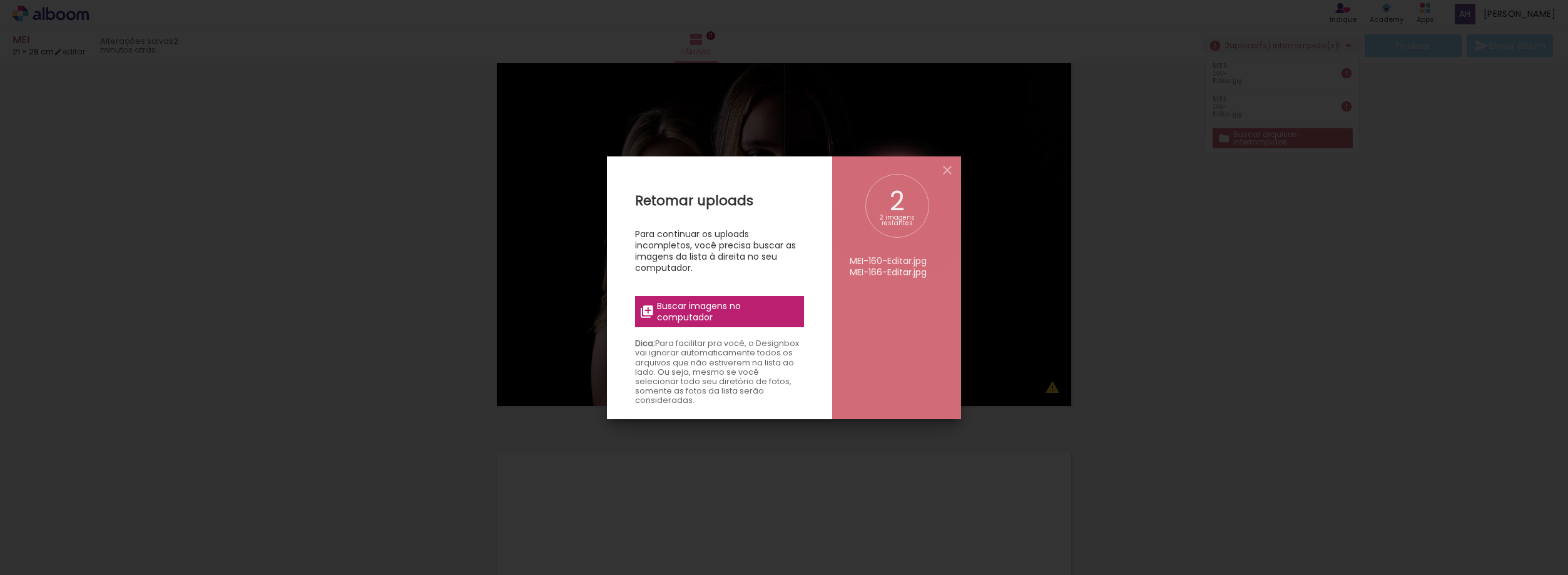
click at [756, 315] on span "Buscar imagens no computador" at bounding box center [727, 311] width 140 height 22
click at [0, 0] on input "file" at bounding box center [0, 0] width 0 height 0
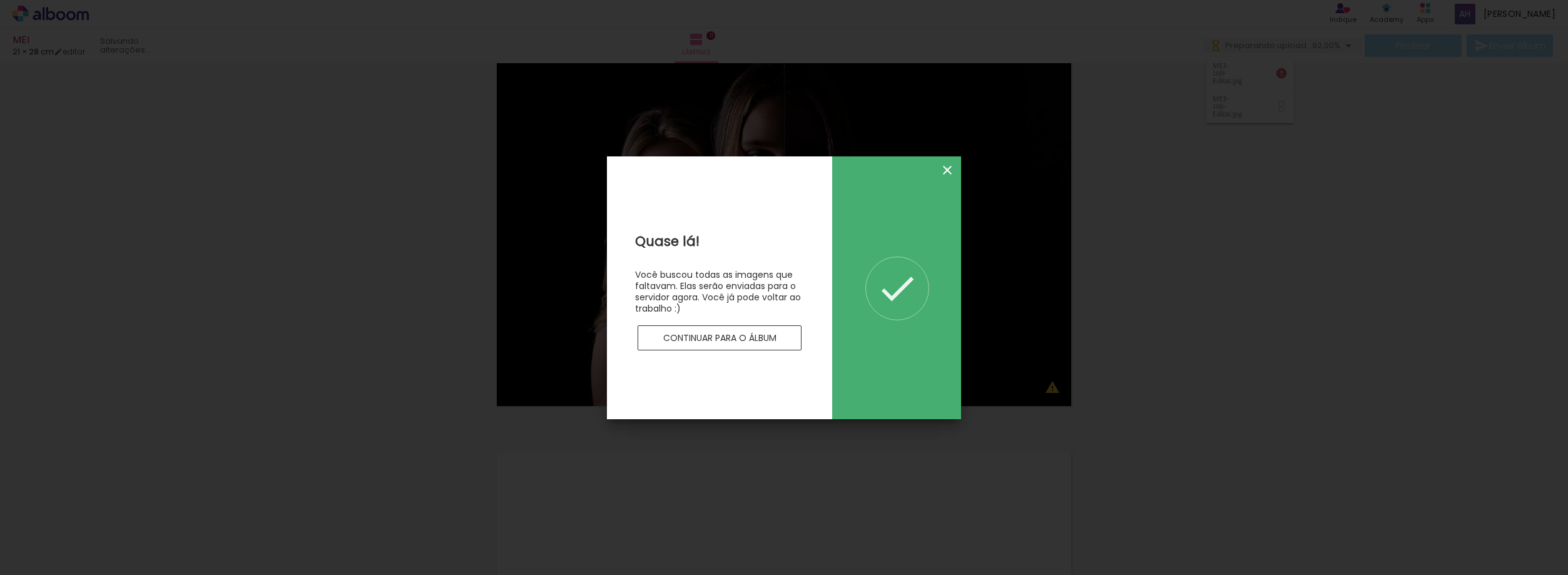
click at [947, 168] on iron-icon at bounding box center [947, 170] width 15 height 15
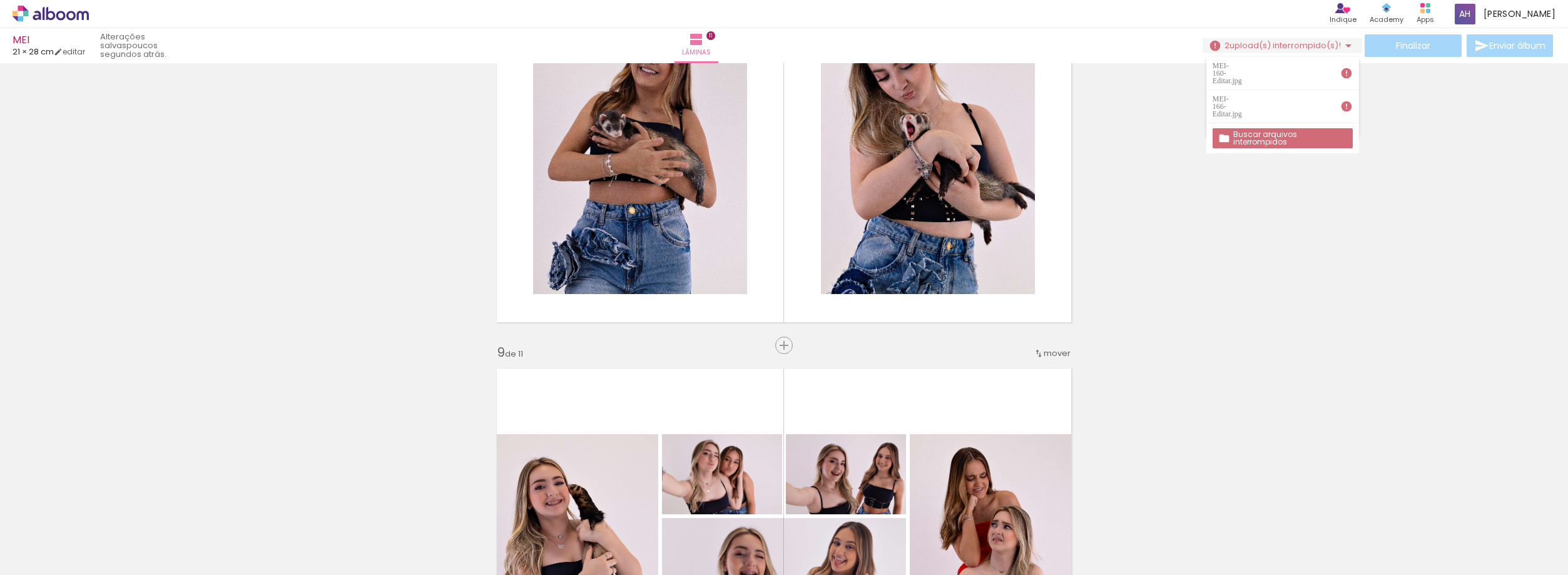
scroll to position [3071, 0]
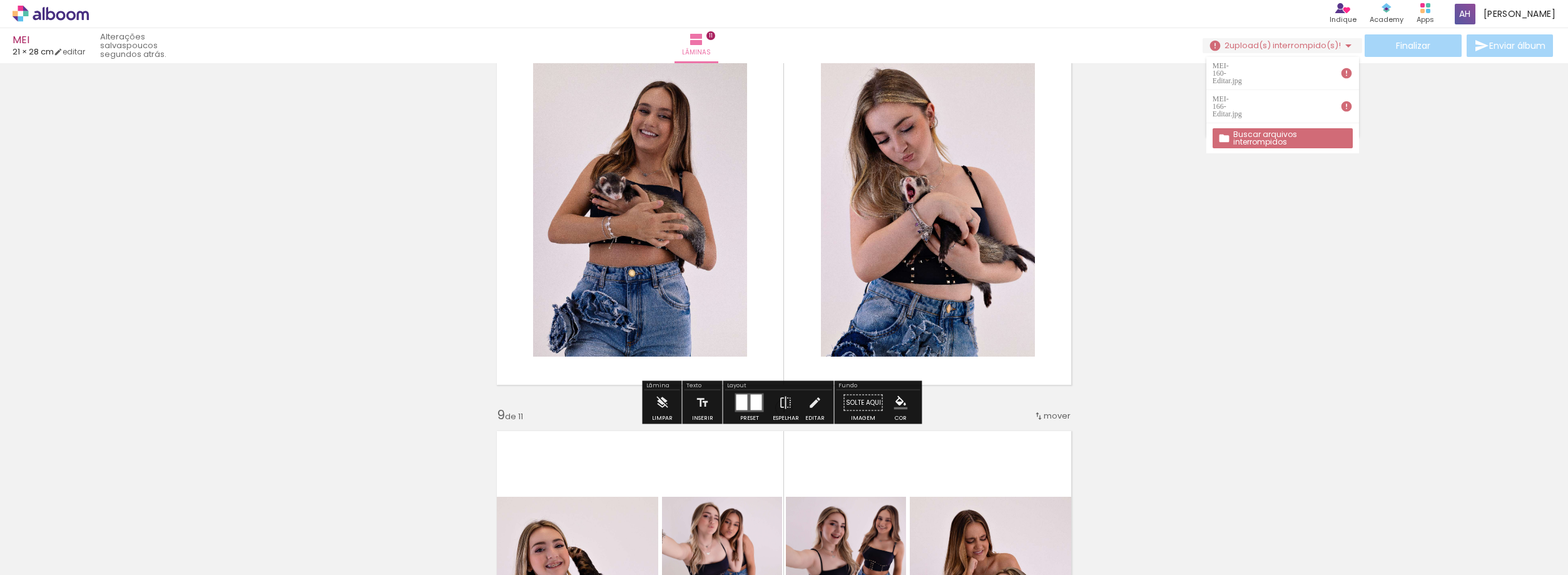
click at [673, 290] on quentale-photo at bounding box center [640, 196] width 214 height 322
click at [682, 258] on quentale-photo at bounding box center [640, 196] width 214 height 322
click at [687, 245] on quentale-photo at bounding box center [640, 196] width 214 height 322
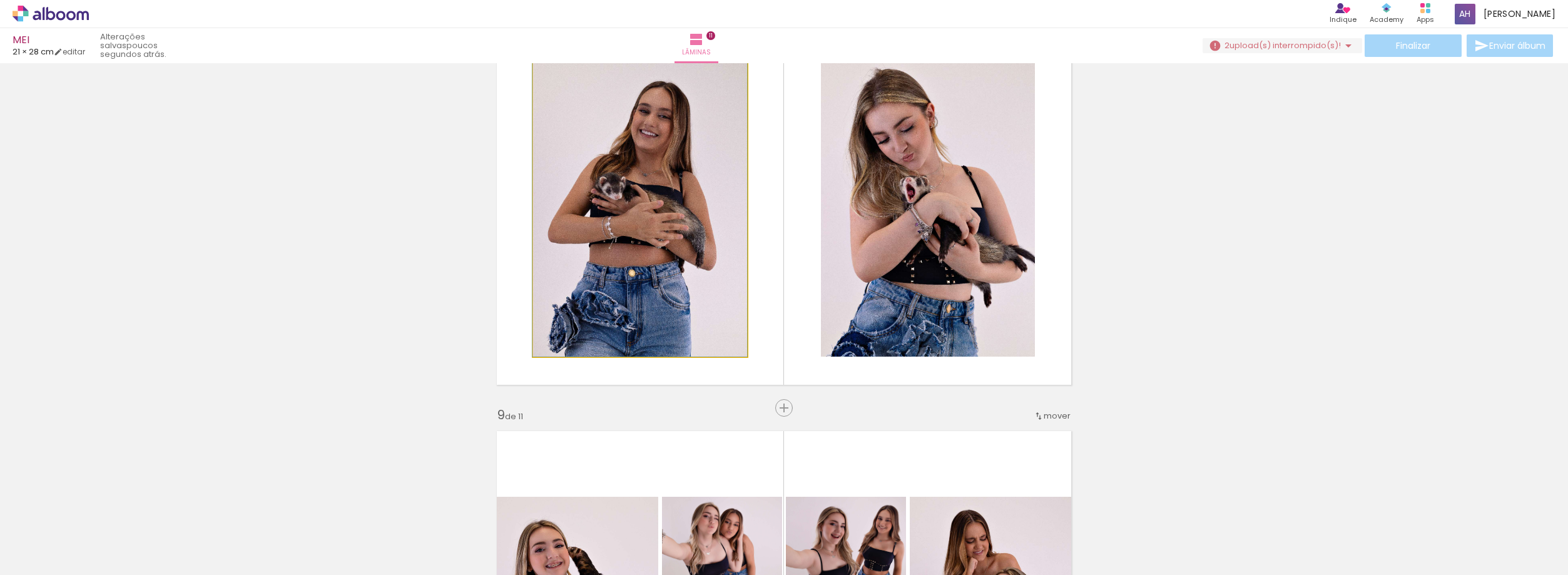
click at [641, 229] on quentale-photo at bounding box center [640, 196] width 214 height 322
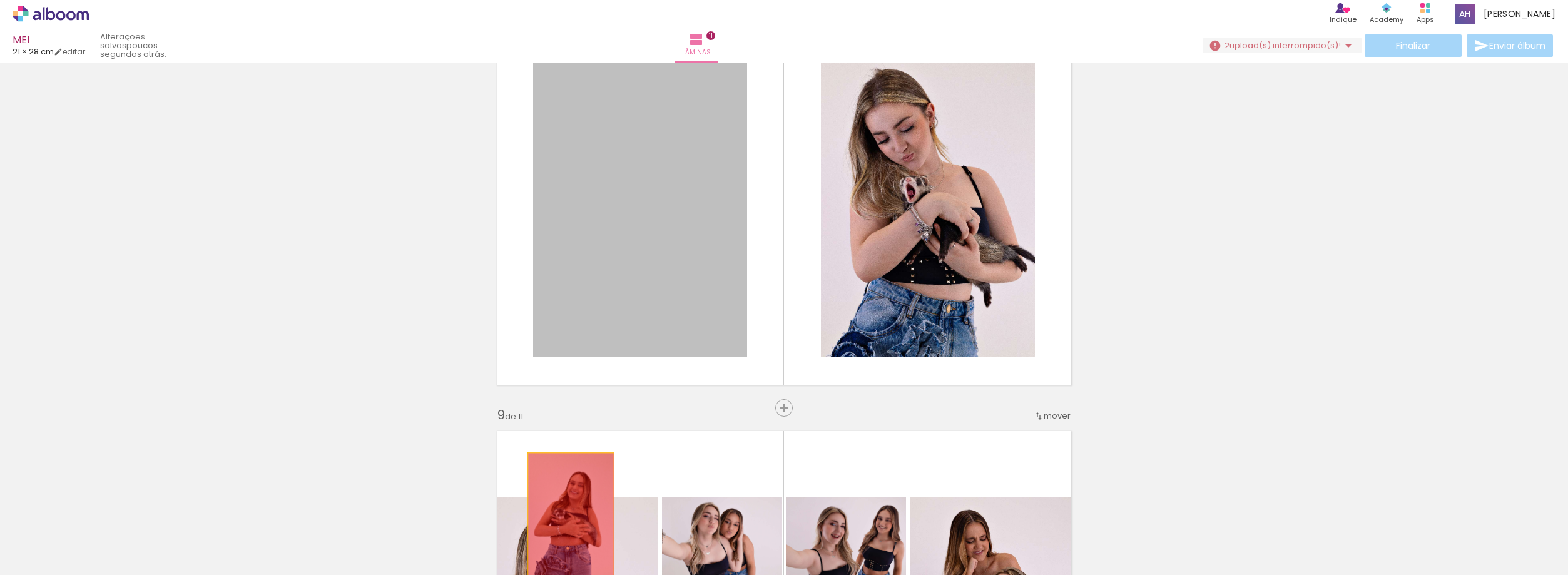
drag, startPoint x: 650, startPoint y: 220, endPoint x: 572, endPoint y: 540, distance: 329.4
click at [564, 548] on quentale-workspace at bounding box center [784, 287] width 1568 height 575
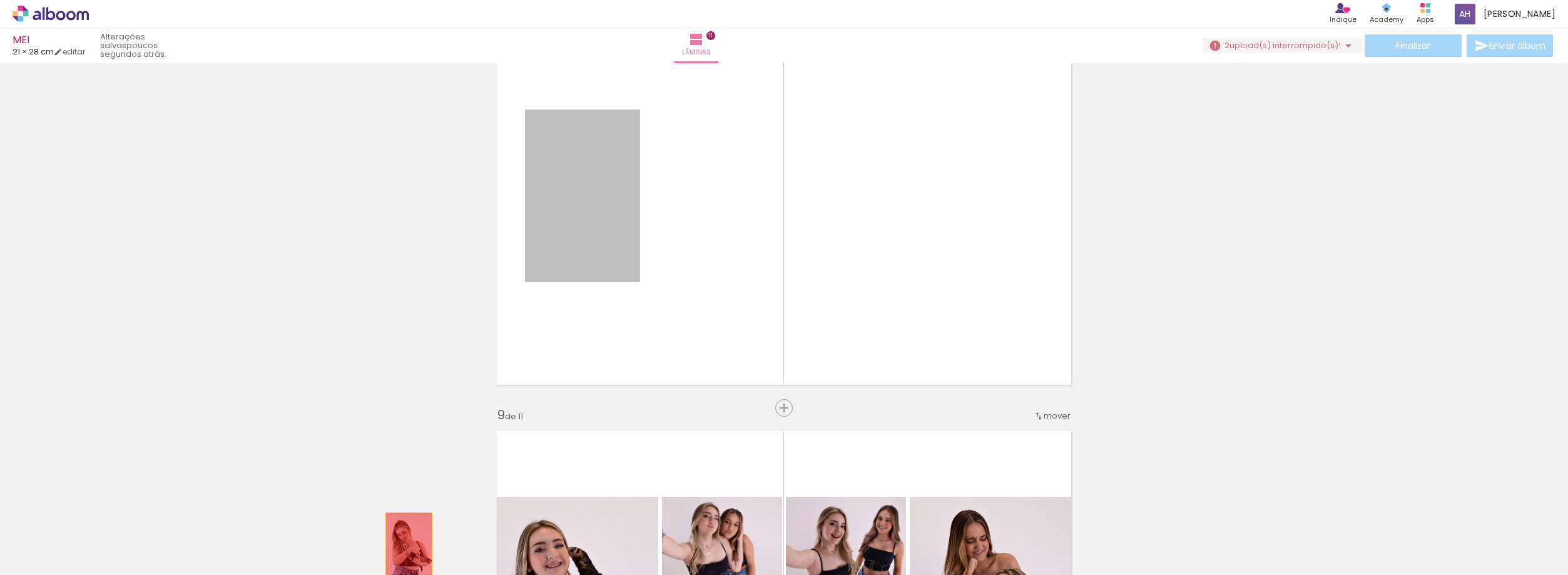
drag, startPoint x: 572, startPoint y: 164, endPoint x: 381, endPoint y: 565, distance: 444.2
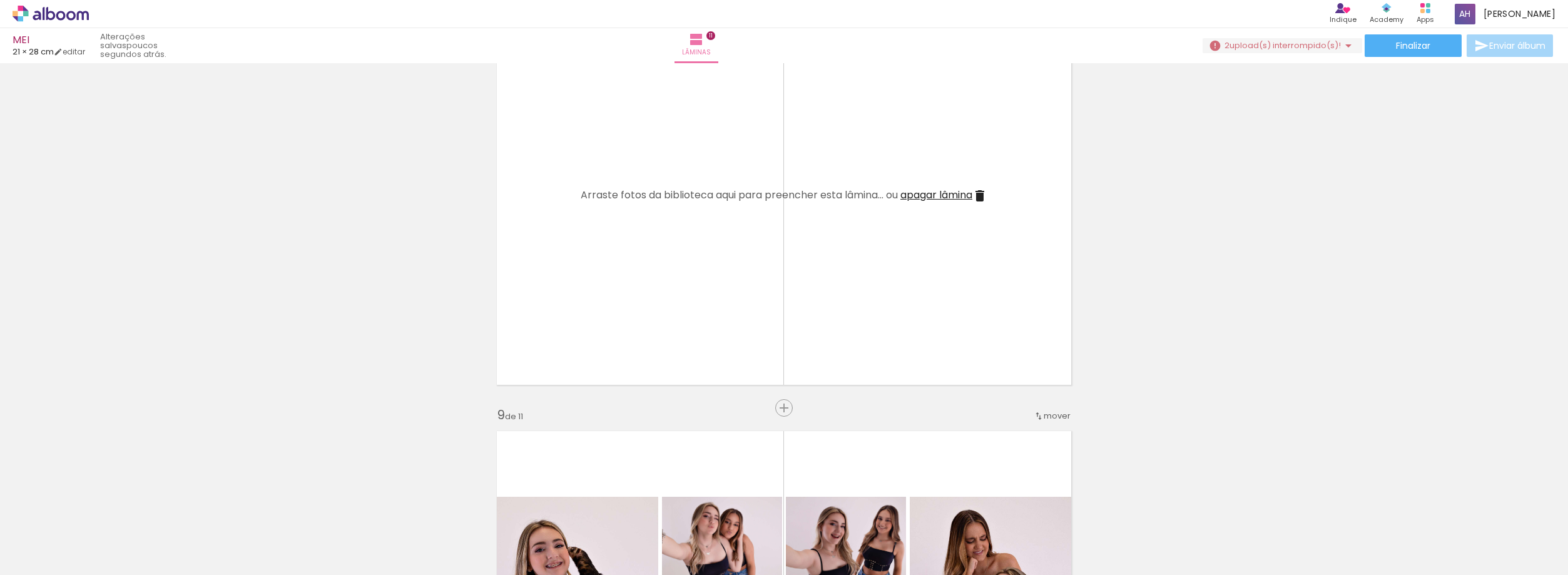
click at [104, 512] on iron-icon at bounding box center [98, 508] width 13 height 13
click at [103, 504] on iron-icon at bounding box center [98, 508] width 13 height 13
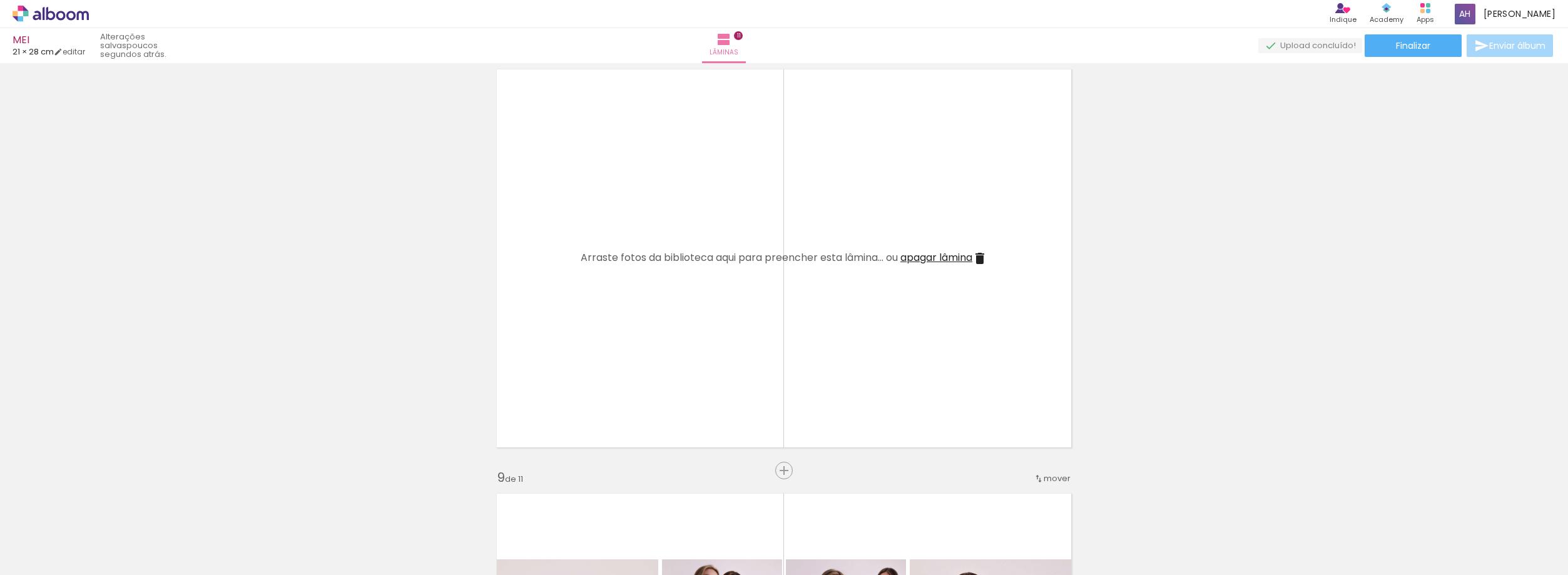
click at [49, 562] on span "Adicionar Fotos" at bounding box center [44, 568] width 38 height 14
click at [0, 0] on input "file" at bounding box center [0, 0] width 0 height 0
click at [1321, 43] on span "upload(s) interrompido(s)!" at bounding box center [1284, 45] width 111 height 12
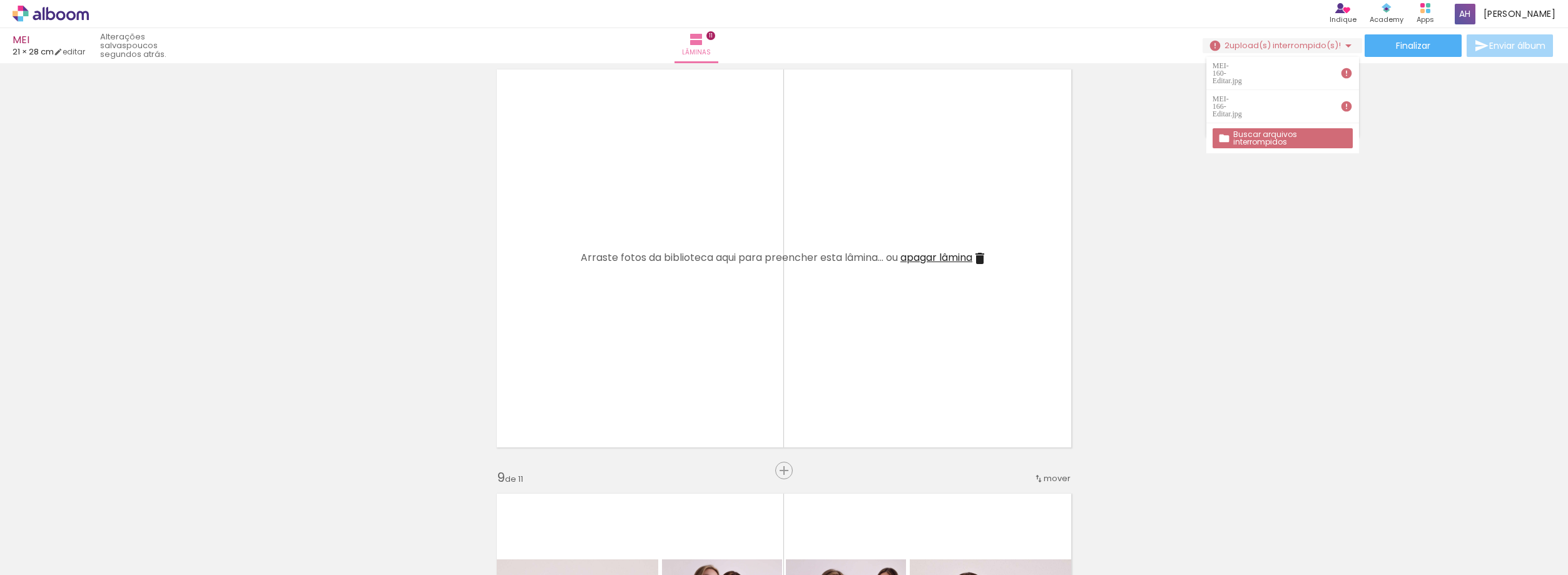
drag, startPoint x: 1185, startPoint y: 329, endPoint x: 1167, endPoint y: 328, distance: 18.0
click at [104, 508] on iron-icon at bounding box center [98, 508] width 13 height 13
click at [100, 513] on iron-icon at bounding box center [98, 508] width 13 height 13
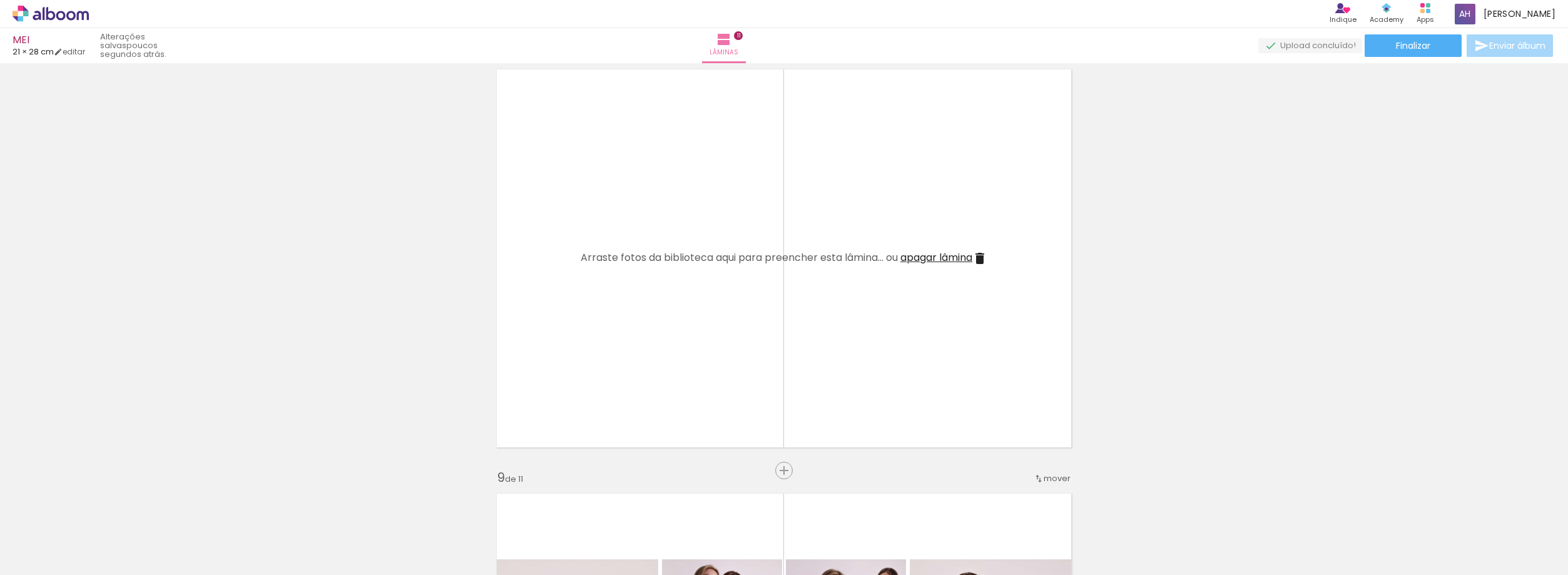
click at [58, 562] on span "Adicionar Fotos" at bounding box center [44, 568] width 38 height 14
click at [0, 0] on input "file" at bounding box center [0, 0] width 0 height 0
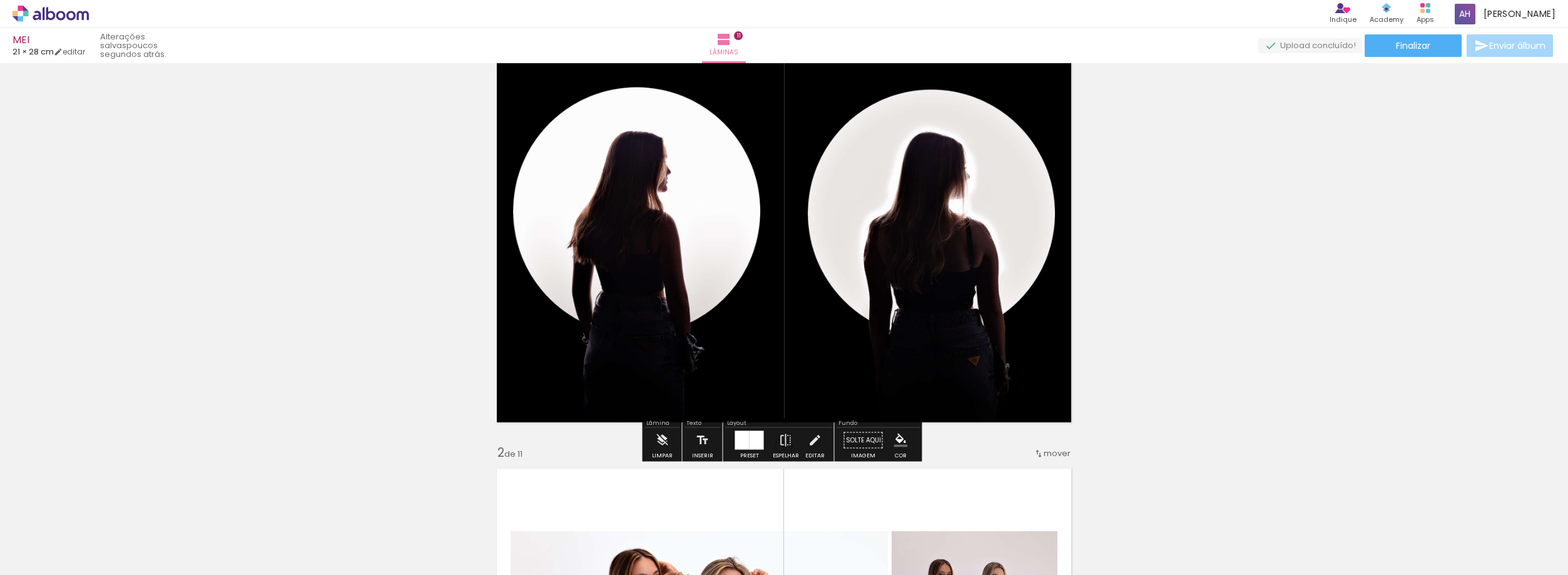
scroll to position [0, 0]
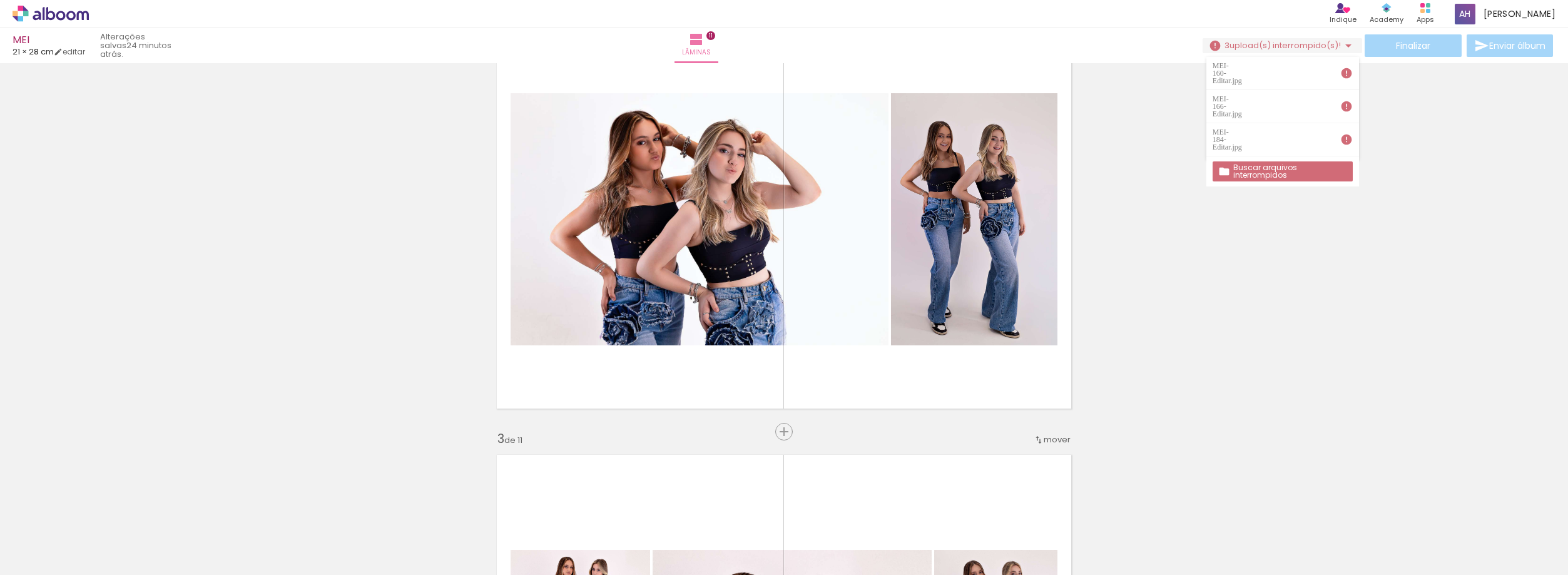
click at [665, 511] on iron-icon at bounding box center [659, 508] width 13 height 13
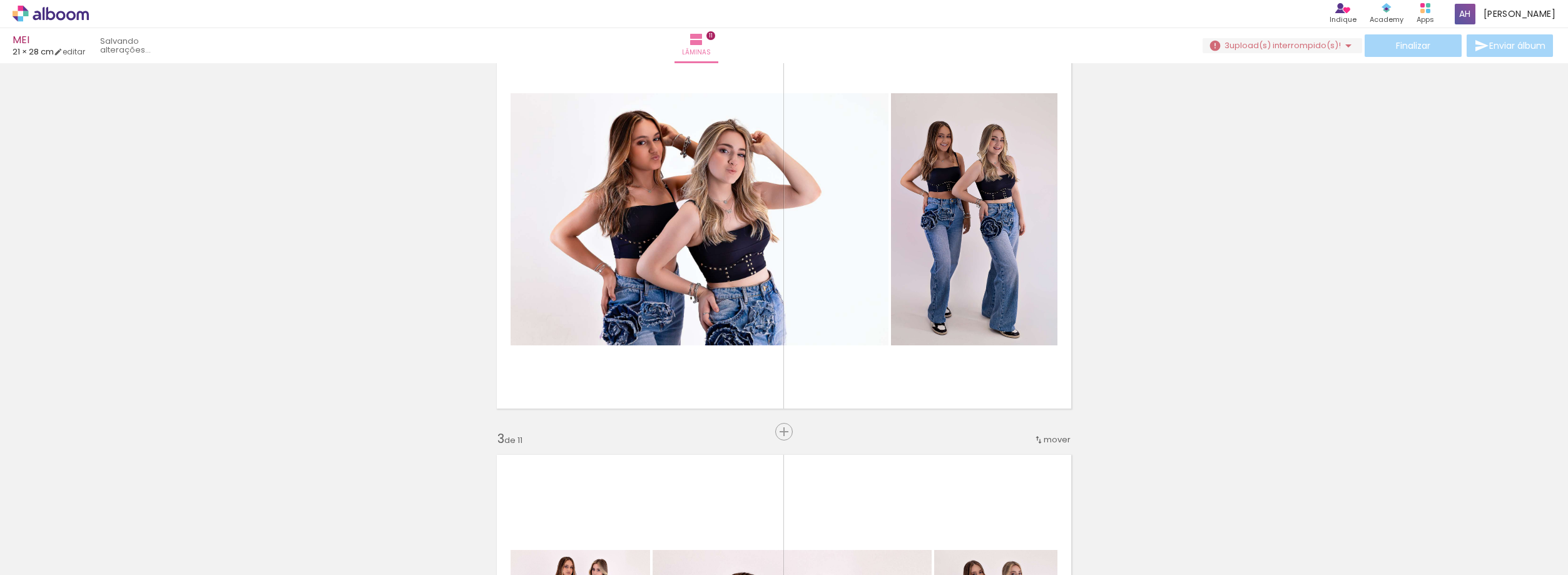
scroll to position [2987, 0]
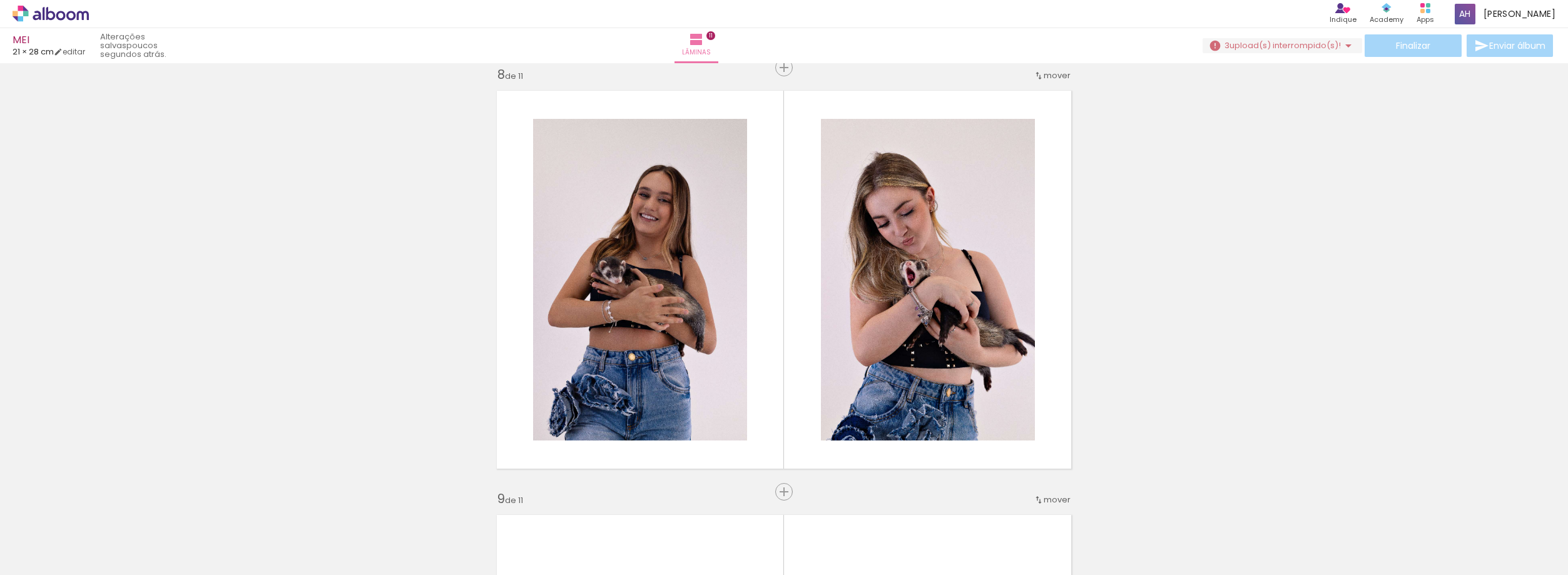
click at [665, 512] on iron-icon at bounding box center [659, 508] width 13 height 13
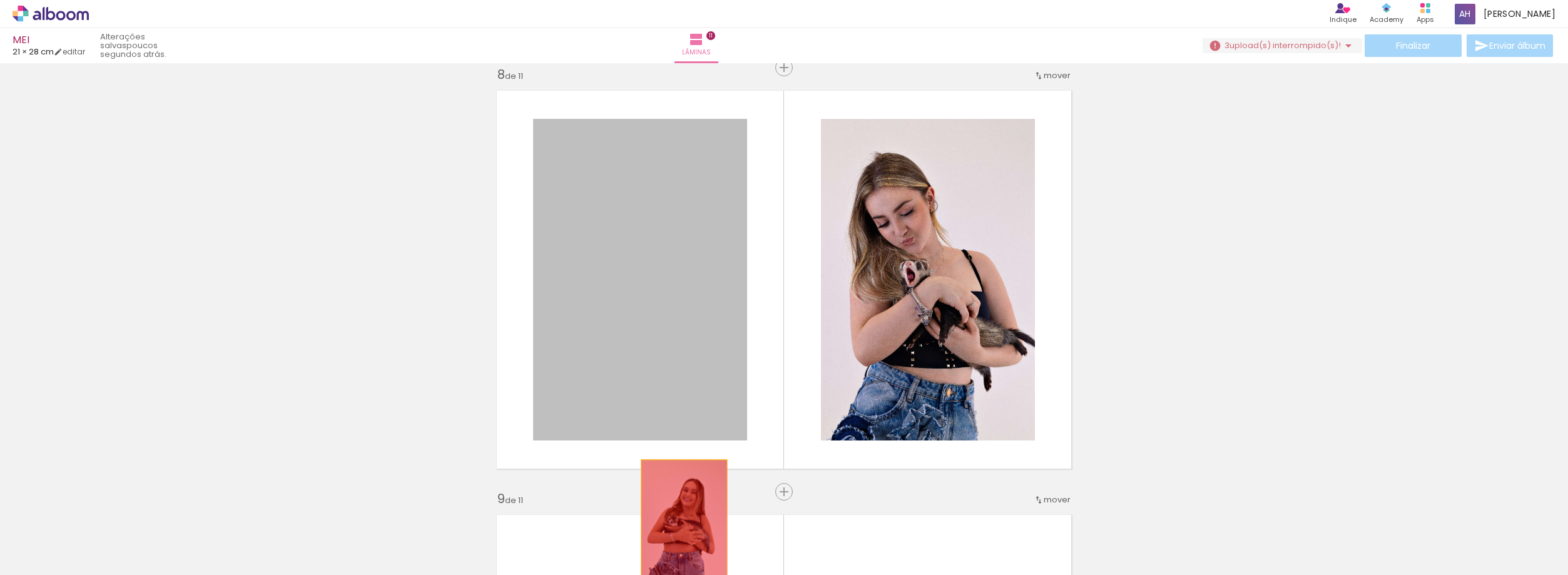
drag, startPoint x: 678, startPoint y: 281, endPoint x: 688, endPoint y: 525, distance: 244.2
click at [680, 533] on quentale-workspace at bounding box center [784, 287] width 1568 height 575
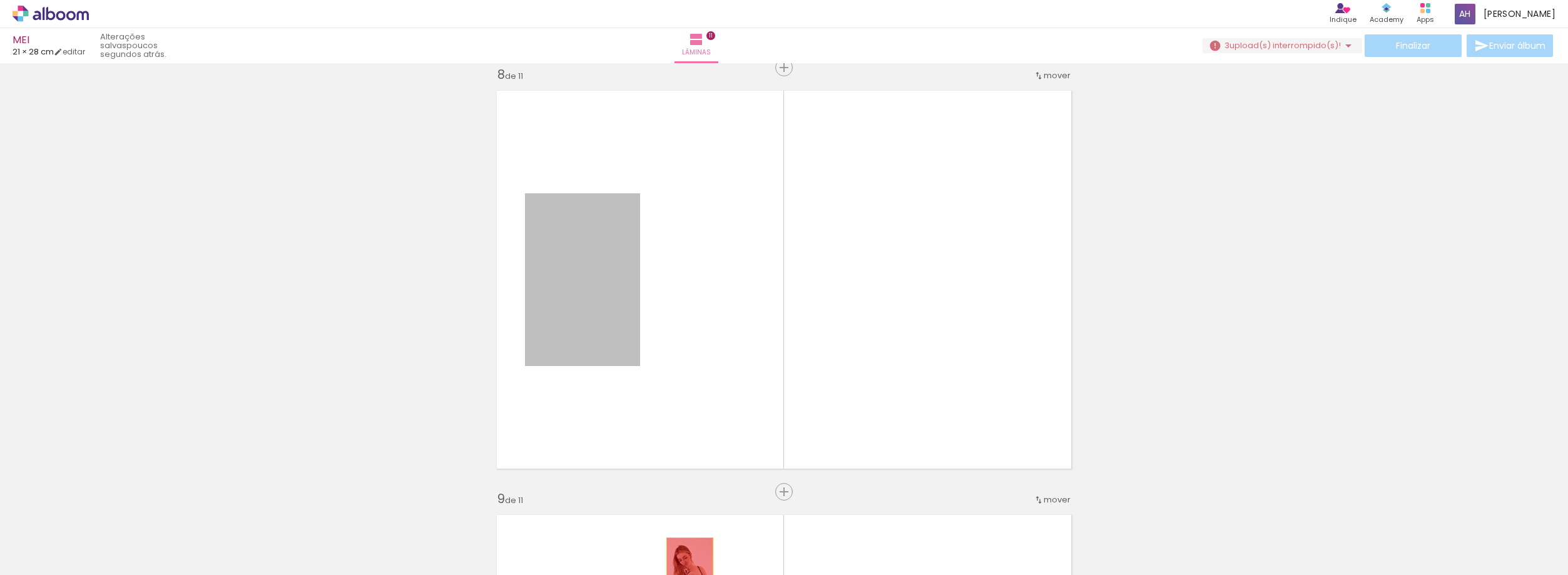
drag, startPoint x: 607, startPoint y: 299, endPoint x: 685, endPoint y: 573, distance: 284.9
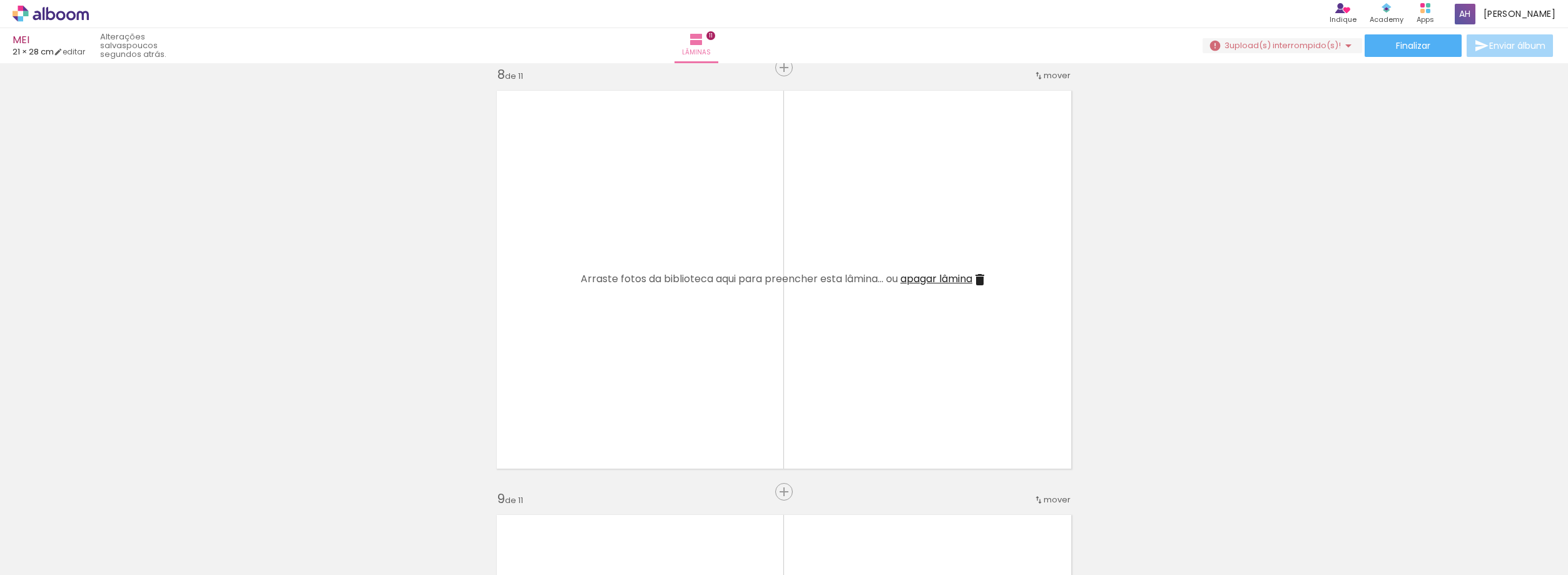
click at [661, 508] on iron-icon at bounding box center [659, 508] width 13 height 13
click at [661, 505] on iron-icon at bounding box center [659, 508] width 13 height 13
click at [1253, 40] on span "upload(s) interrompido(s)!" at bounding box center [1284, 45] width 111 height 12
click at [874, 509] on iron-icon at bounding box center [869, 508] width 13 height 13
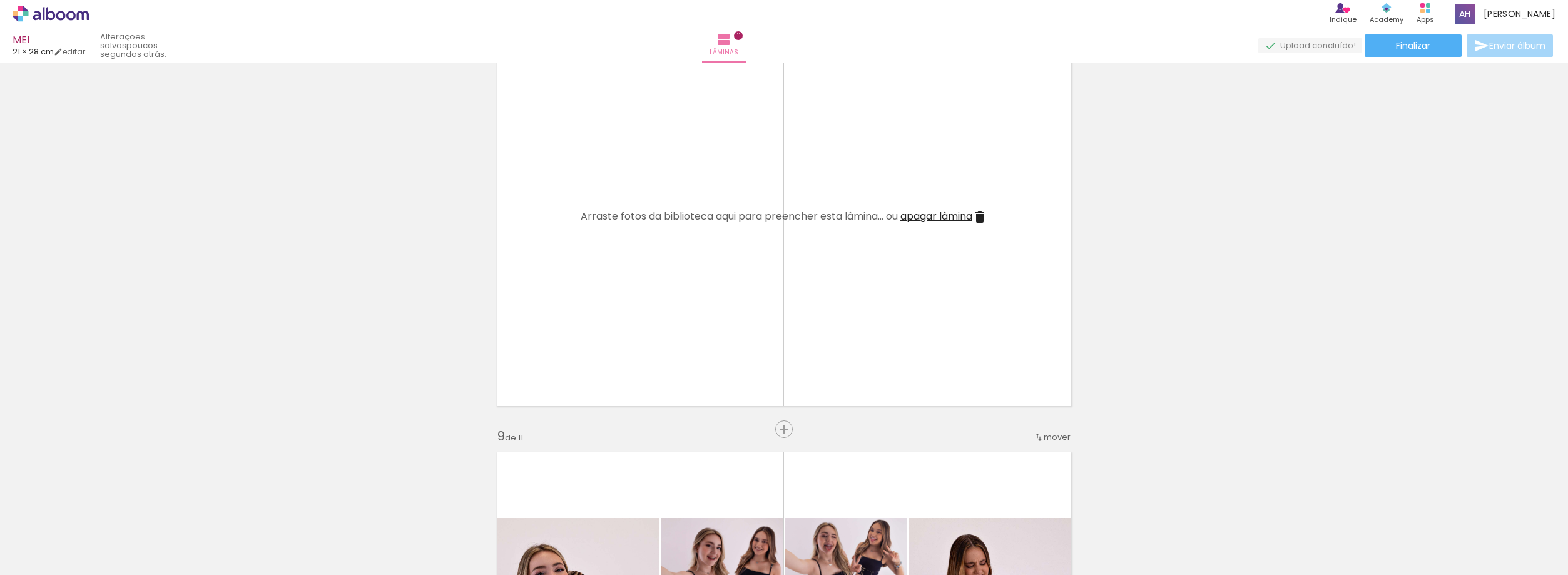
scroll to position [0, 1127]
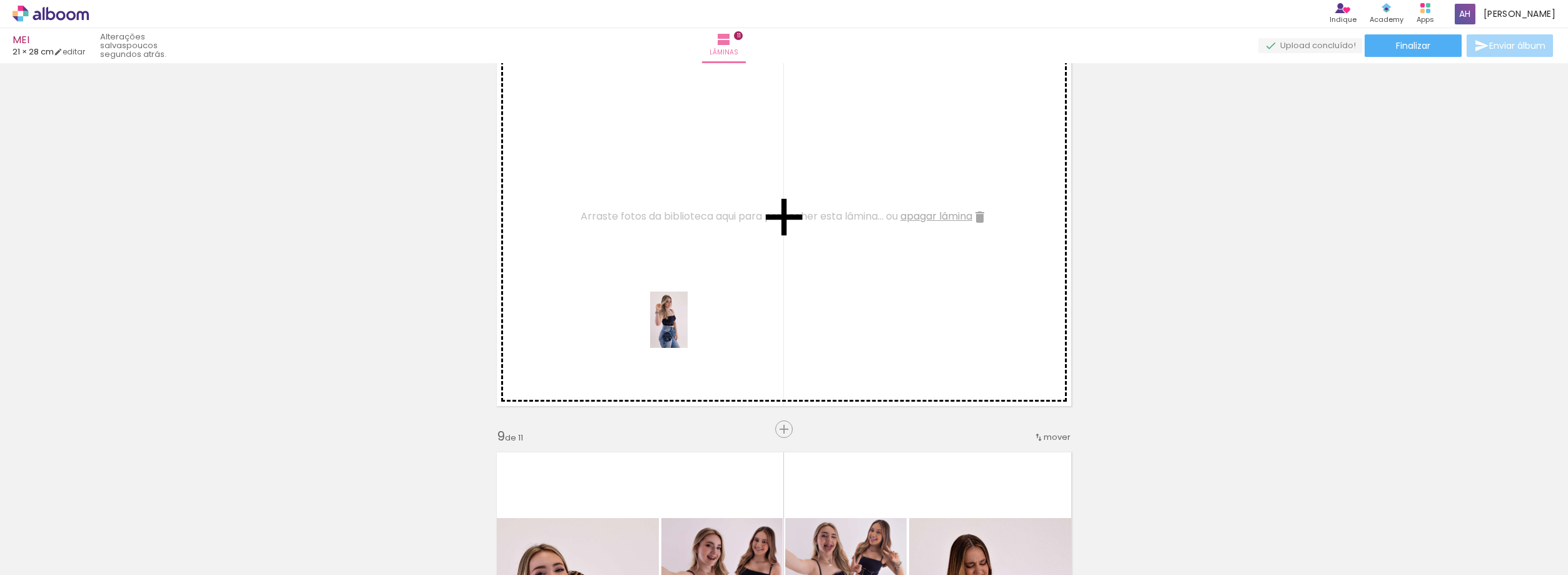
drag, startPoint x: 755, startPoint y: 534, endPoint x: 679, endPoint y: 309, distance: 237.5
click at [679, 309] on quentale-workspace at bounding box center [784, 287] width 1568 height 575
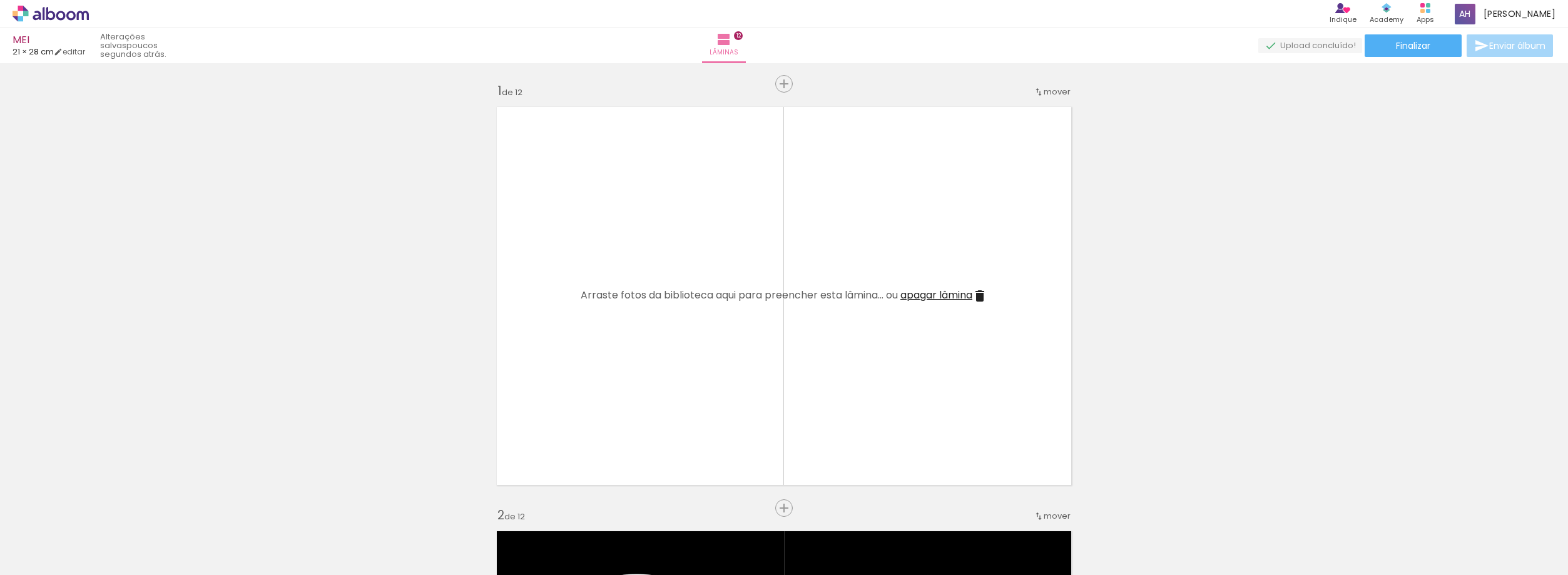
scroll to position [0, 431]
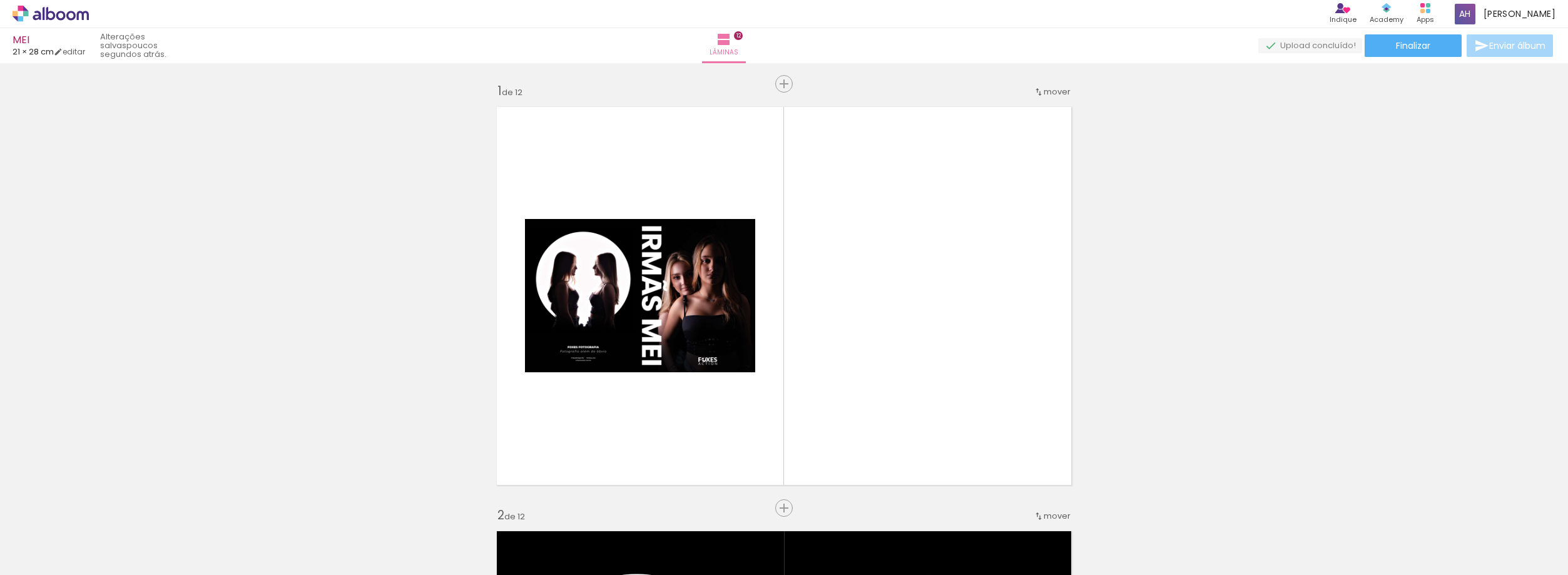
scroll to position [0, 431]
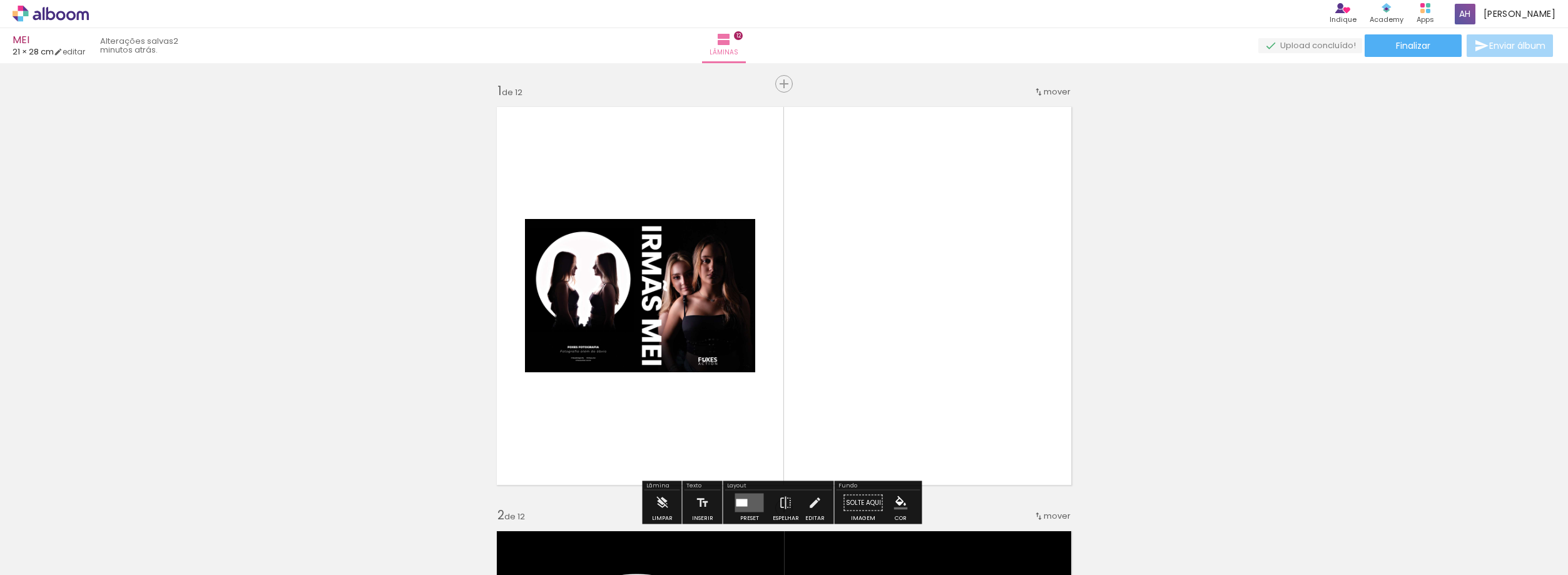
click at [675, 327] on quentale-photo at bounding box center [640, 295] width 230 height 153
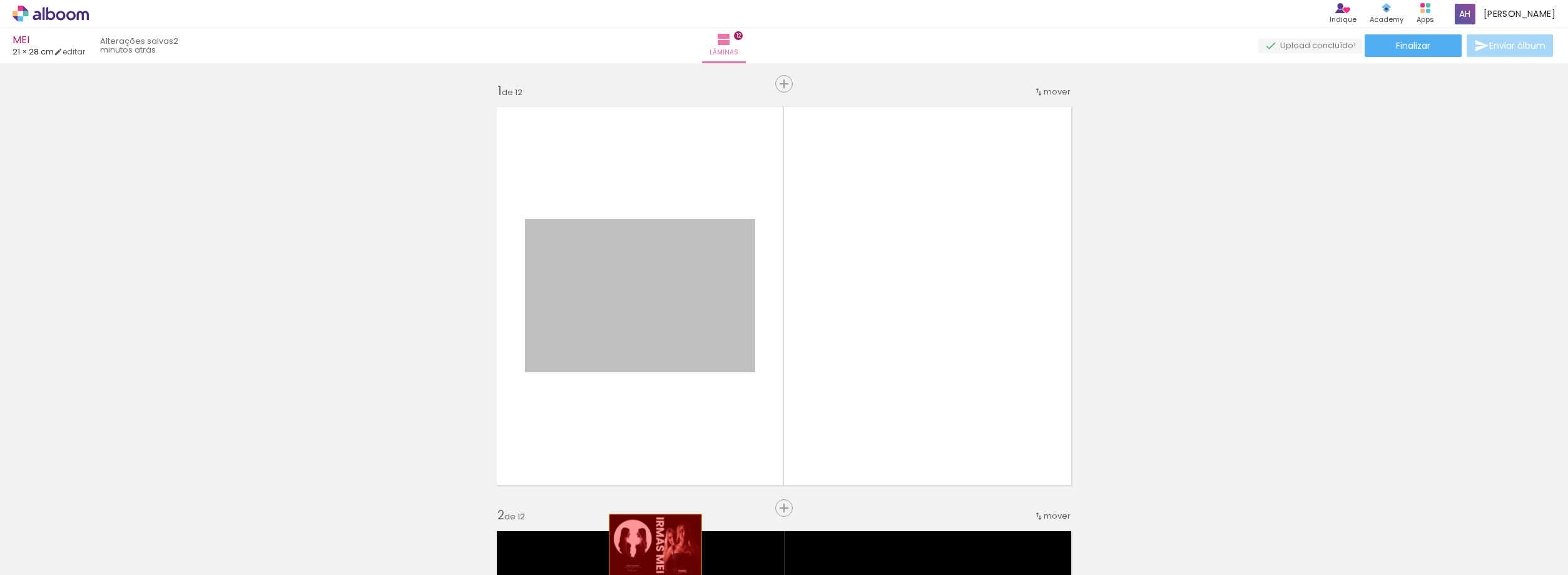
drag, startPoint x: 666, startPoint y: 327, endPoint x: 650, endPoint y: 548, distance: 221.6
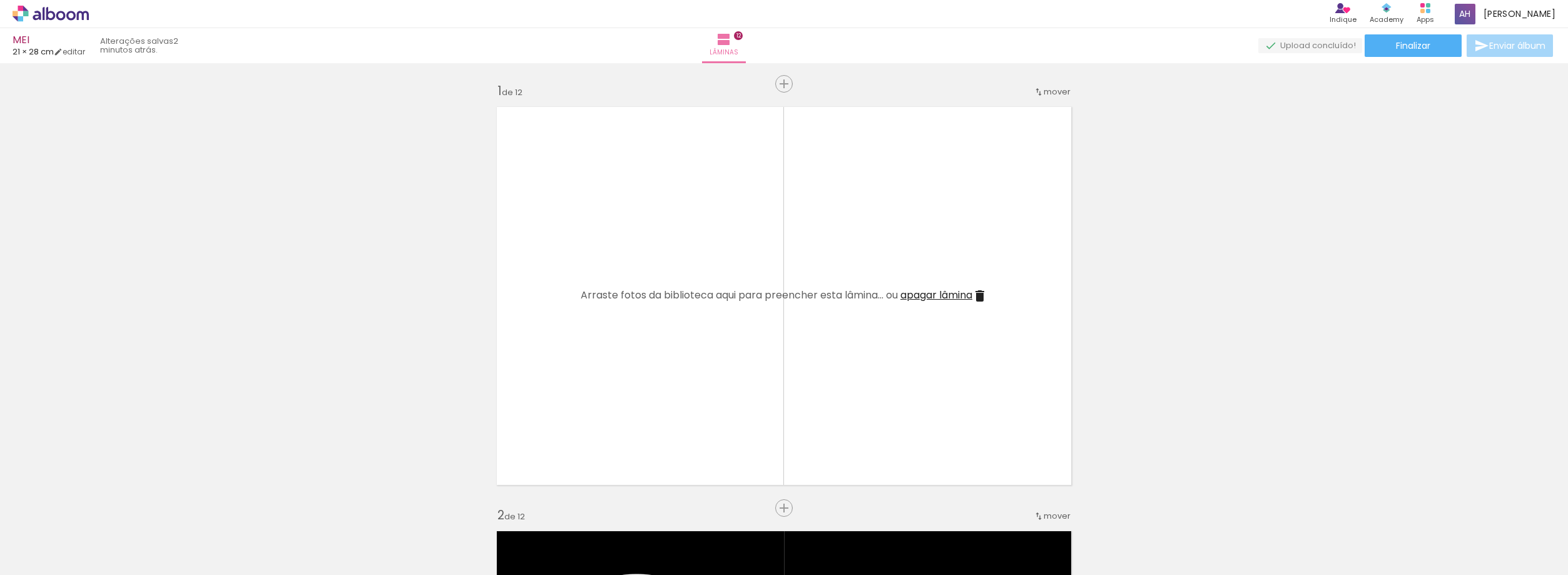
scroll to position [0, 501]
click at [1487, 508] on iron-icon at bounding box center [1490, 508] width 13 height 13
click at [30, 564] on span "Adicionar Fotos" at bounding box center [44, 568] width 38 height 14
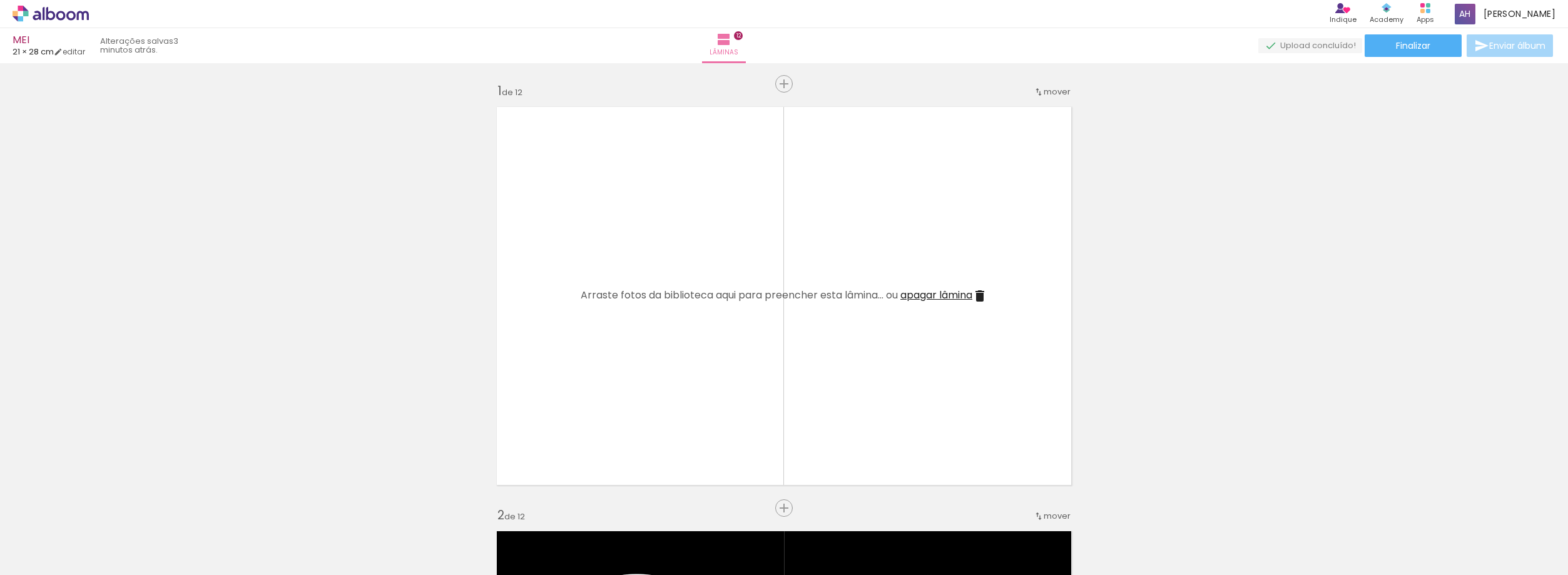
click at [0, 0] on input "file" at bounding box center [0, 0] width 0 height 0
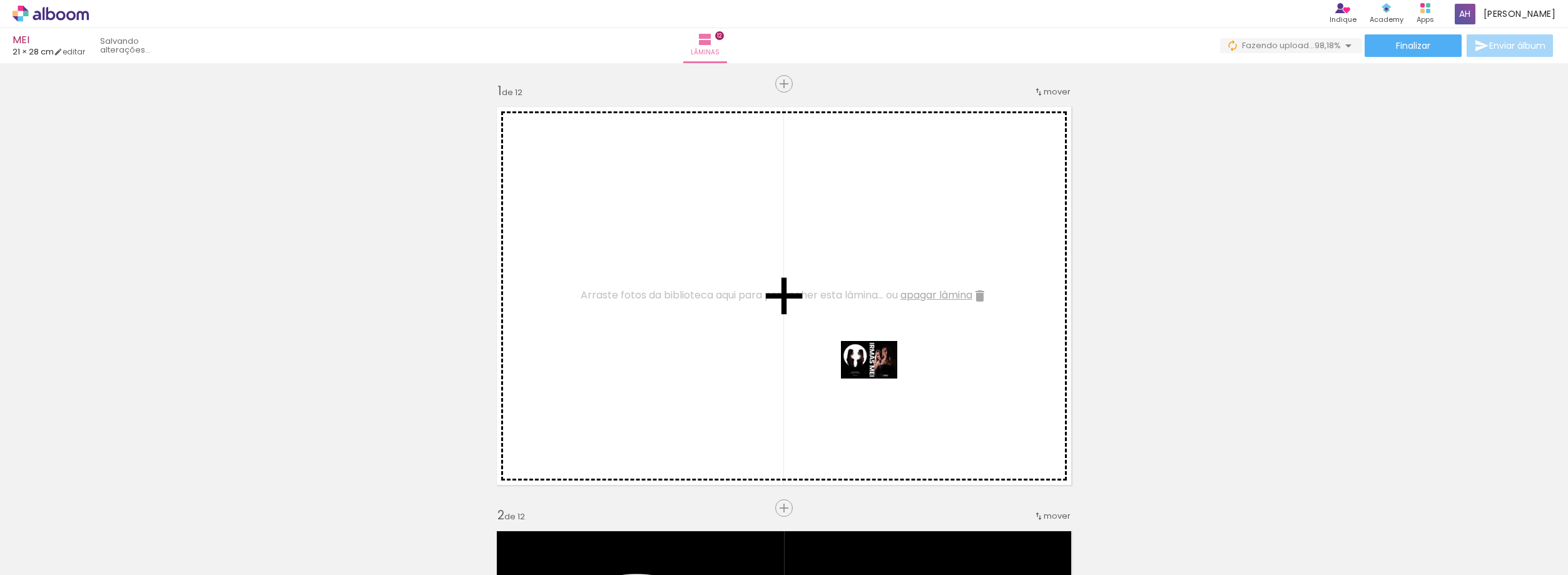
drag, startPoint x: 1530, startPoint y: 542, endPoint x: 828, endPoint y: 360, distance: 725.2
click at [828, 360] on quentale-workspace at bounding box center [784, 287] width 1568 height 575
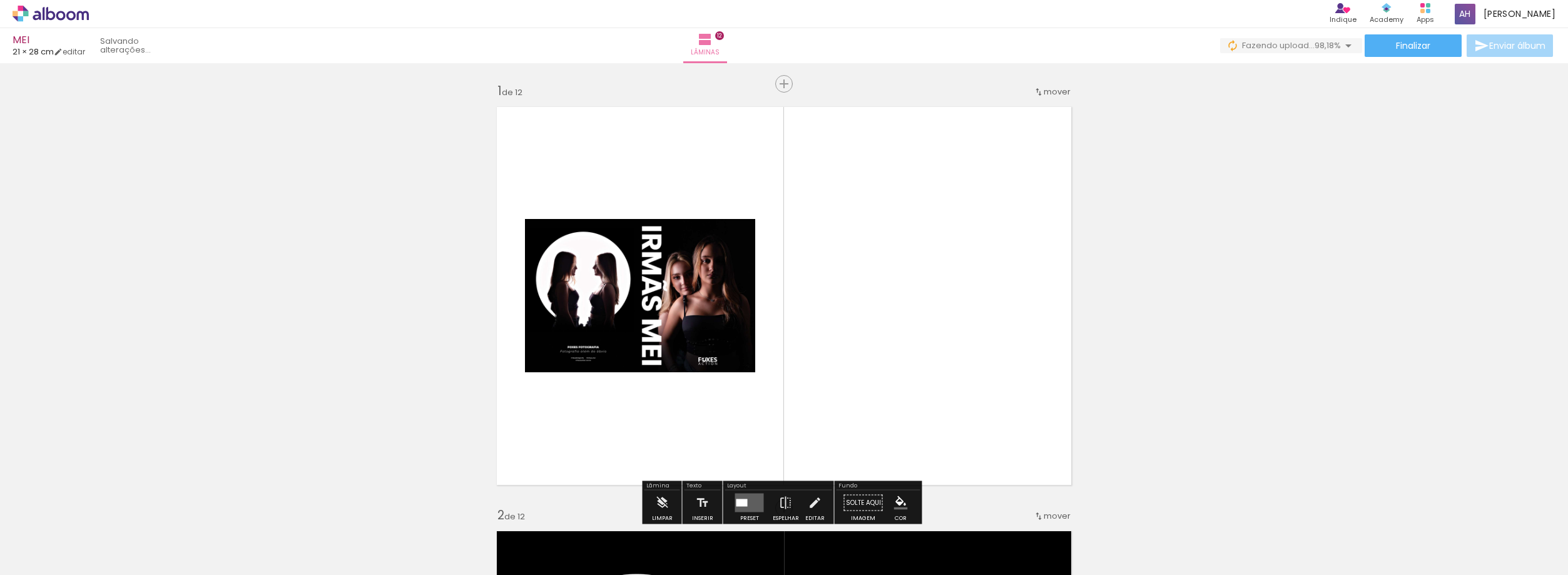
scroll to position [0, 431]
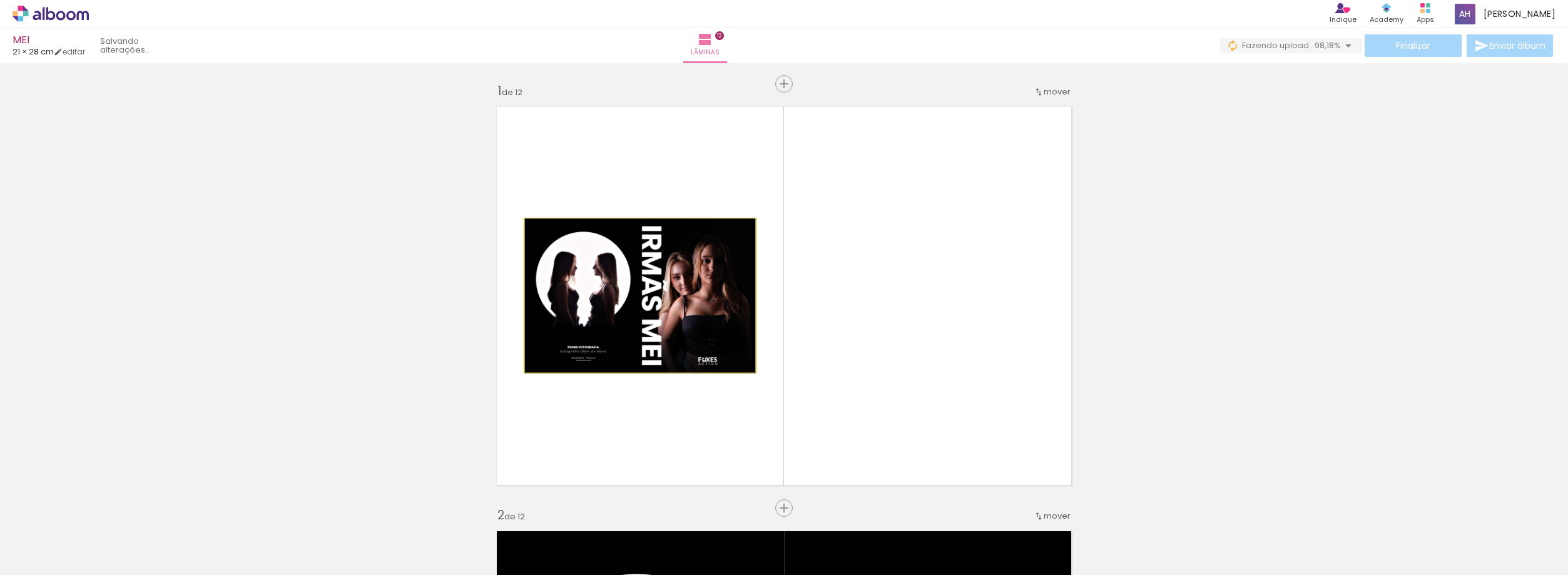
click at [681, 290] on quentale-photo at bounding box center [640, 295] width 230 height 153
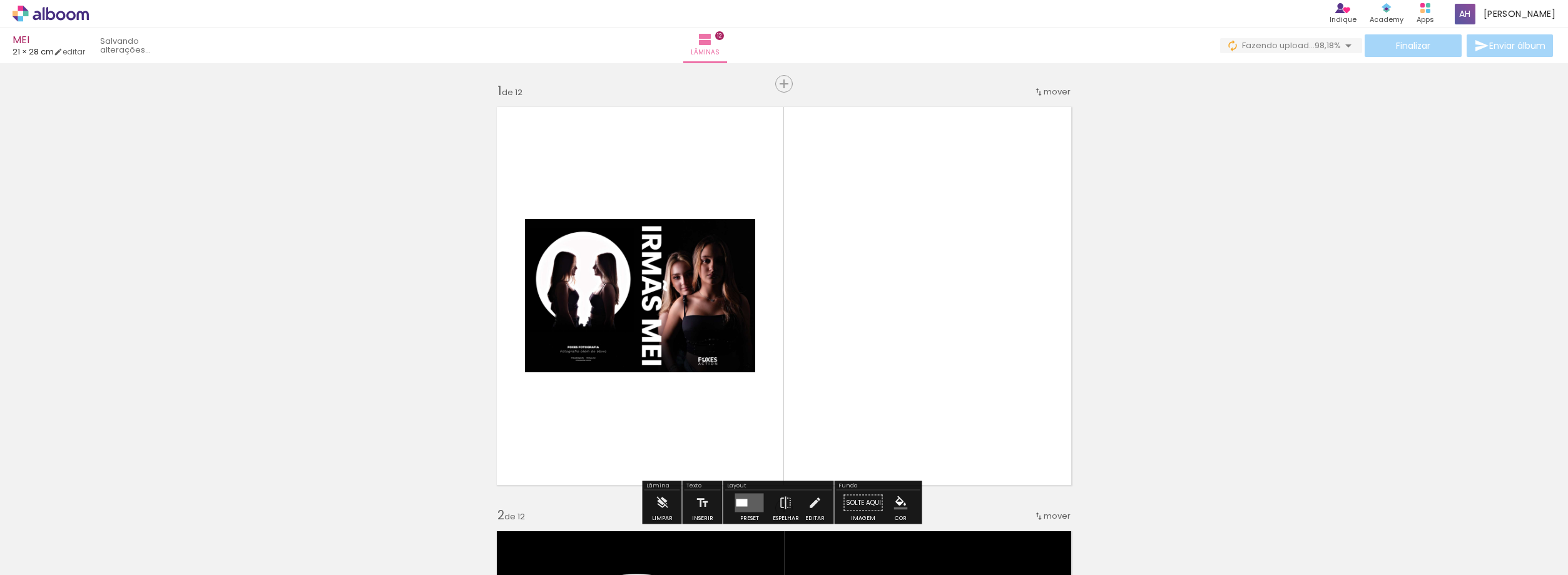
click at [647, 290] on quentale-photo at bounding box center [640, 295] width 230 height 153
click at [576, 255] on quentale-photo at bounding box center [640, 295] width 230 height 153
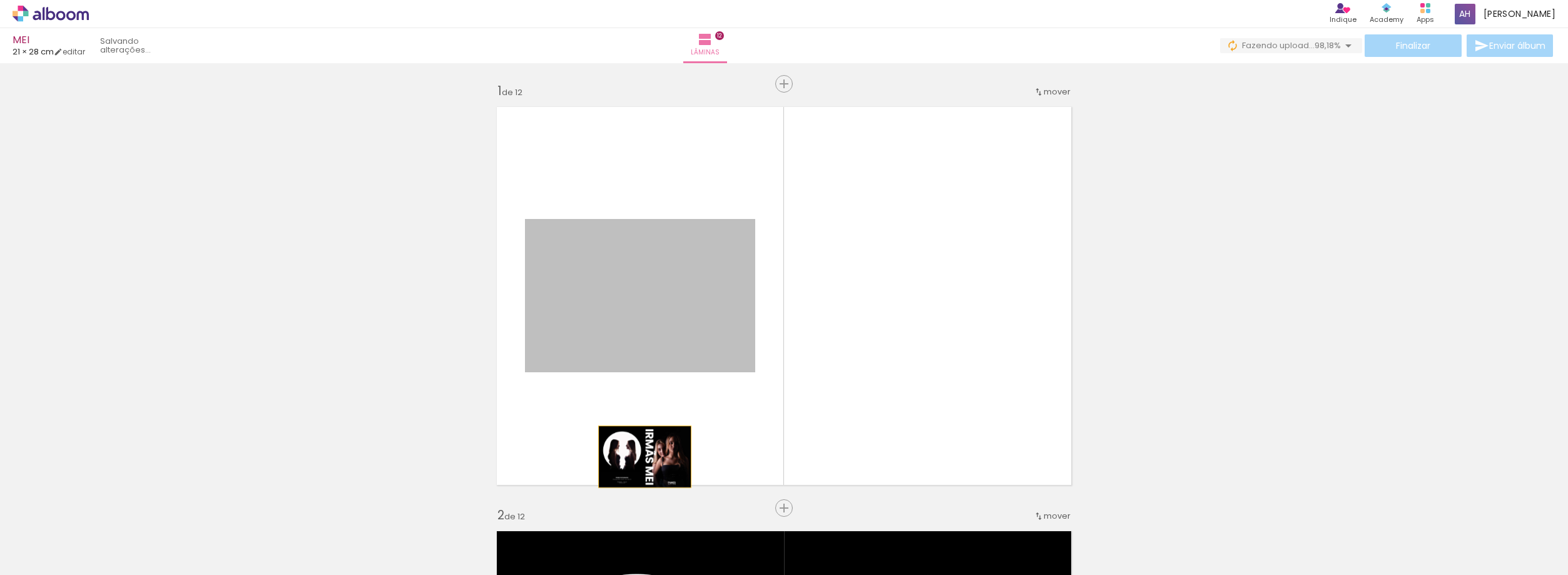
drag, startPoint x: 587, startPoint y: 290, endPoint x: 642, endPoint y: 498, distance: 215.1
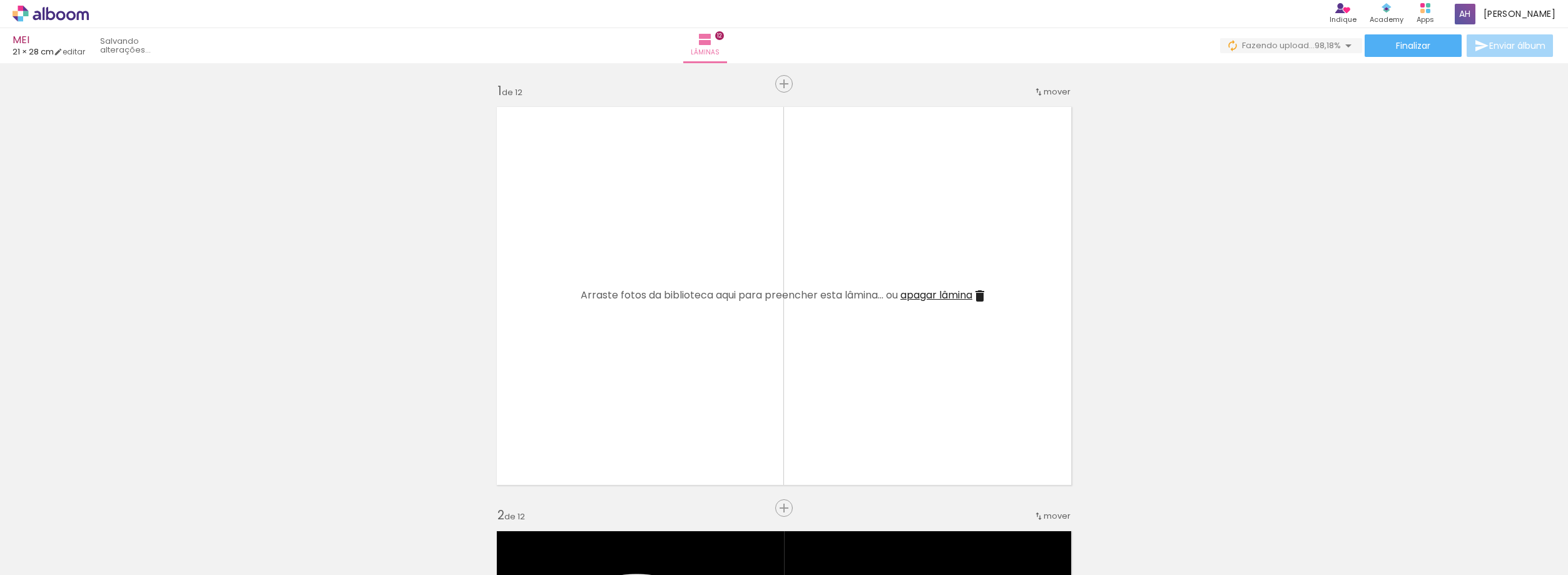
scroll to position [0, 501]
click at [1495, 512] on iron-icon at bounding box center [1490, 508] width 13 height 13
click at [38, 566] on span "Adicionar Fotos" at bounding box center [44, 568] width 38 height 14
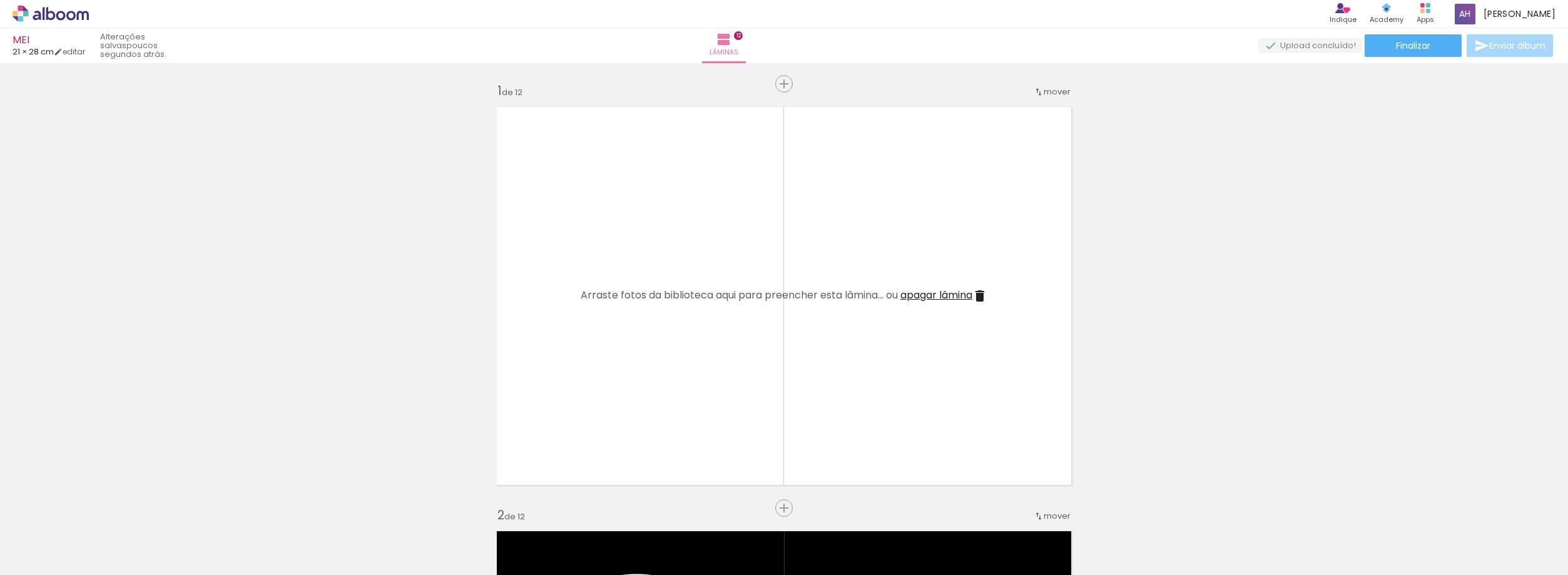
click at [0, 0] on input "file" at bounding box center [0, 0] width 0 height 0
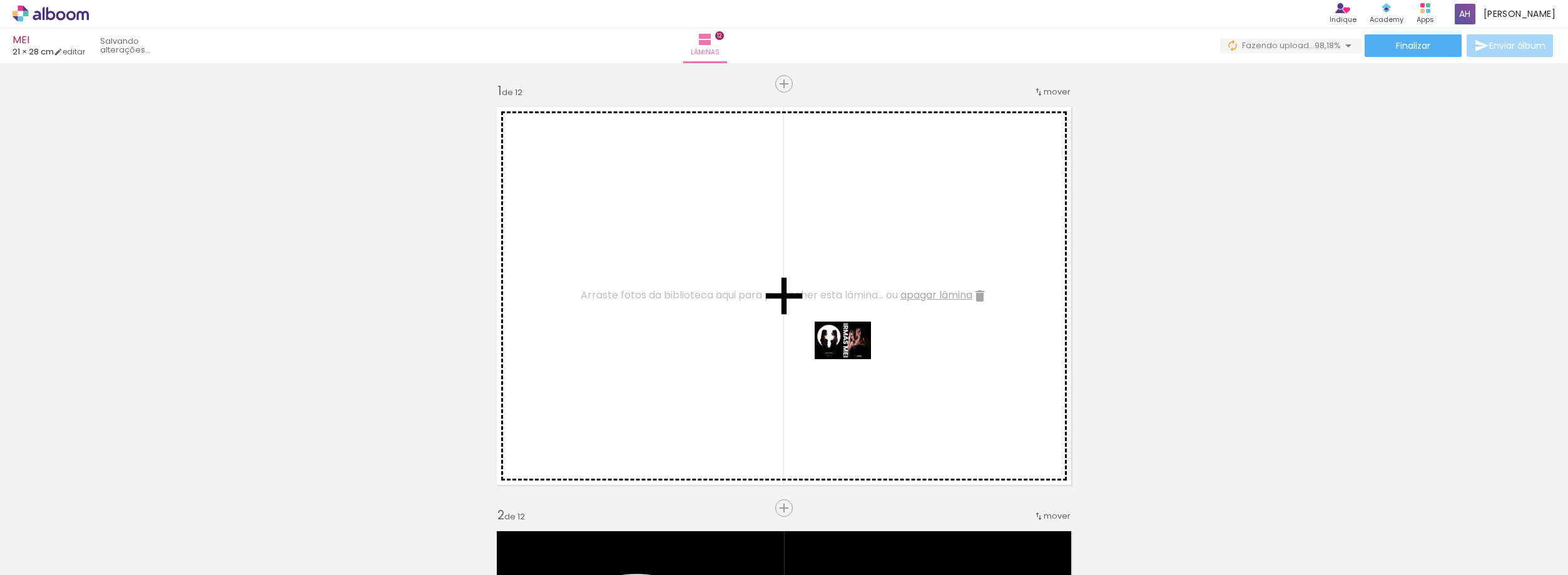
drag, startPoint x: 1567, startPoint y: 536, endPoint x: 836, endPoint y: 355, distance: 753.1
click at [836, 356] on quentale-workspace at bounding box center [784, 287] width 1568 height 575
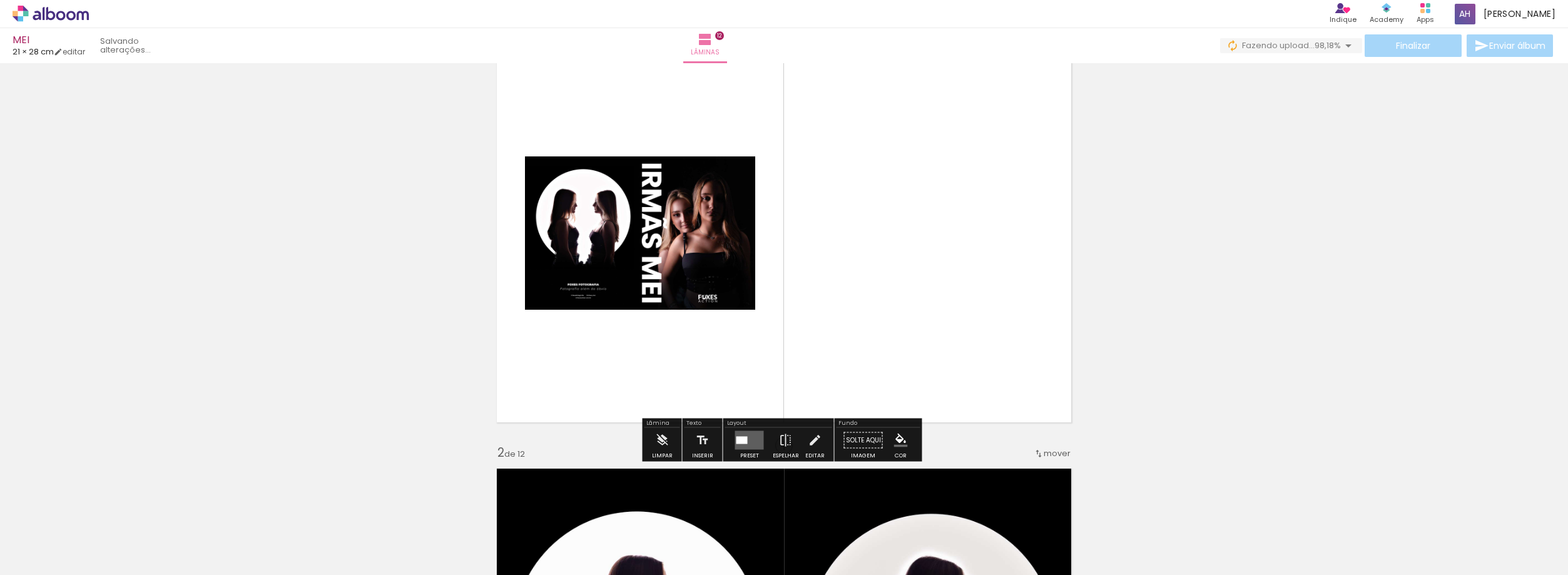
scroll to position [0, 431]
click at [741, 437] on div at bounding box center [742, 440] width 12 height 7
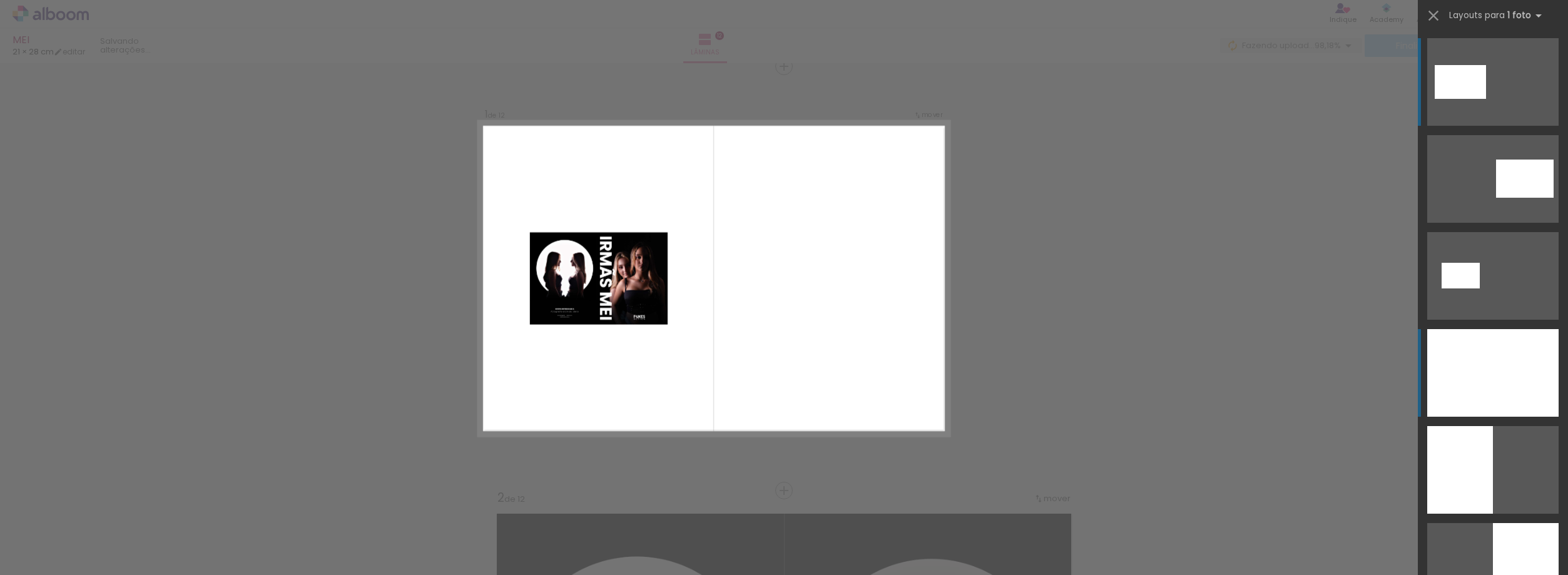
scroll to position [16, 0]
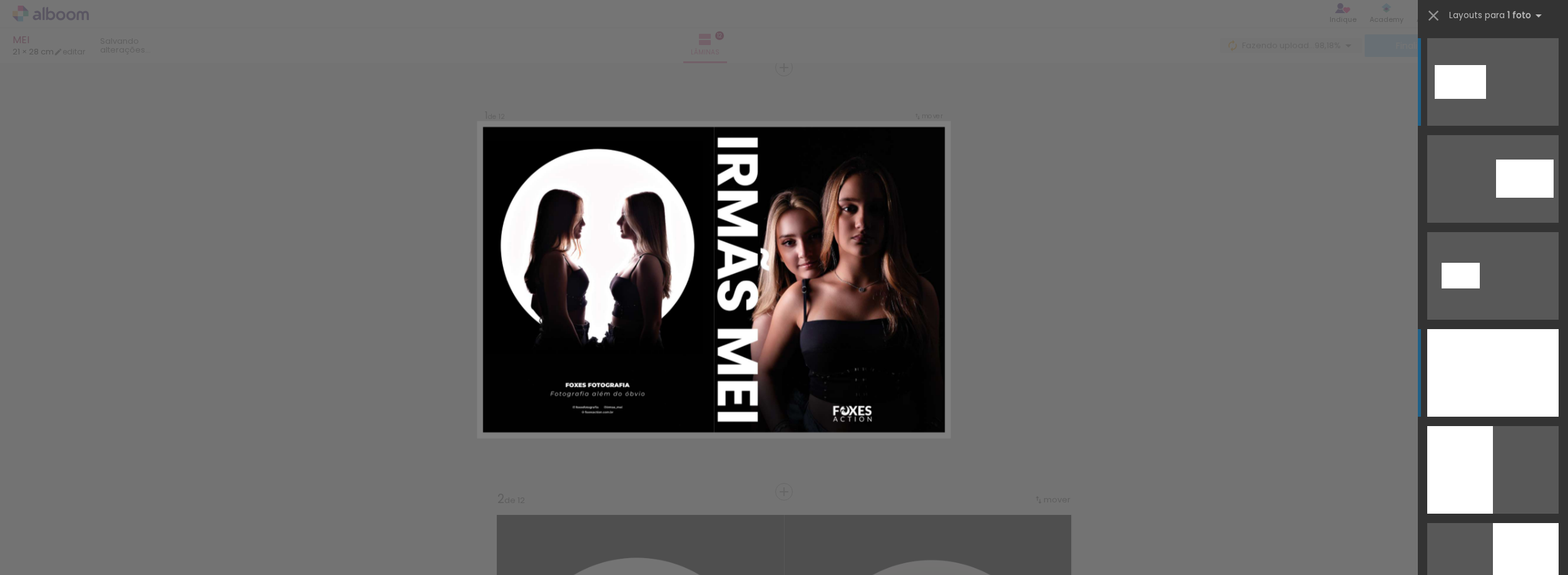
click at [1473, 385] on div at bounding box center [1493, 373] width 132 height 88
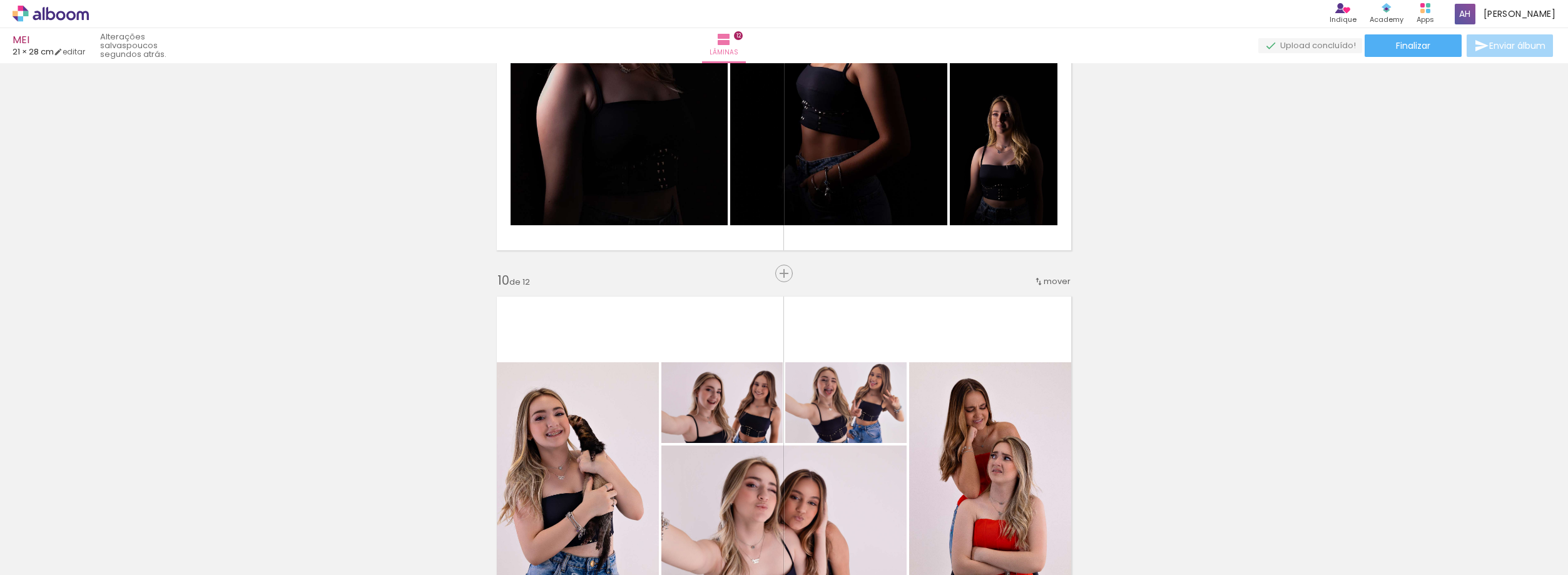
scroll to position [3568, 0]
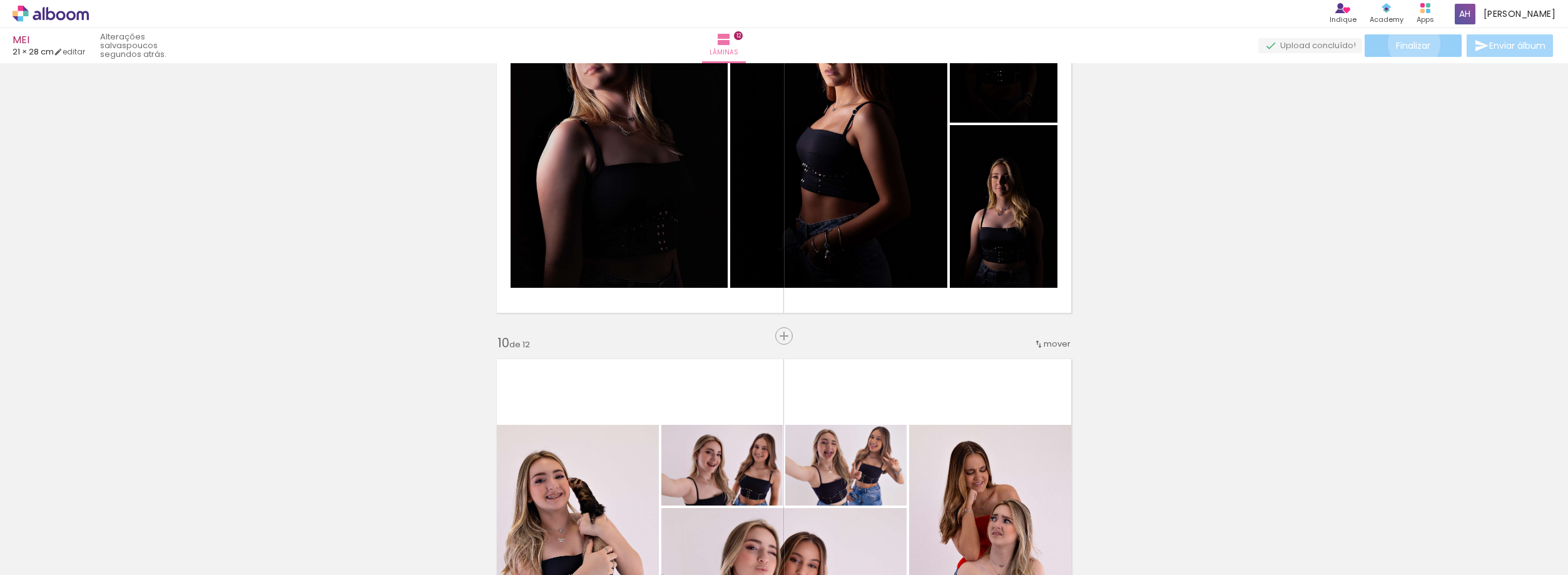
click at [1413, 44] on span "Finalizar" at bounding box center [1413, 45] width 35 height 9
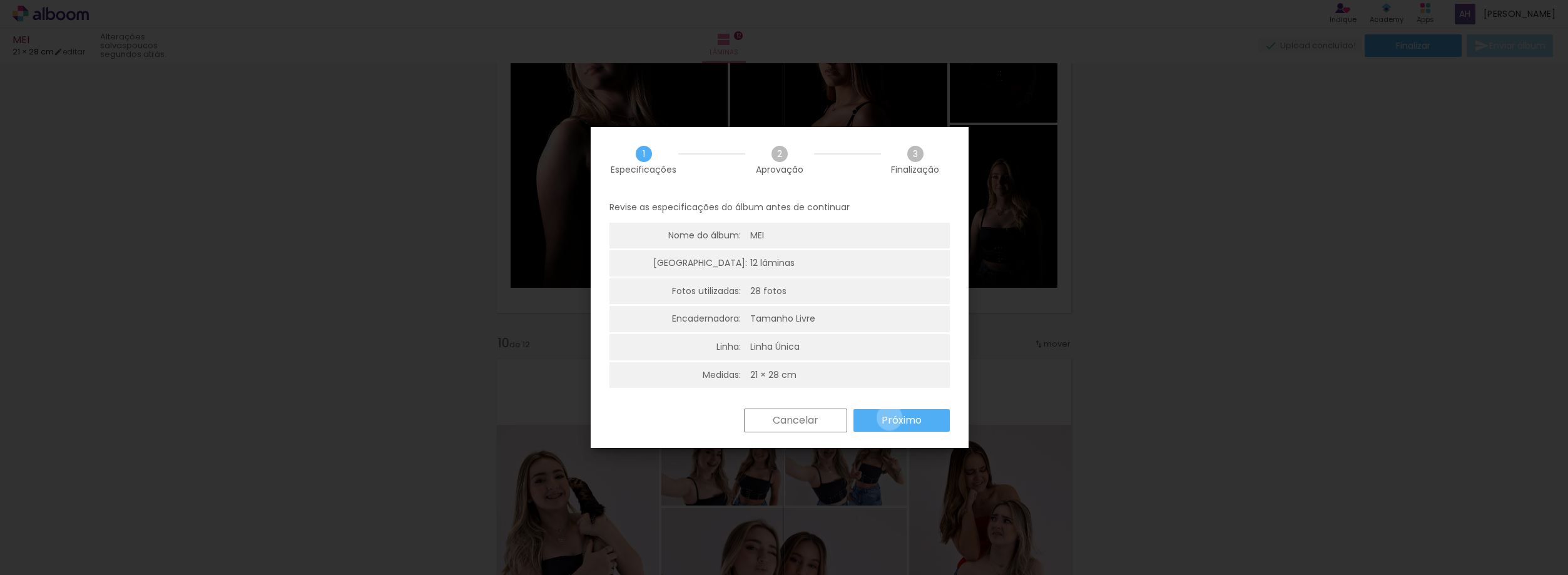
click at [0, 0] on slot "Próximo" at bounding box center [0, 0] width 0 height 0
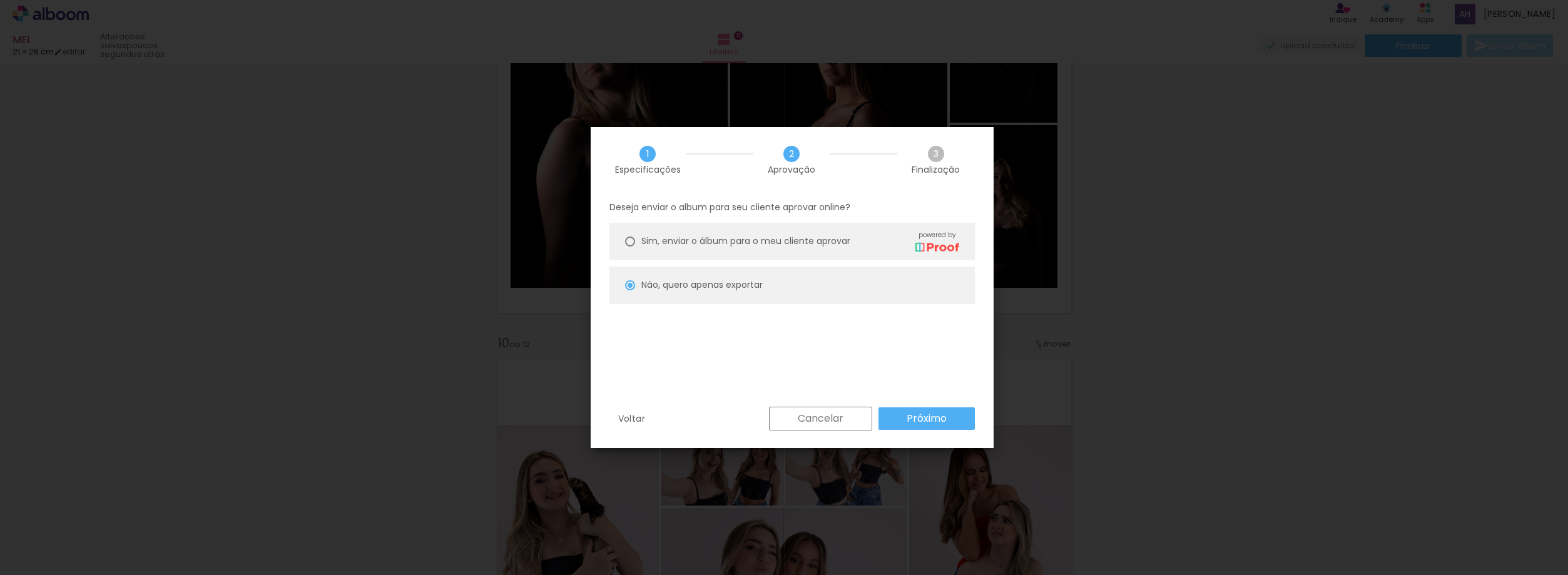
click at [732, 246] on span "Sim, enviar o álbum para o meu cliente aprovar" at bounding box center [746, 241] width 209 height 13
type paper-radio-button "on"
click at [928, 427] on paper-button "Próximo" at bounding box center [926, 418] width 96 height 22
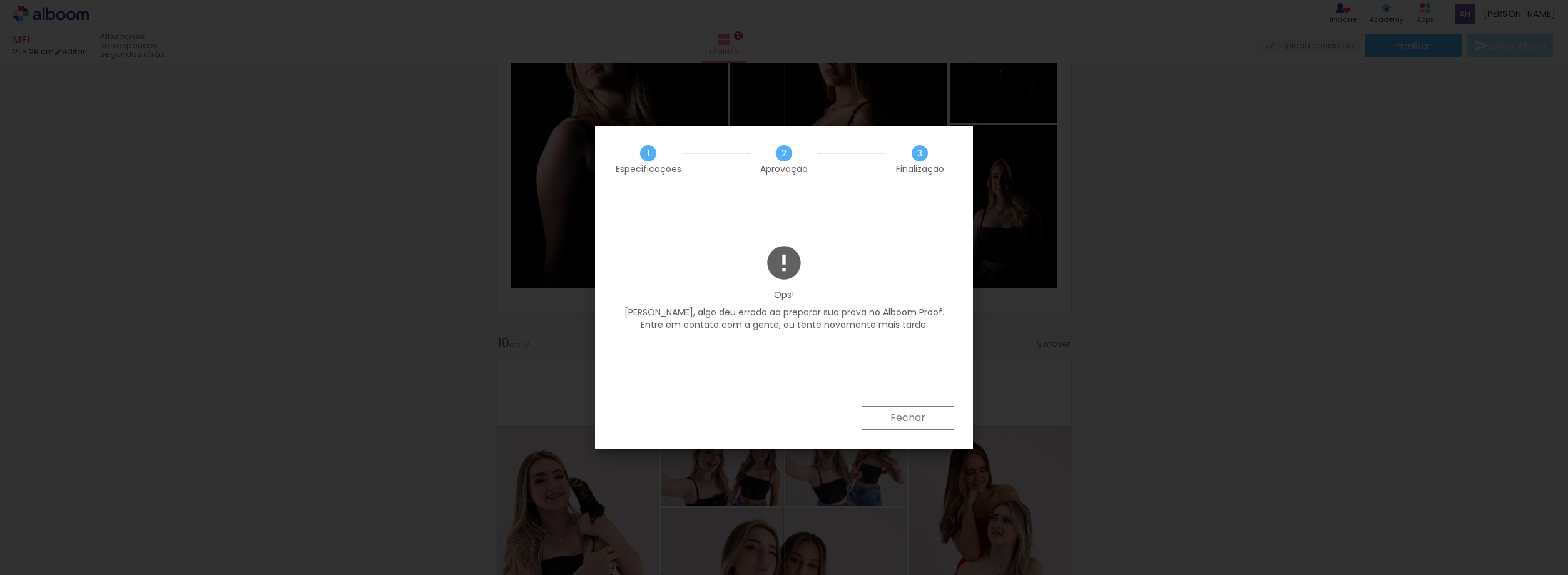
click at [928, 418] on paper-button "Fechar" at bounding box center [908, 418] width 93 height 24
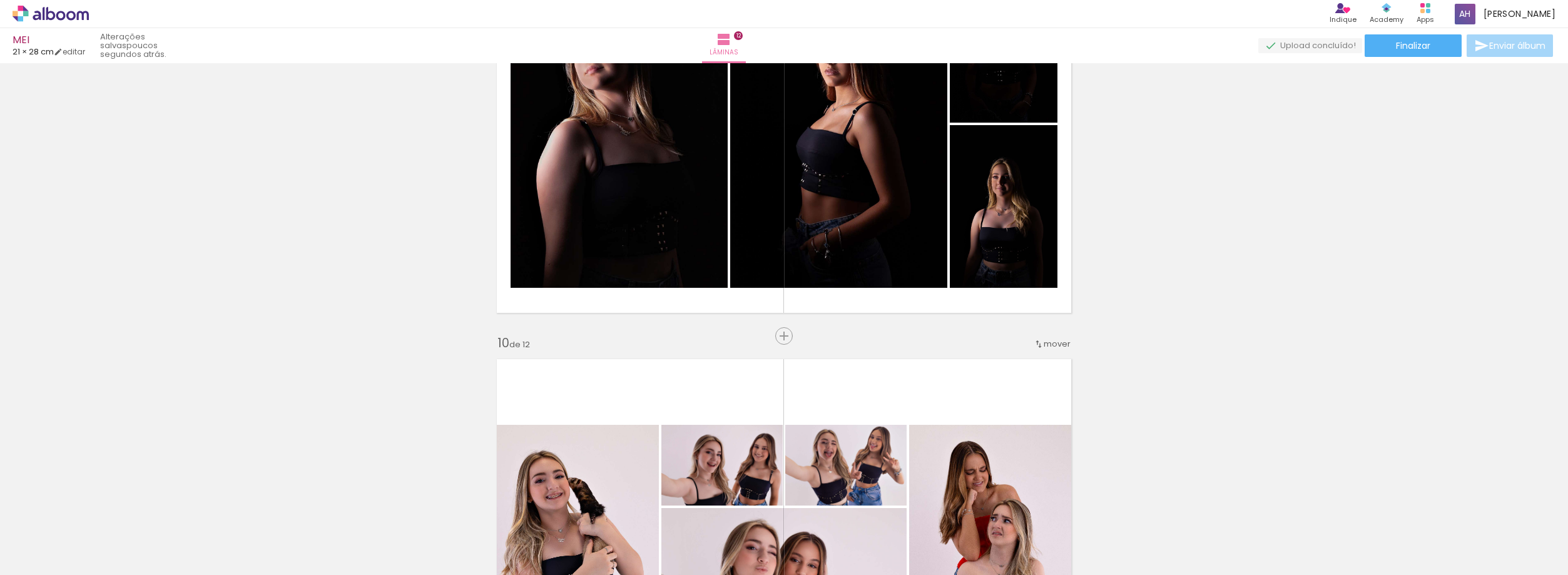
click at [25, 512] on iron-icon at bounding box center [18, 508] width 13 height 13
click at [90, 512] on iron-icon at bounding box center [88, 508] width 13 height 13
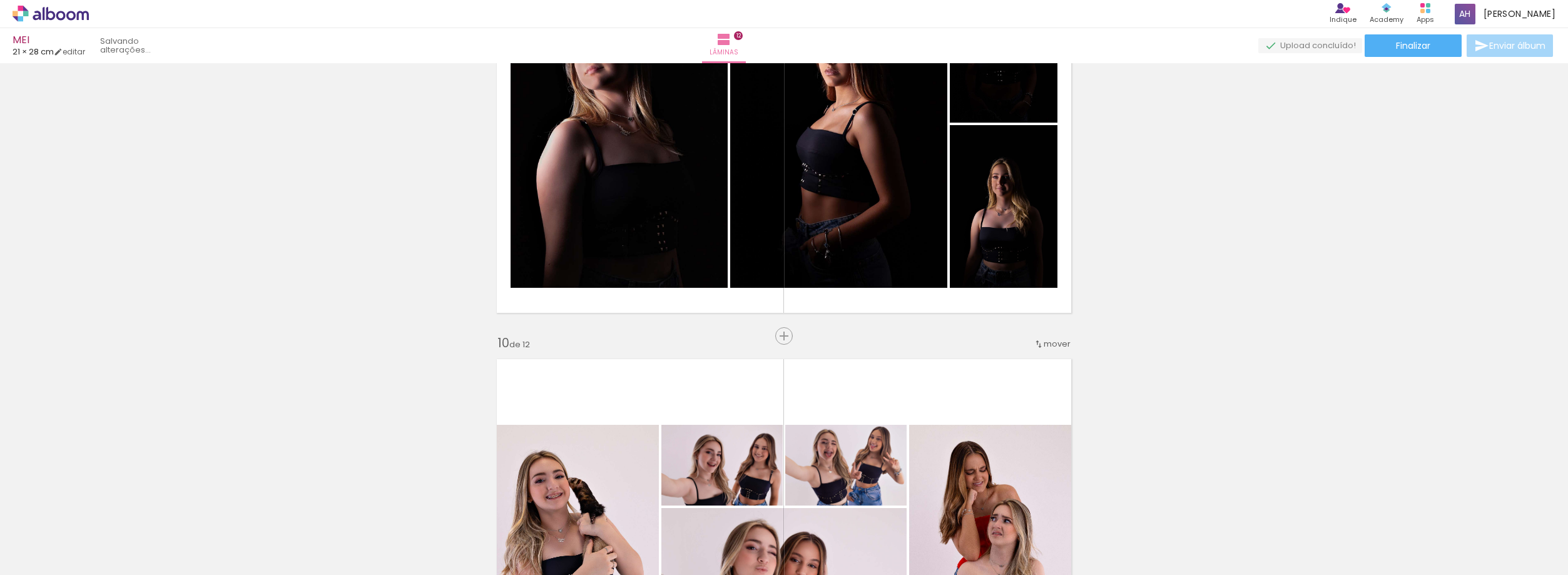
scroll to position [0, 80]
click at [151, 512] on iron-icon at bounding box center [158, 508] width 13 height 13
click at [90, 512] on iron-horizontal-list at bounding box center [90, 536] width 25 height 78
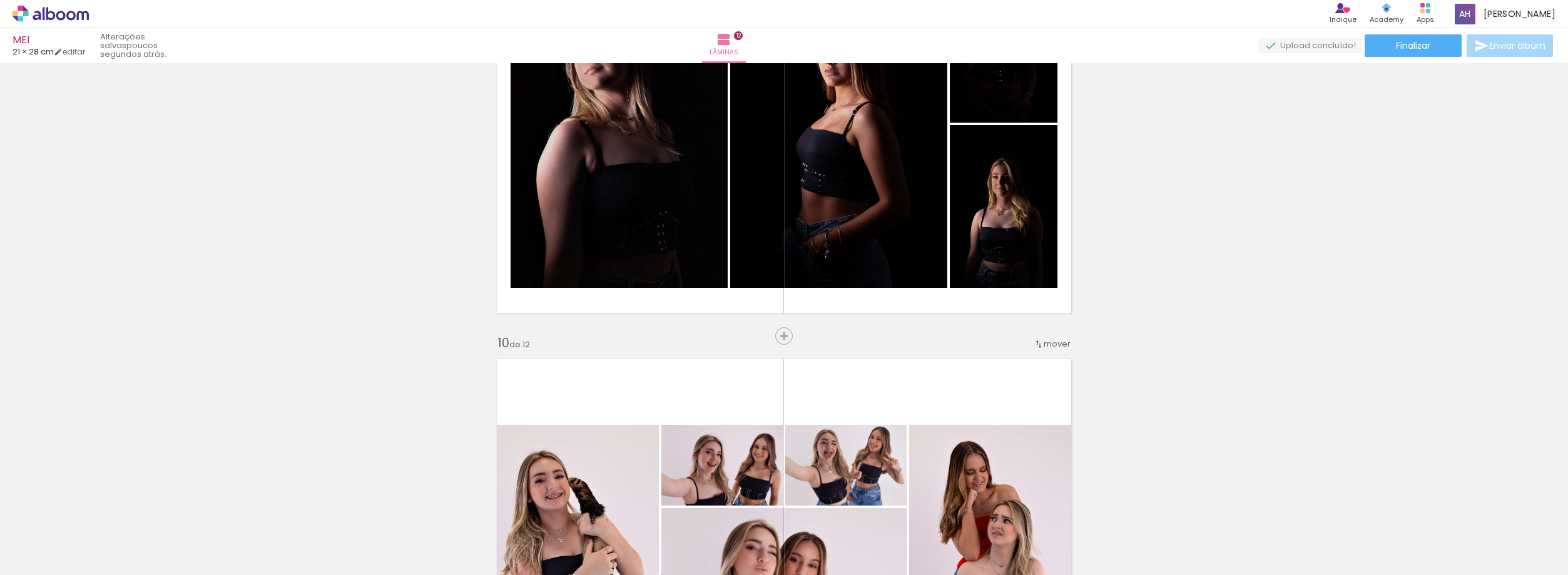
click at [90, 512] on iron-horizontal-list at bounding box center [90, 536] width 25 height 78
click at [232, 512] on iron-icon at bounding box center [238, 508] width 13 height 13
click at [232, 509] on iron-icon at bounding box center [238, 508] width 13 height 13
click at [232, 508] on iron-icon at bounding box center [238, 508] width 13 height 13
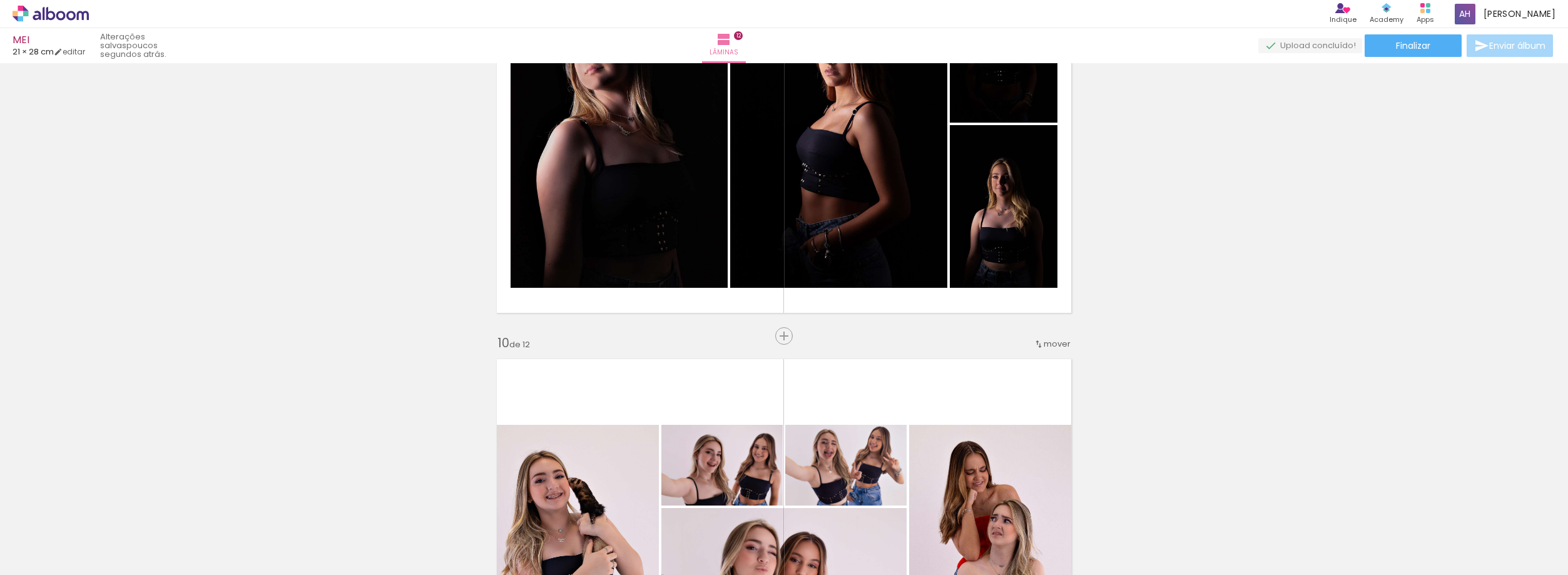
click at [232, 508] on iron-icon at bounding box center [238, 508] width 13 height 13
click at [232, 508] on iron-icon at bounding box center [238, 508] width 13 height 13
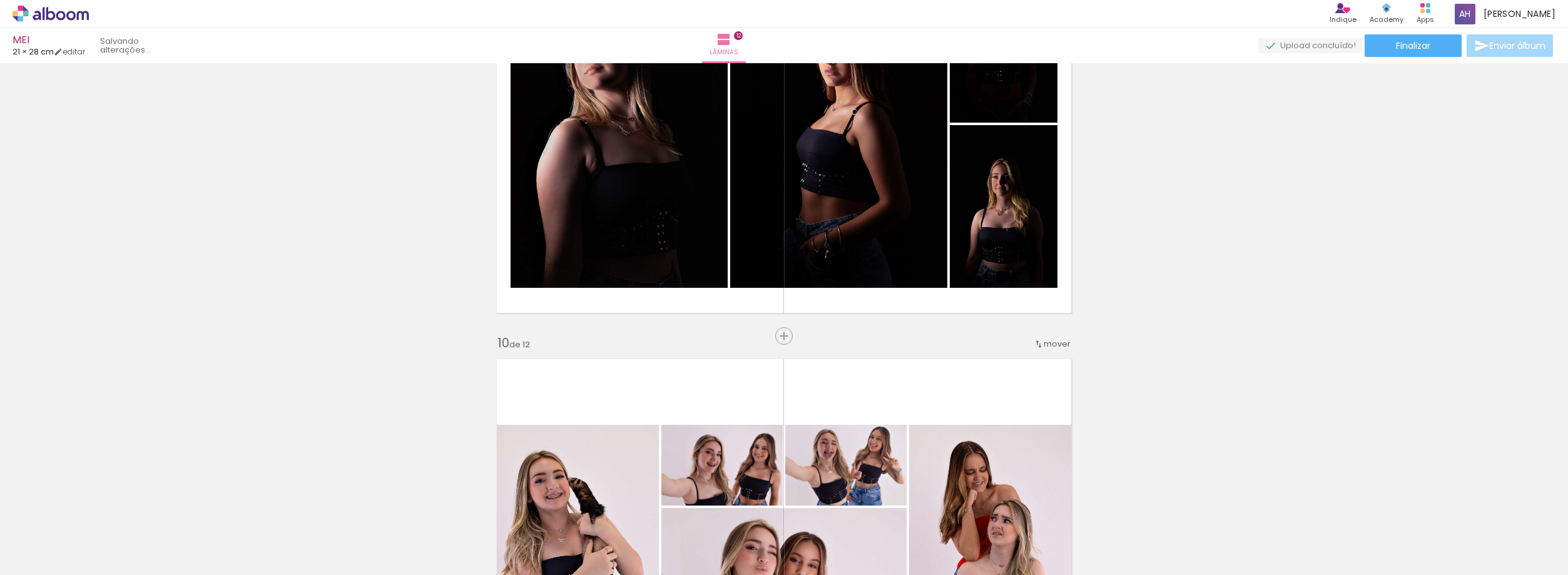
click at [232, 508] on iron-icon at bounding box center [238, 508] width 13 height 13
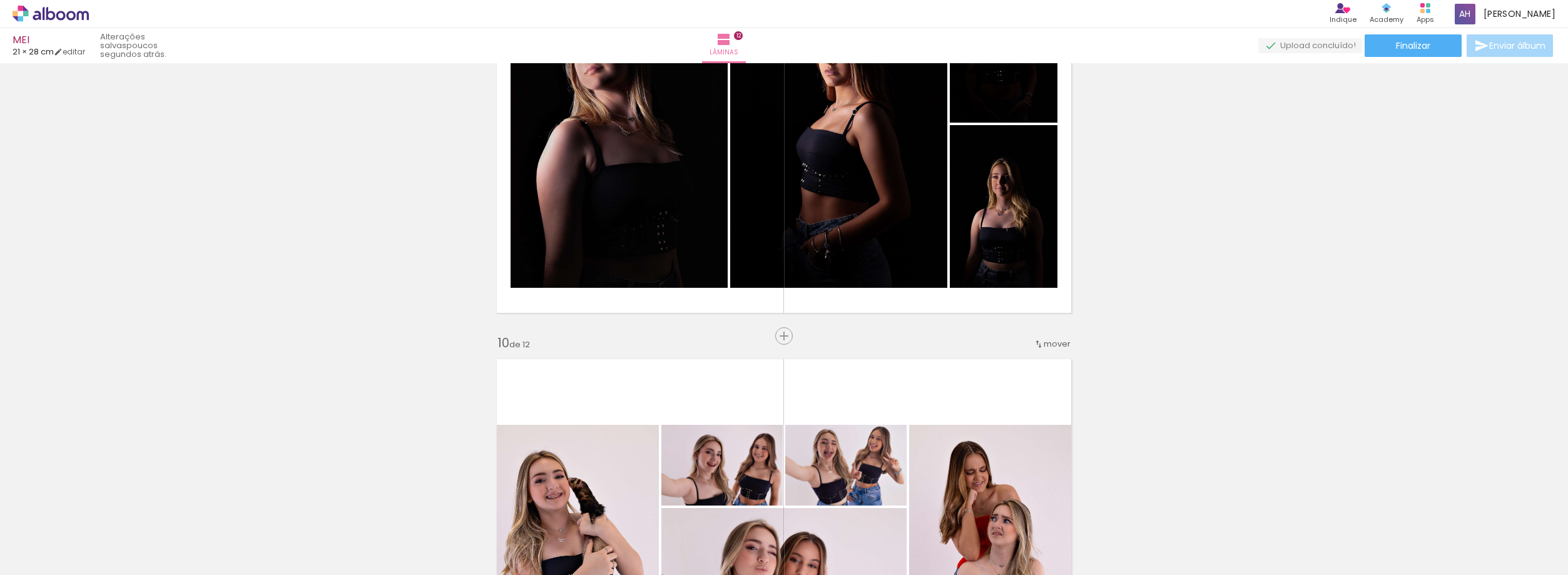
click at [232, 508] on iron-icon at bounding box center [238, 508] width 13 height 13
click at [0, 0] on iron-icon at bounding box center [0, 0] width 0 height 0
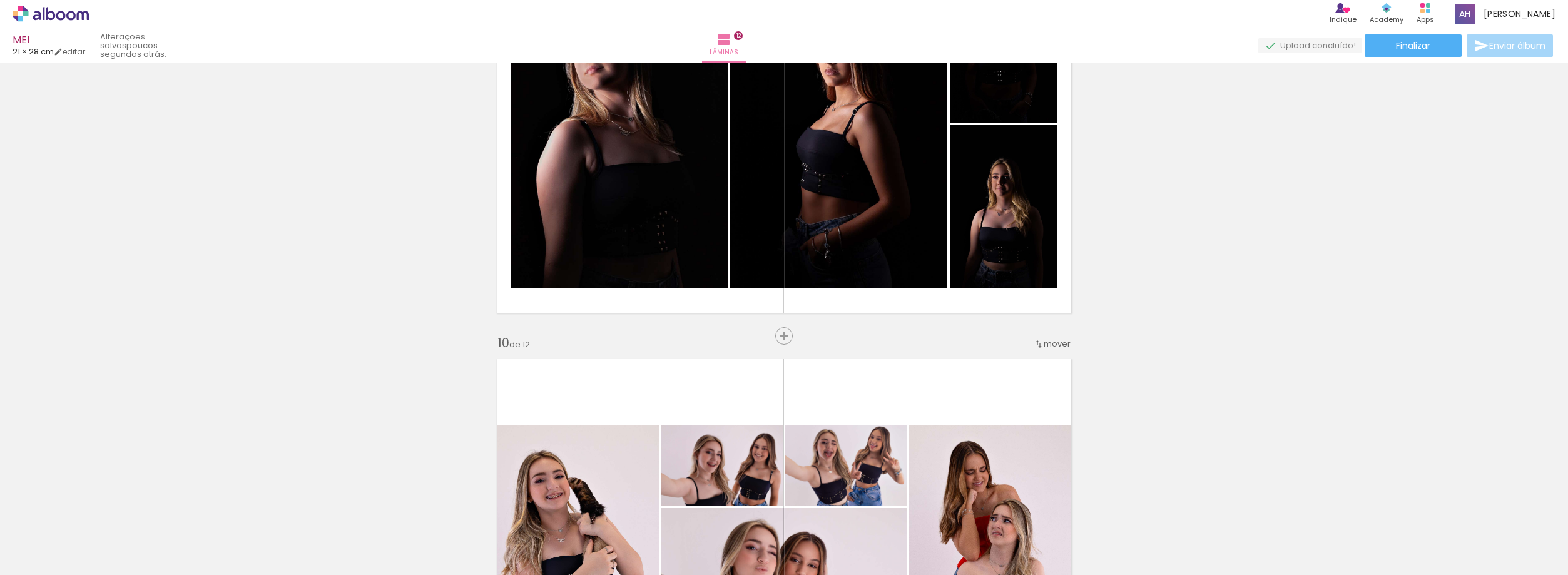
click at [0, 0] on iron-icon at bounding box center [0, 0] width 0 height 0
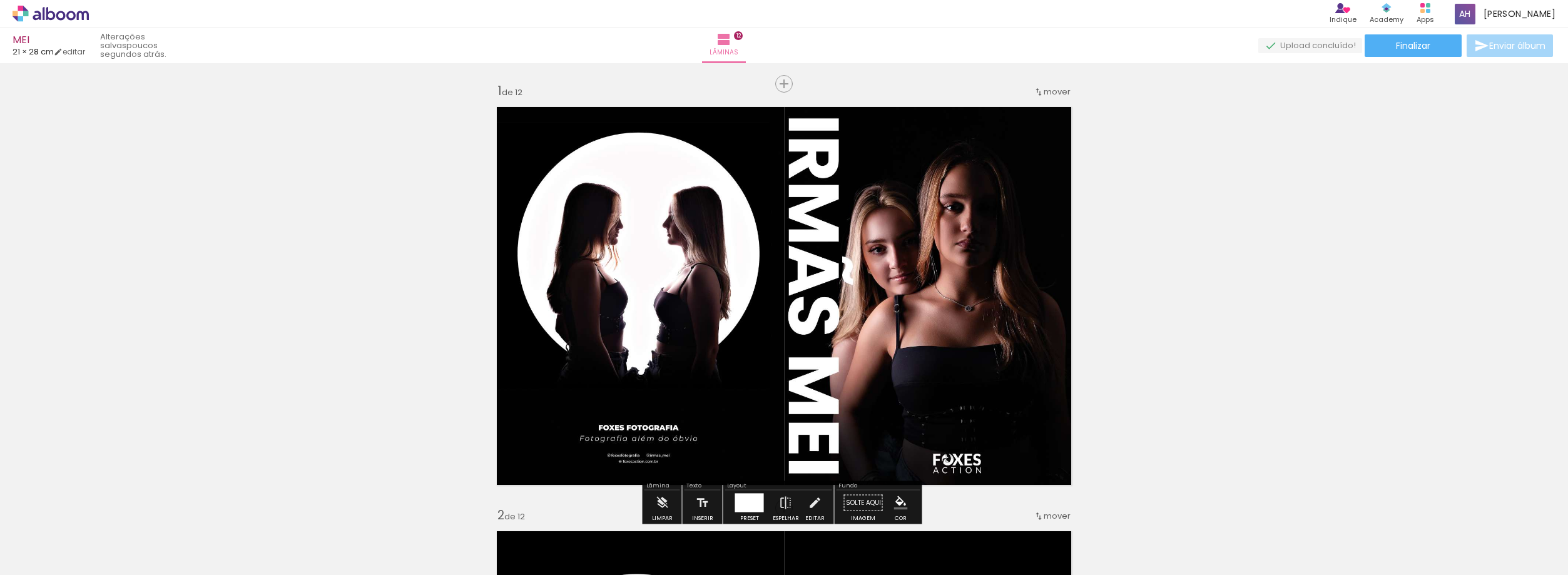
scroll to position [63, 0]
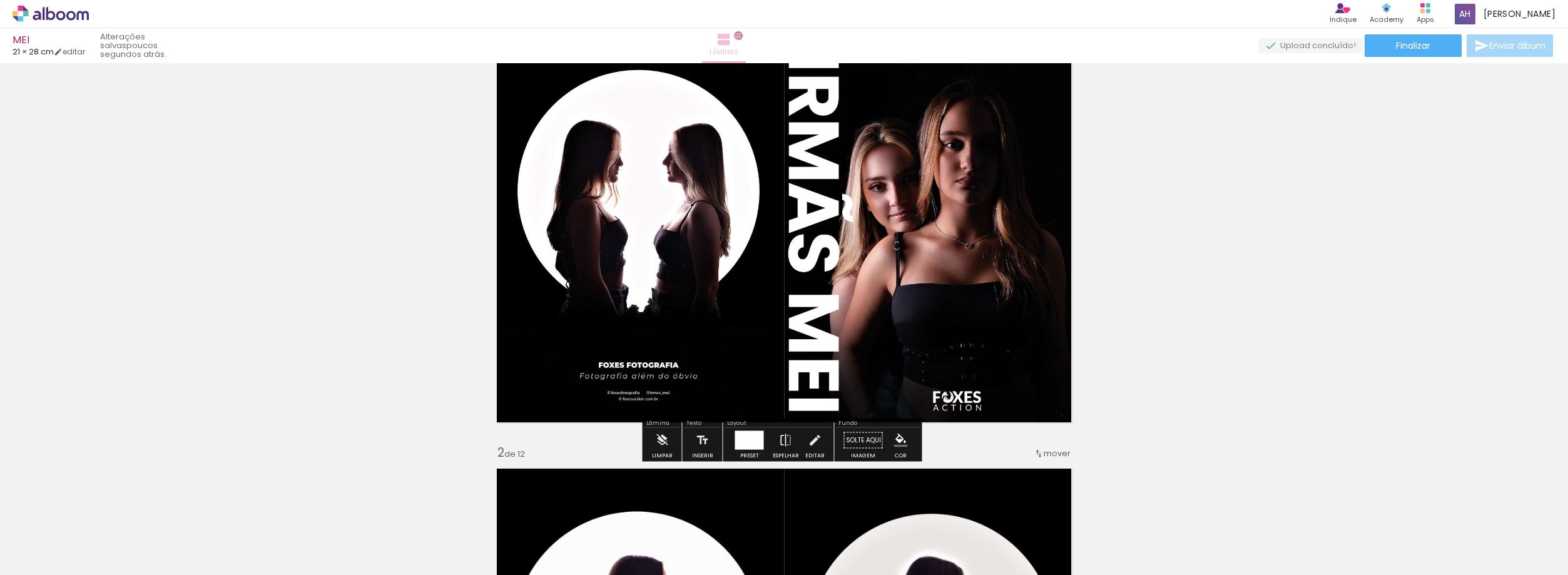
click at [738, 48] on span "Lâminas" at bounding box center [724, 53] width 29 height 12
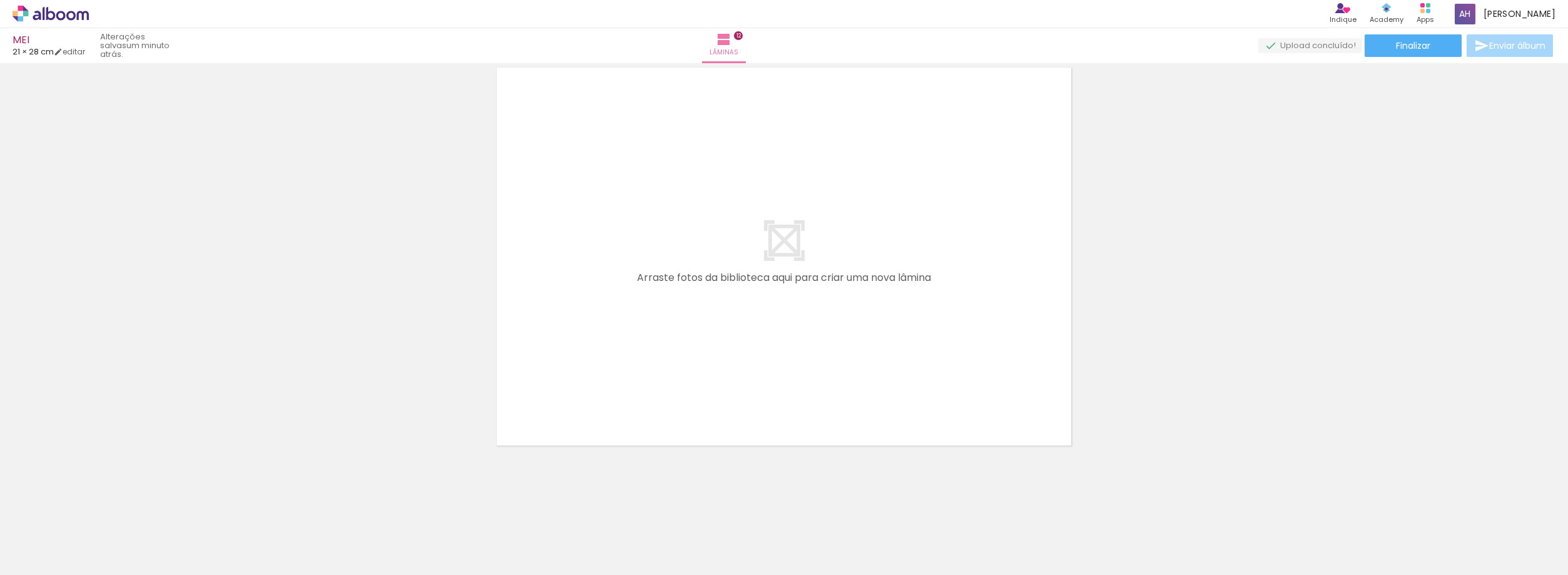
scroll to position [5007, 0]
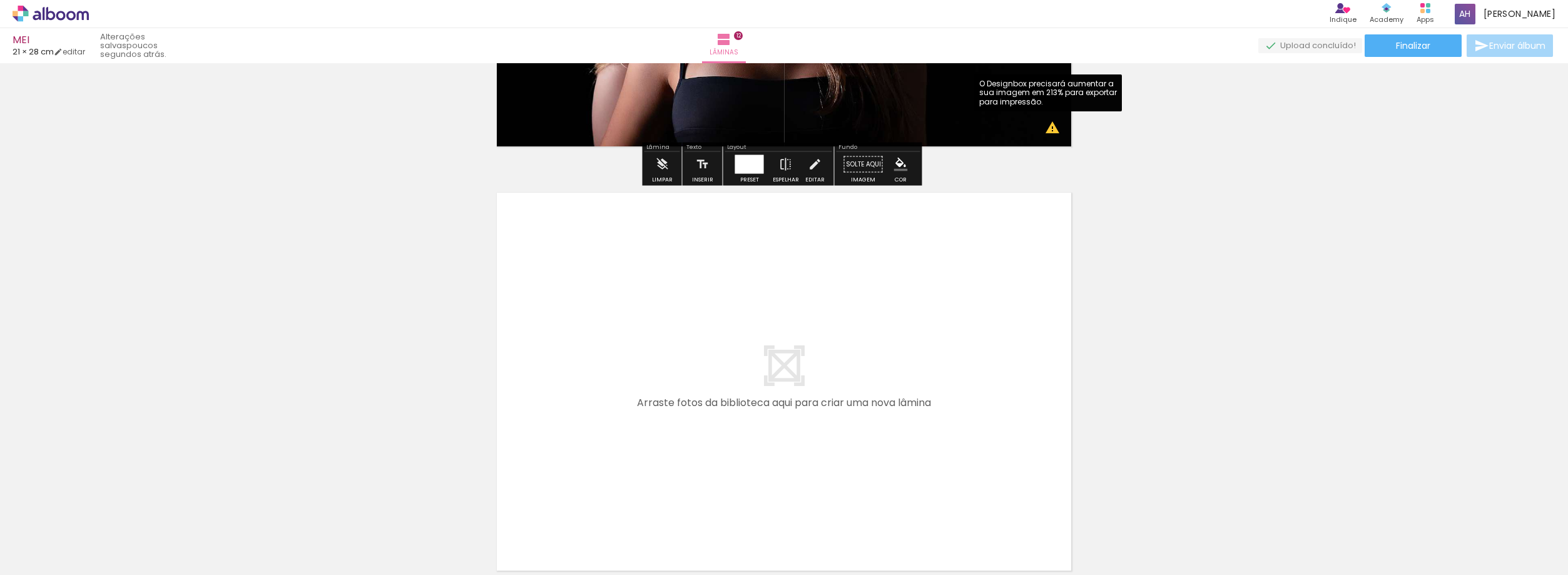
click div "Inserir lâmina 1 de 12 Inserir lâmina 2 de 12 Inserir lâmina 3 de 12 Inserir lâ…"
click span "Finalizar"
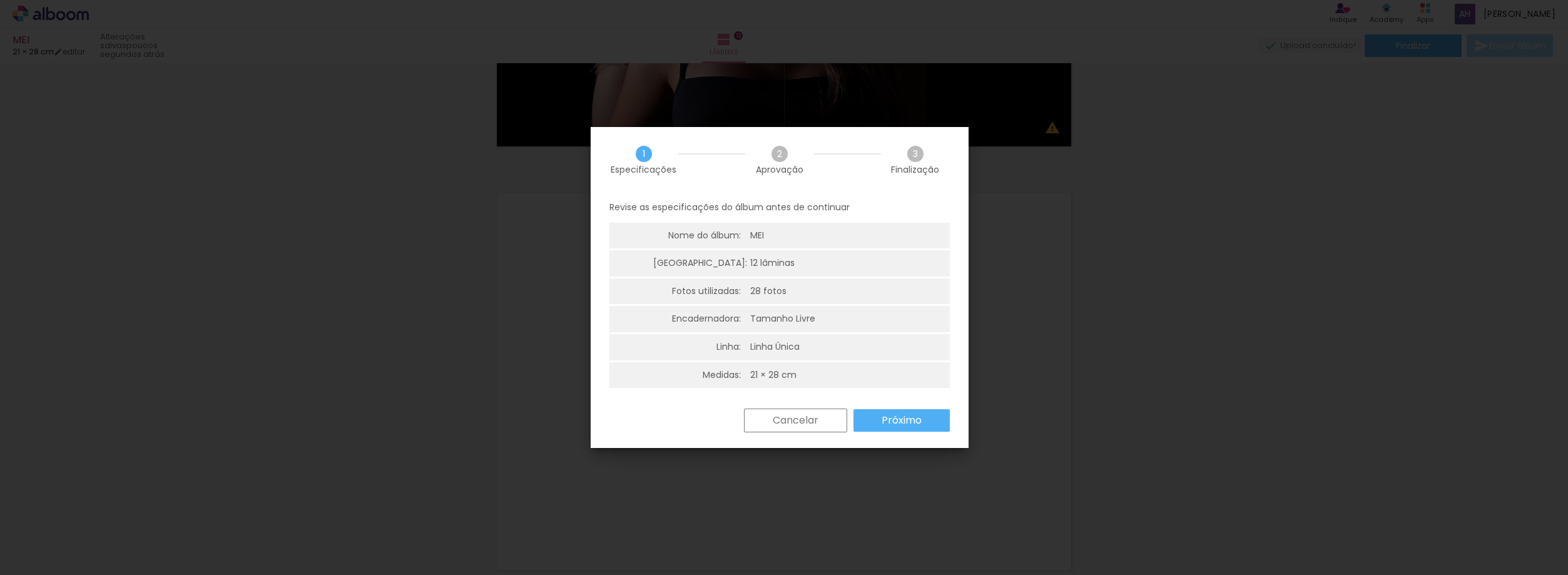
click slot "Próximo"
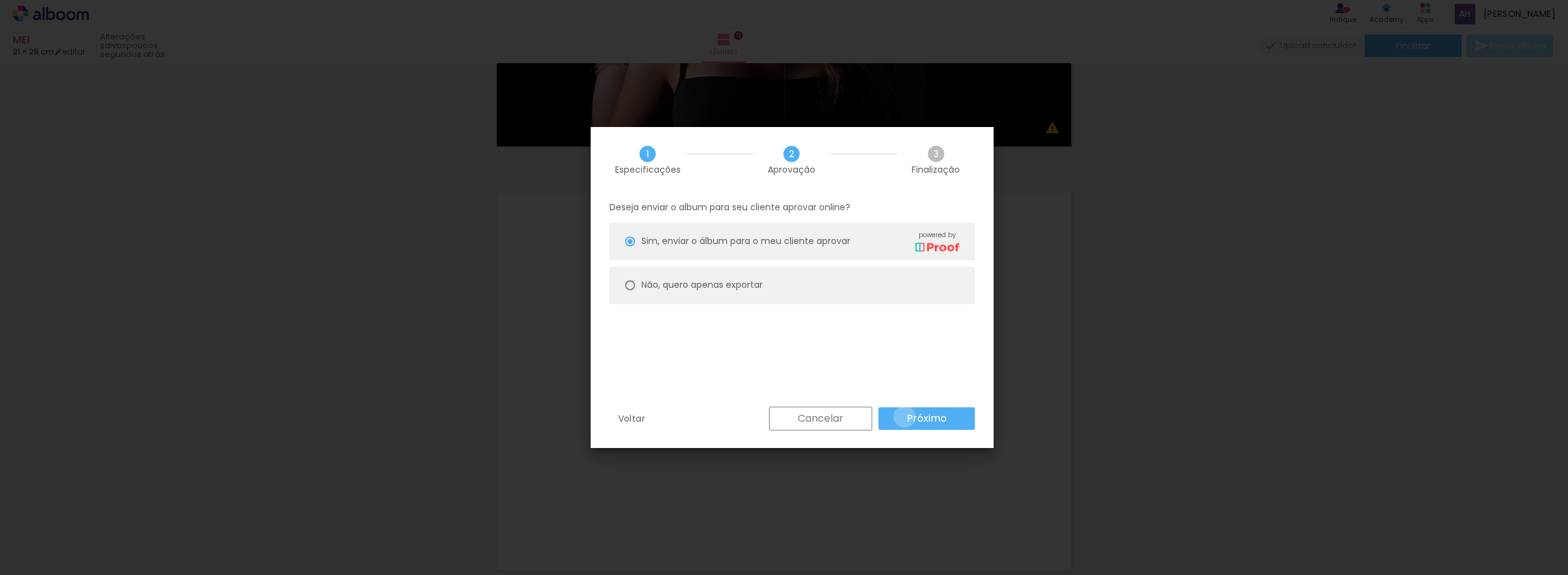
click paper-button "Próximo"
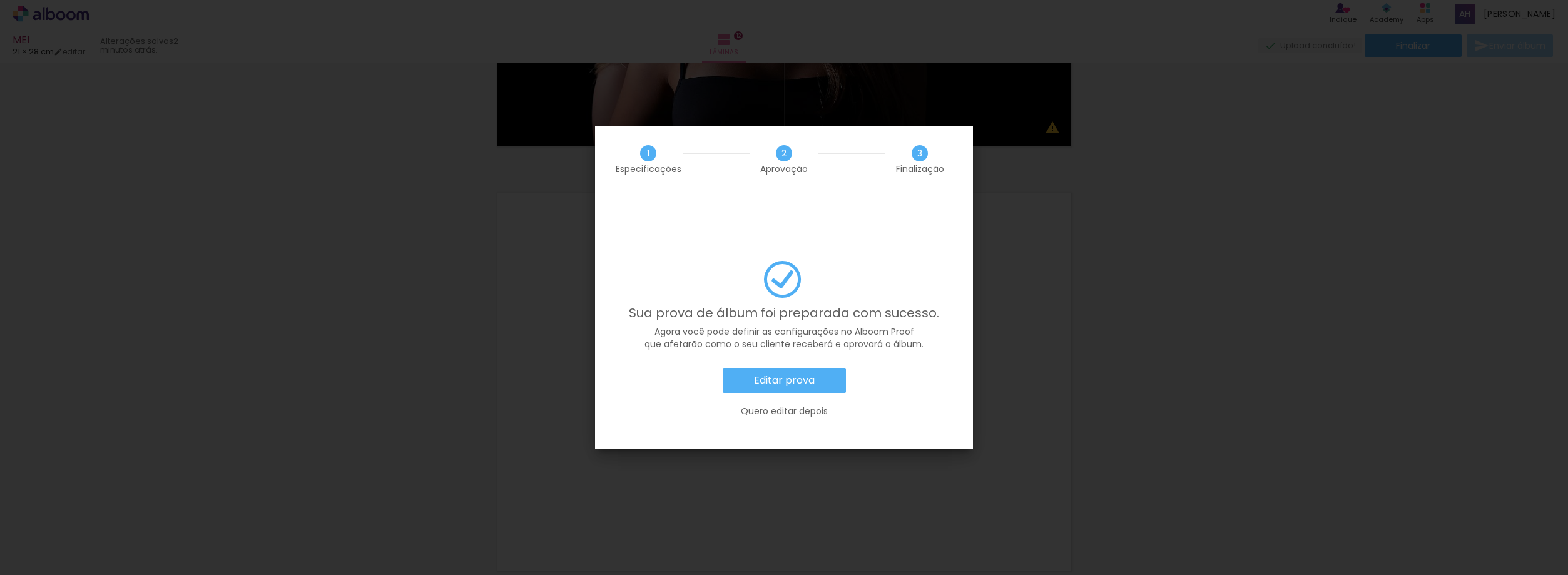
click slot "Editar prova"
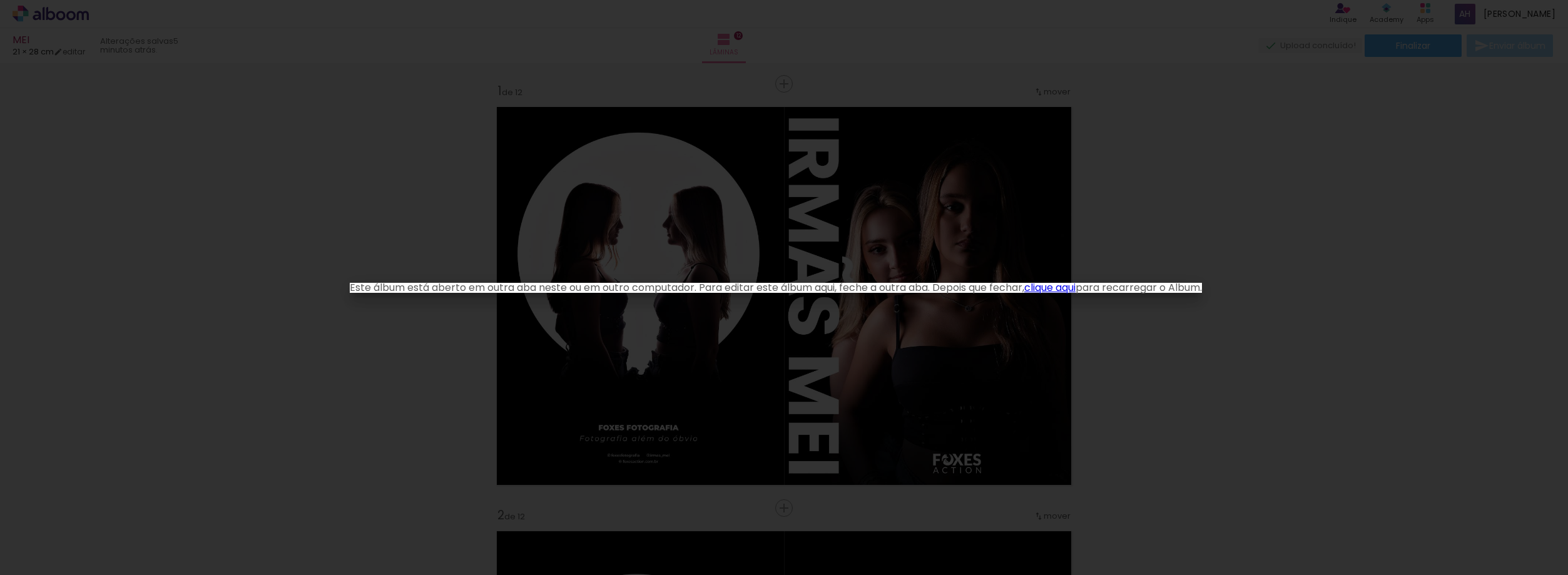
scroll to position [5007, 0]
